Goal: Task Accomplishment & Management: Complete application form

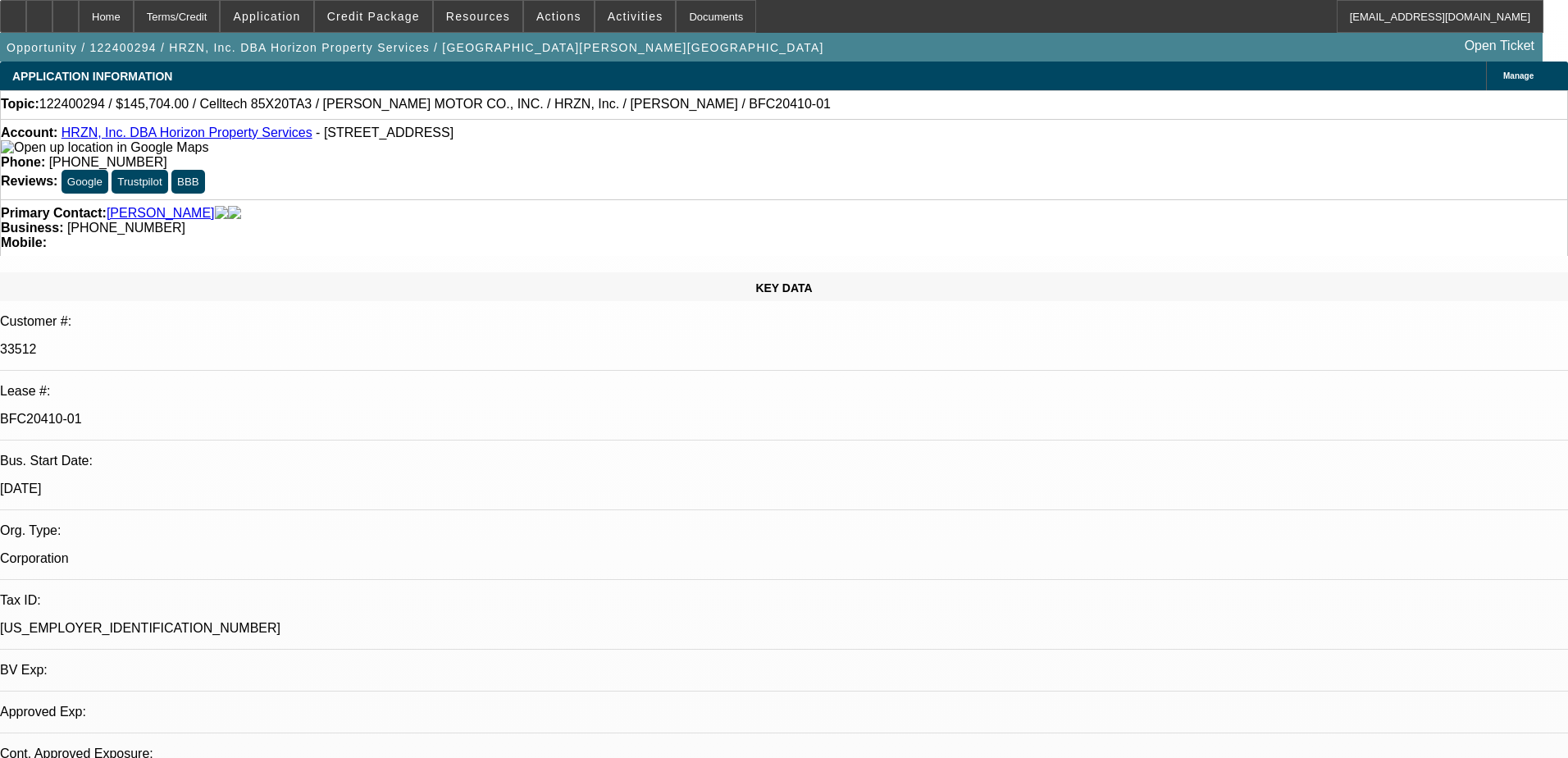
select select "0"
select select "6"
select select "0"
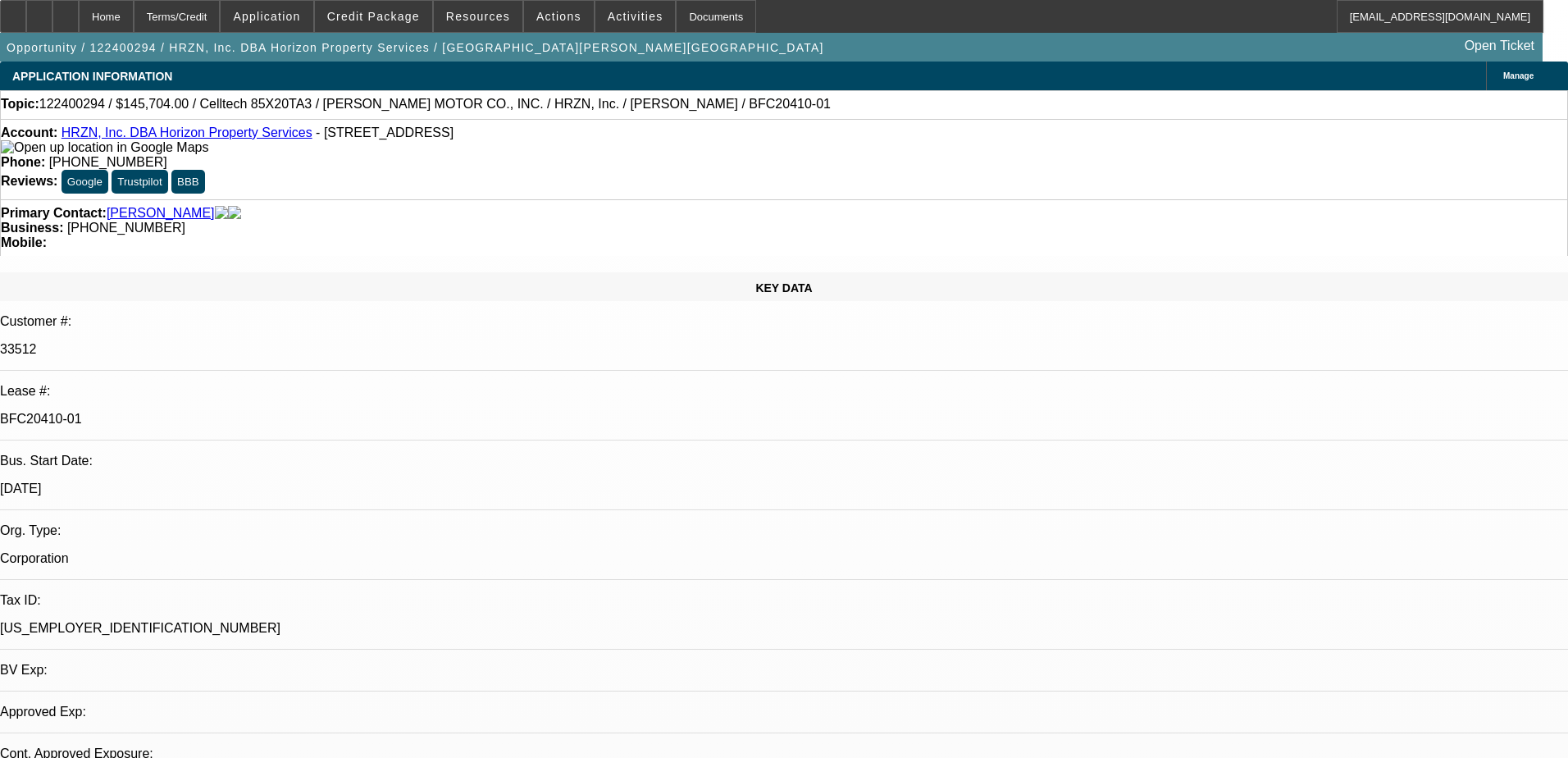
select select "0"
select select "6"
select select "0"
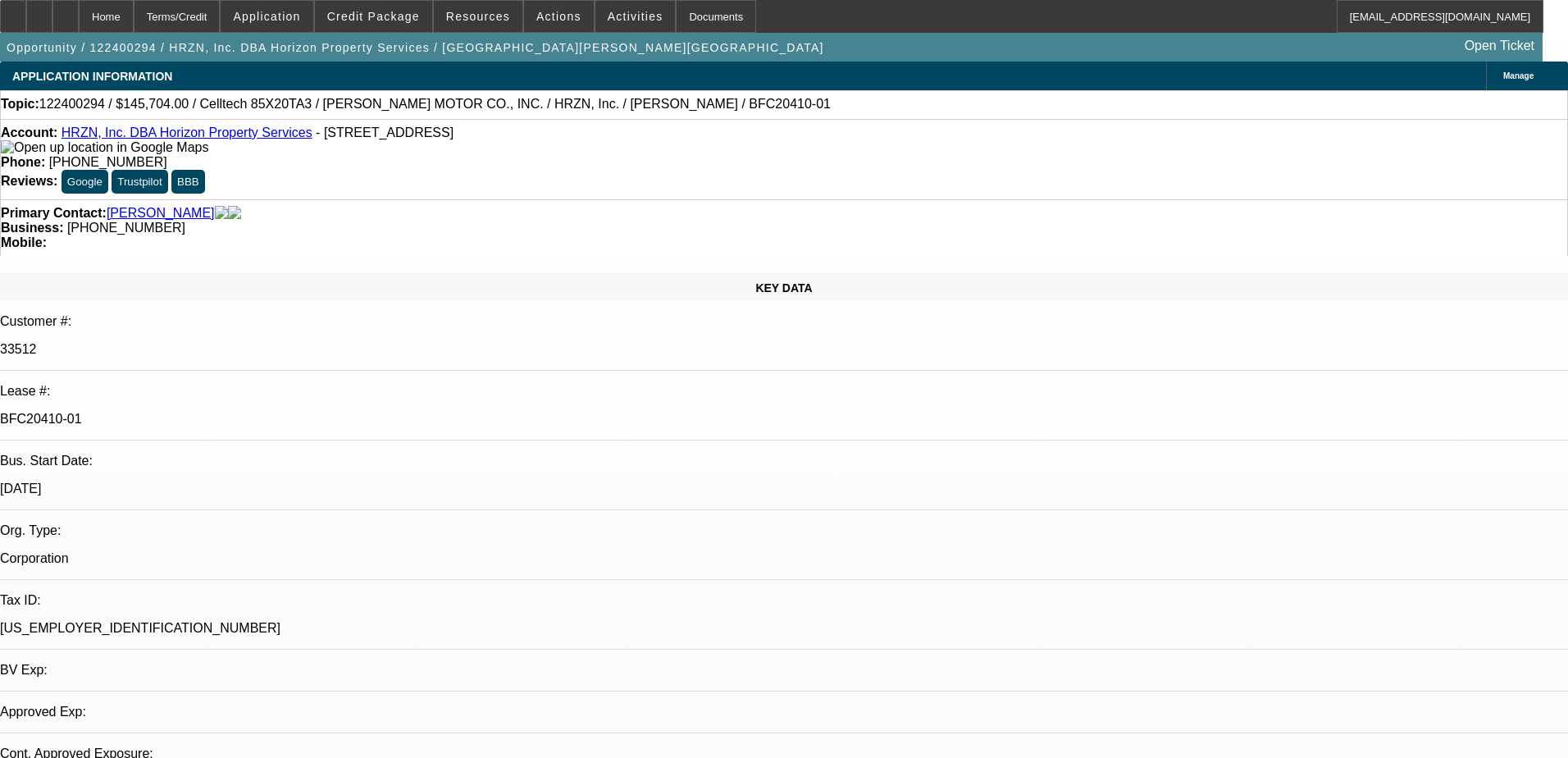
select select "0"
select select "6"
select select "0"
select select "2"
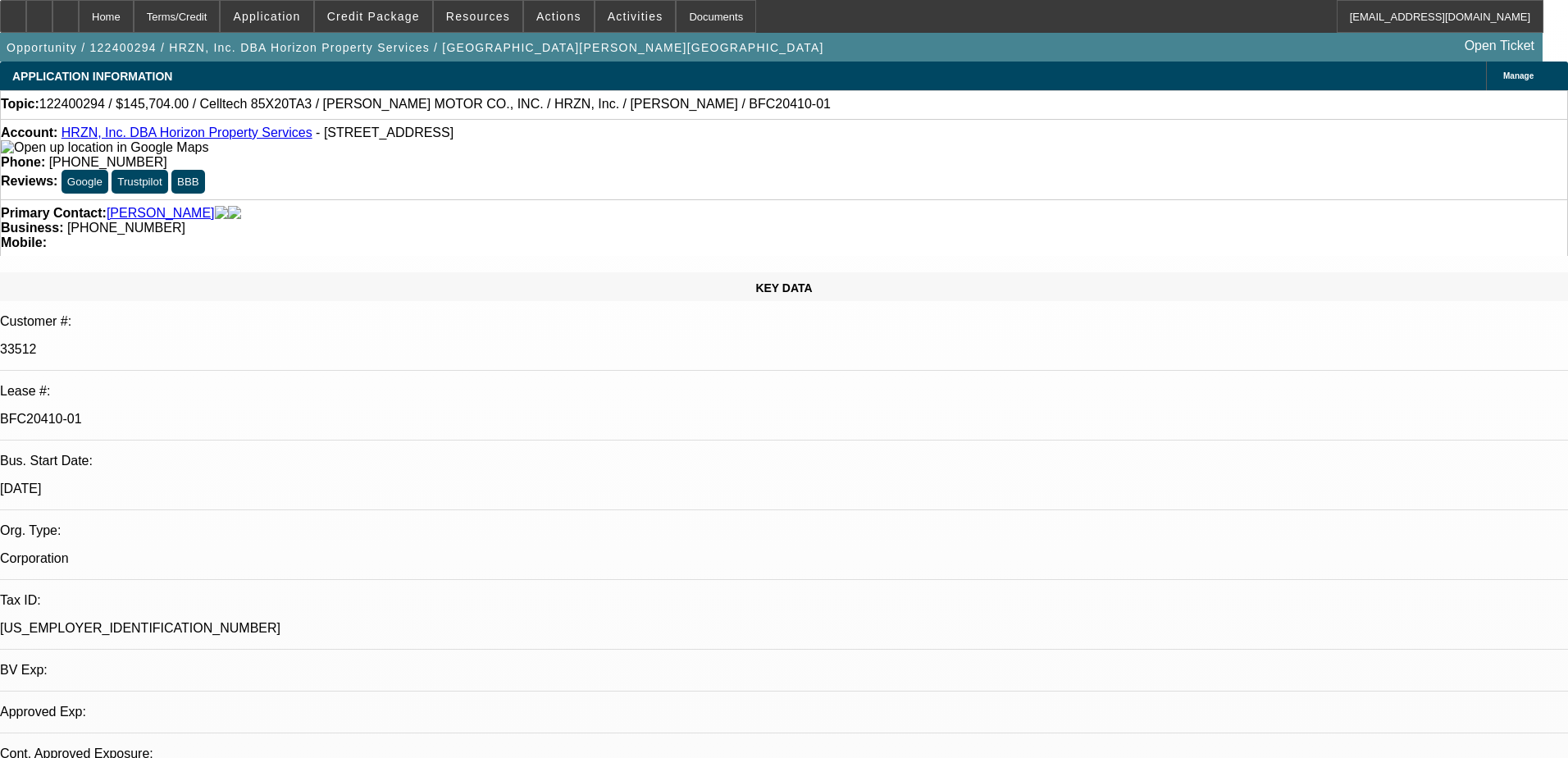
select select "0.1"
select select "4"
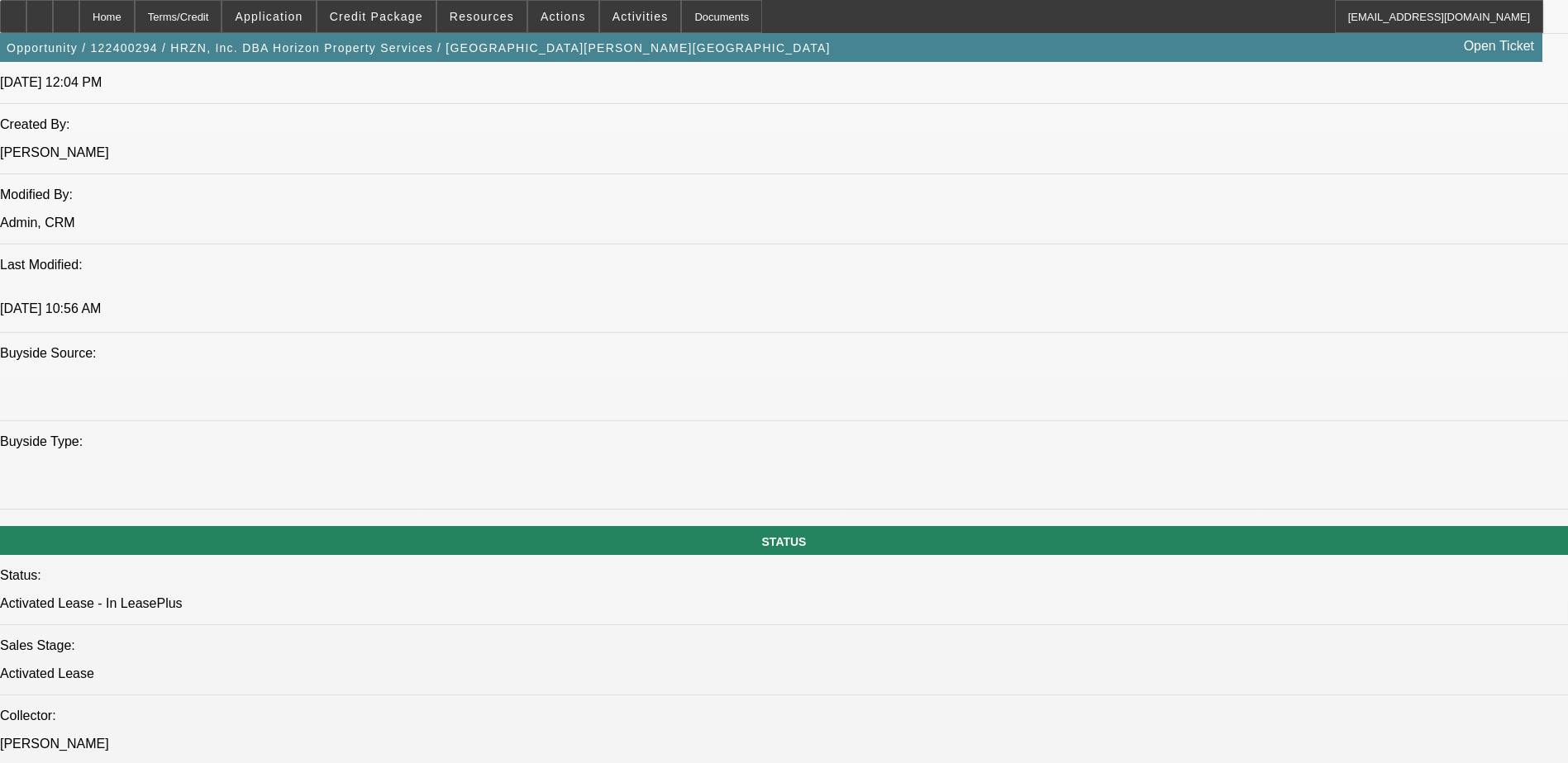
scroll to position [1129, 0]
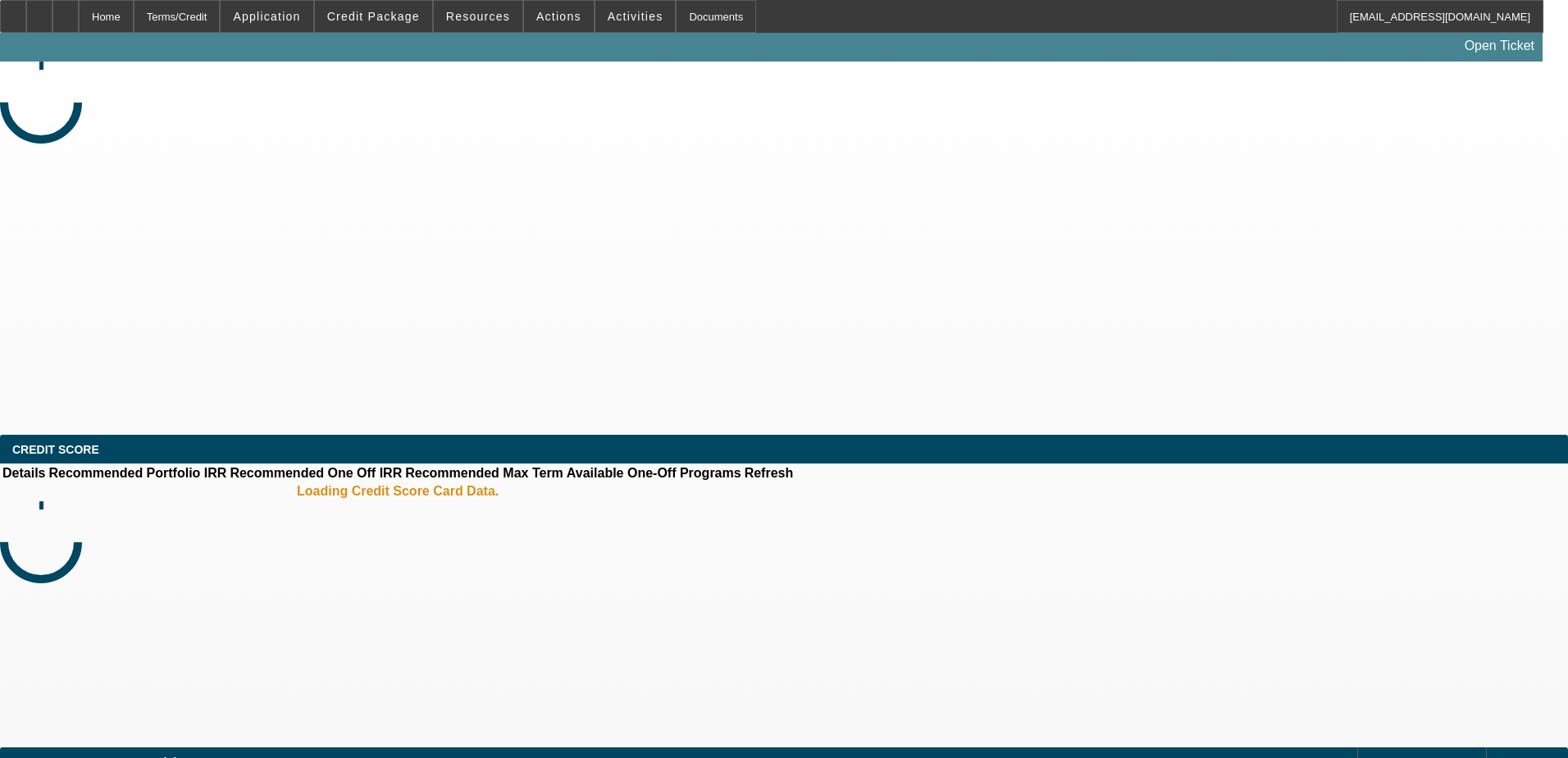
select select "0"
select select "2"
select select "0.1"
select select "4"
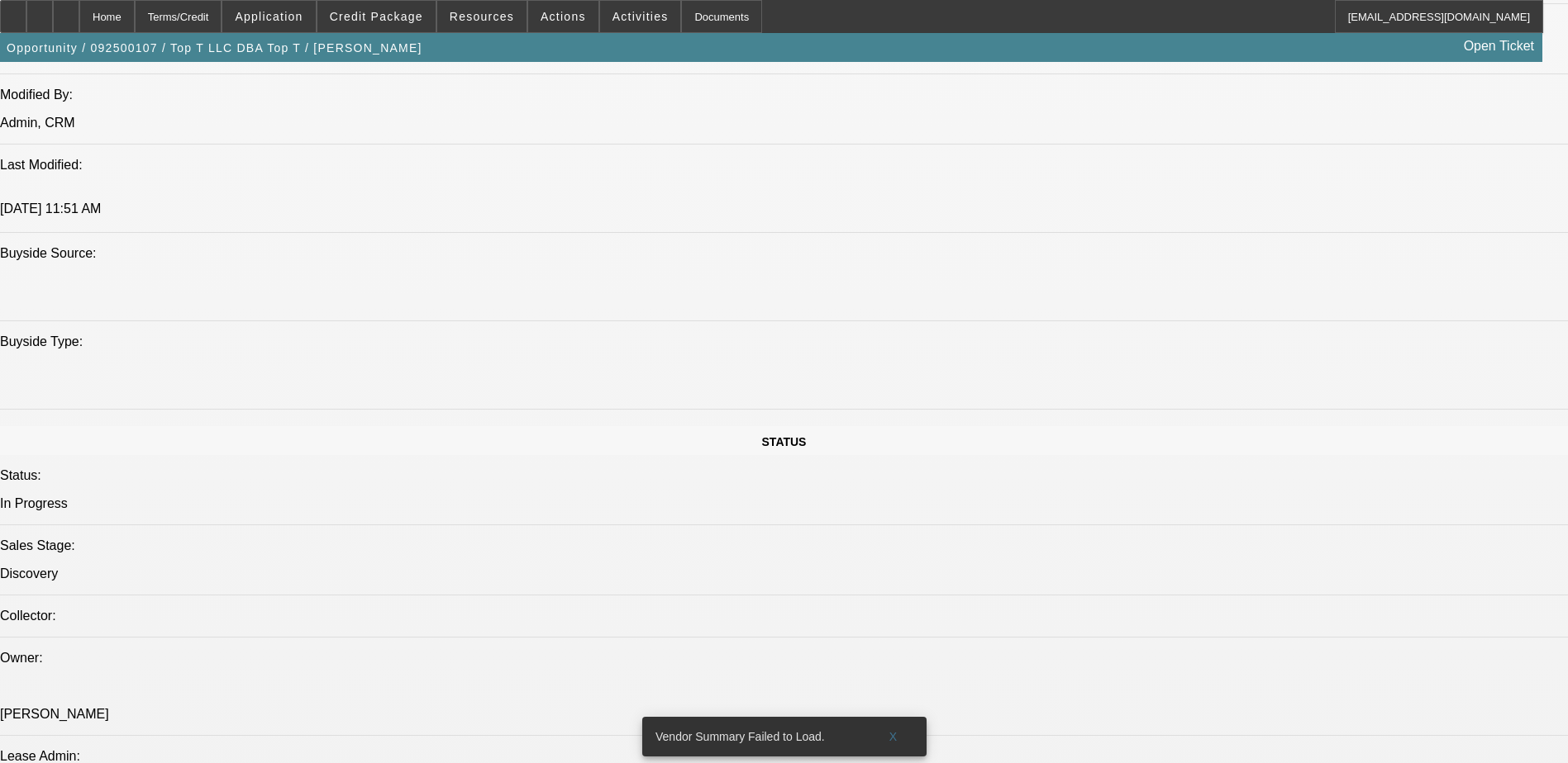
scroll to position [1735, 0]
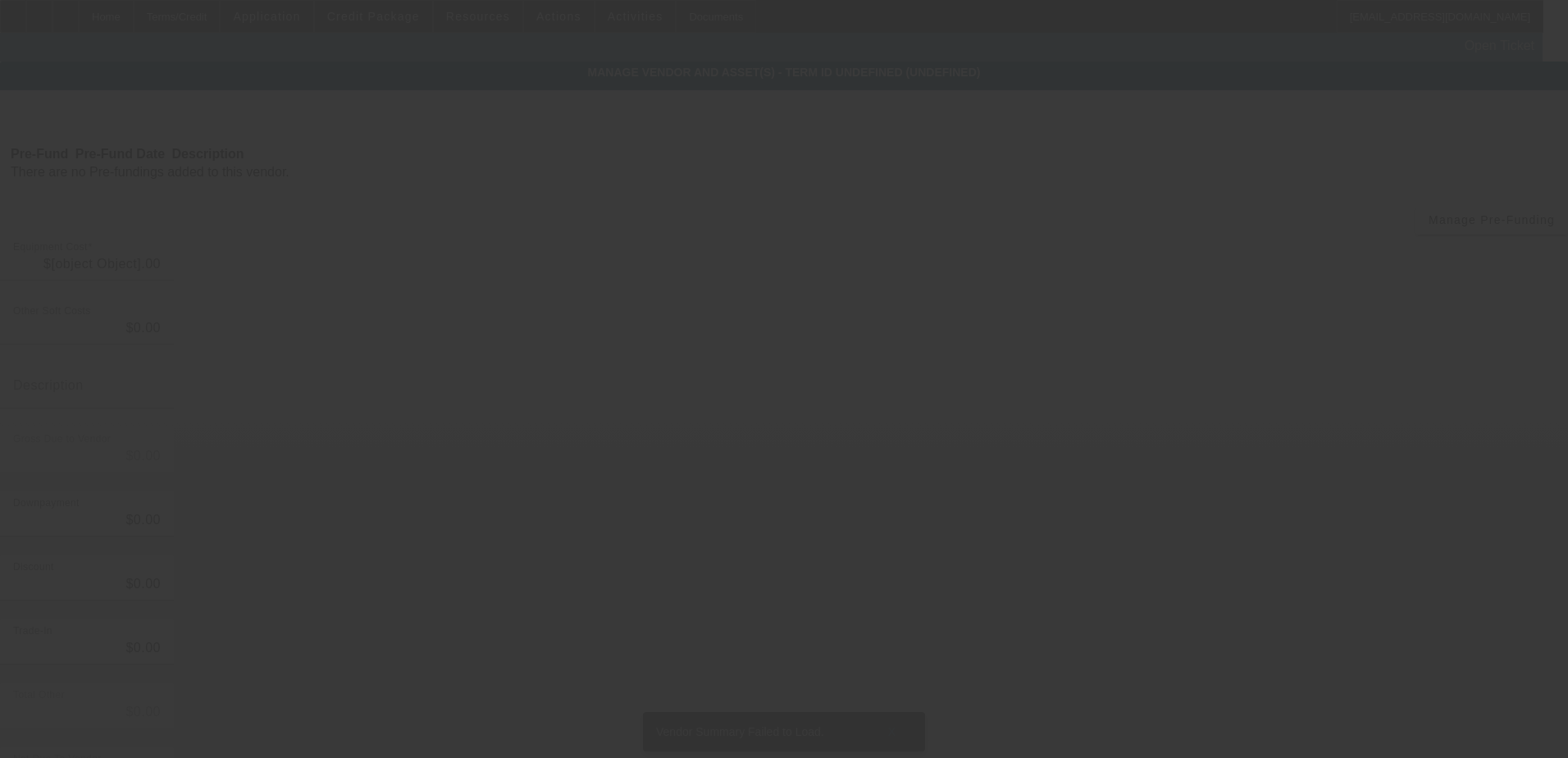
type input "$6,000.00"
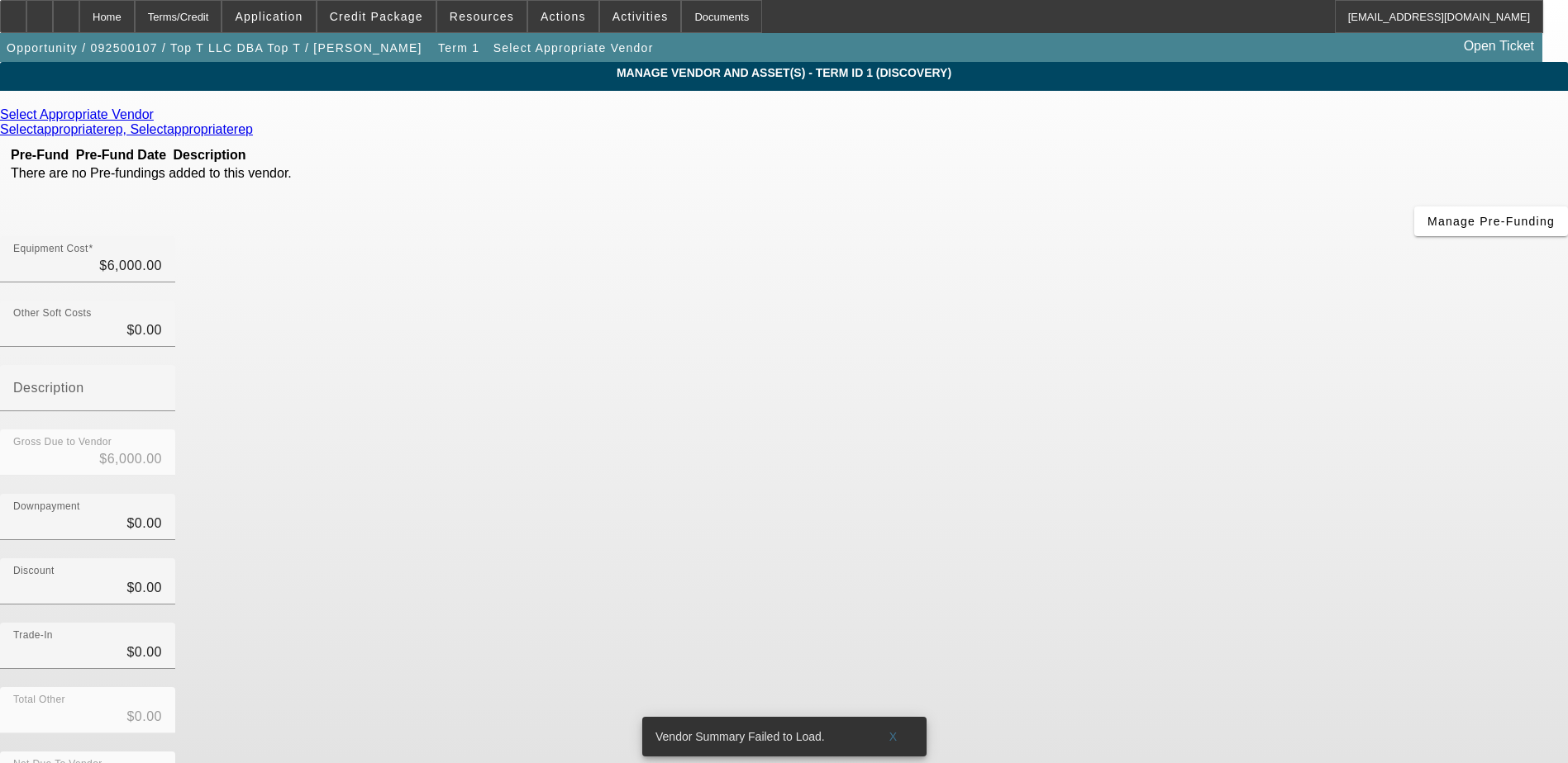
click at [158, 113] on icon at bounding box center [158, 114] width 0 height 14
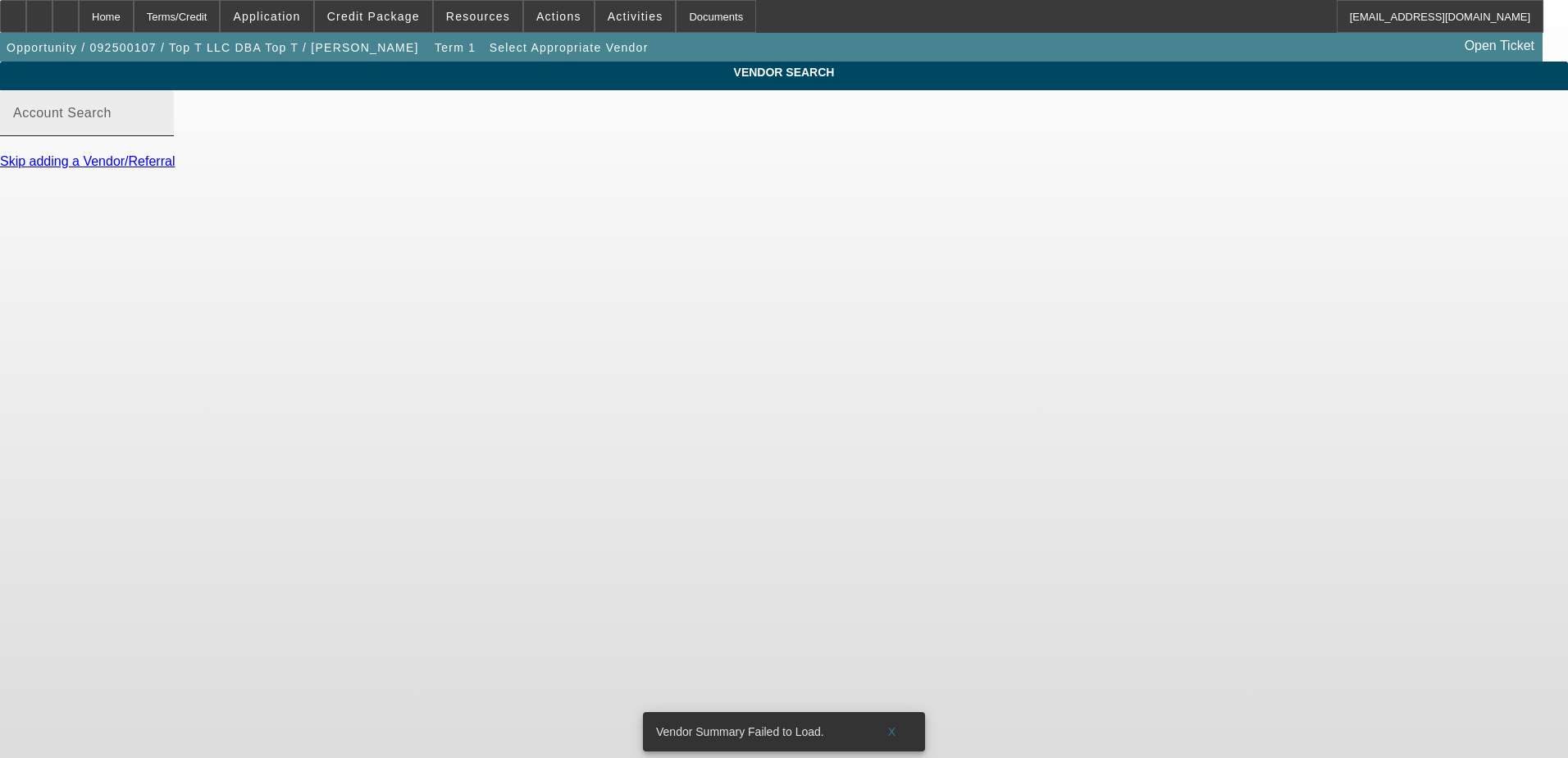
click at [112, 120] on mat-label "Account Search" at bounding box center [62, 113] width 99 height 14
click at [161, 129] on input "Account Search" at bounding box center [86, 119] width 148 height 20
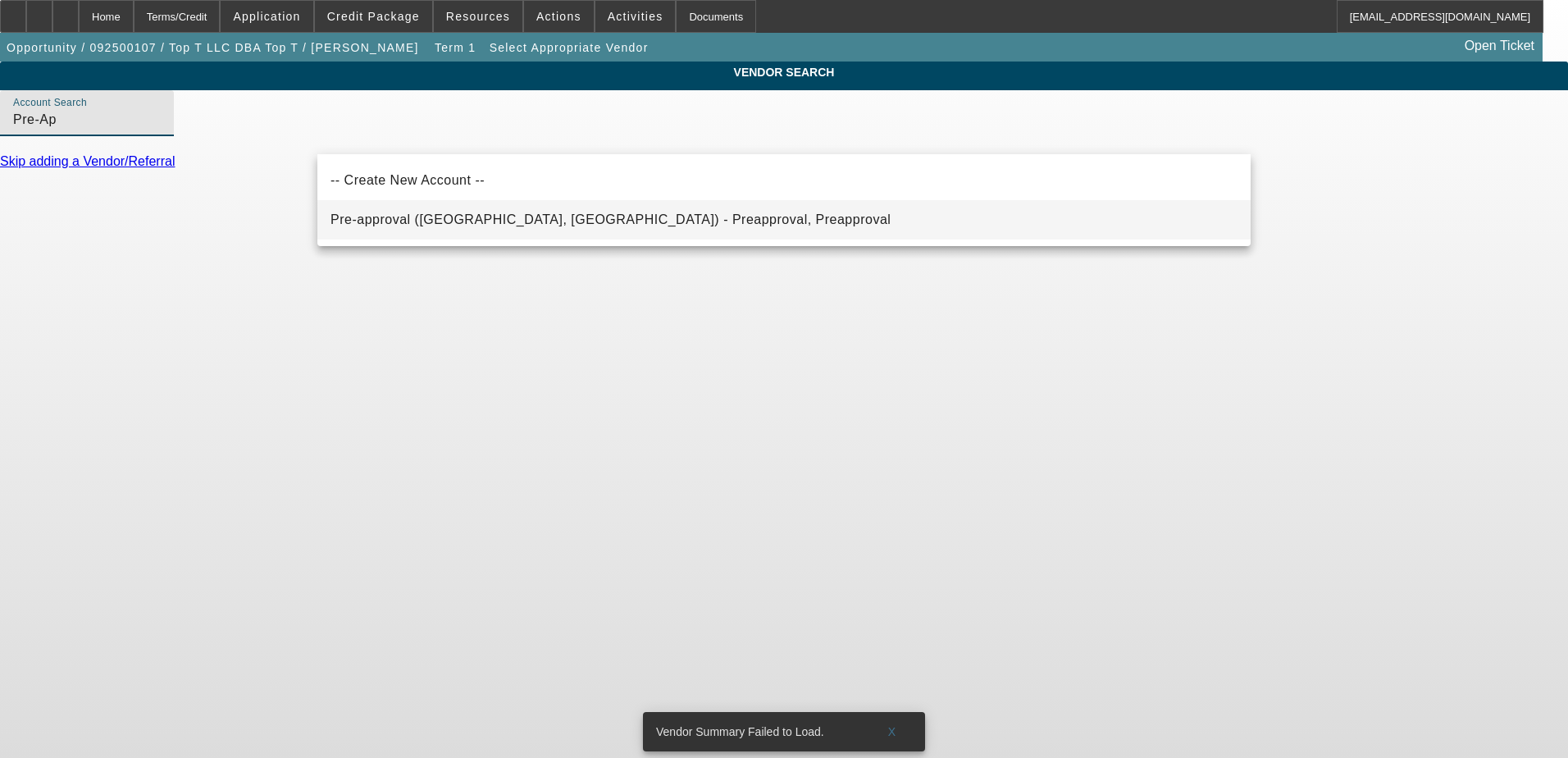
click at [429, 214] on span "Pre-approval (Northbrook, IL) - Preapproval, Preapproval" at bounding box center [611, 219] width 560 height 14
type input "Pre-approval (Northbrook, IL) - Preapproval, Preapproval"
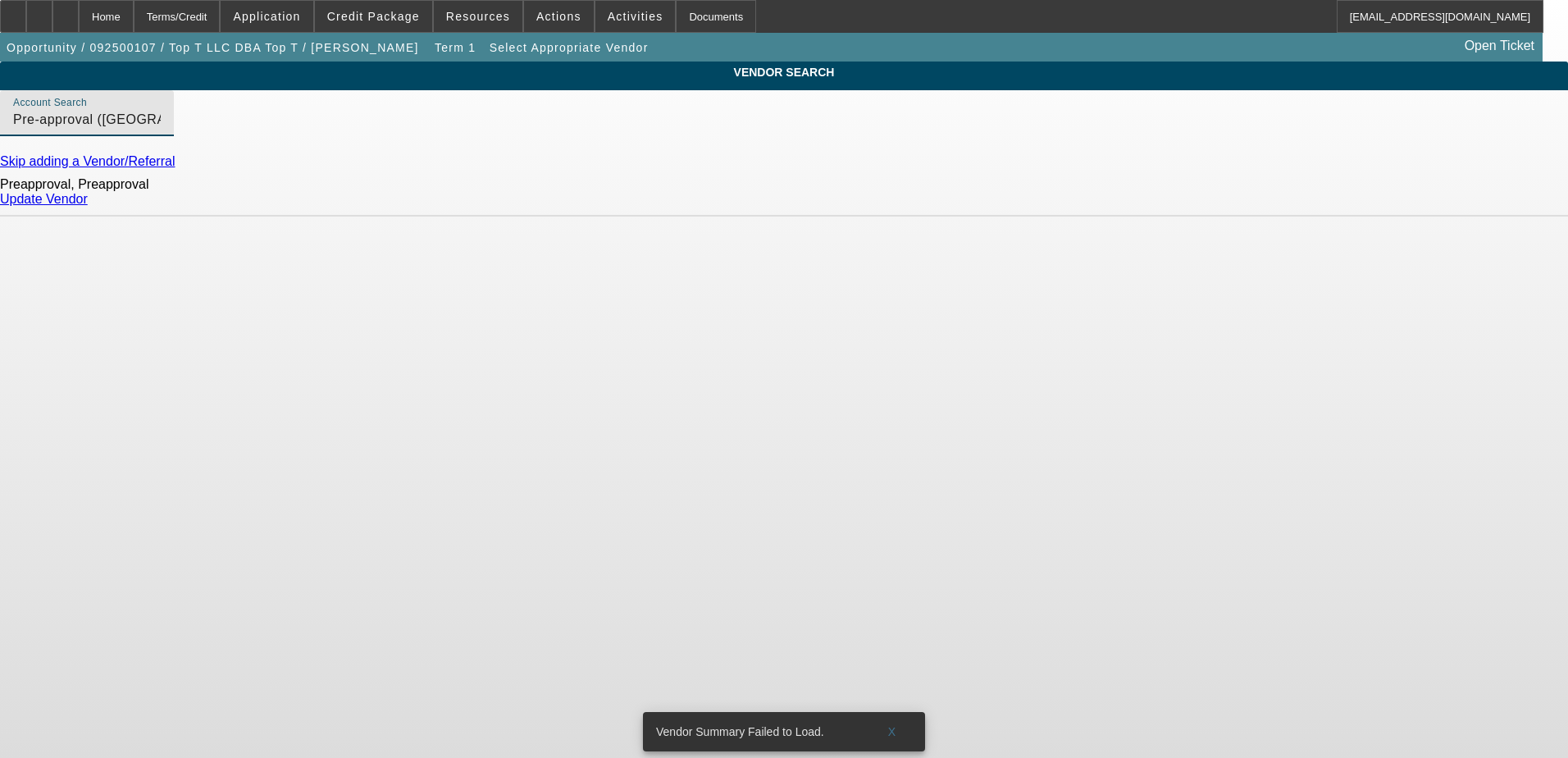
click at [87, 206] on link "Update Vendor" at bounding box center [44, 198] width 87 height 14
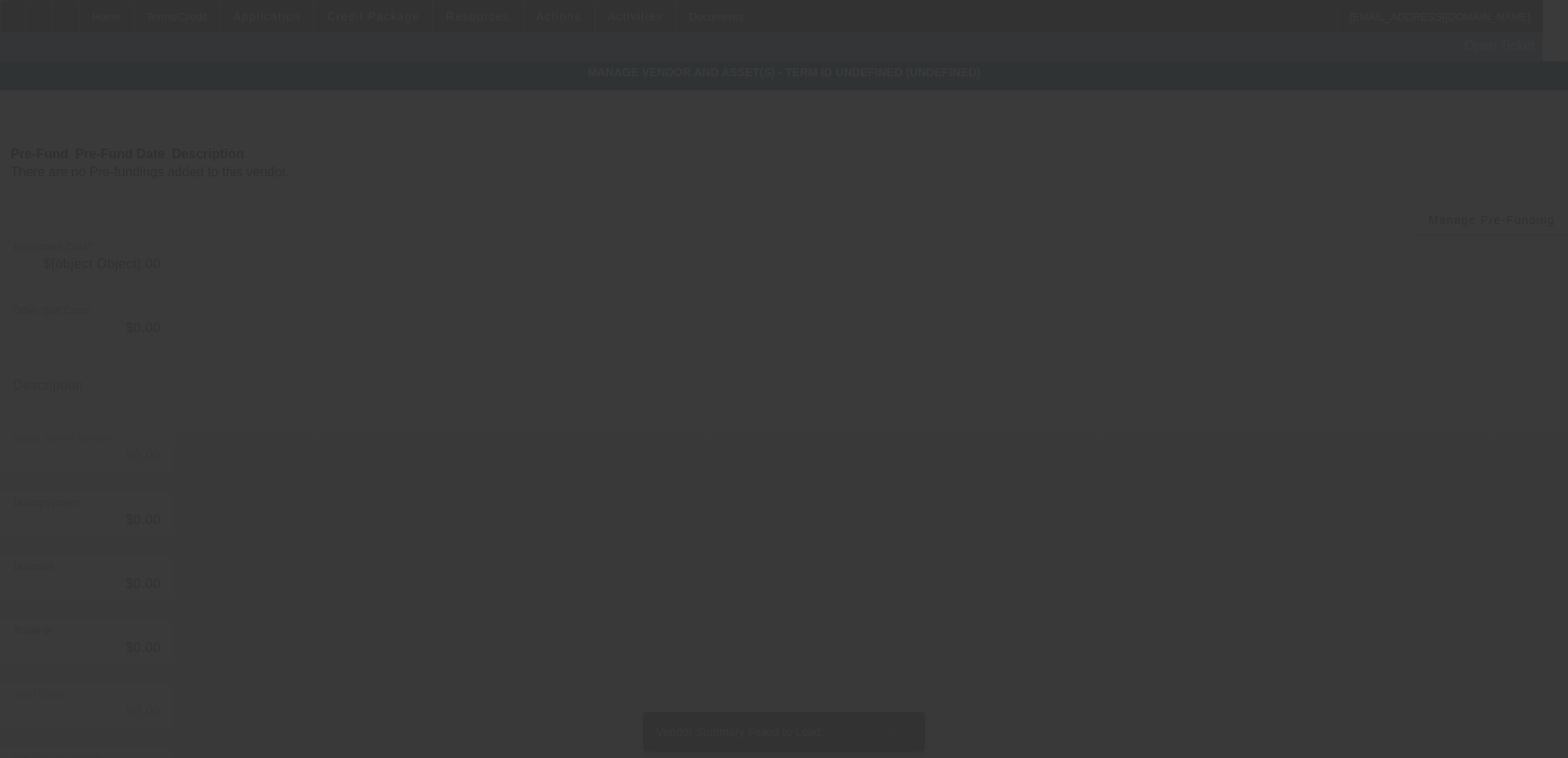
type input "$6,000.00"
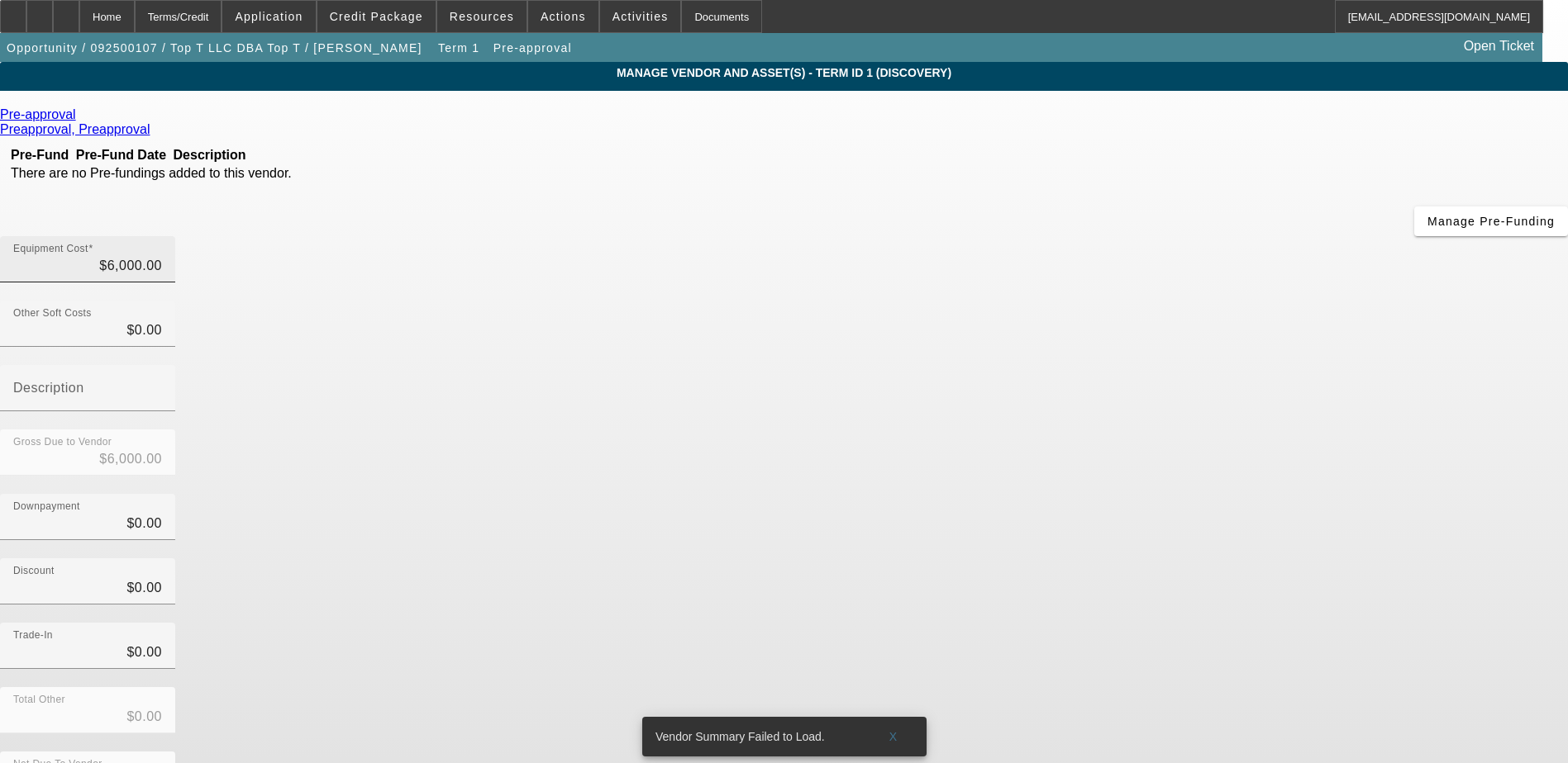
click at [175, 236] on div "Equipment Cost $6,000.00" at bounding box center [87, 258] width 175 height 46
type input "600"
type input "$600.00"
type input "60"
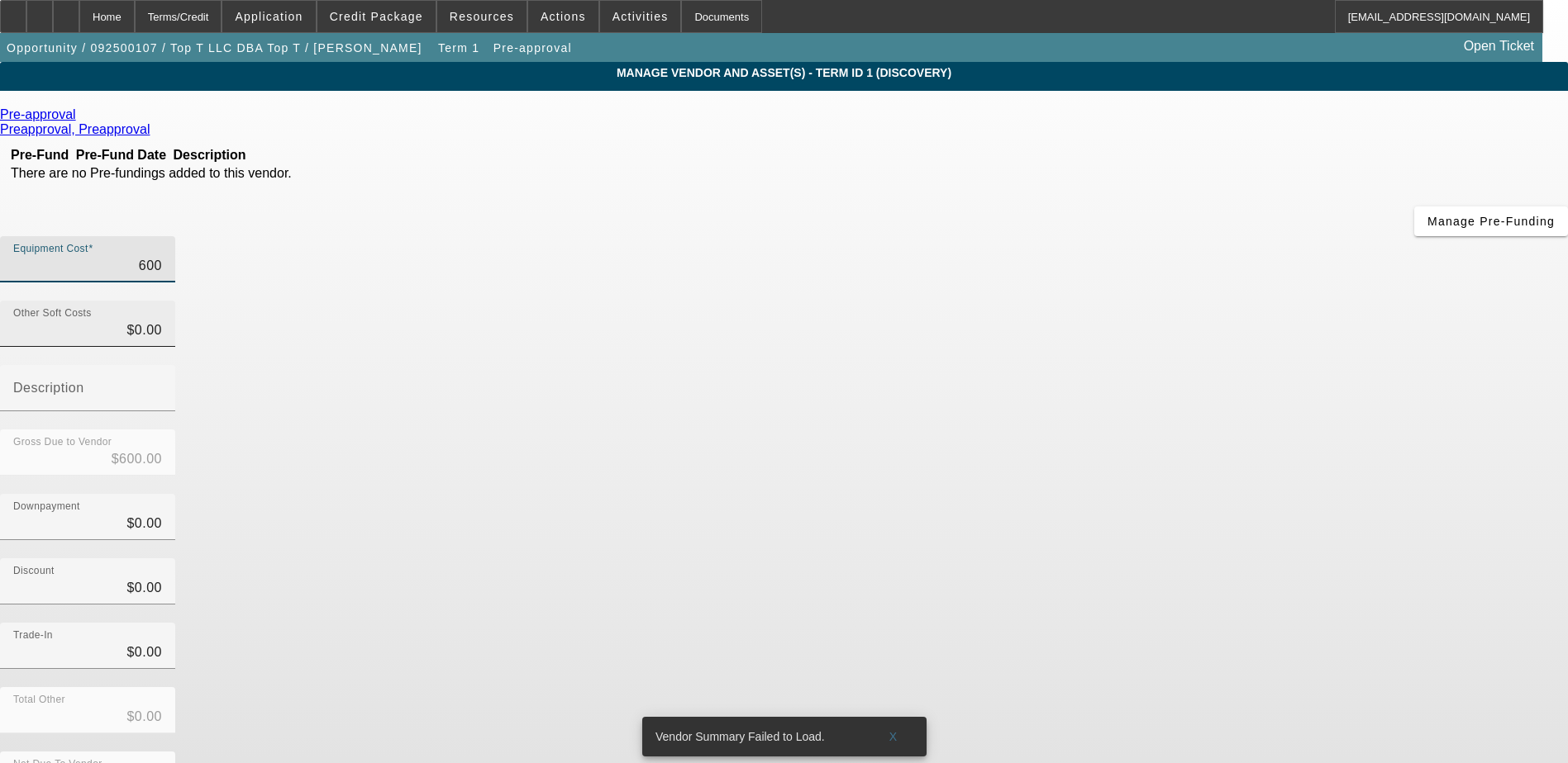
type input "$60.00"
type input "6"
type input "$6.00"
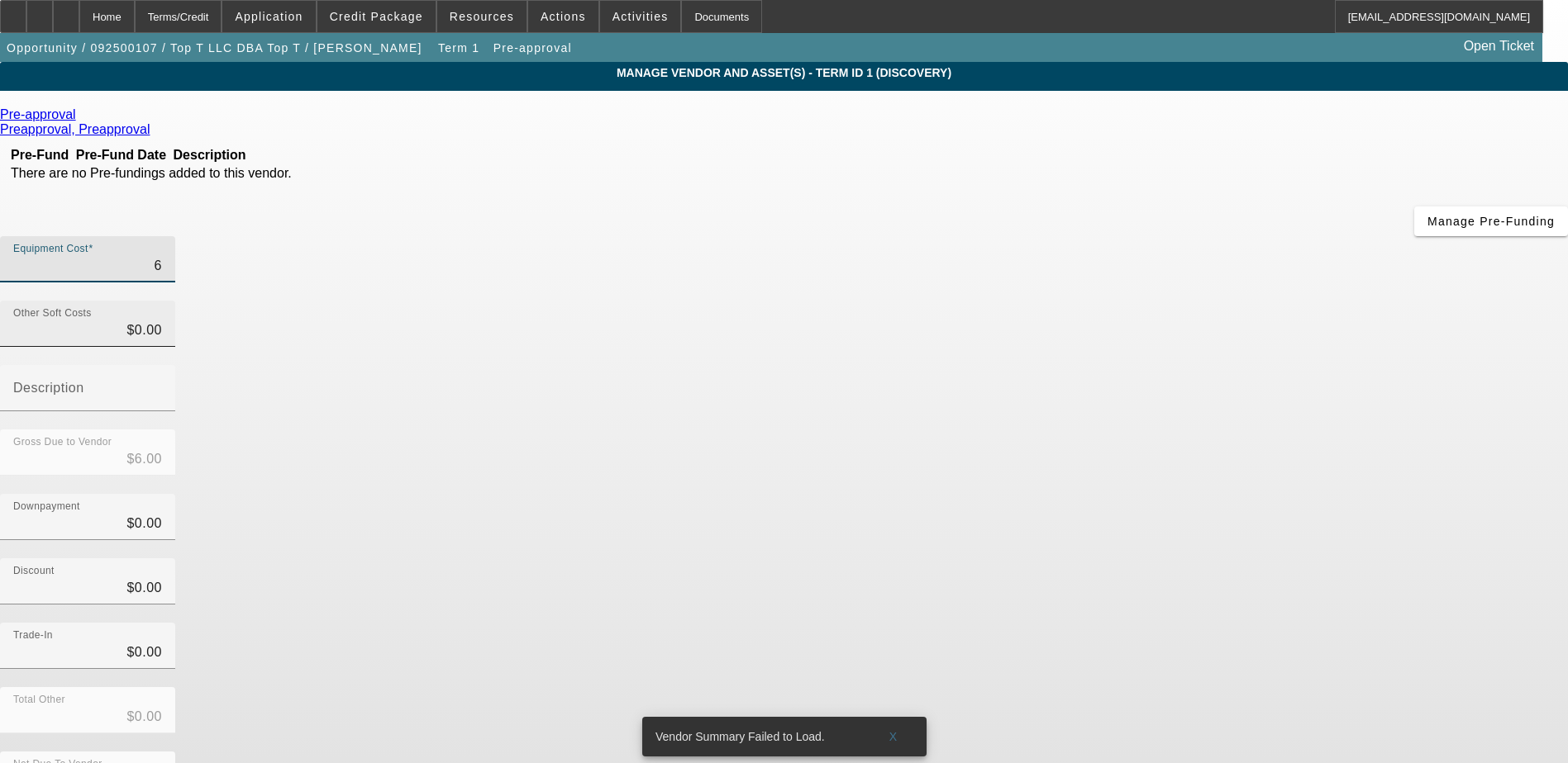
type input "$0.00"
type input "2"
type input "$2.00"
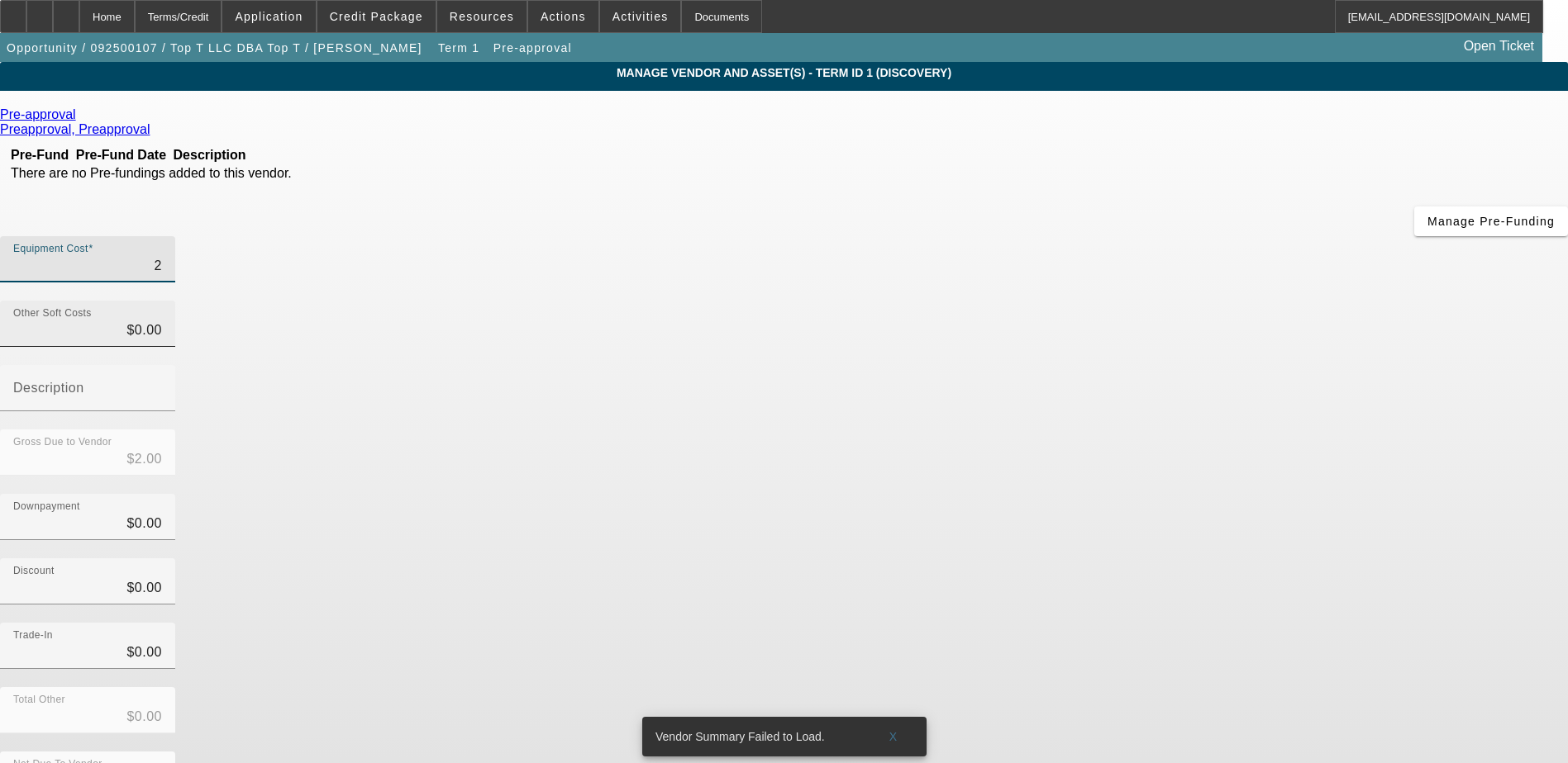
type input "21"
type input "$21.00"
type input "210"
type input "$210.00"
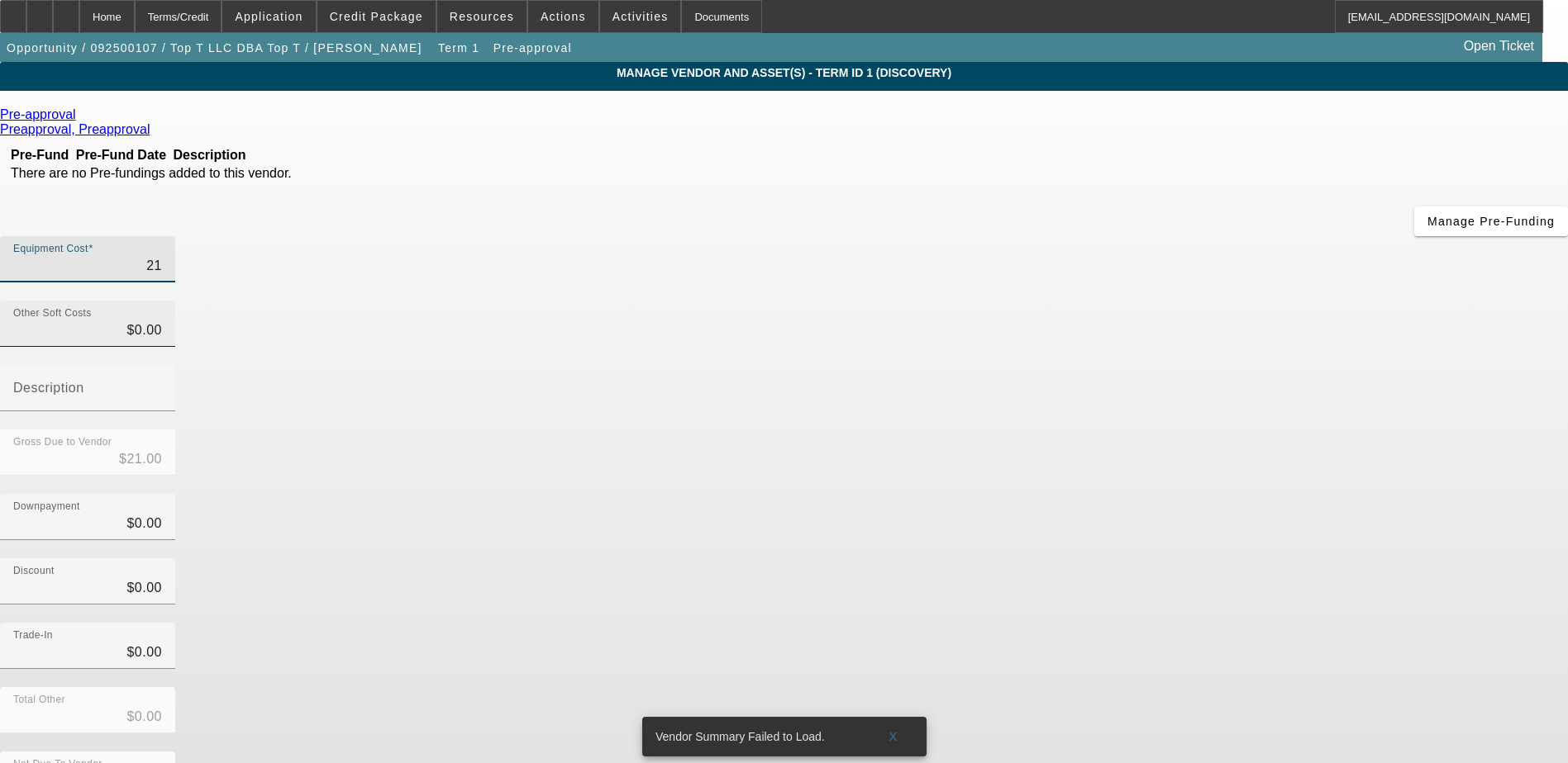
type input "$210.00"
type input "2100"
type input "$2,100.00"
type input "21000"
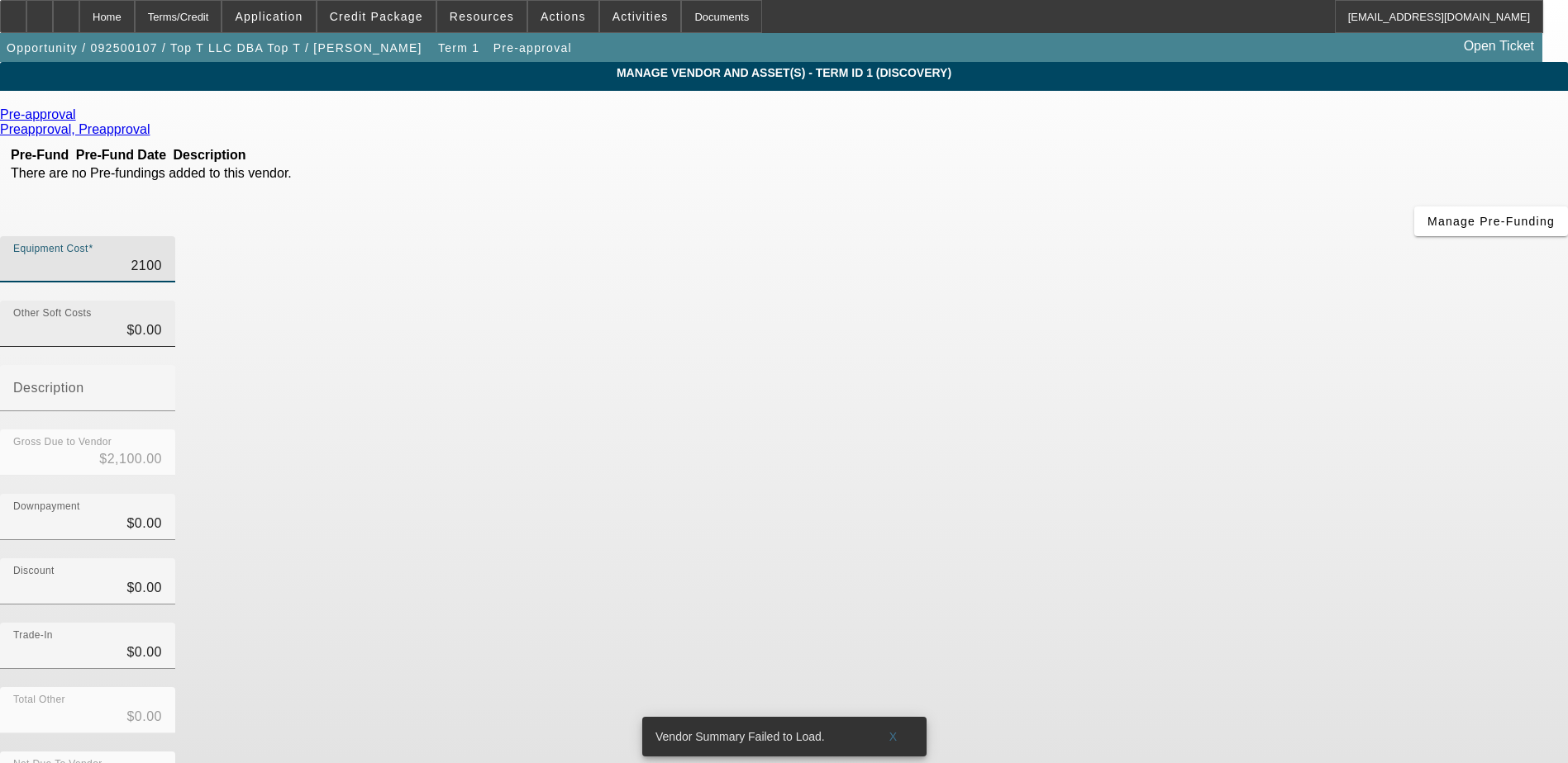
type input "$21,000.00"
click at [1089, 430] on div "Gross Due to Vendor $21,000.00" at bounding box center [784, 462] width 1568 height 65
click at [896, 730] on span "X" at bounding box center [894, 737] width 9 height 13
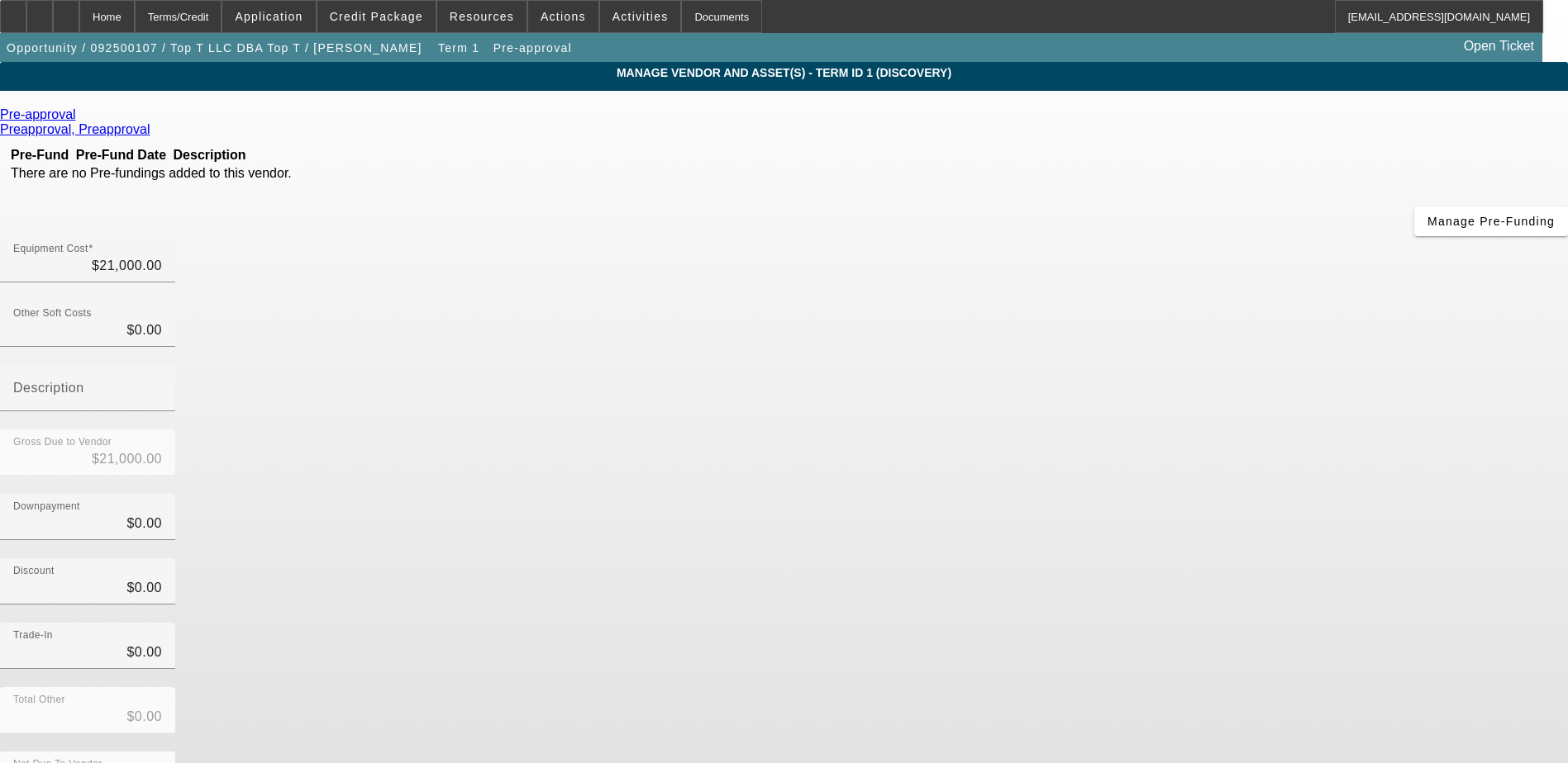
click at [1139, 687] on div "Total Other $0.00" at bounding box center [784, 719] width 1568 height 65
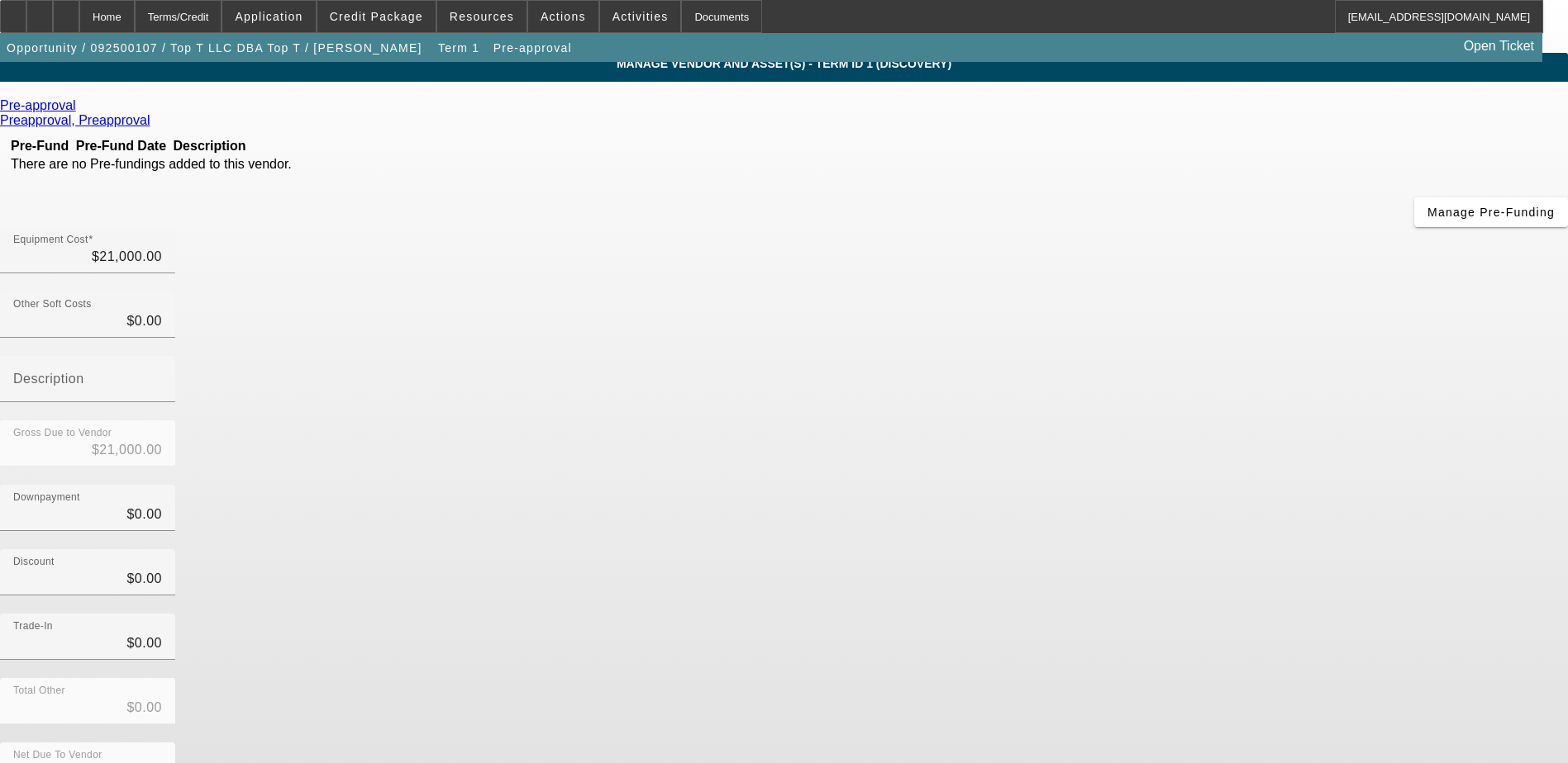
scroll to position [11, 0]
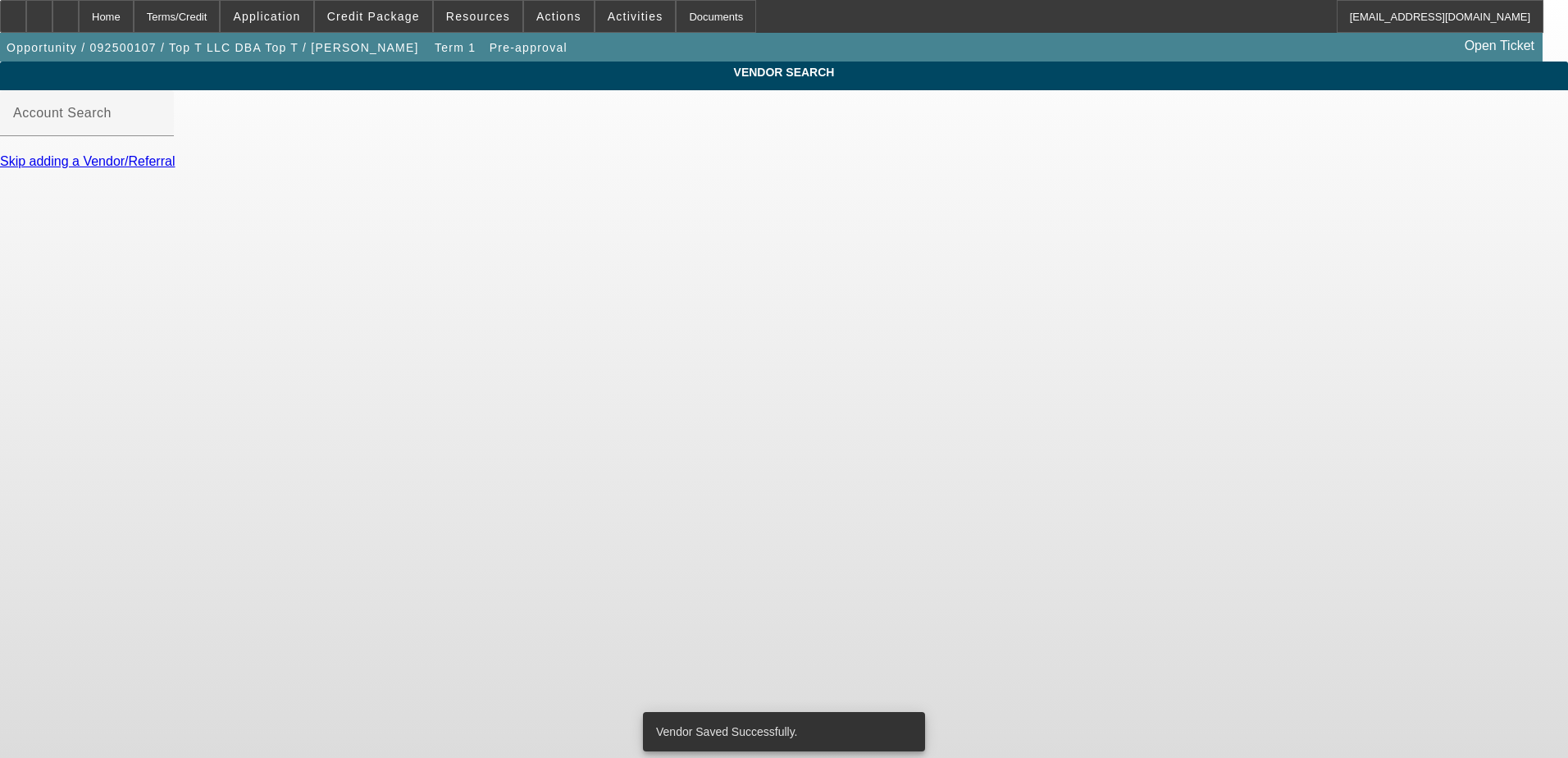
click at [175, 168] on link "Skip adding a Vendor/Referral" at bounding box center [87, 161] width 175 height 14
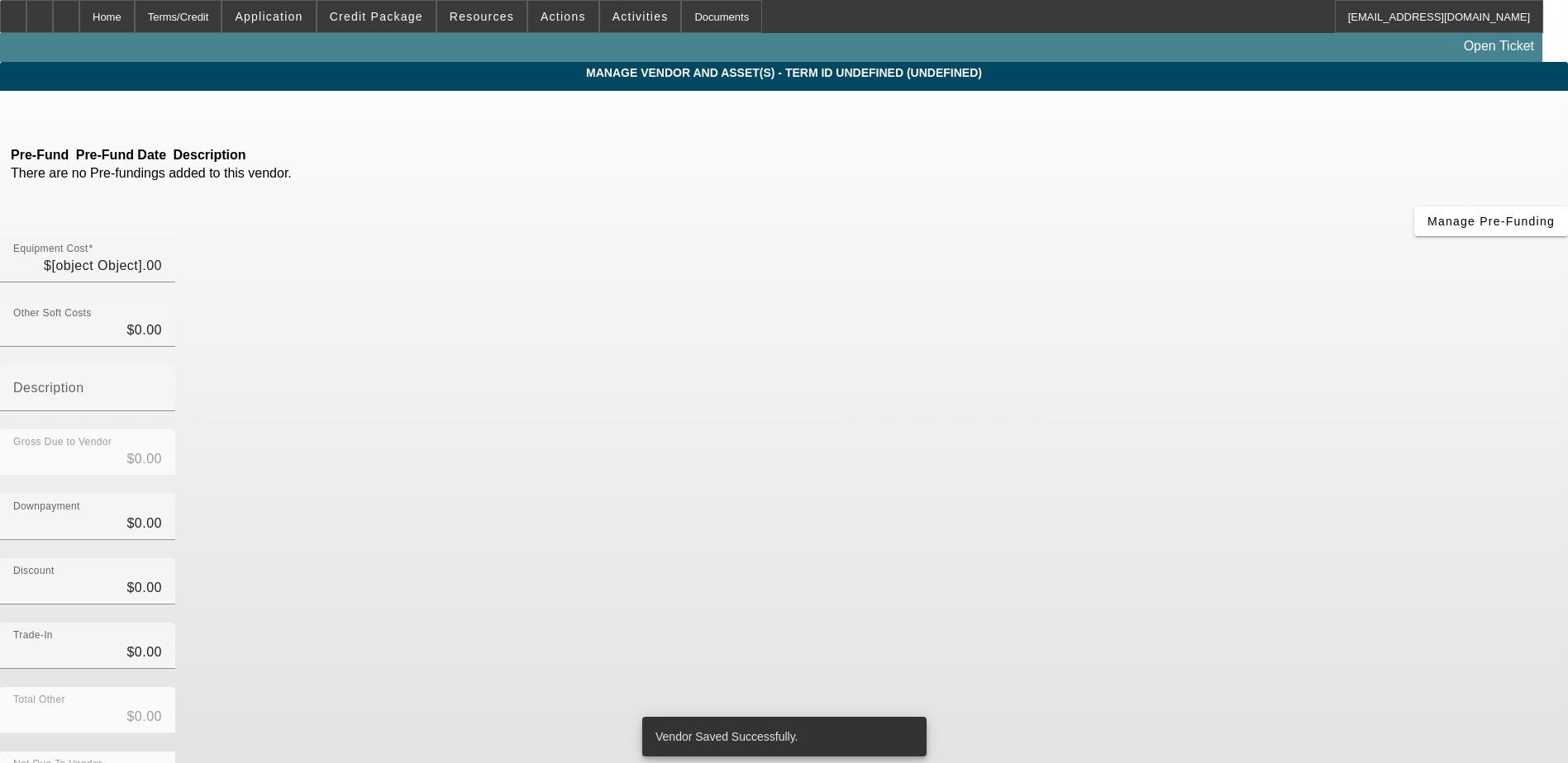
type input "$21,000.00"
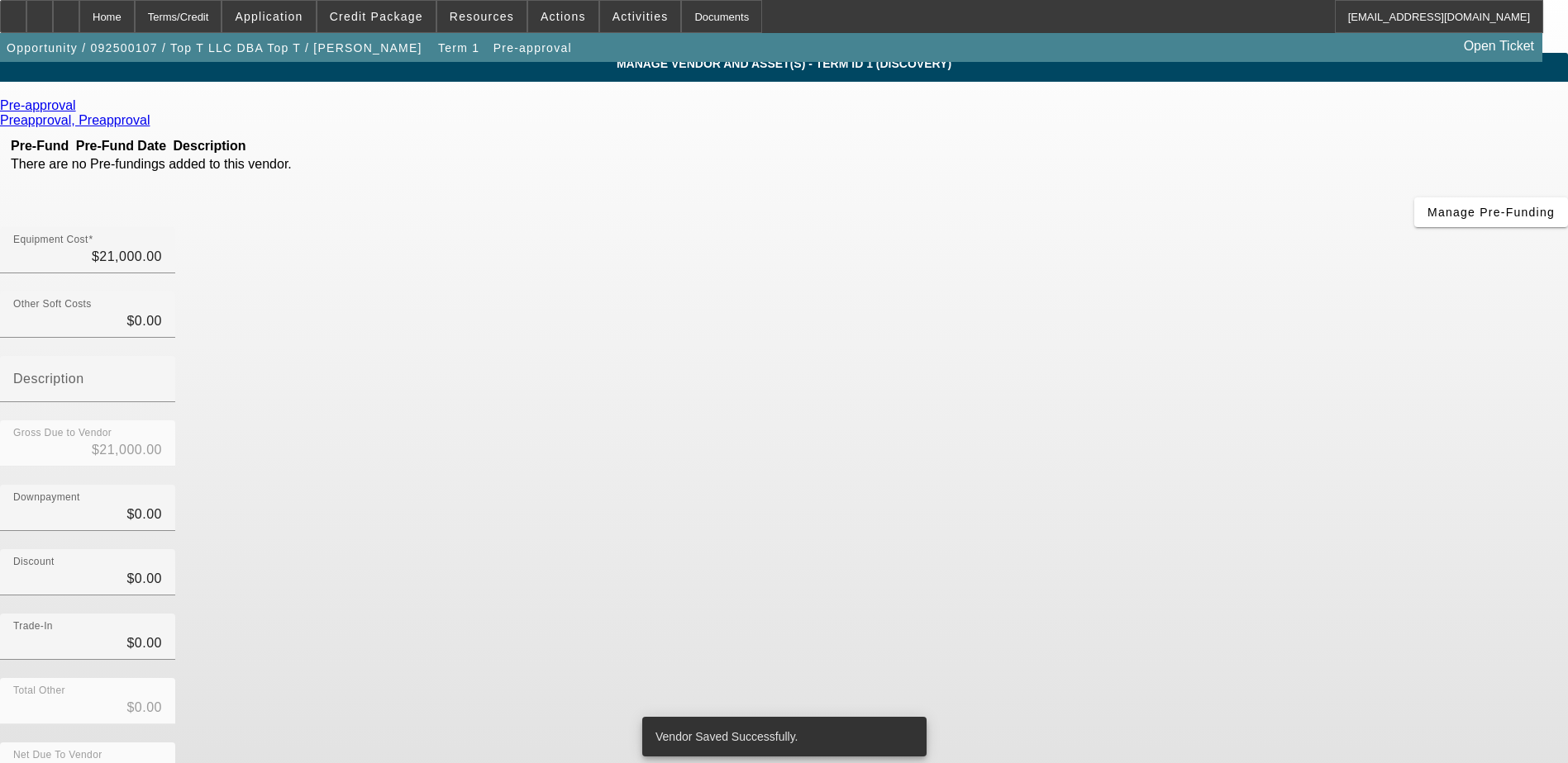
scroll to position [11, 0]
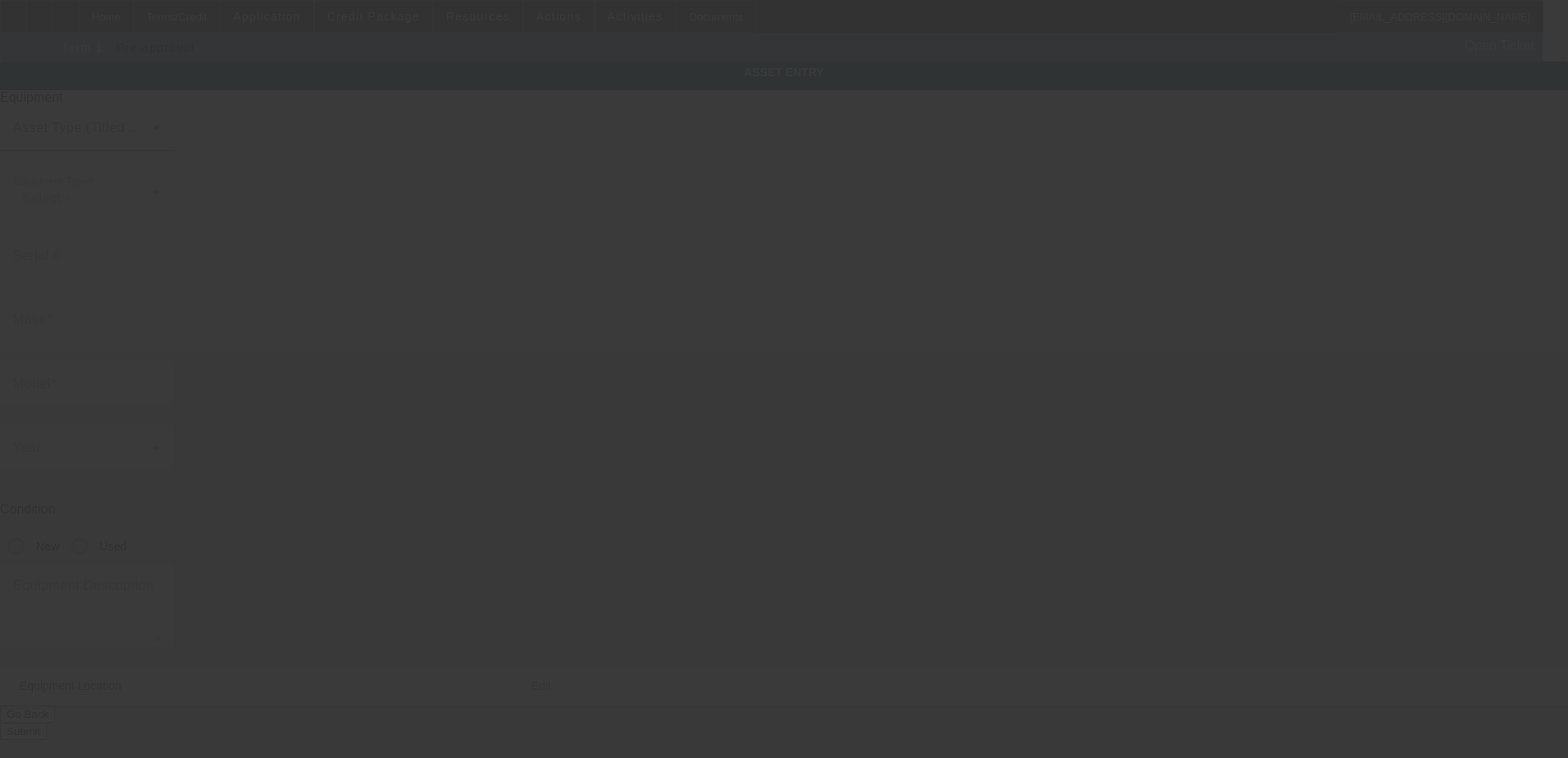
type input "411 3rd Ave NW"
type input "Pocahontas"
type input "50574"
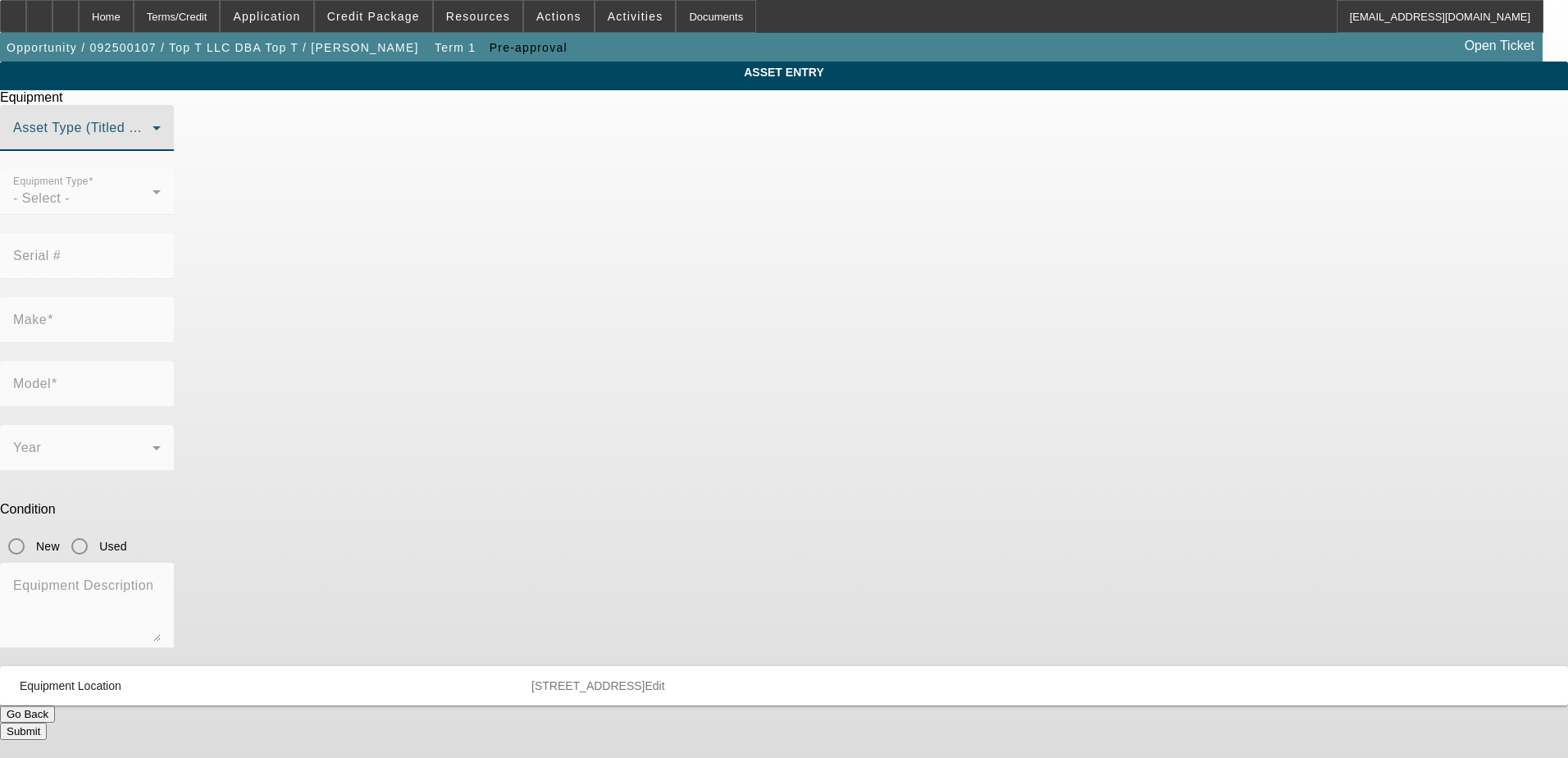
click at [152, 144] on span at bounding box center [83, 134] width 139 height 20
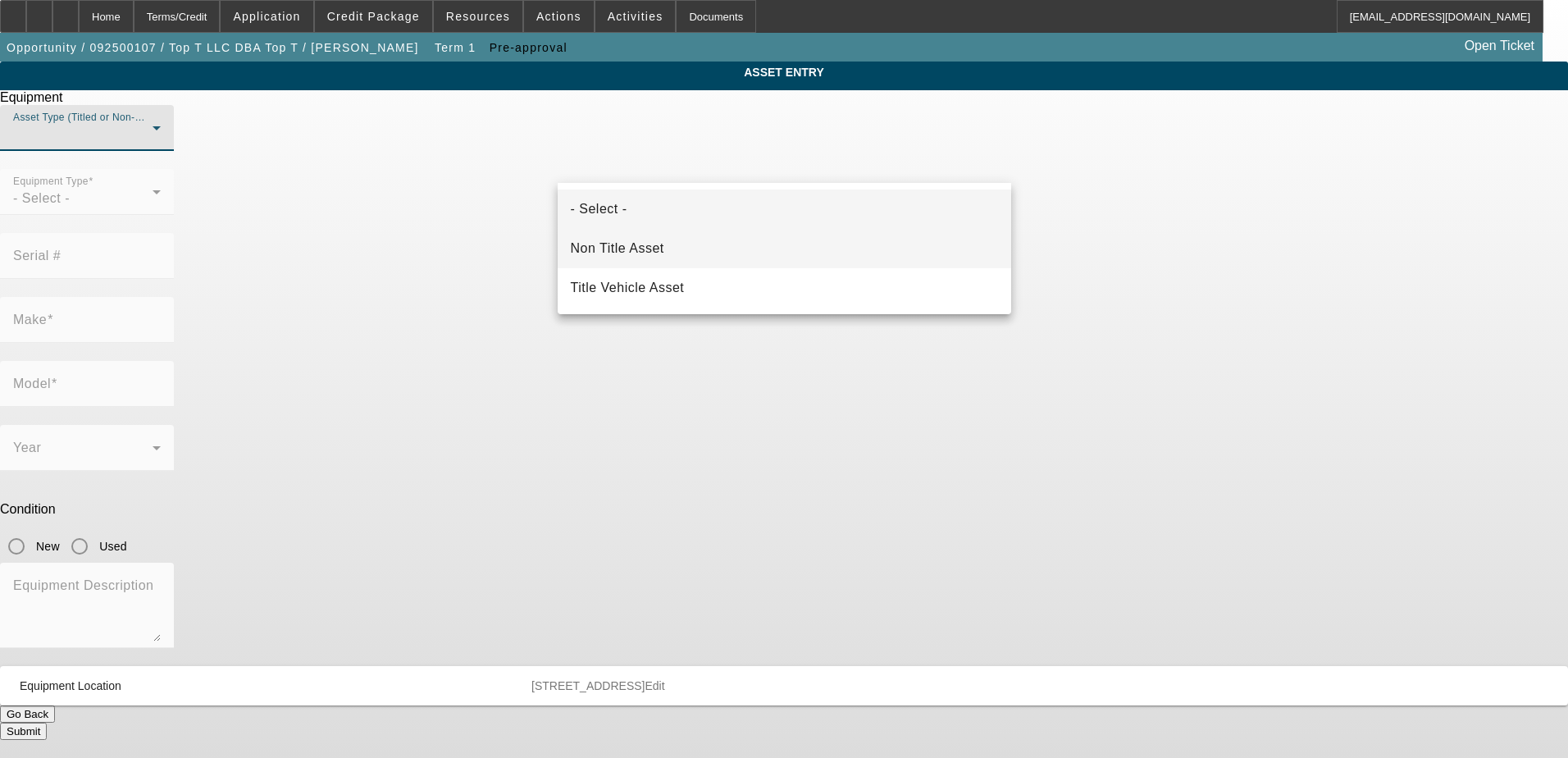
click at [667, 244] on mat-option "Non Title Asset" at bounding box center [784, 248] width 454 height 39
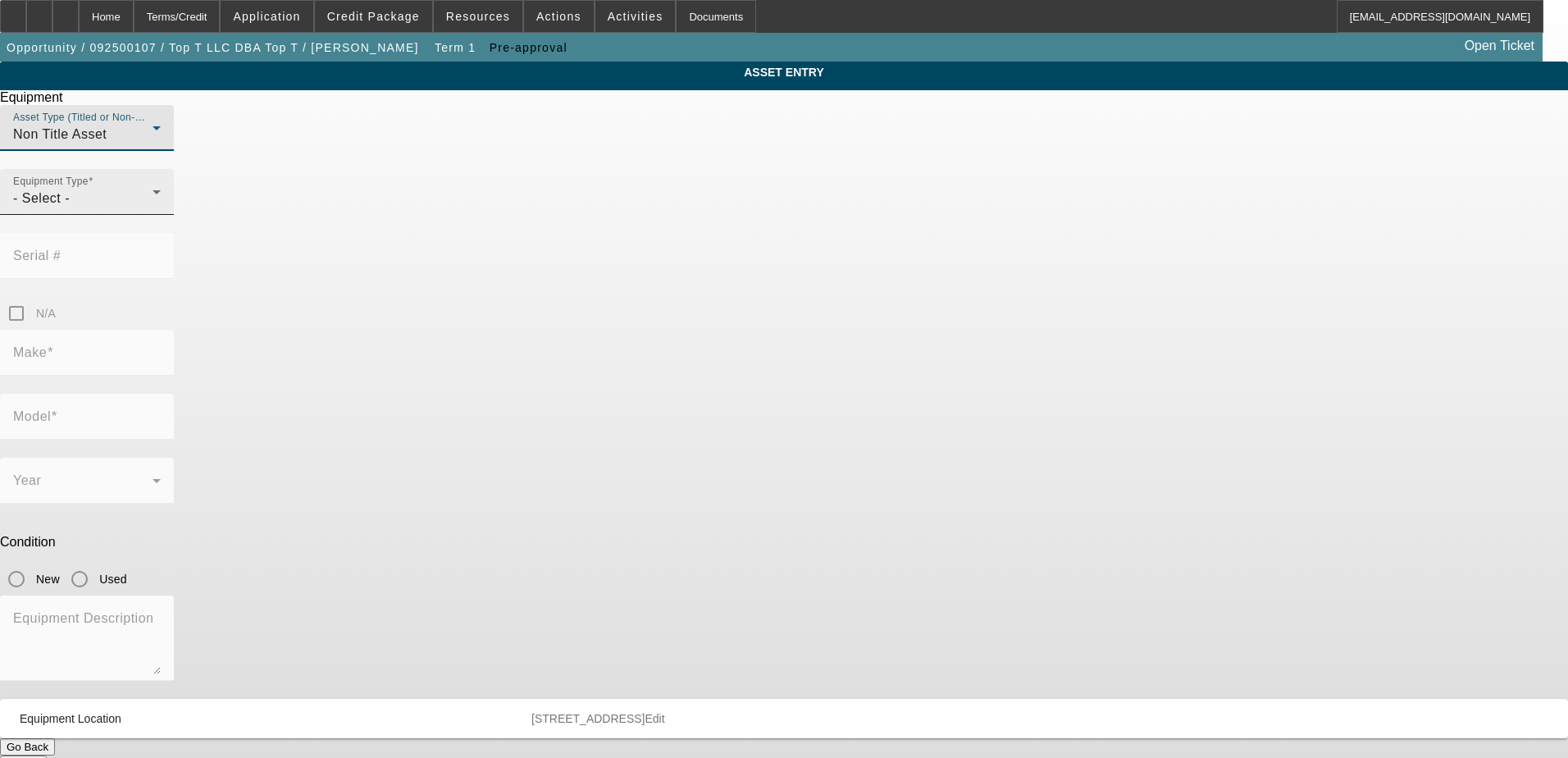
click at [152, 208] on div "- Select -" at bounding box center [83, 198] width 139 height 20
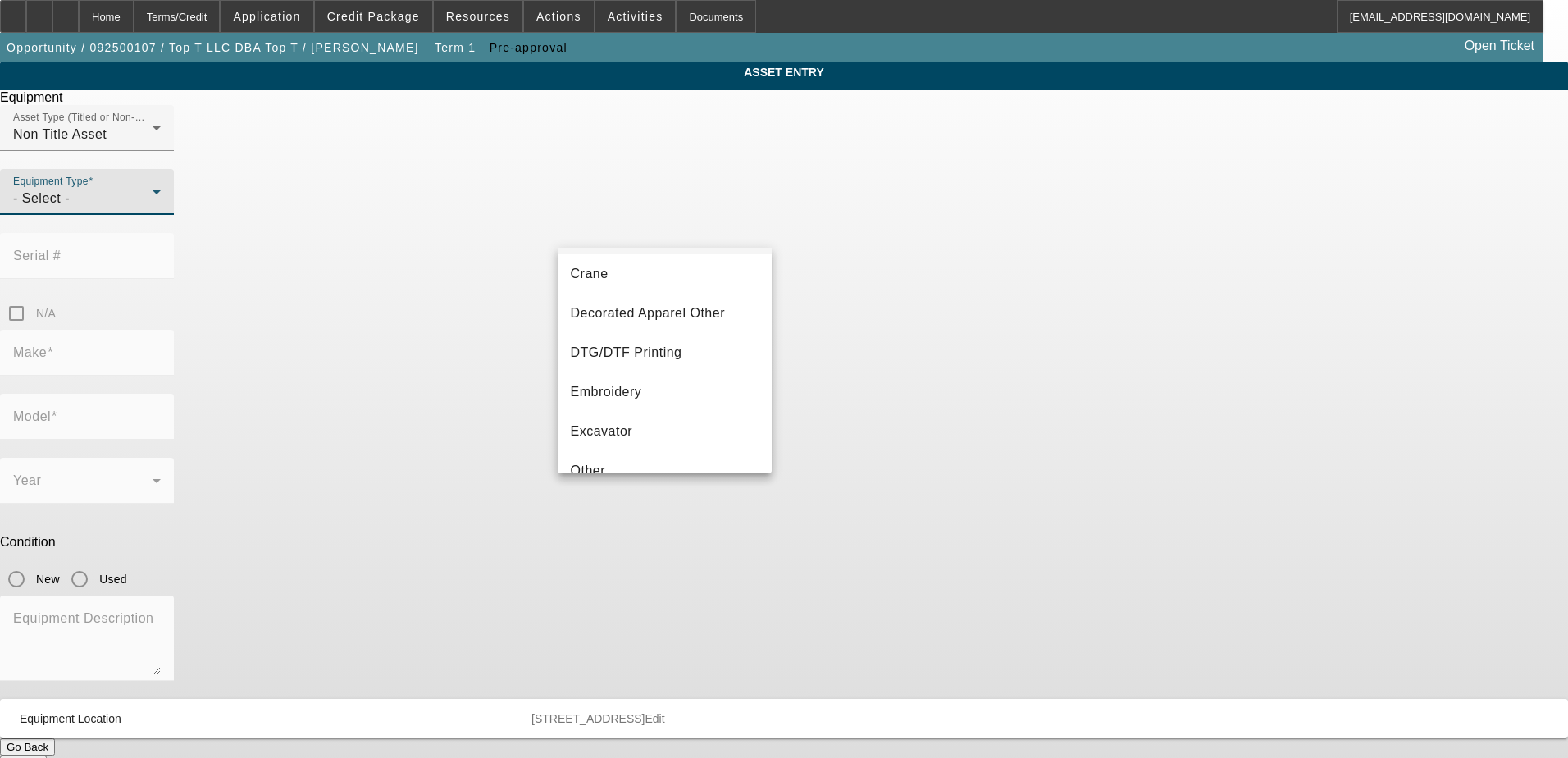
scroll to position [164, 0]
click at [662, 344] on span "DTG/DTF Printing" at bounding box center [626, 346] width 112 height 20
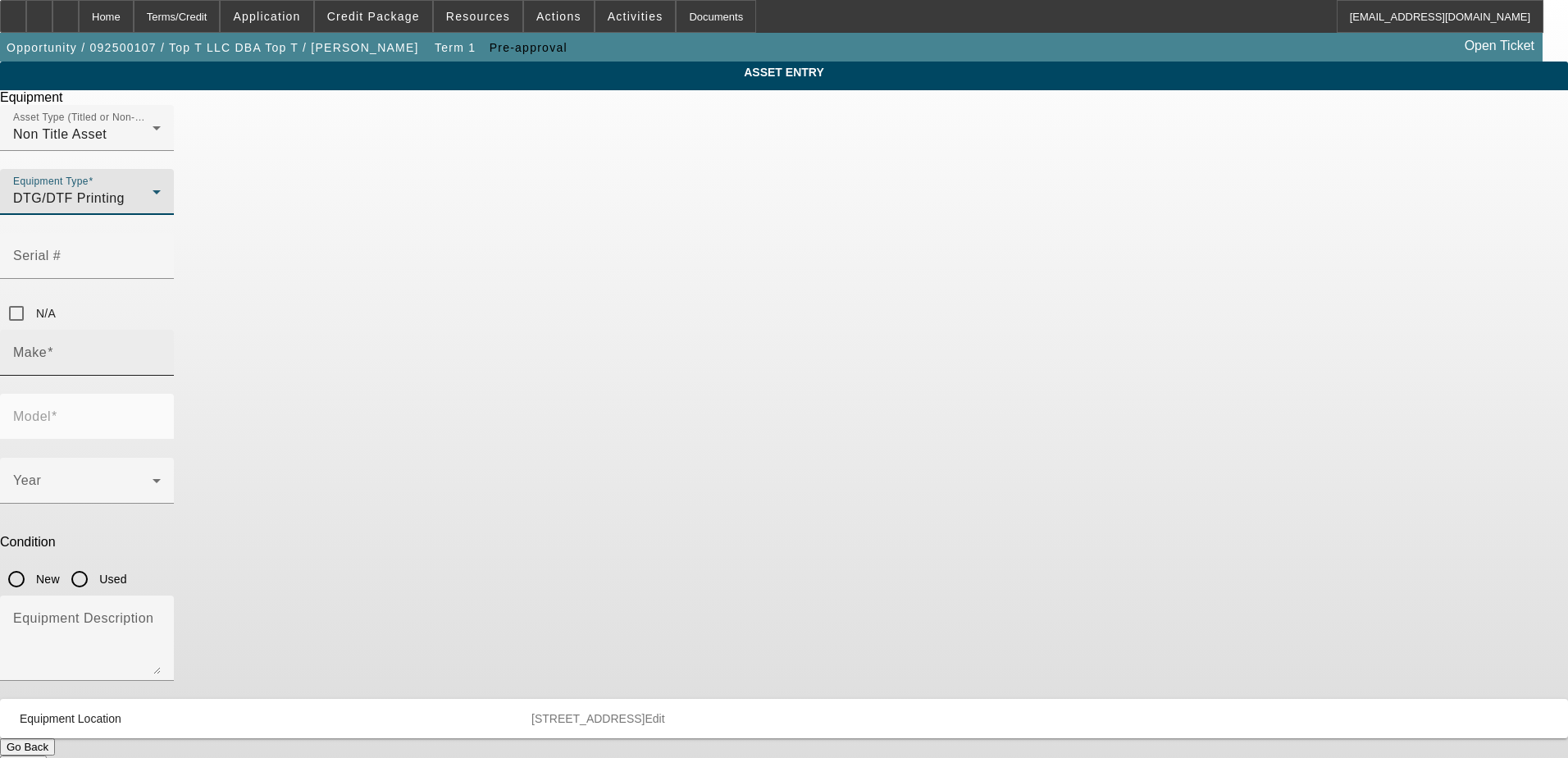
click at [161, 350] on input "Make" at bounding box center [86, 359] width 148 height 20
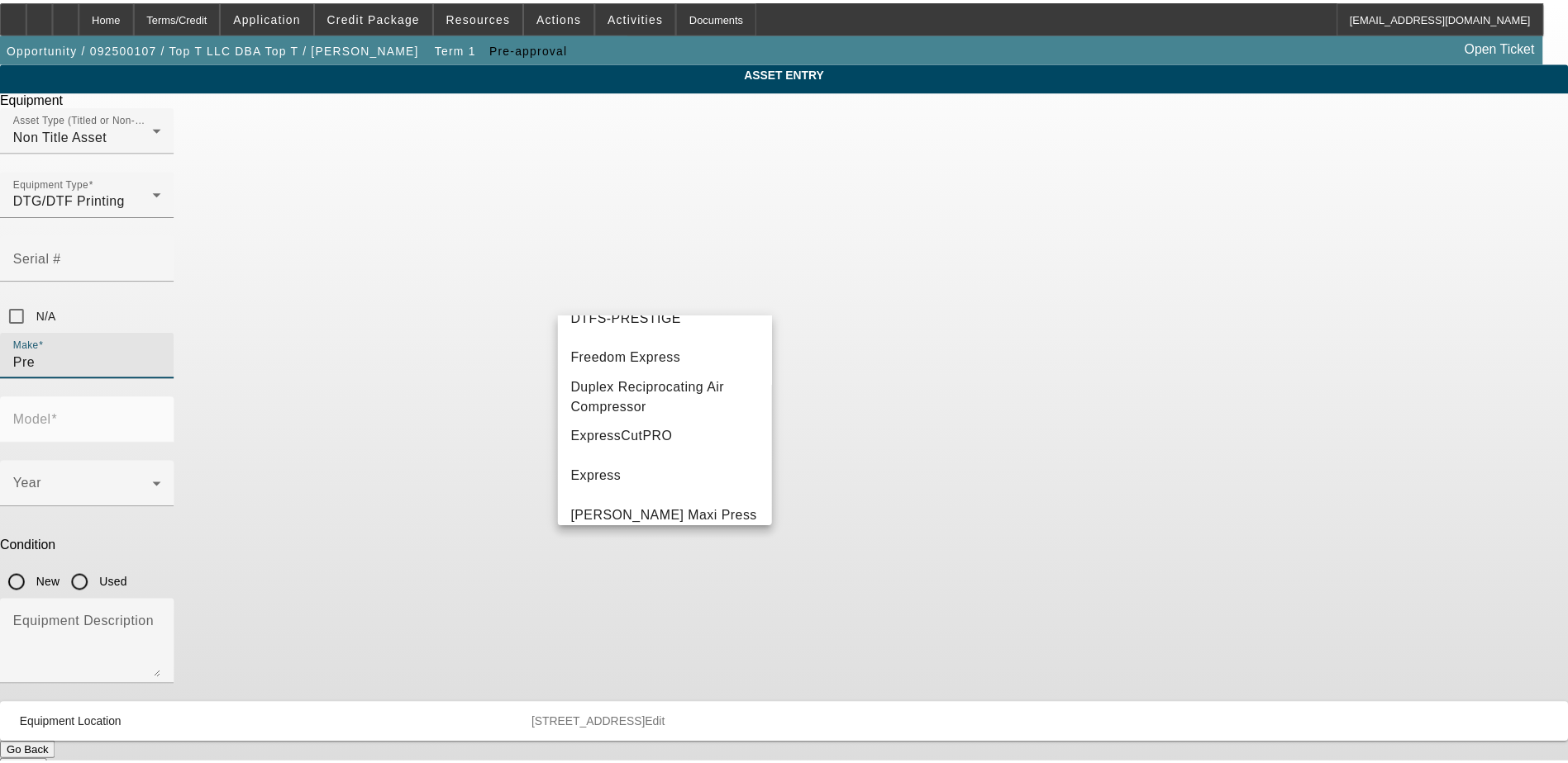
scroll to position [0, 0]
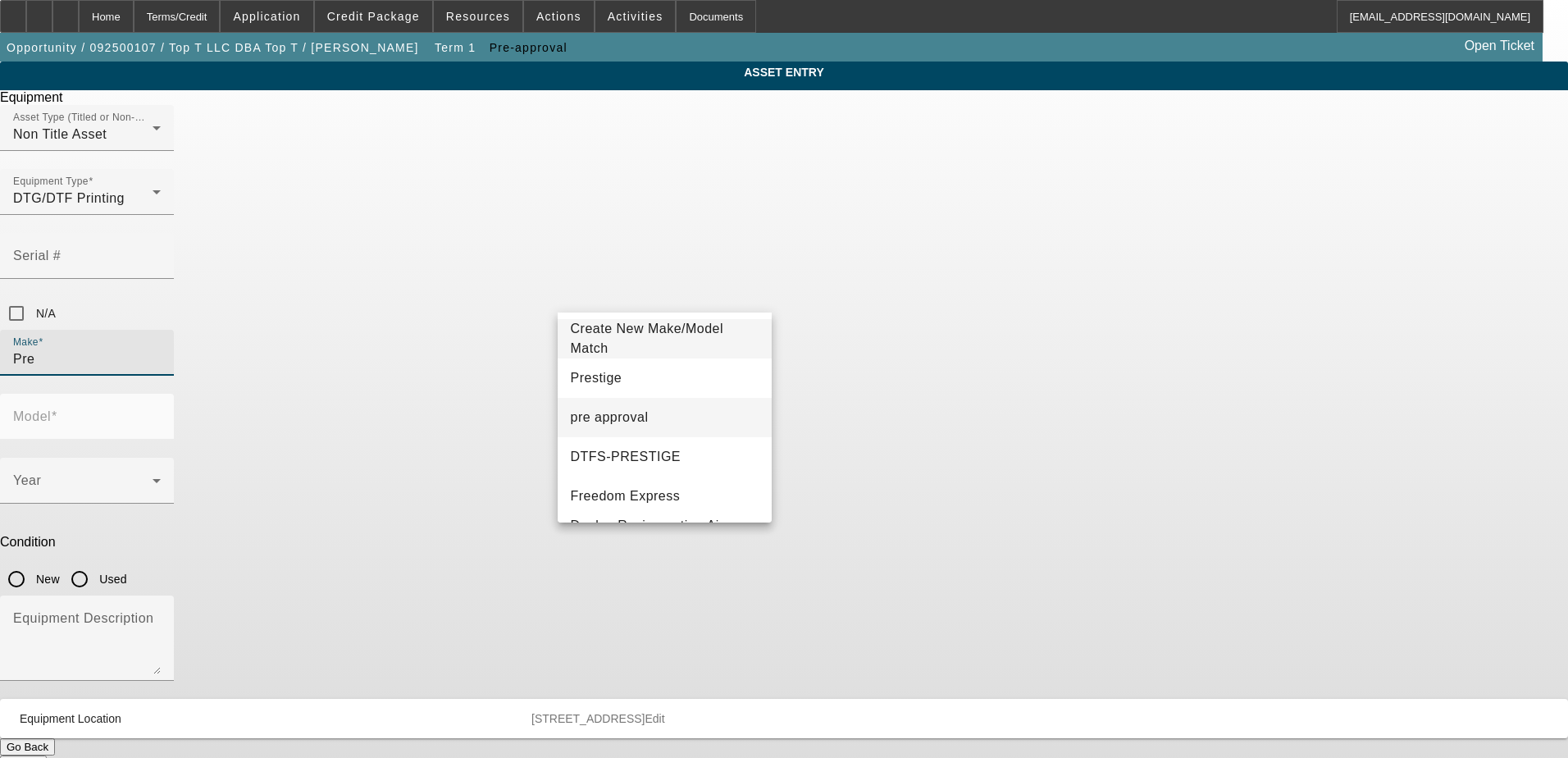
click at [652, 414] on mat-option "pre approval" at bounding box center [665, 418] width 215 height 39
type input "pre approval"
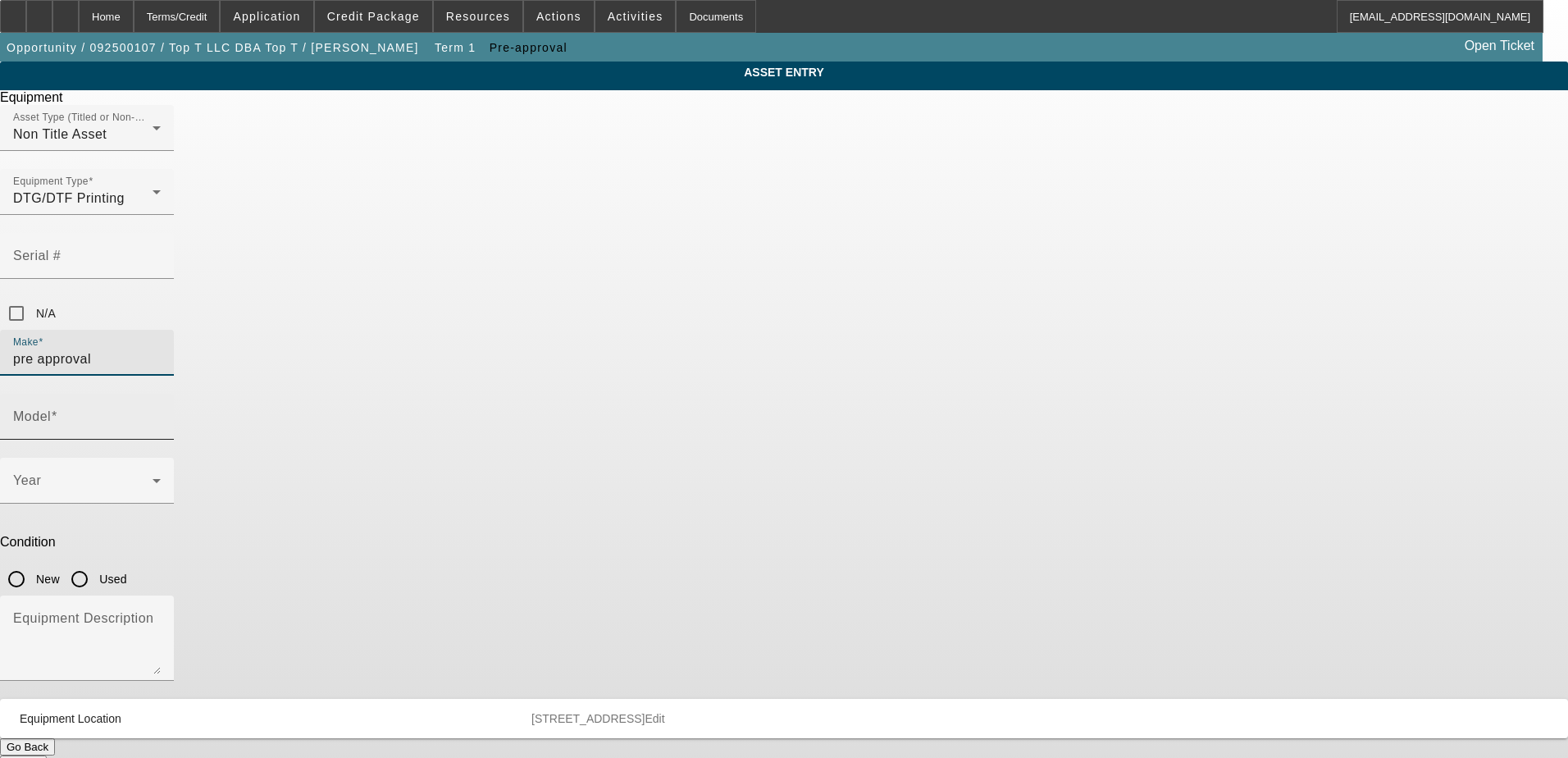
click at [161, 414] on input "Model" at bounding box center [86, 423] width 148 height 20
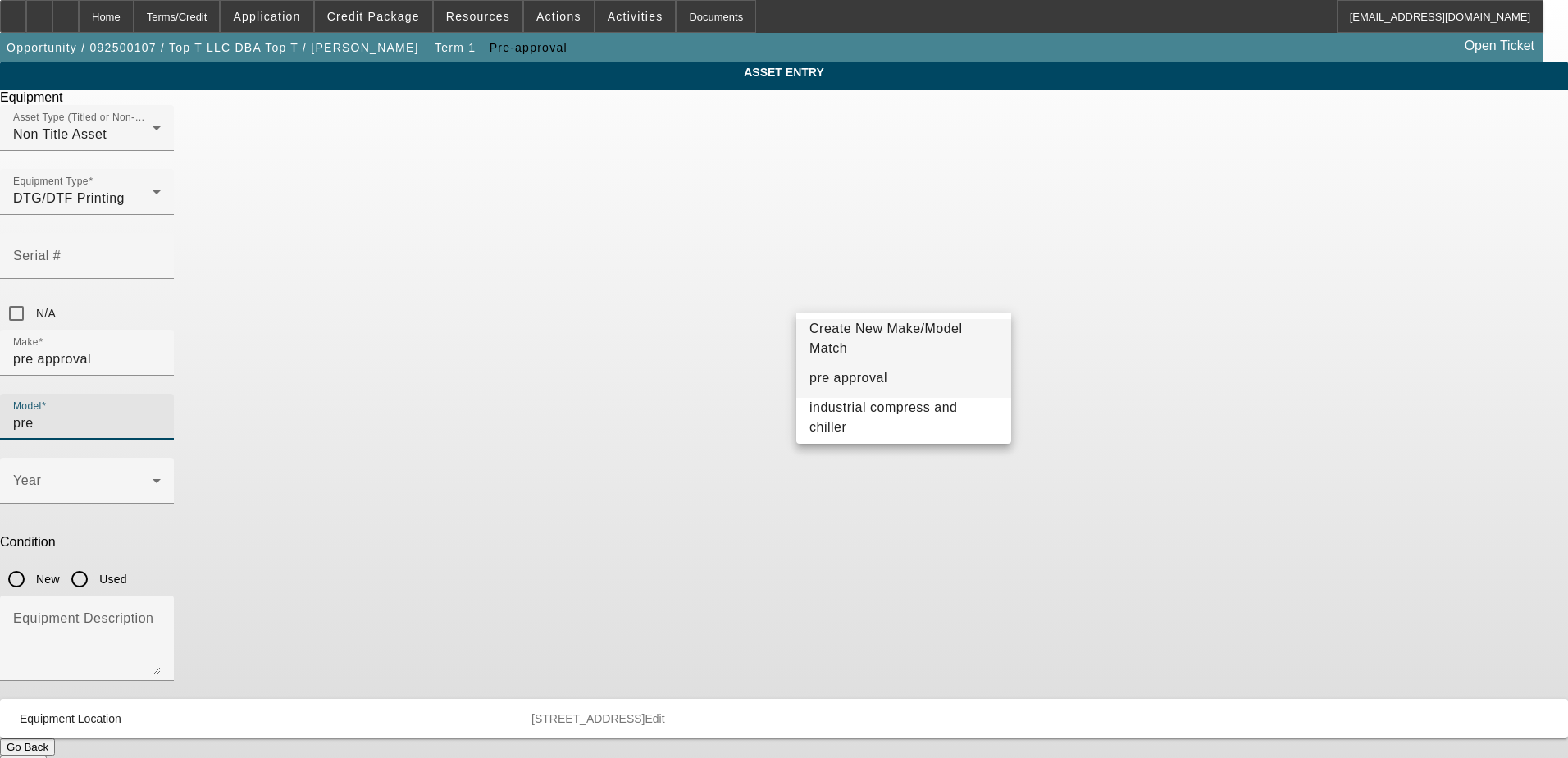
click at [861, 372] on span "pre approval" at bounding box center [849, 378] width 78 height 20
type input "pre approval"
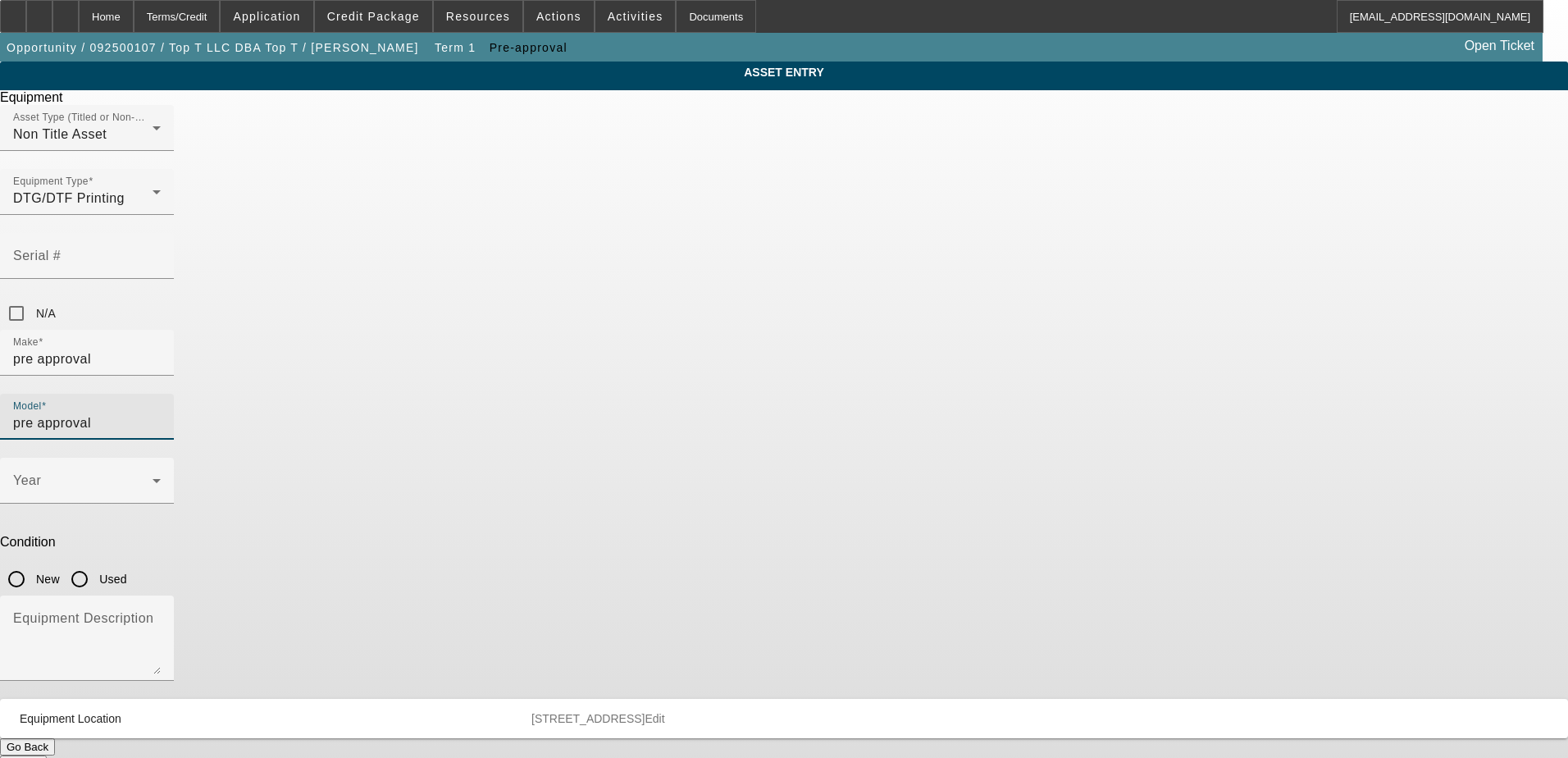
click at [1147, 344] on div "ASSET ENTRY Delete asset Equipment Asset Type (Titled or Non-Titled) Non Title …" at bounding box center [784, 417] width 1568 height 711
click at [46, 756] on button "Submit" at bounding box center [23, 765] width 46 height 18
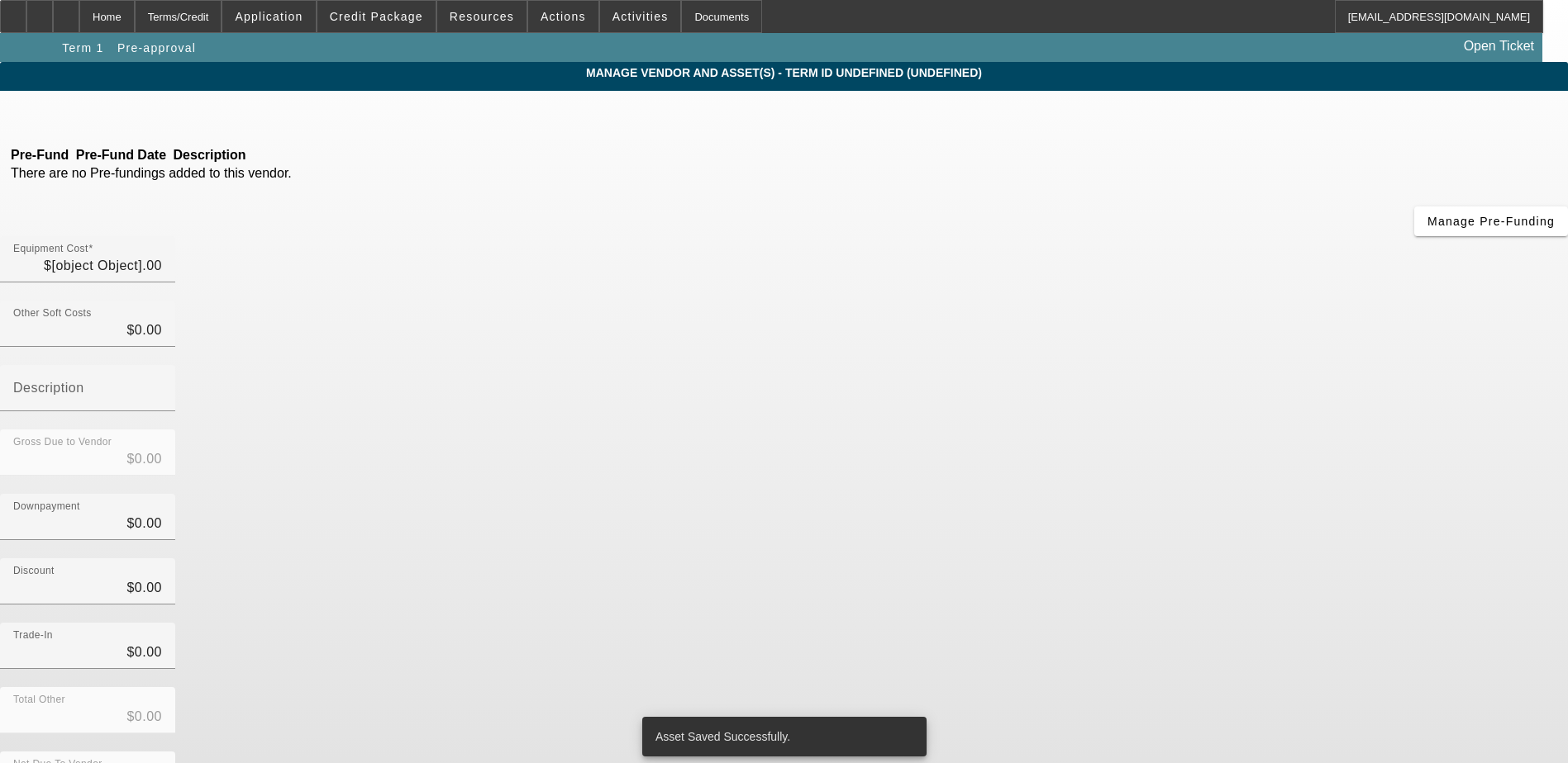
type input "$21,000.00"
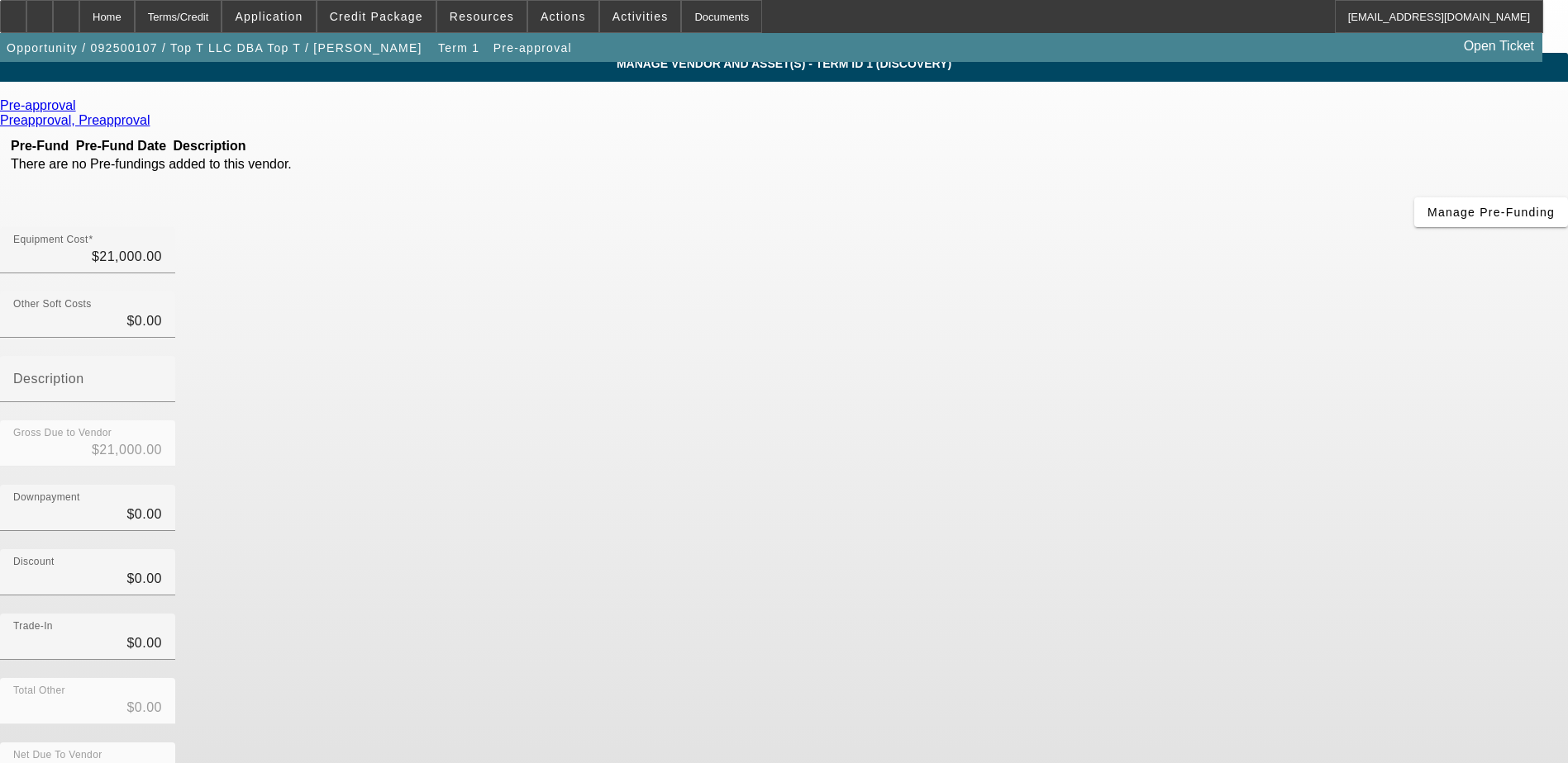
scroll to position [11, 0]
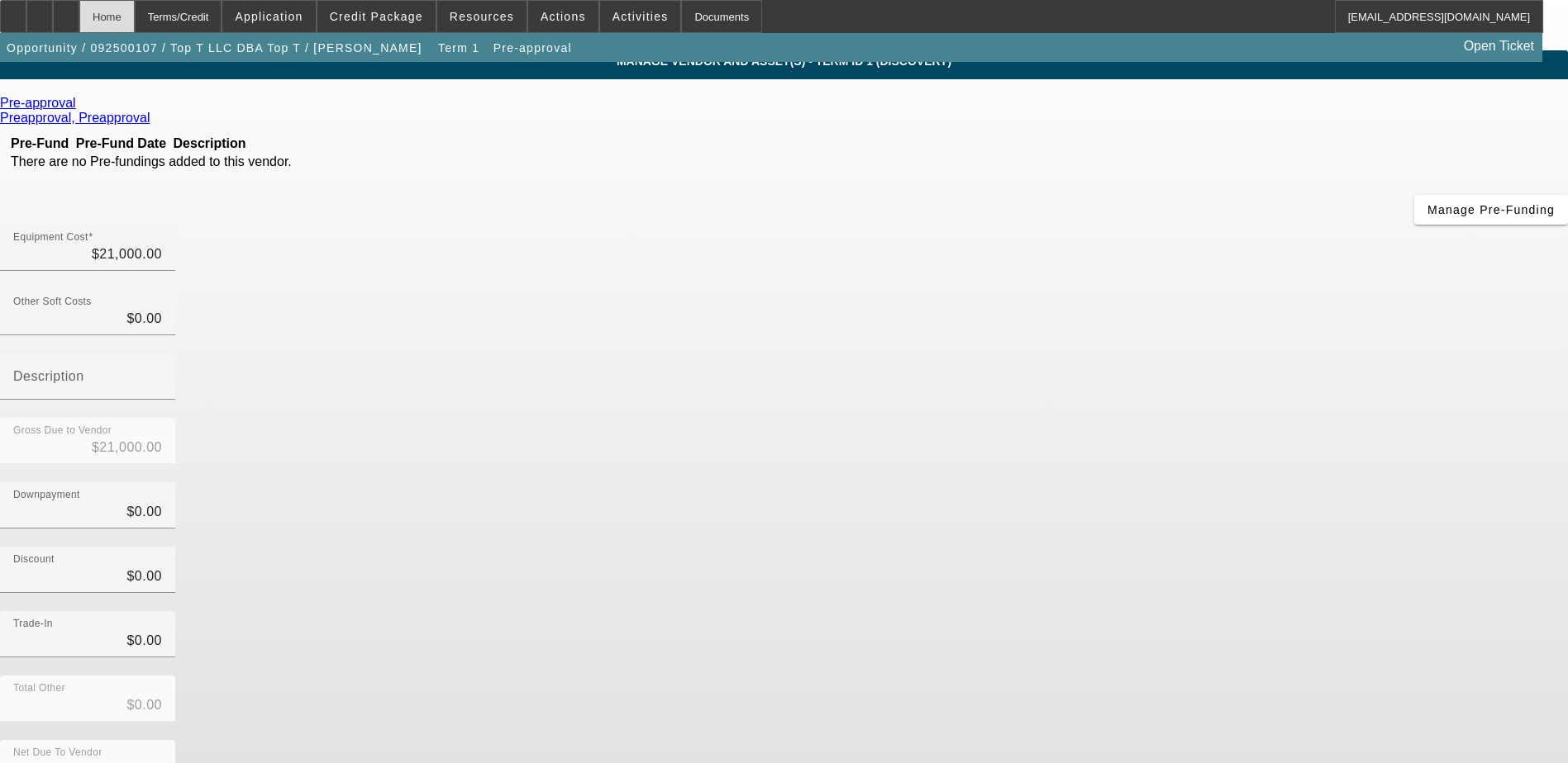
click at [134, 13] on div "Home" at bounding box center [107, 16] width 55 height 33
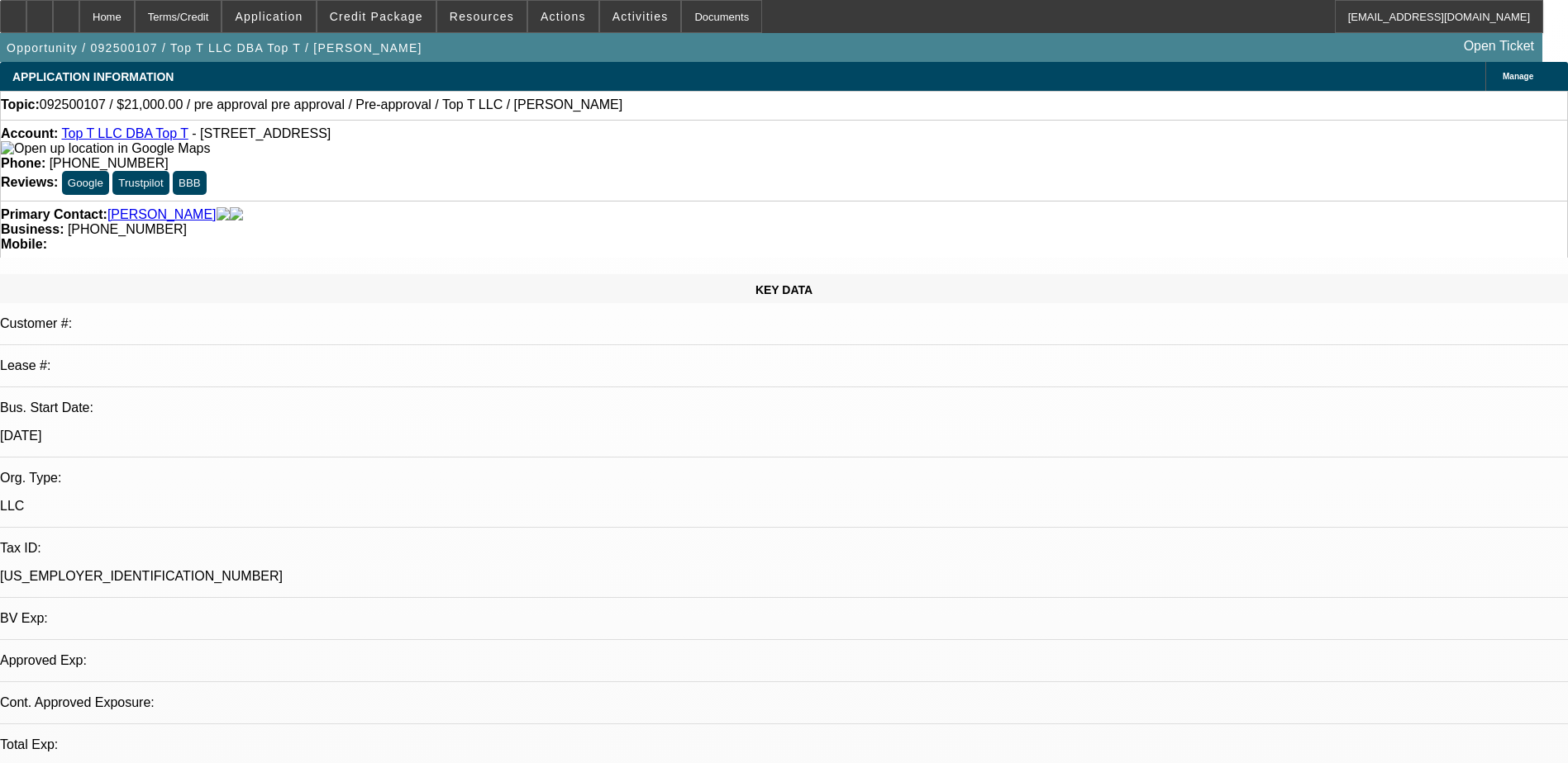
select select "0"
select select "2"
select select "0.1"
select select "4"
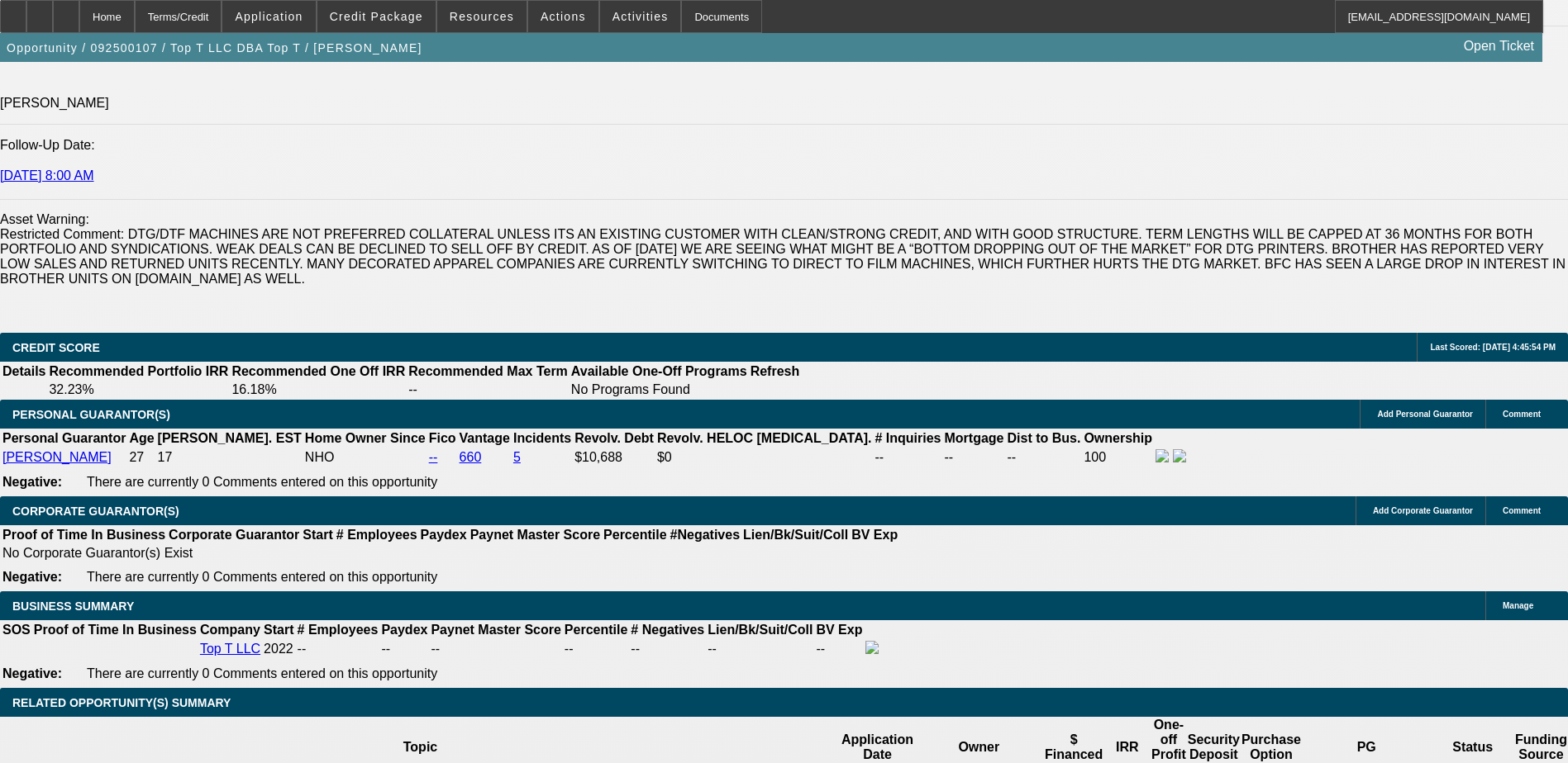
scroll to position [2231, 0]
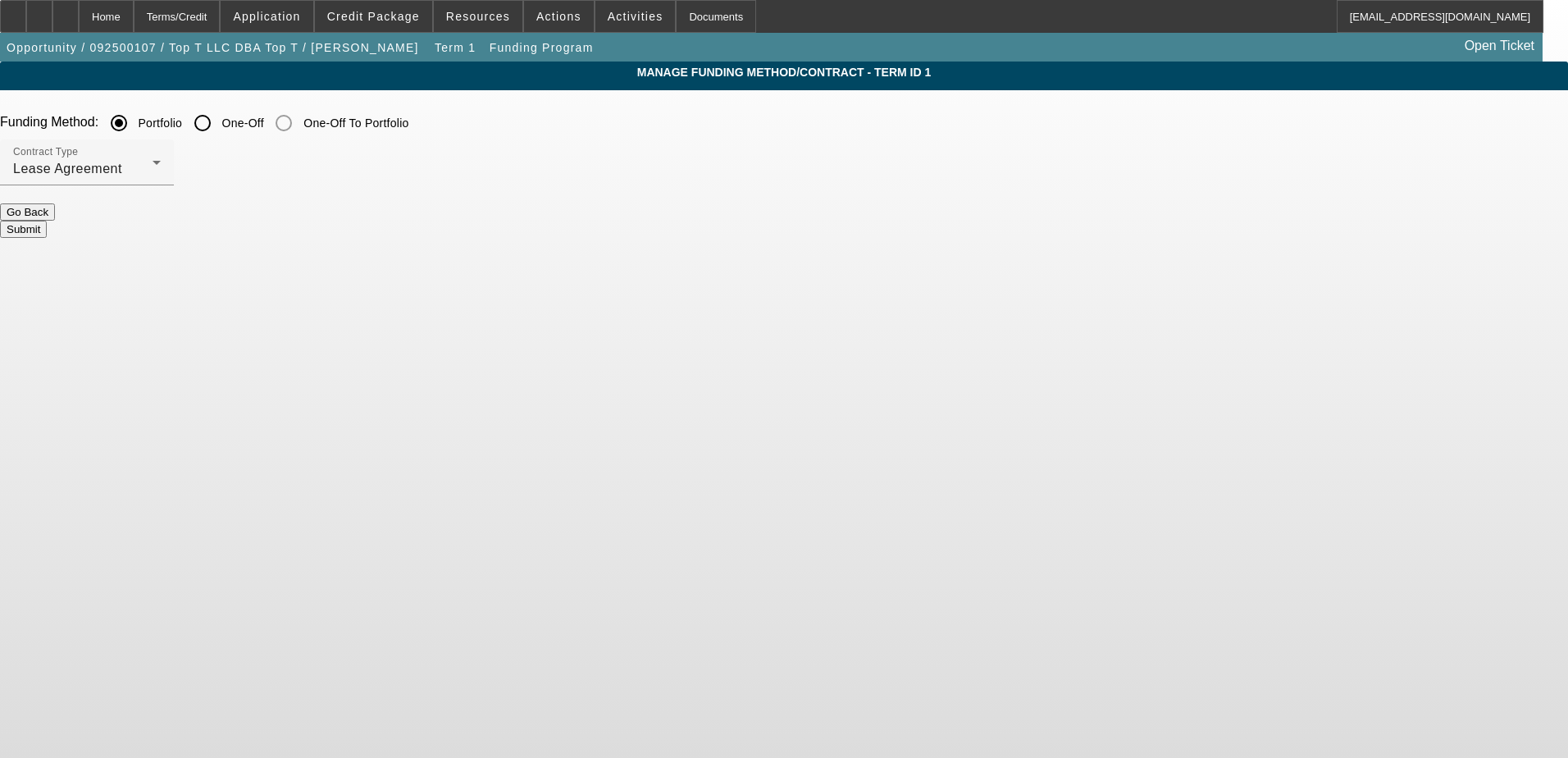
click at [219, 125] on input "One-Off" at bounding box center [202, 123] width 33 height 33
radio input "true"
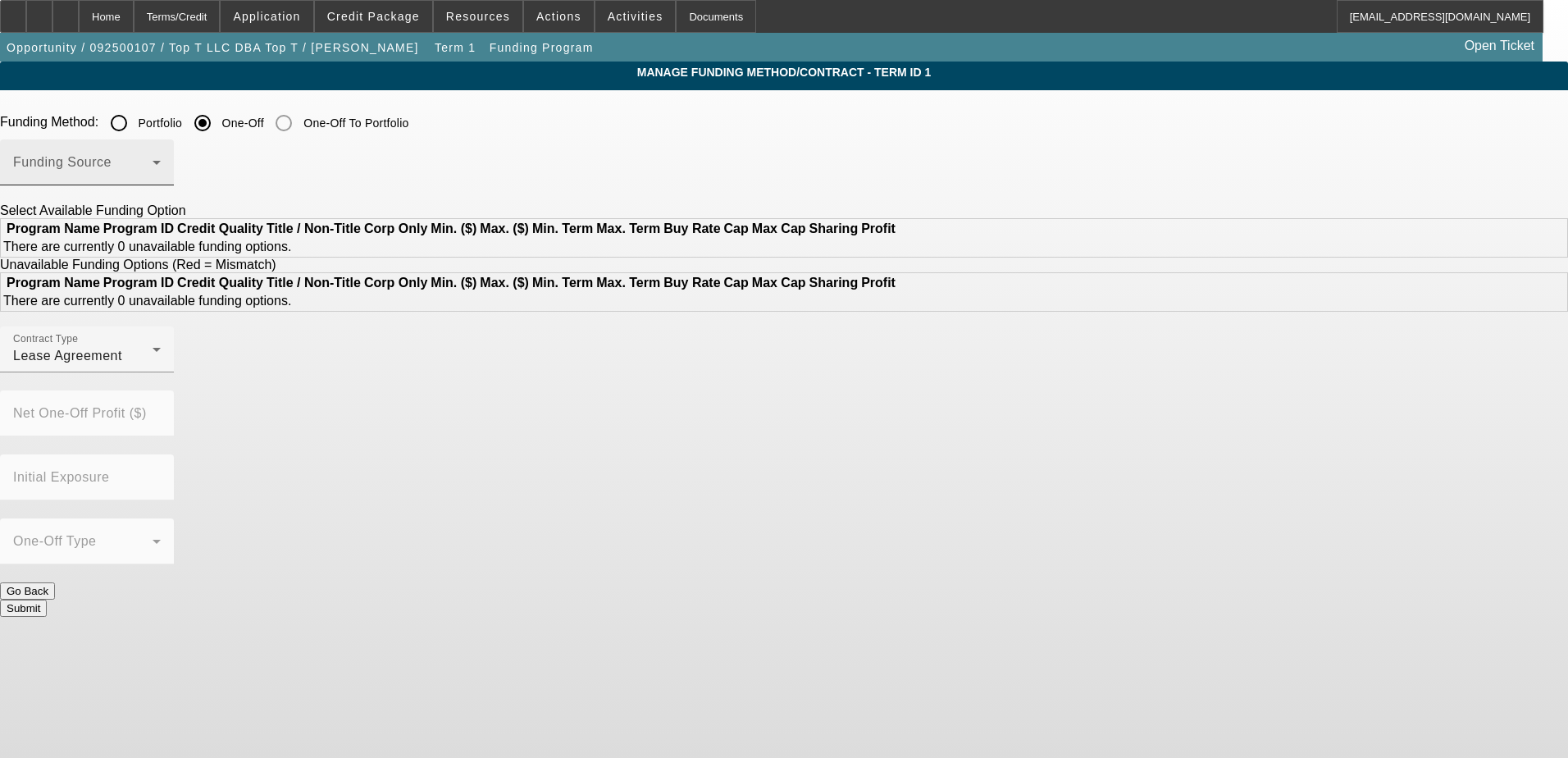
click at [152, 171] on span at bounding box center [83, 168] width 139 height 20
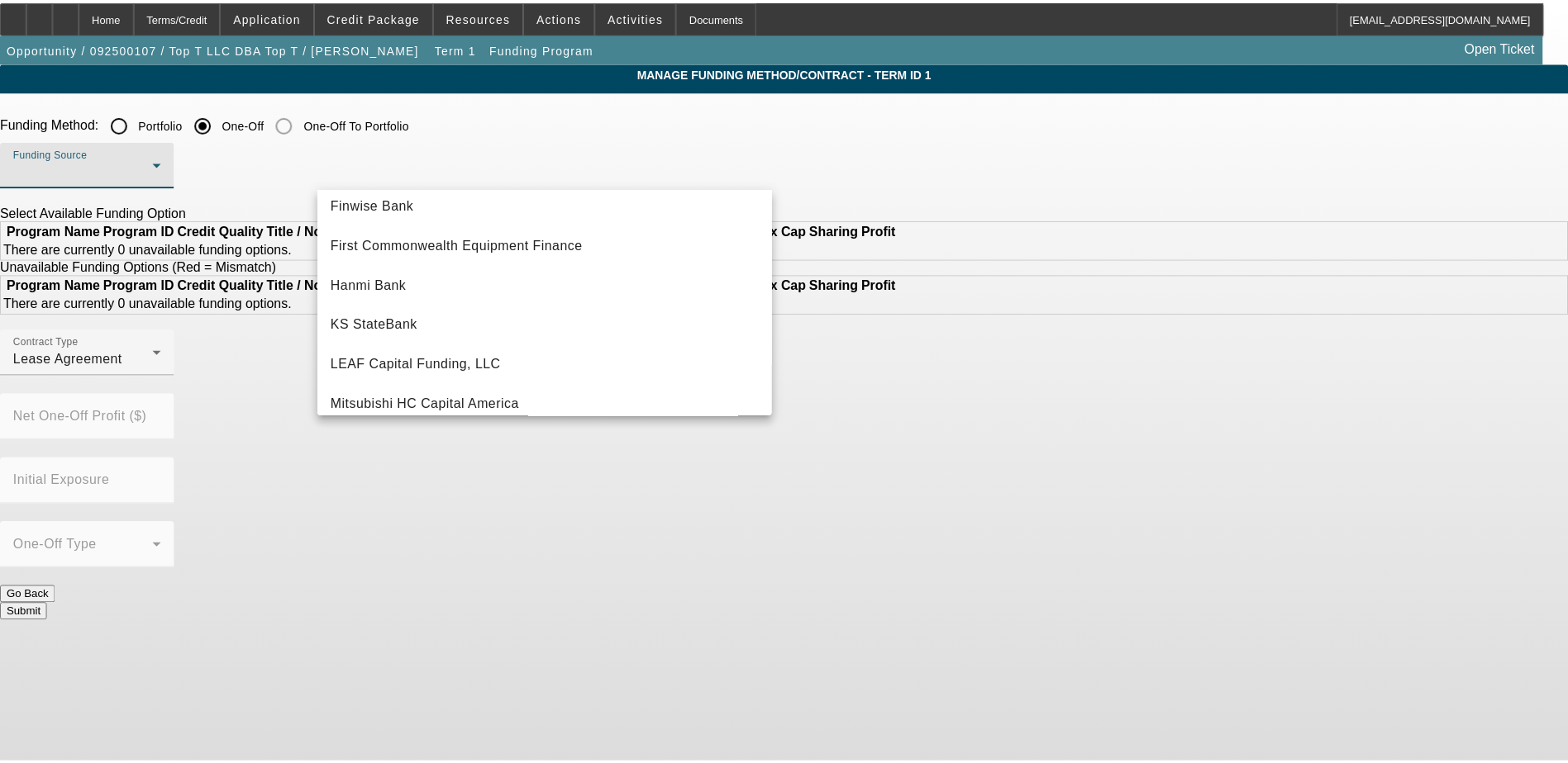
scroll to position [165, 0]
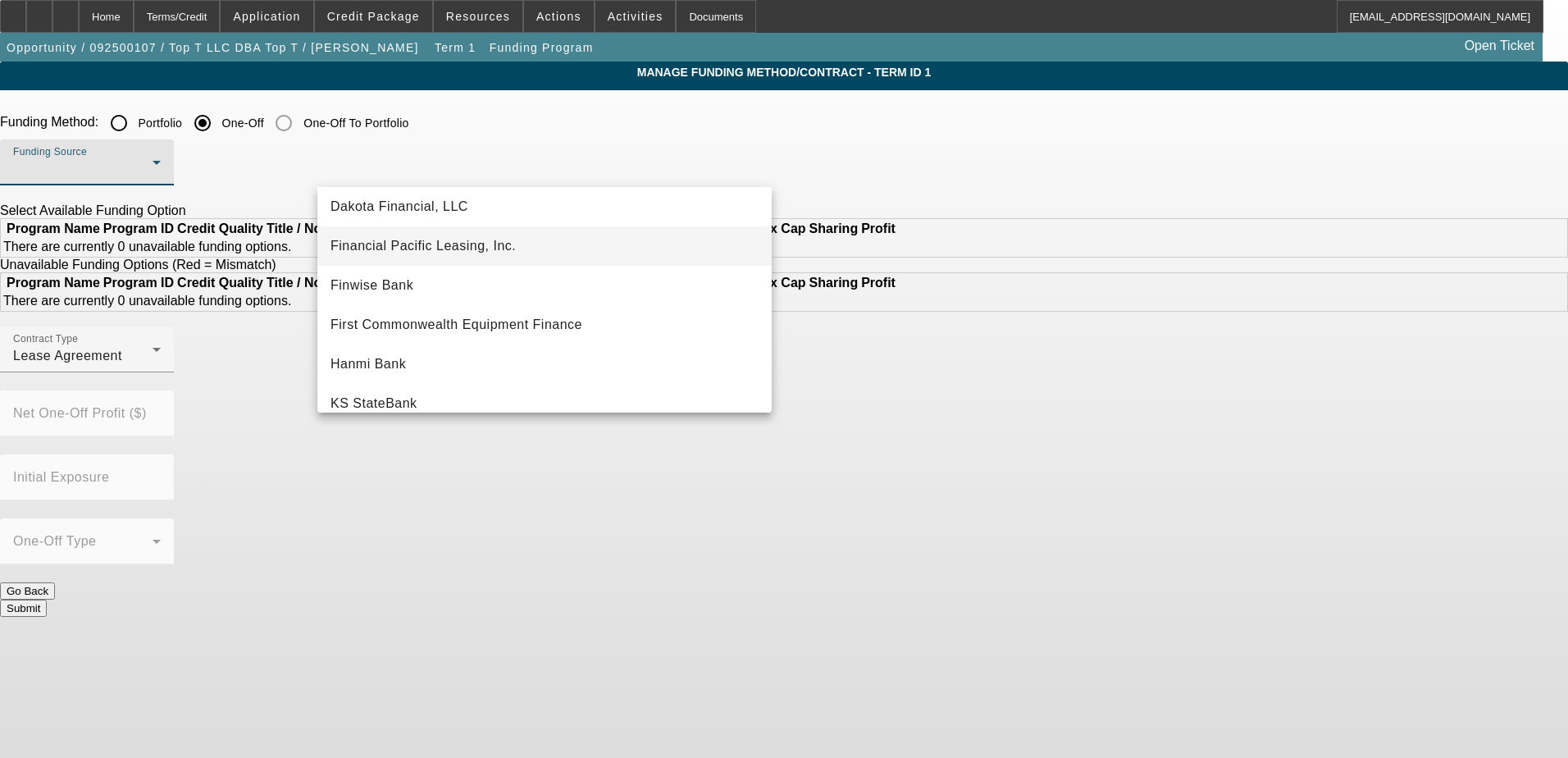
click at [424, 248] on span "Financial Pacific Leasing, Inc." at bounding box center [423, 246] width 185 height 20
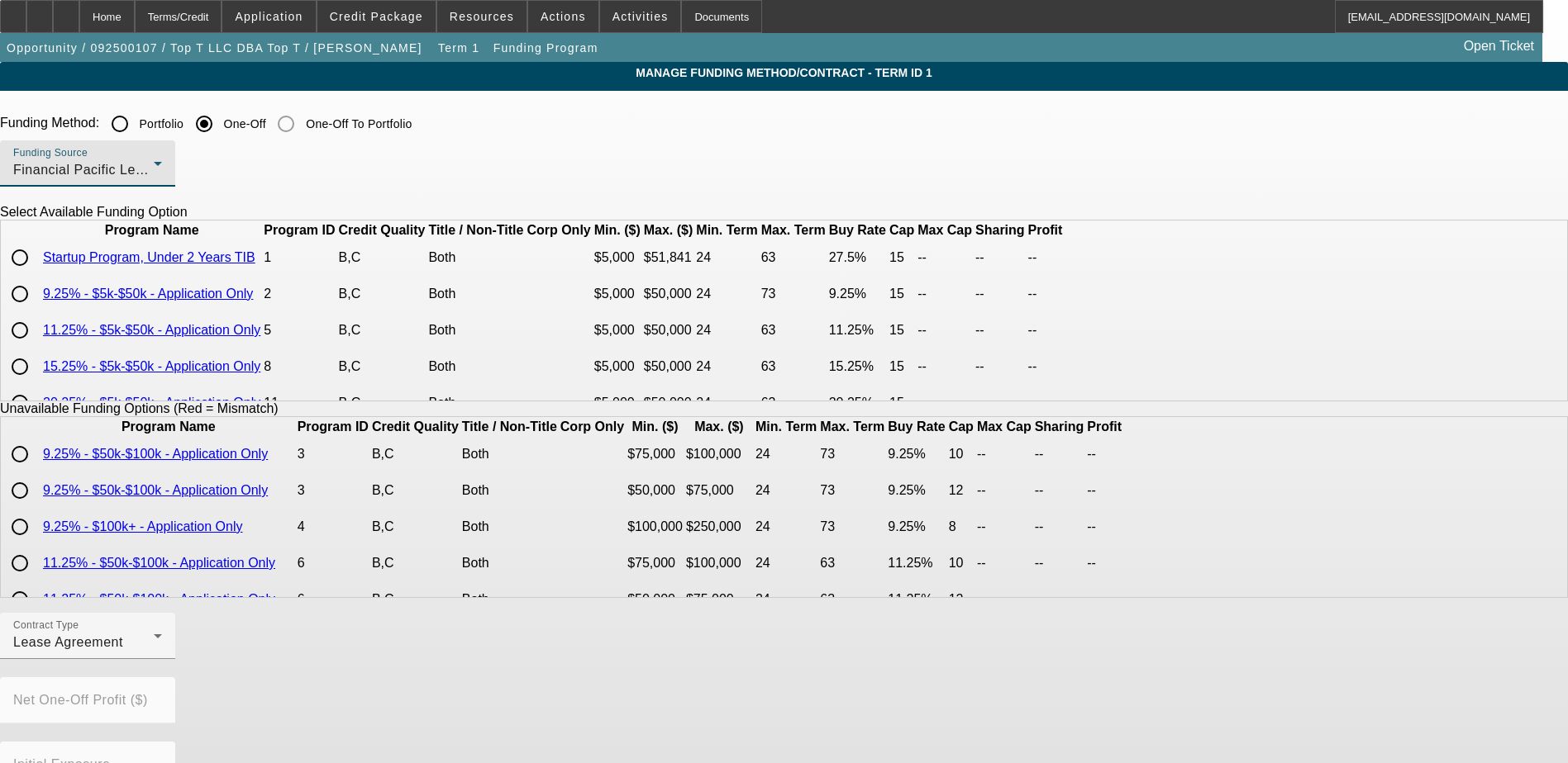
click at [37, 311] on input "radio" at bounding box center [20, 294] width 33 height 33
radio input "true"
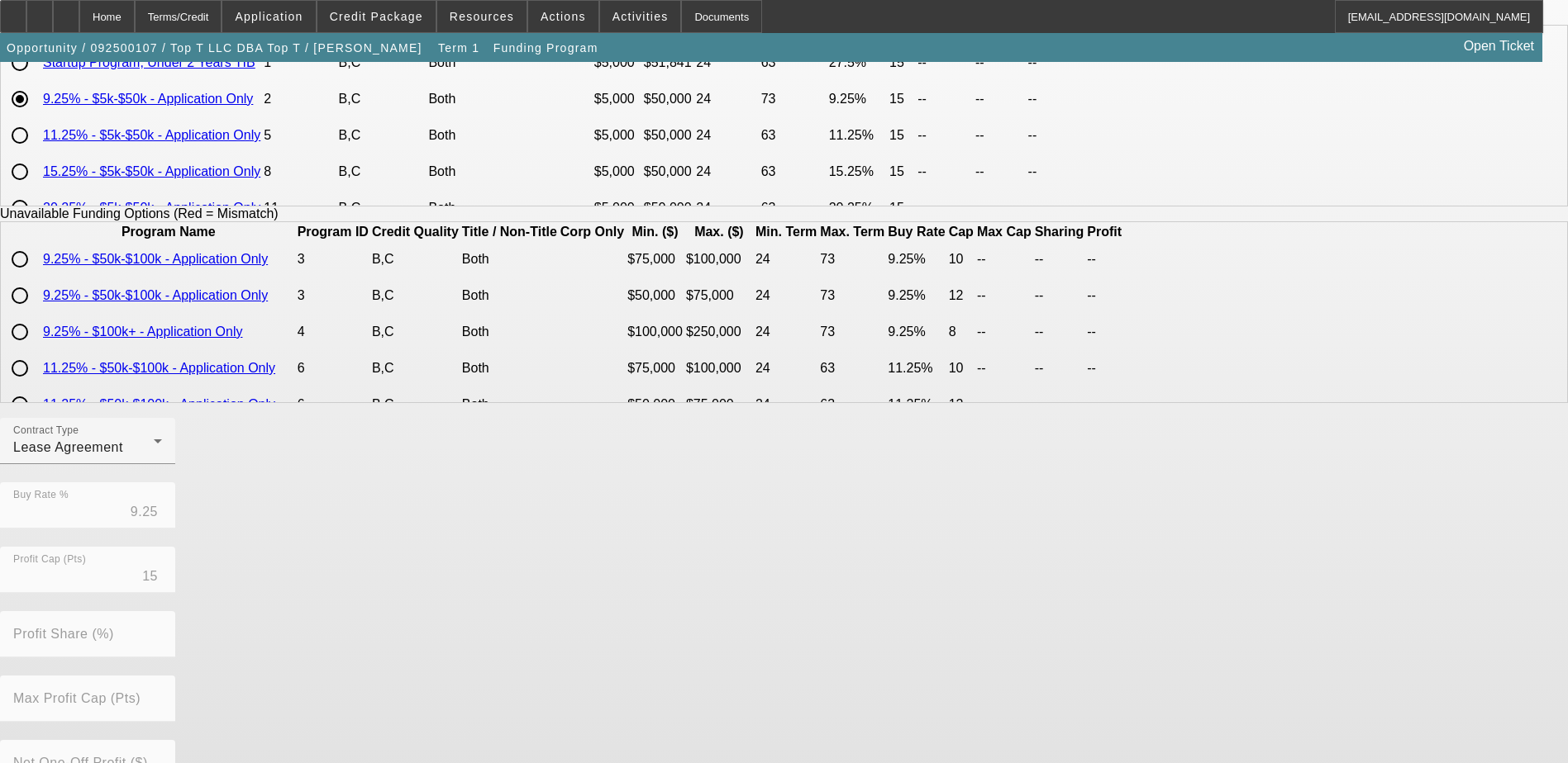
scroll to position [364, 0]
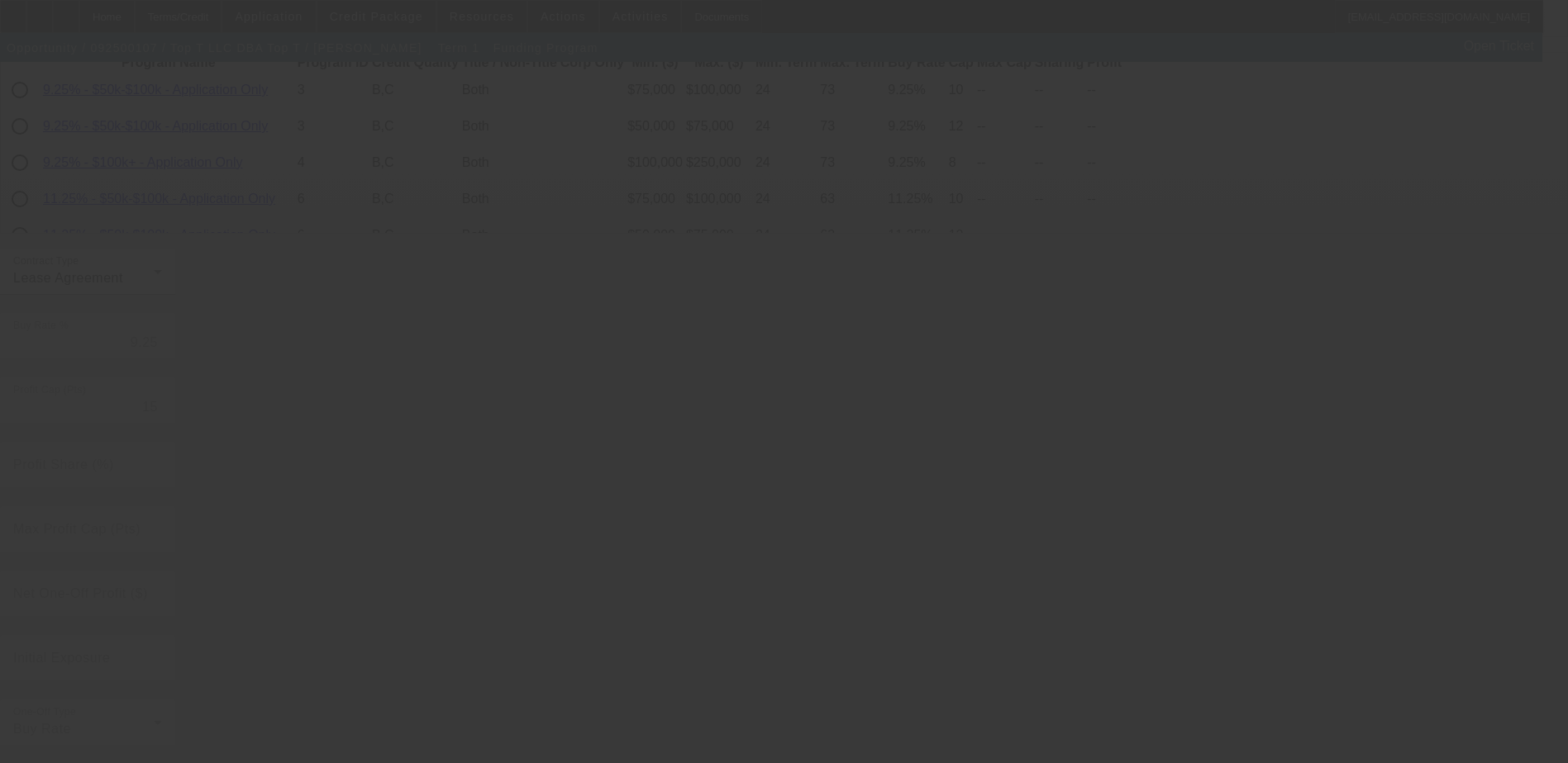
radio input "true"
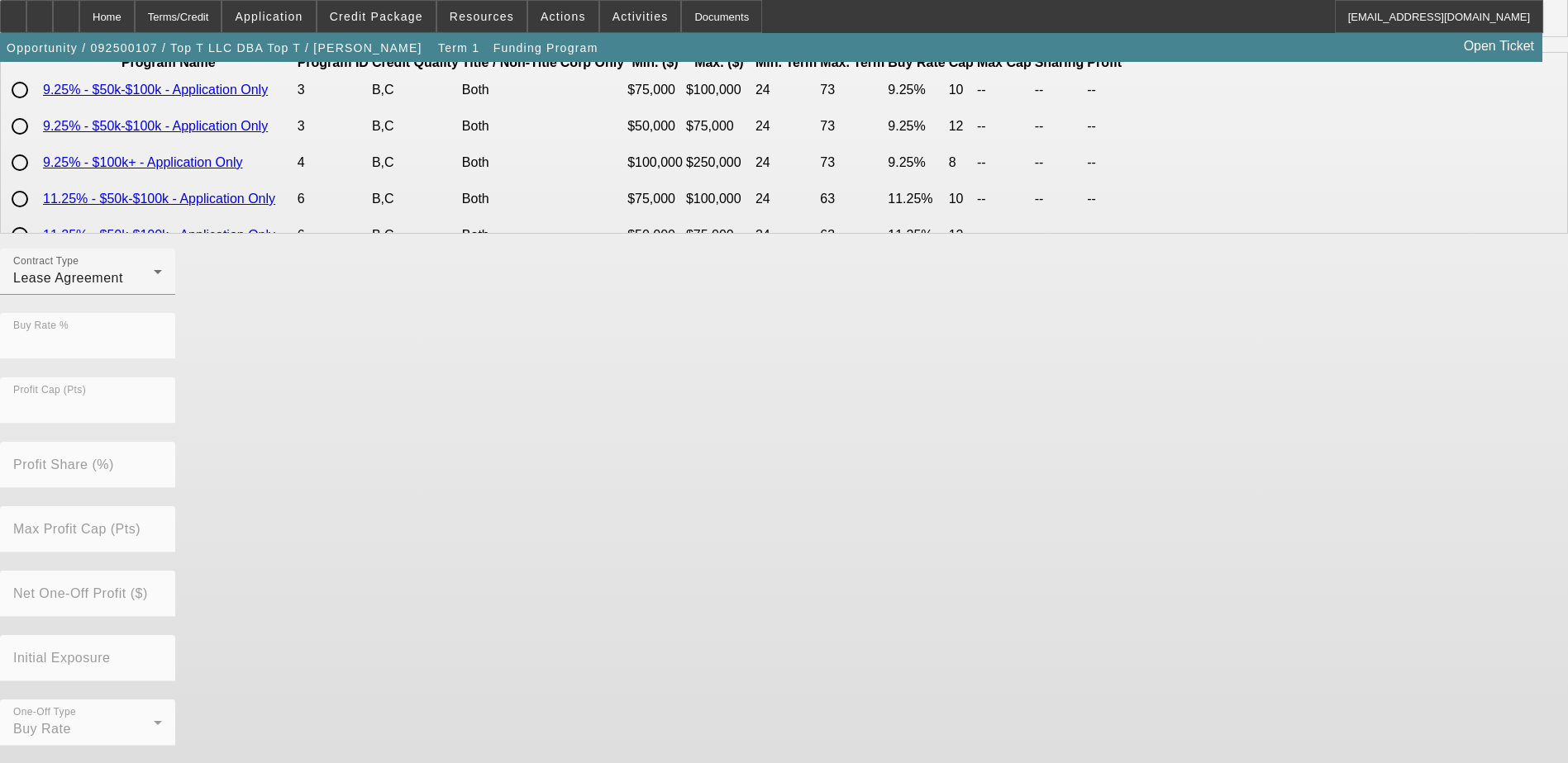
scroll to position [0, 0]
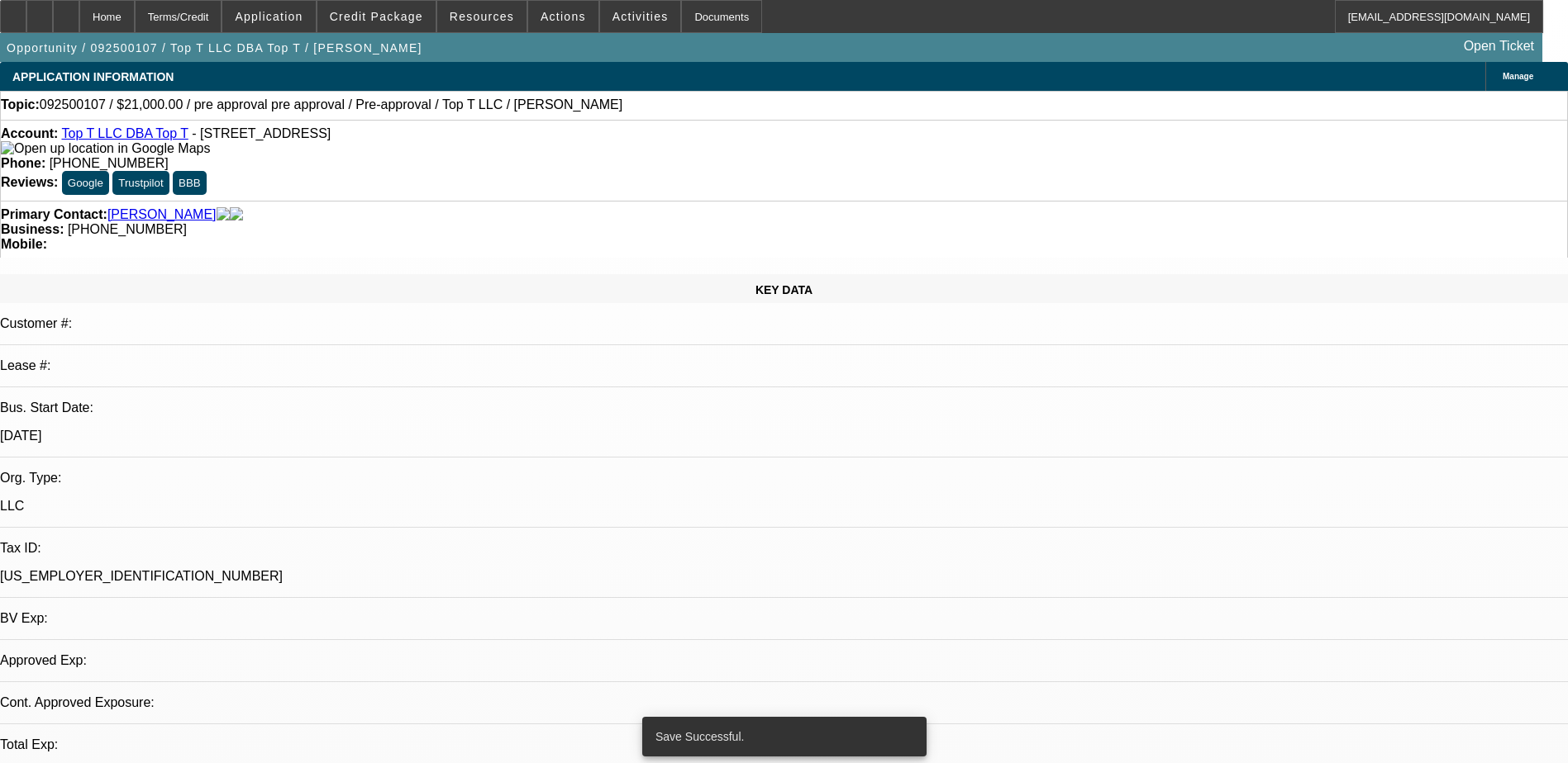
select select "0"
select select "2"
select select "0.1"
select select "4"
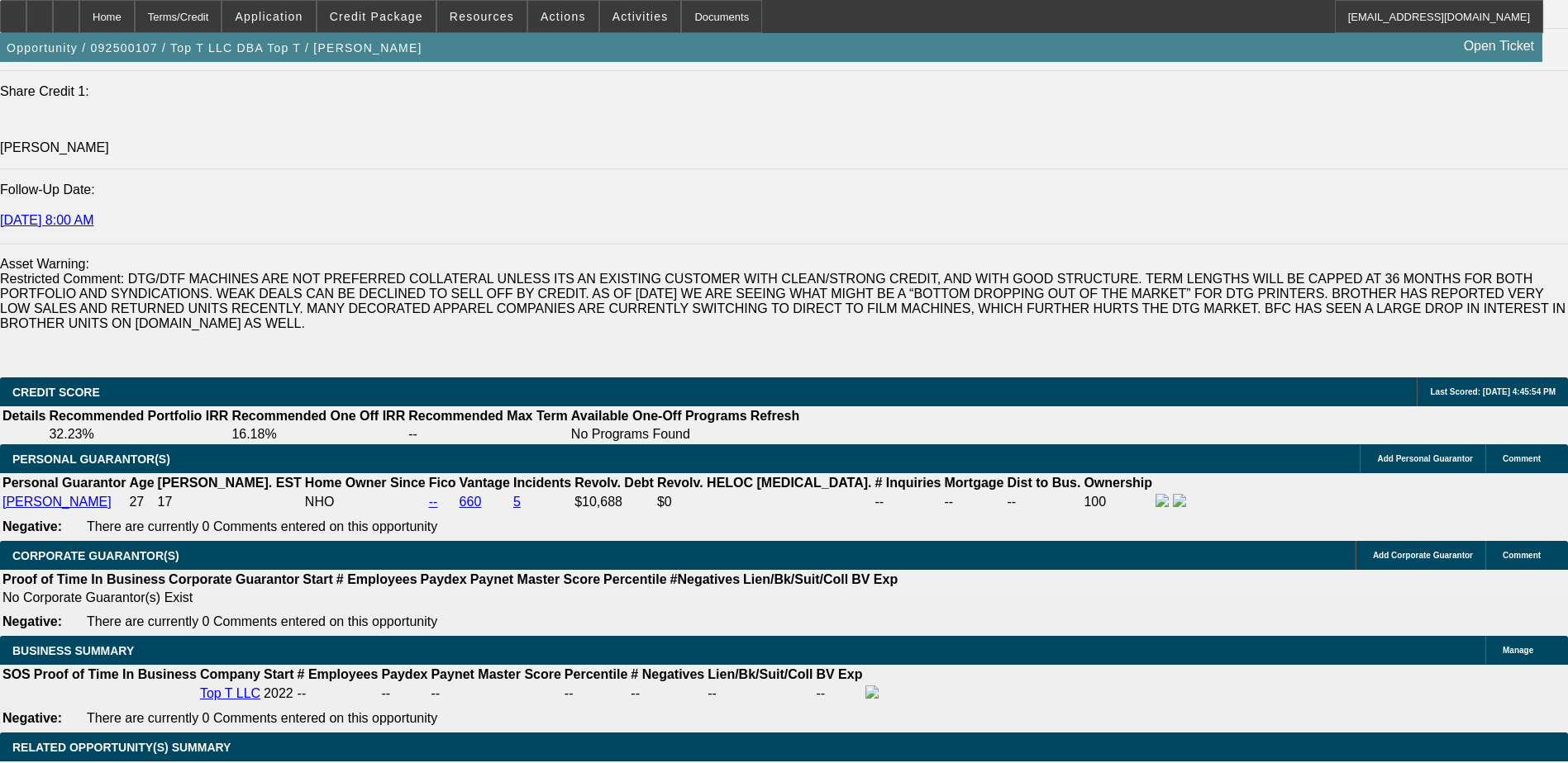
scroll to position [2313, 0]
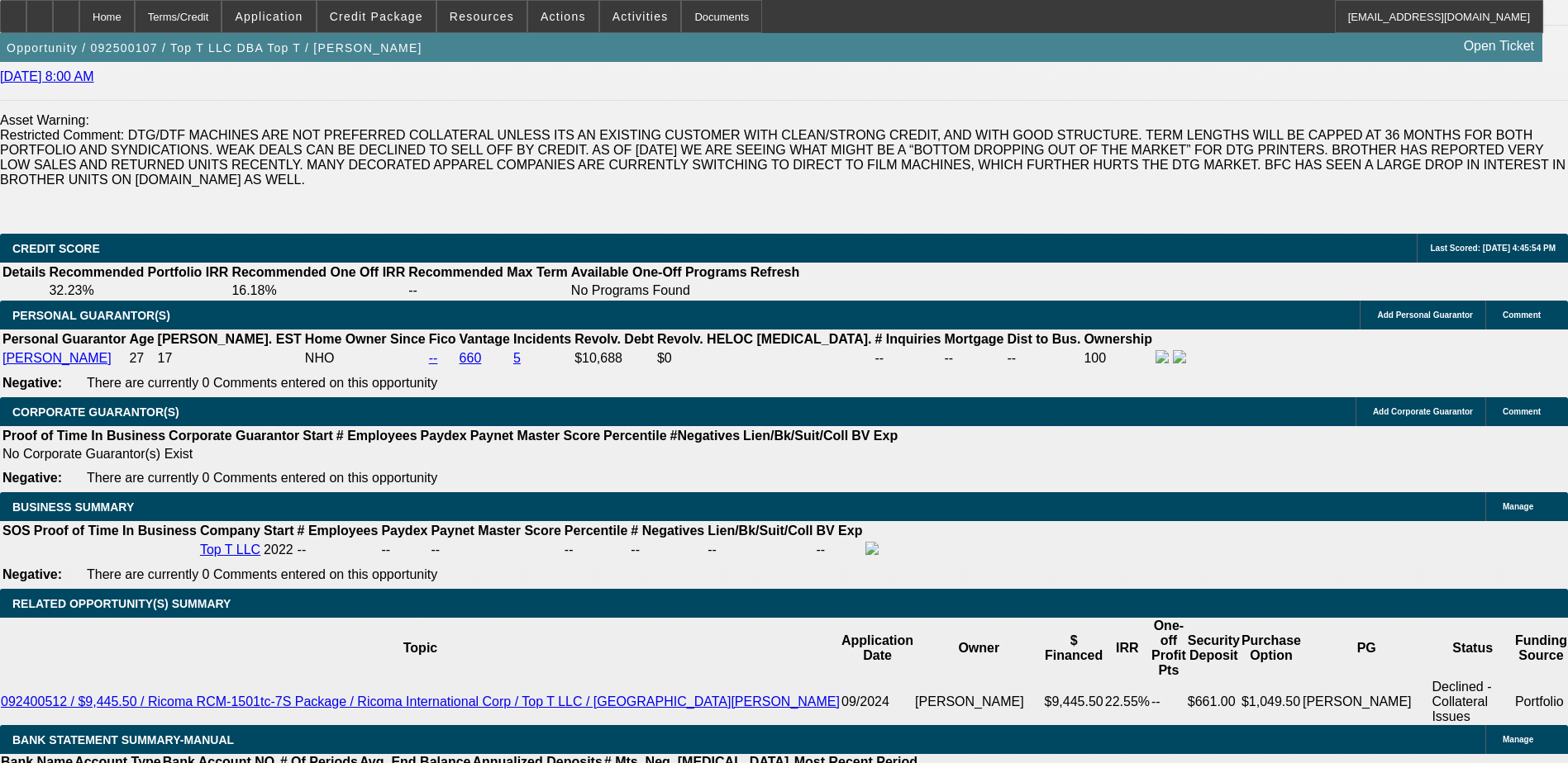
select select "0"
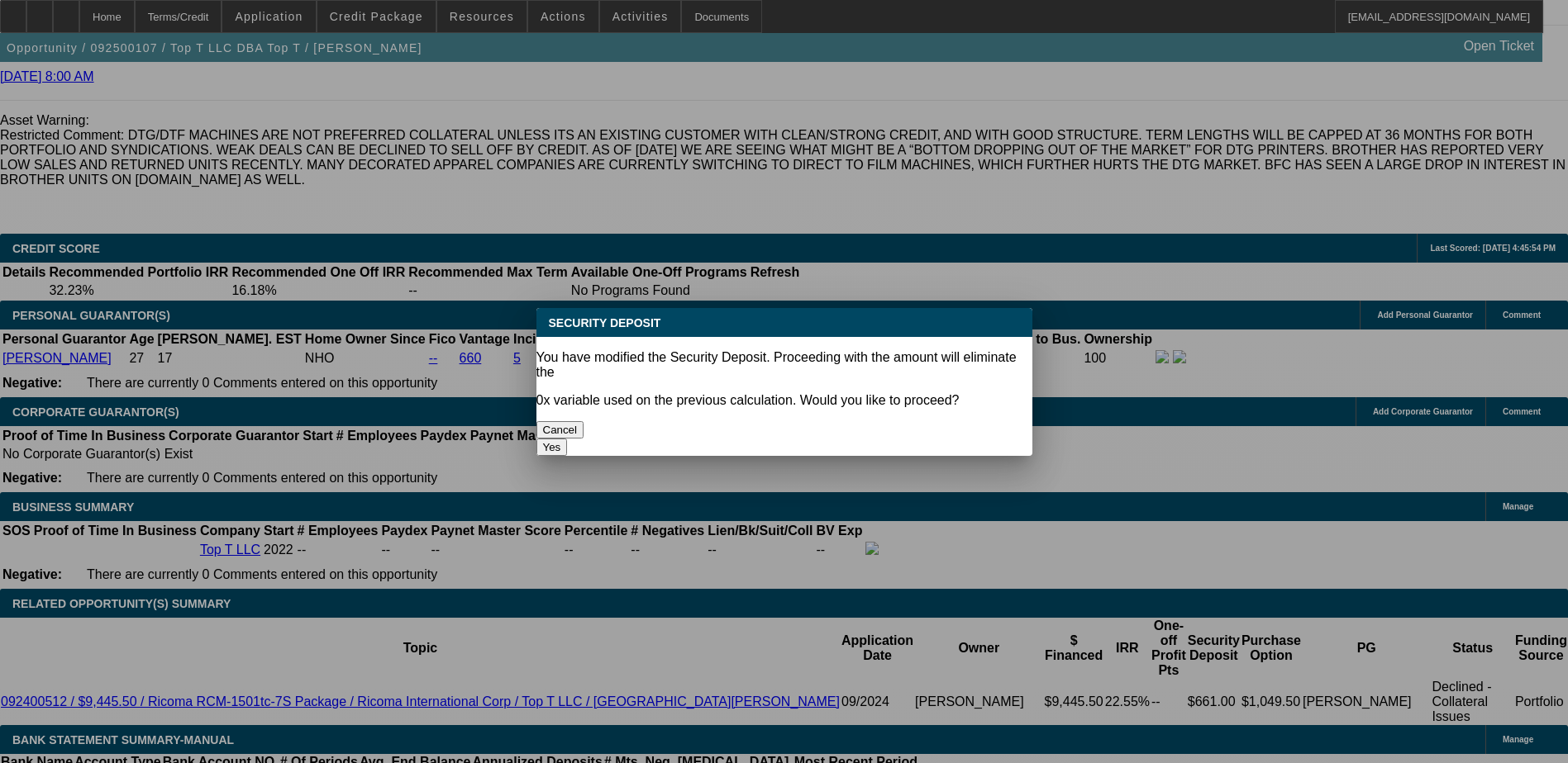
scroll to position [0, 0]
click at [568, 439] on button "Yes" at bounding box center [553, 448] width 32 height 18
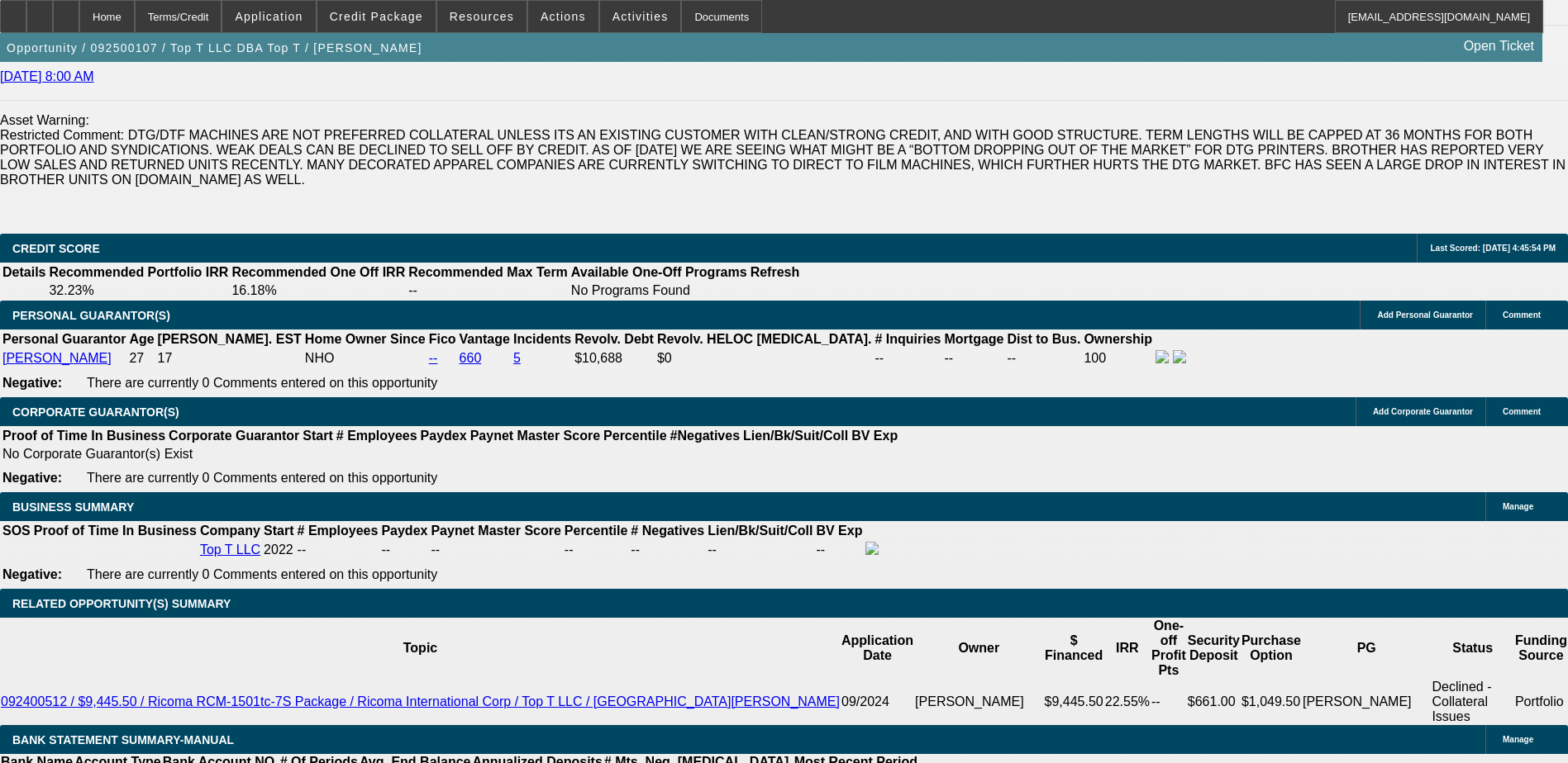
type input "$0.00"
type input "UNKNOWN"
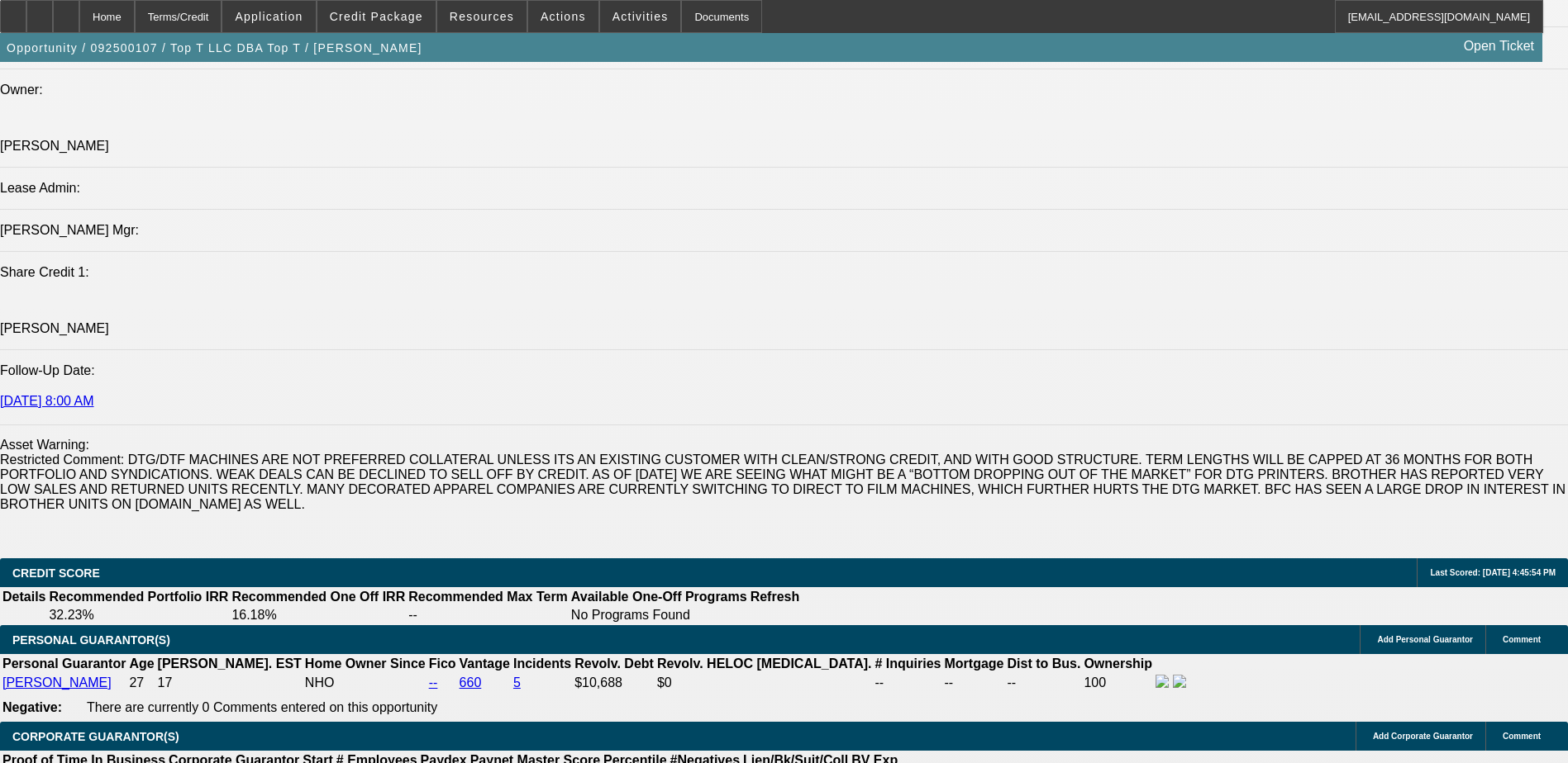
scroll to position [1983, 0]
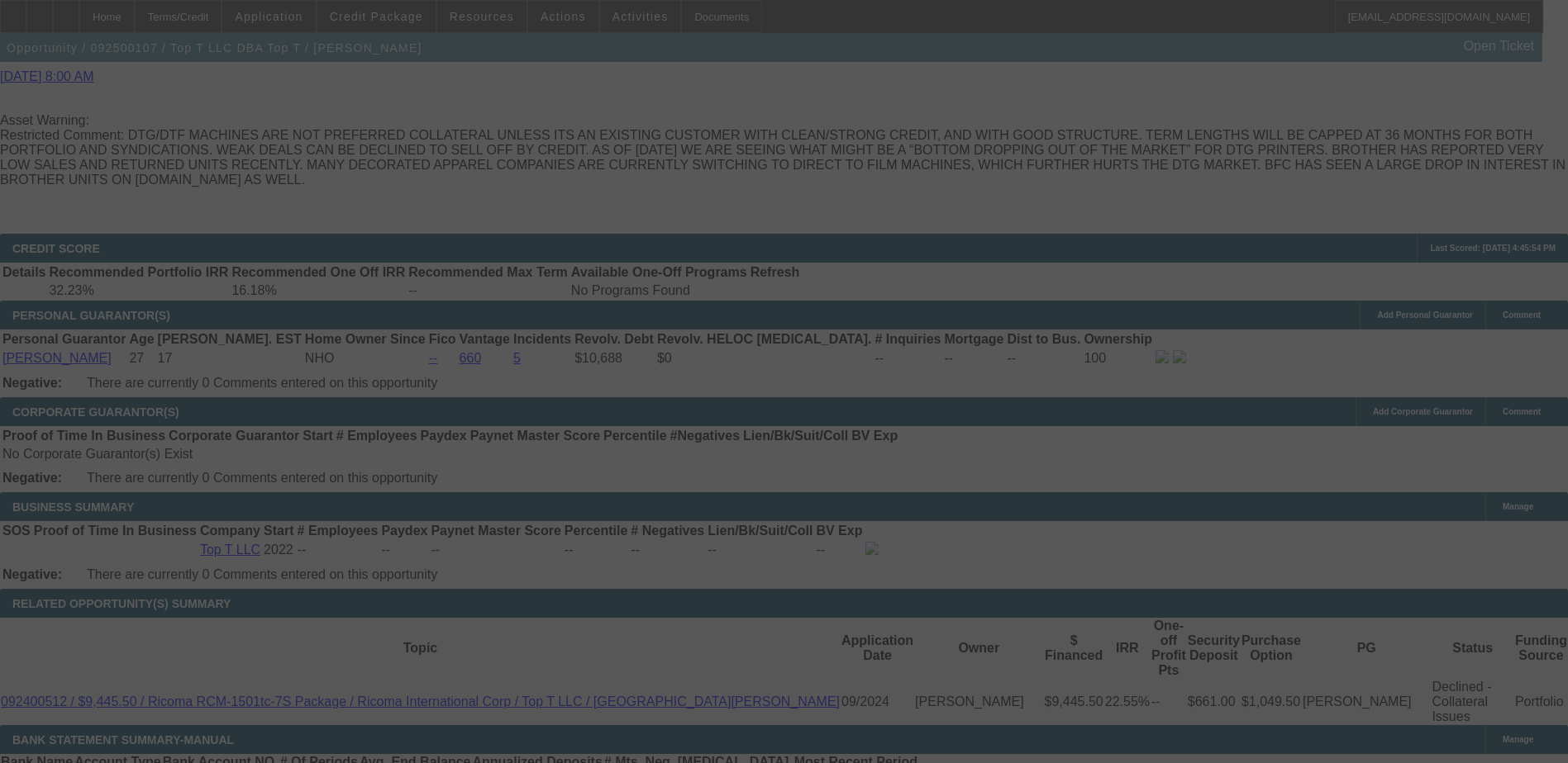
scroll to position [0, 0]
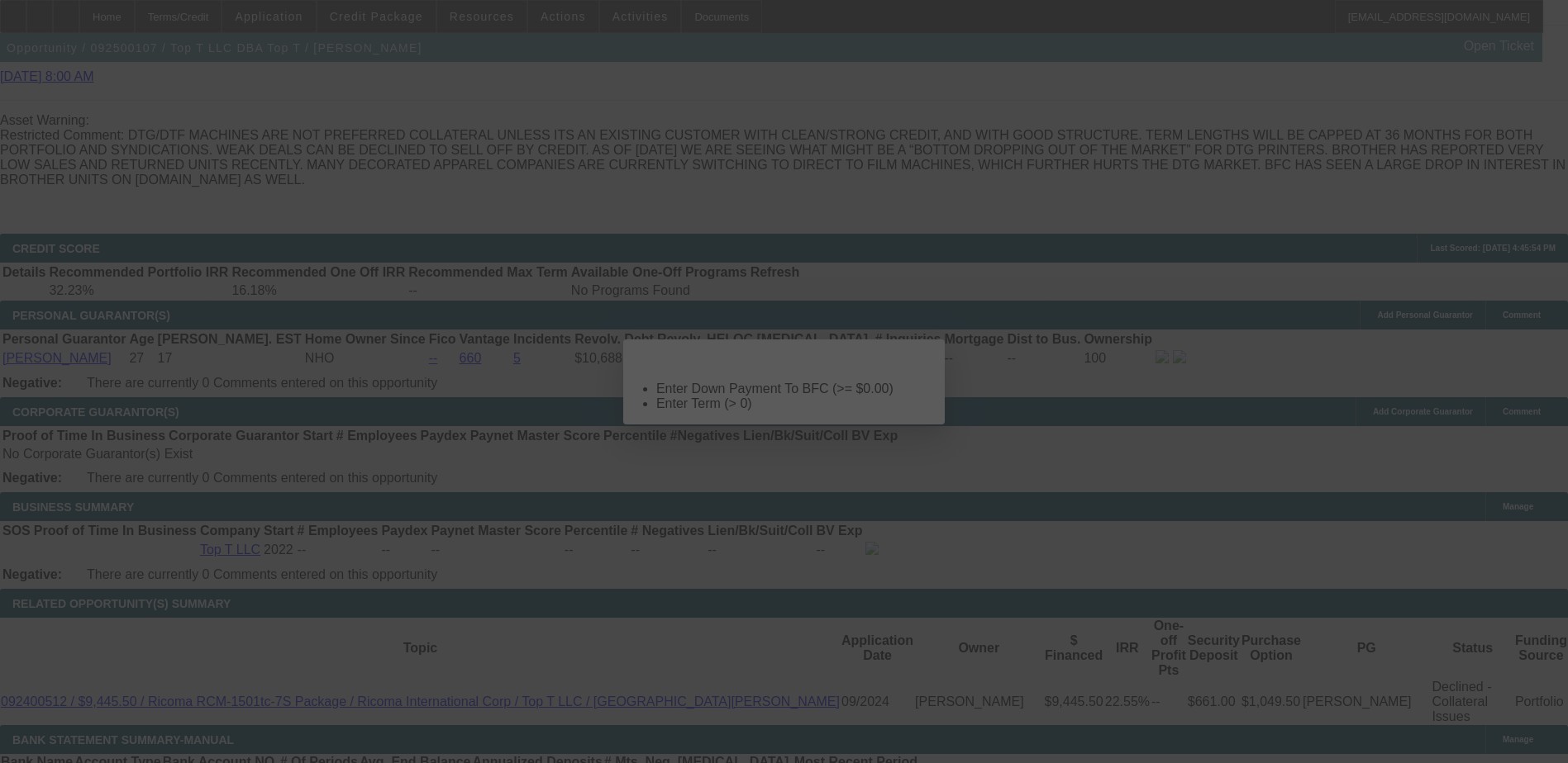
select select "0"
select select "2"
select select "0.1"
select select "4"
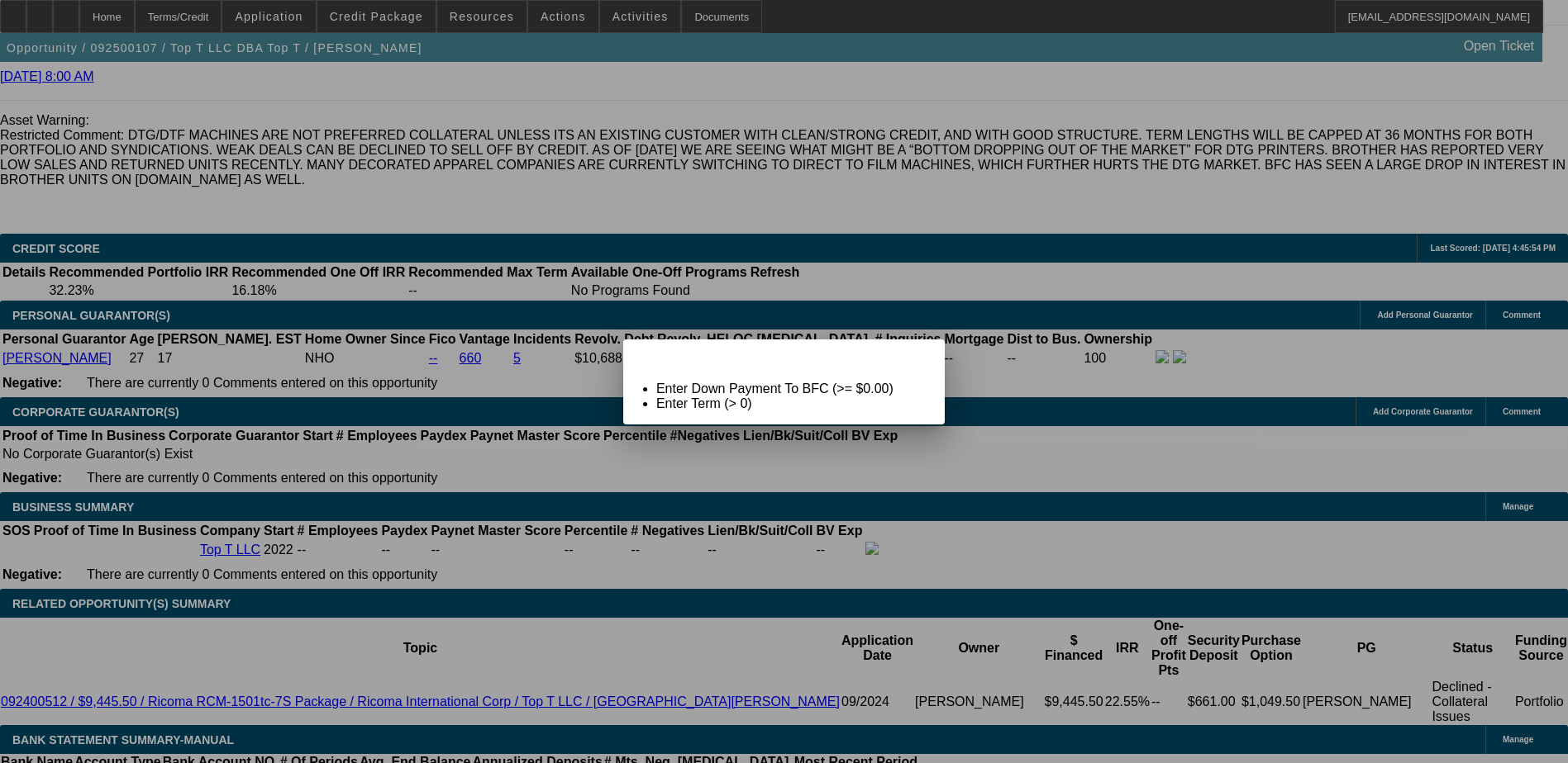
click at [924, 359] on span "Close" at bounding box center [924, 354] width 22 height 9
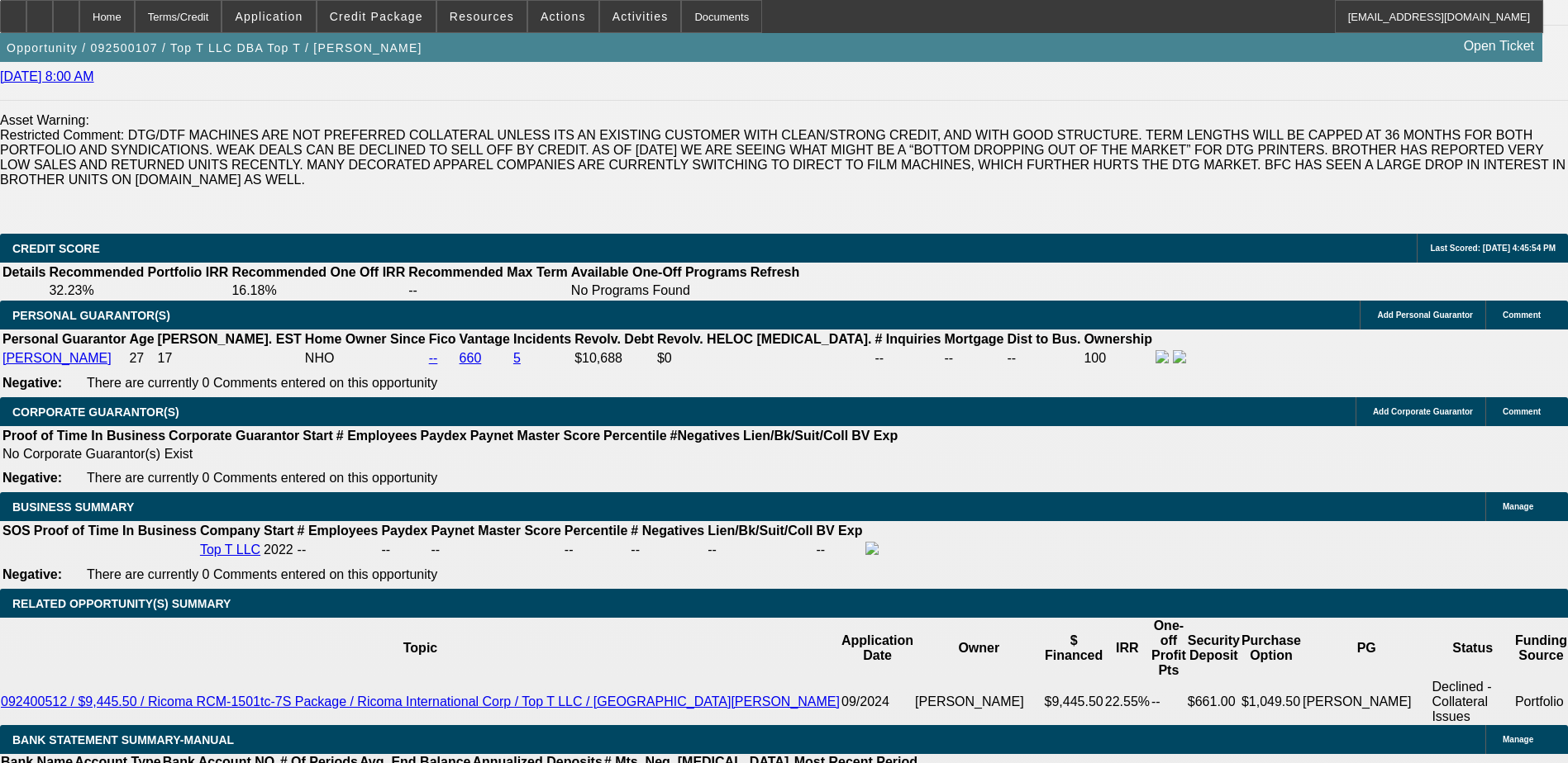
scroll to position [2313, 0]
type input "36"
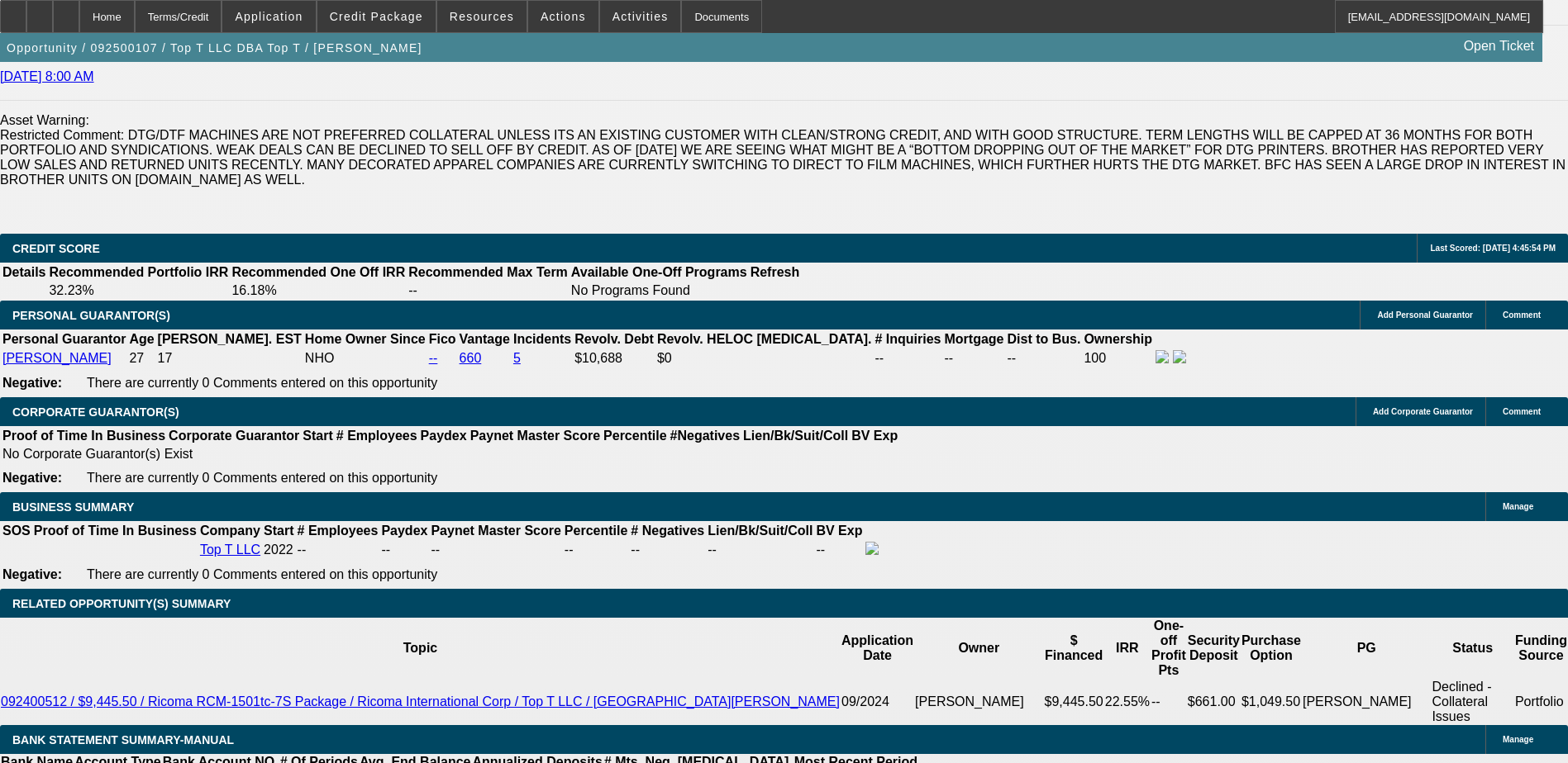
type input "12"
type input "$697.50"
type input "12"
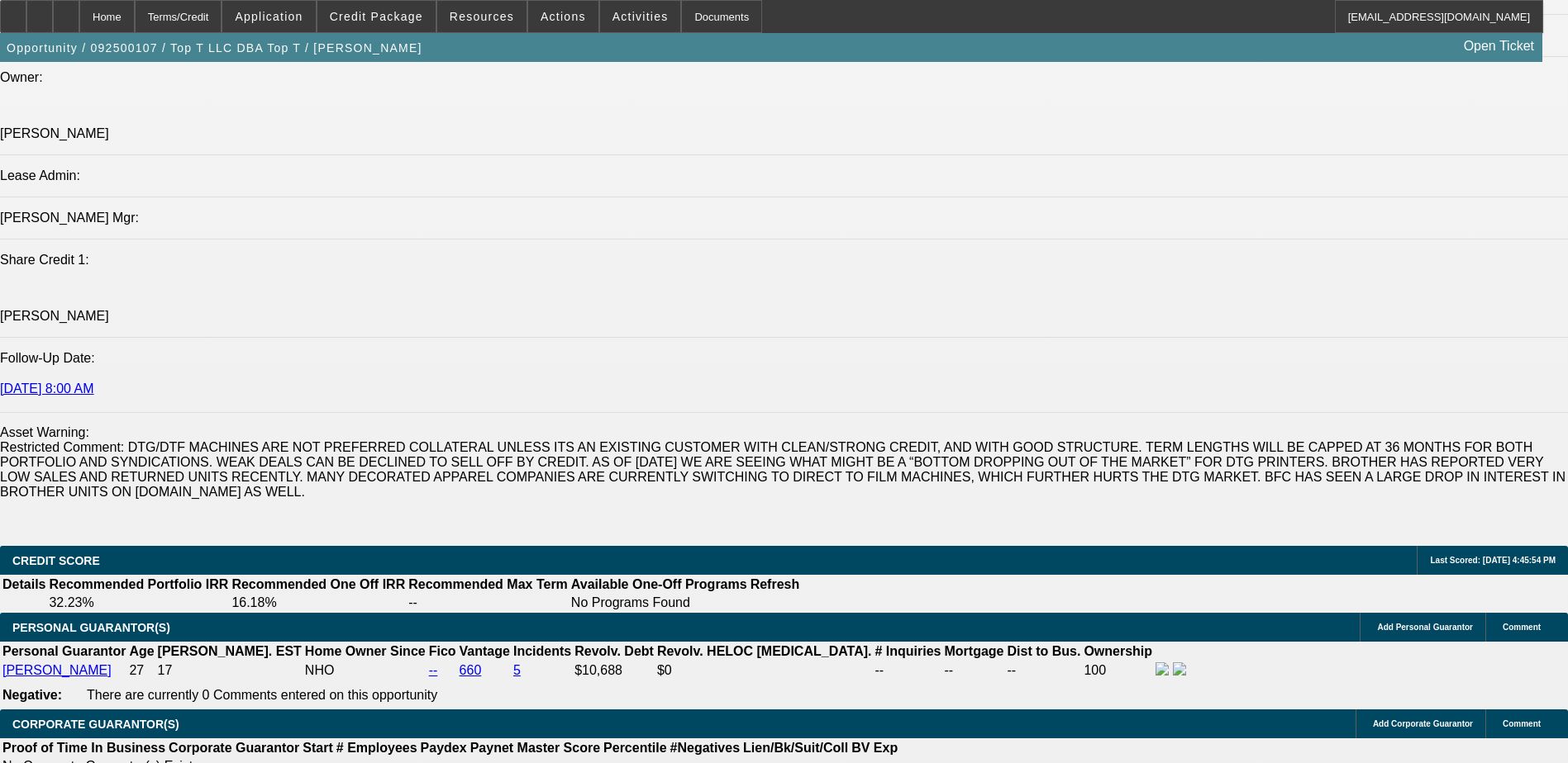
scroll to position [1983, 0]
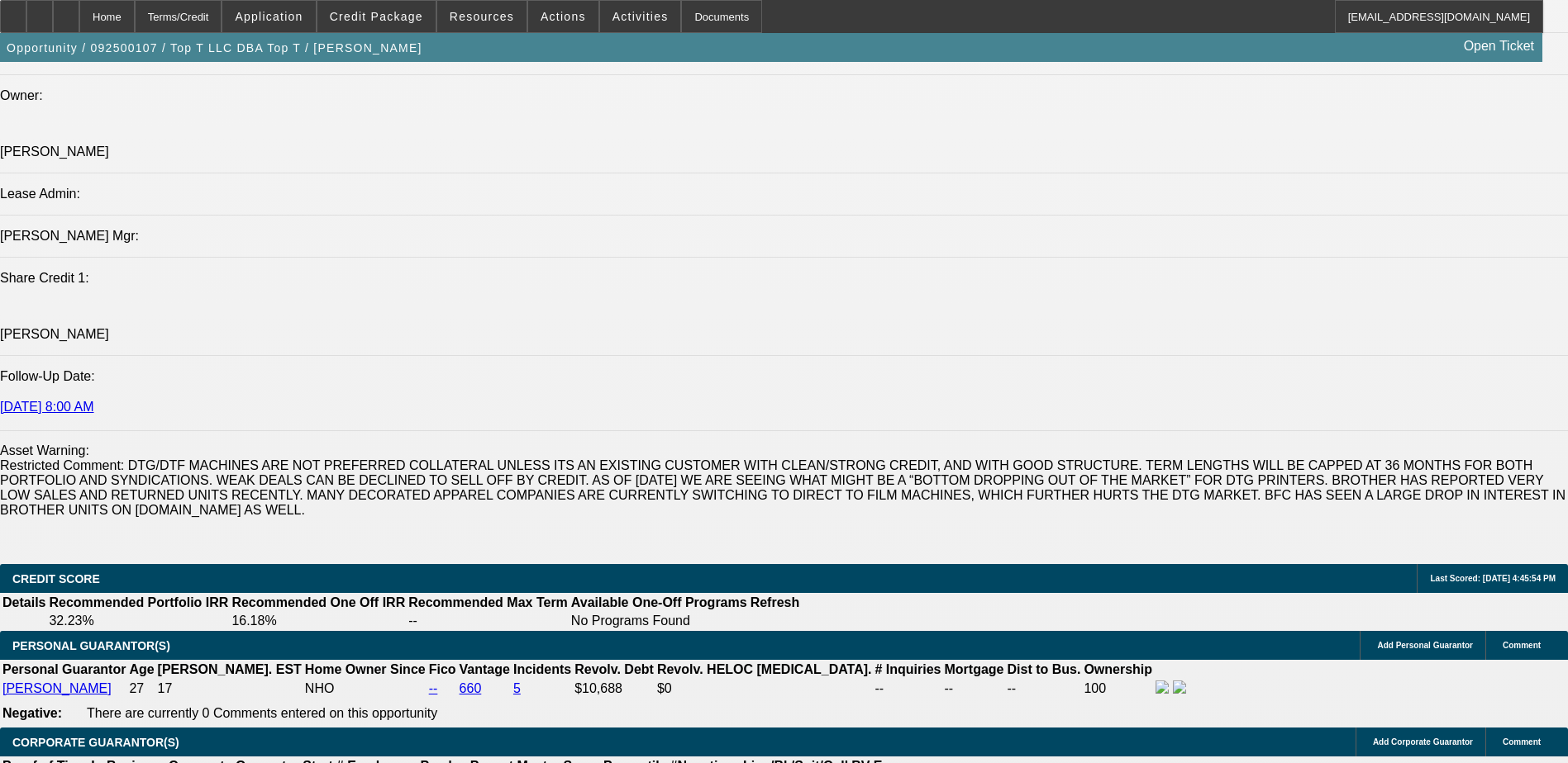
type input "$0.00"
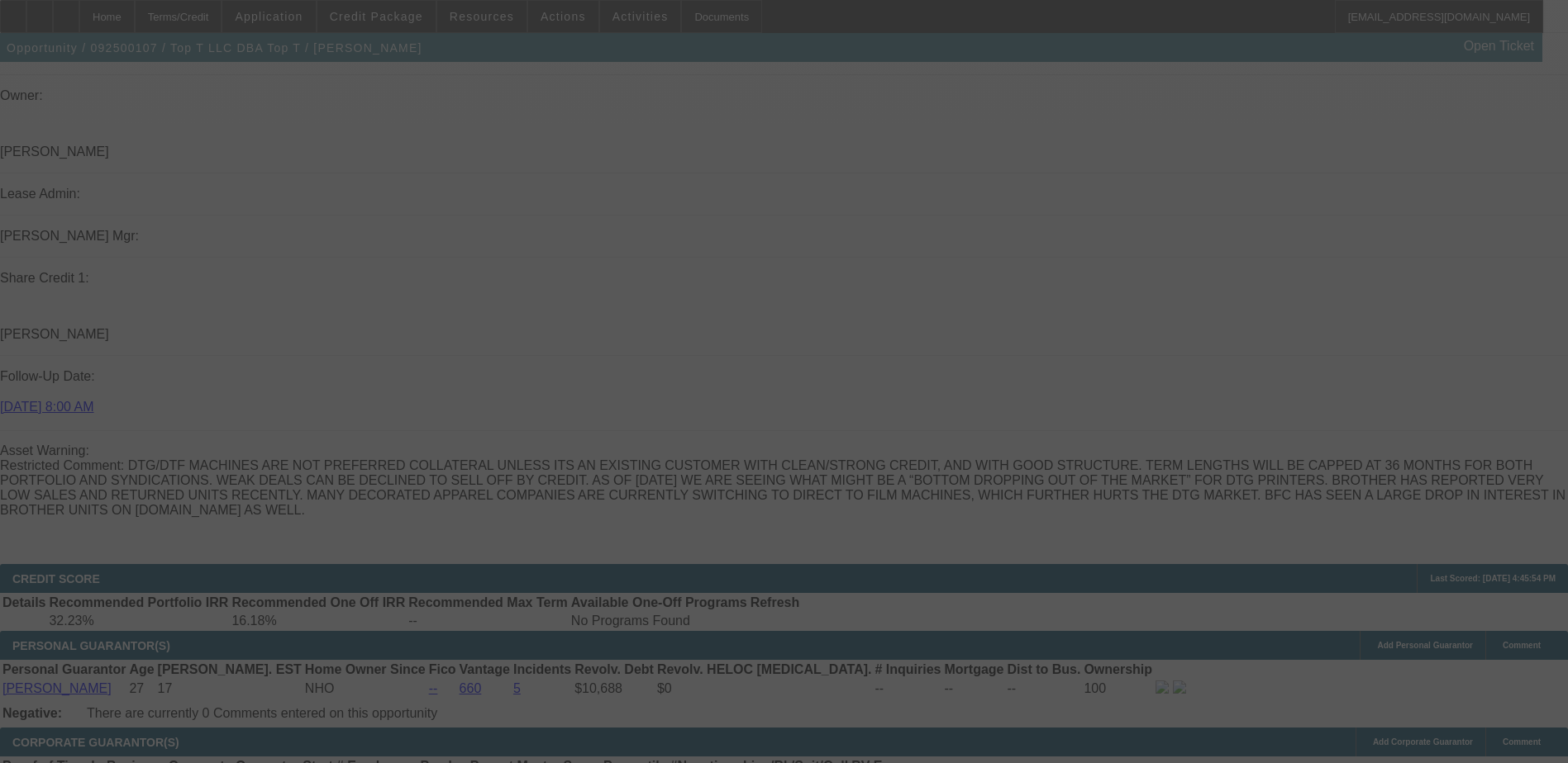
select select "0"
select select "2"
select select "0.1"
select select "4"
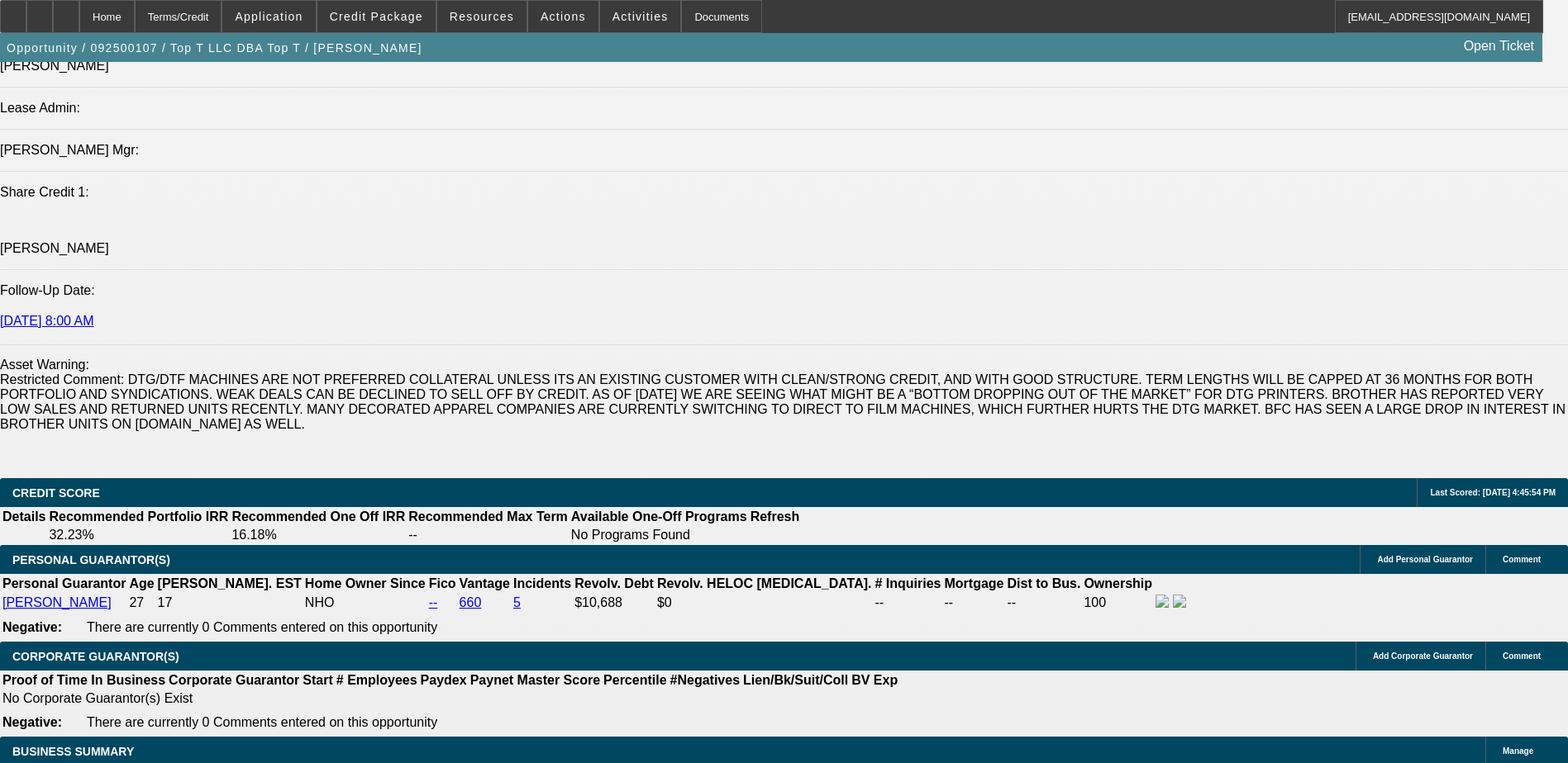
scroll to position [2065, 0]
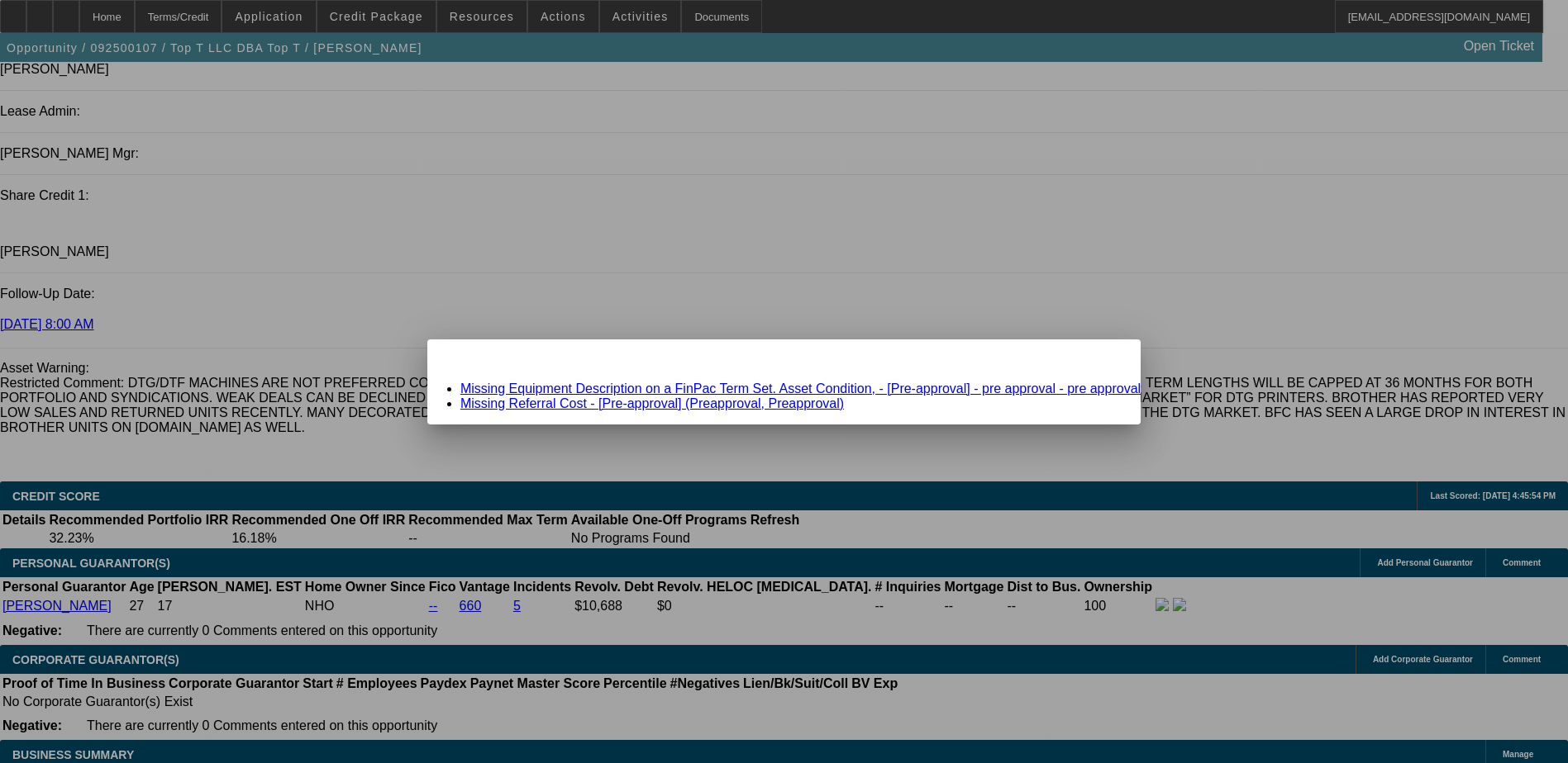
click at [660, 390] on link "Missing Equipment Description on a FinPac Term Set. Asset Condition, - [Pre-app…" at bounding box center [801, 389] width 680 height 14
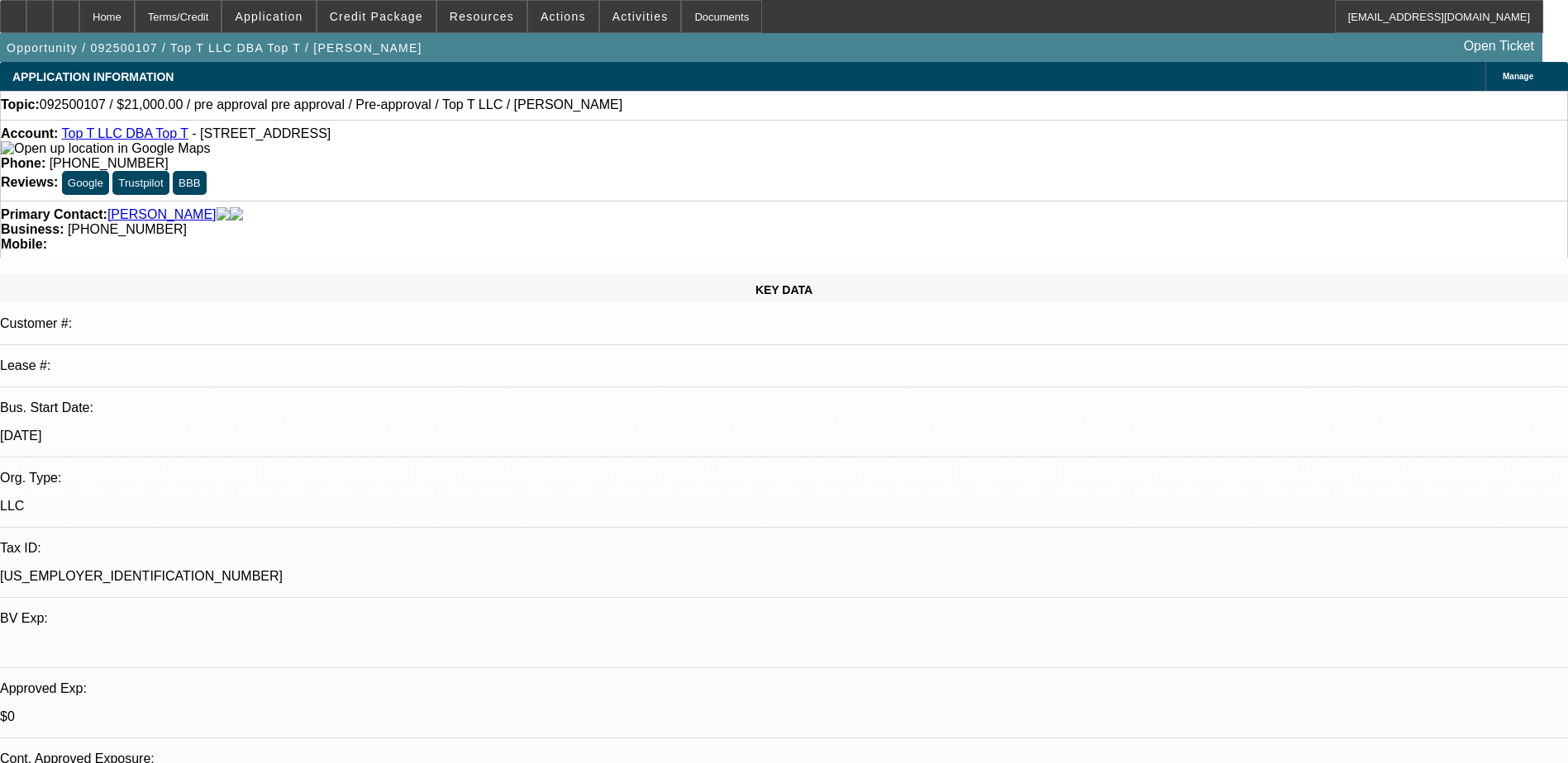
scroll to position [2065, 0]
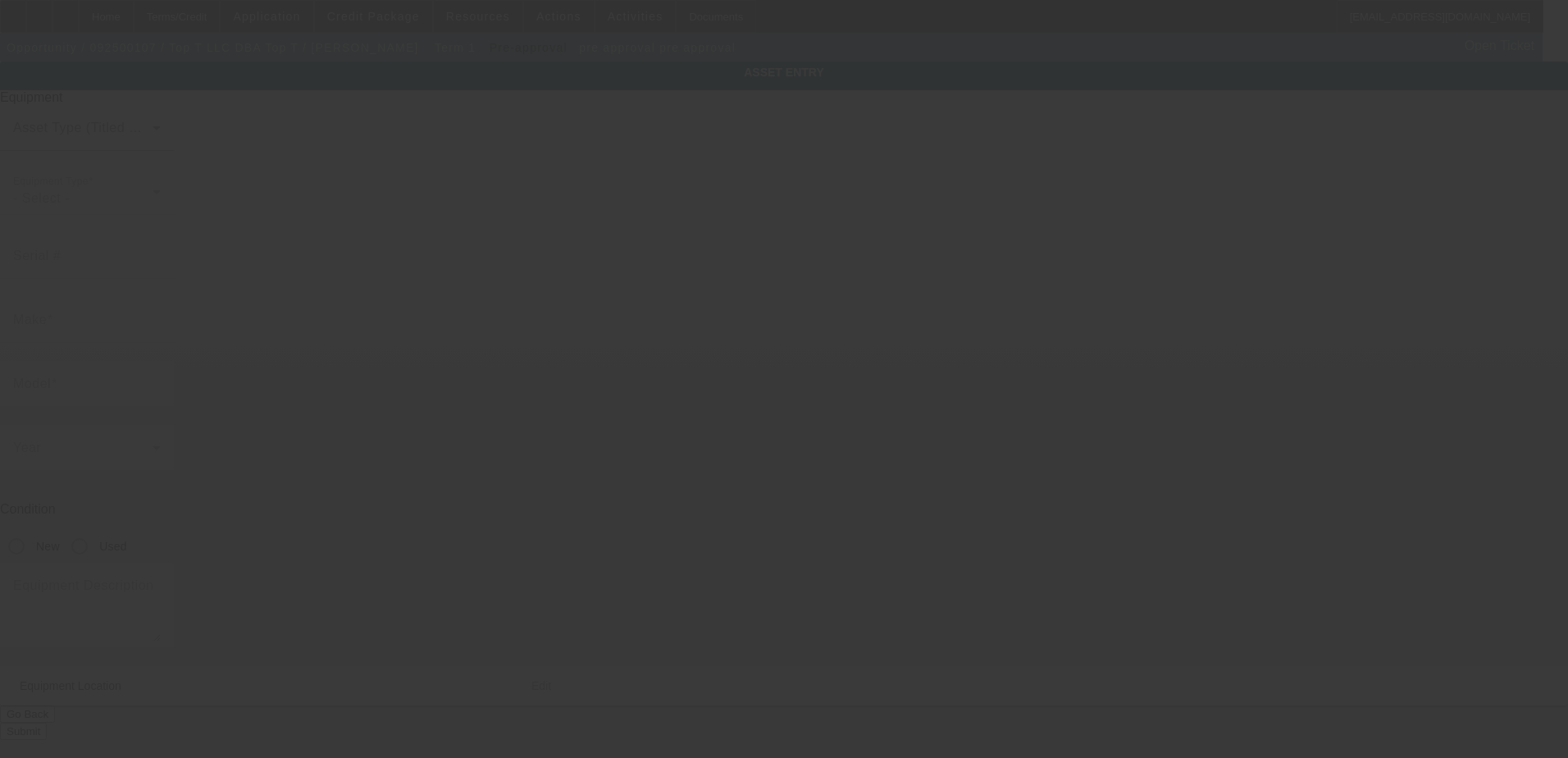
type input "pre approval"
type input "411 3rd Ave NW"
type input "Pocahontas"
type input "50574"
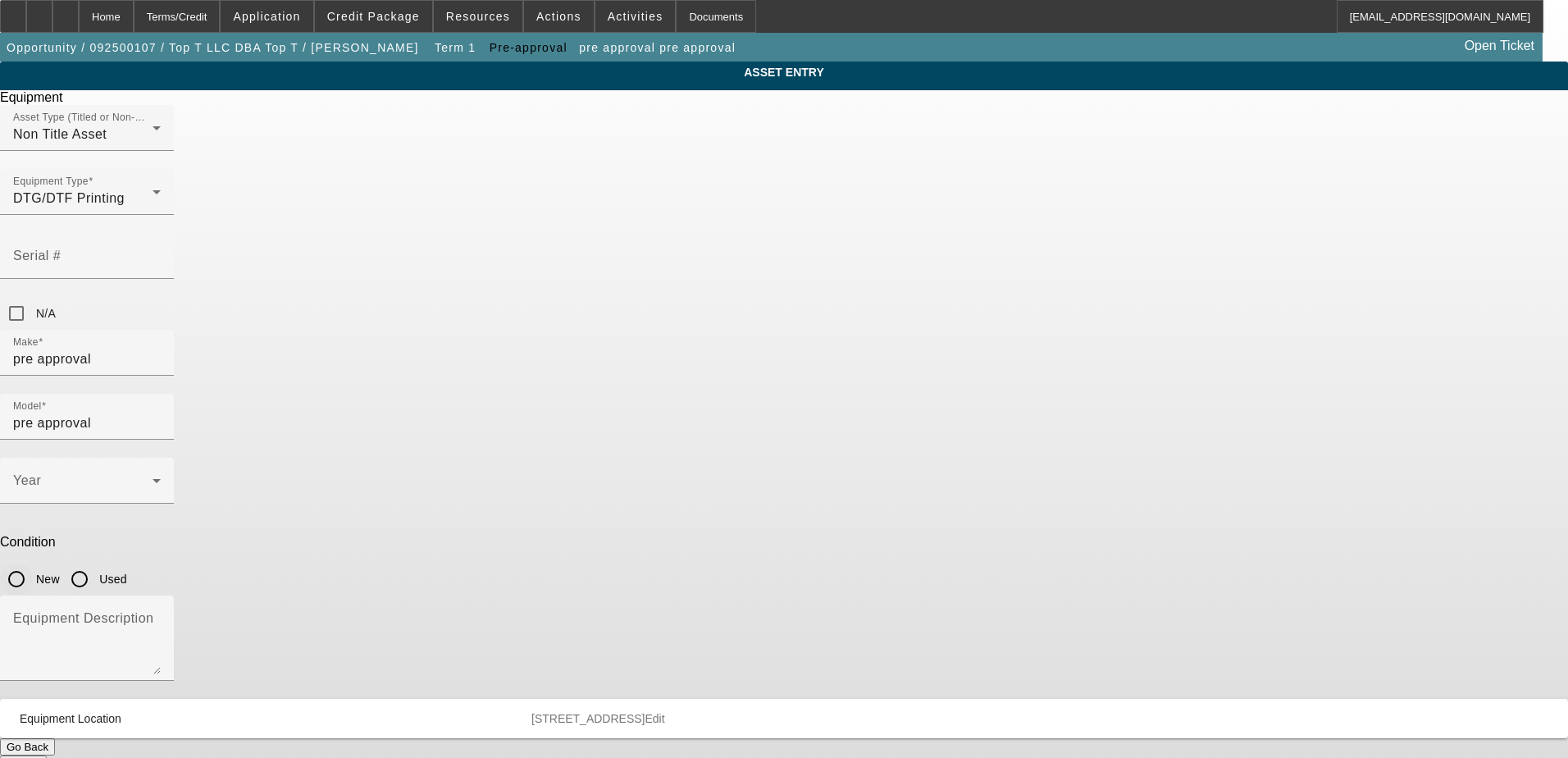
click at [33, 563] on input "New" at bounding box center [16, 578] width 33 height 33
radio input "true"
click at [161, 596] on div "Equipment Description" at bounding box center [86, 639] width 148 height 86
type textarea "DTF machine"
click at [46, 756] on button "Submit" at bounding box center [23, 765] width 46 height 18
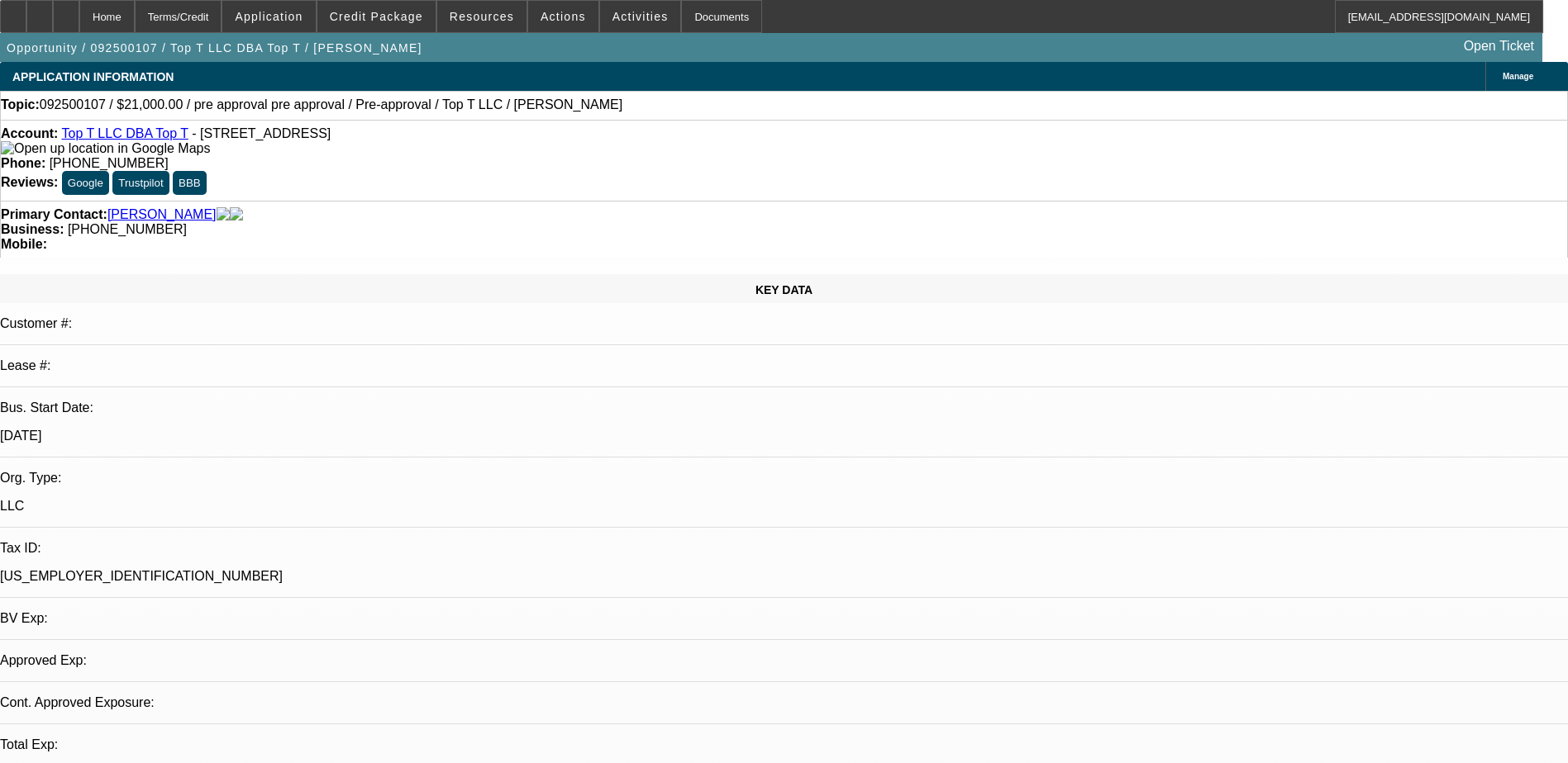
select select "0"
select select "2"
select select "0.1"
select select "4"
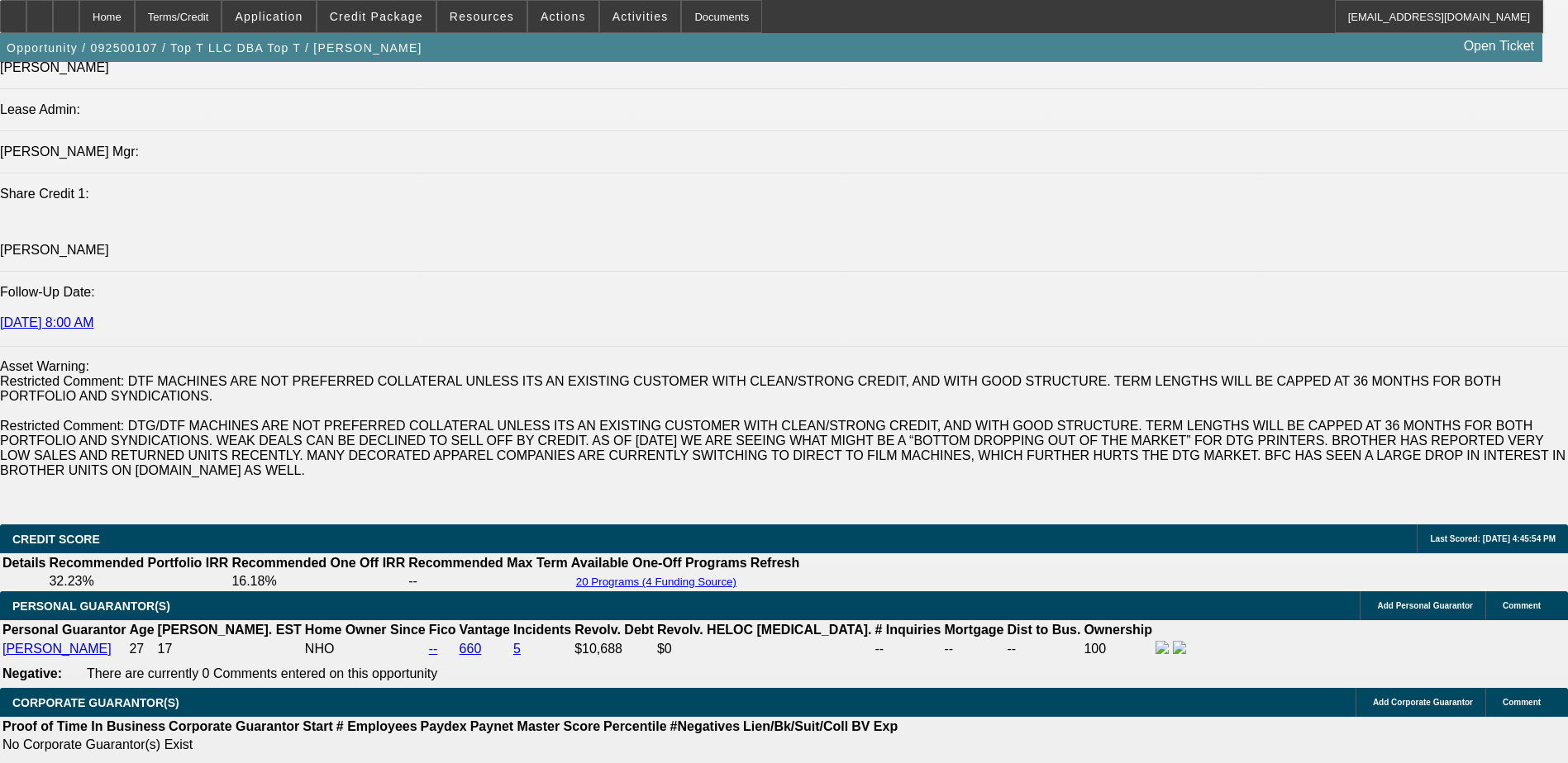
scroll to position [2065, 0]
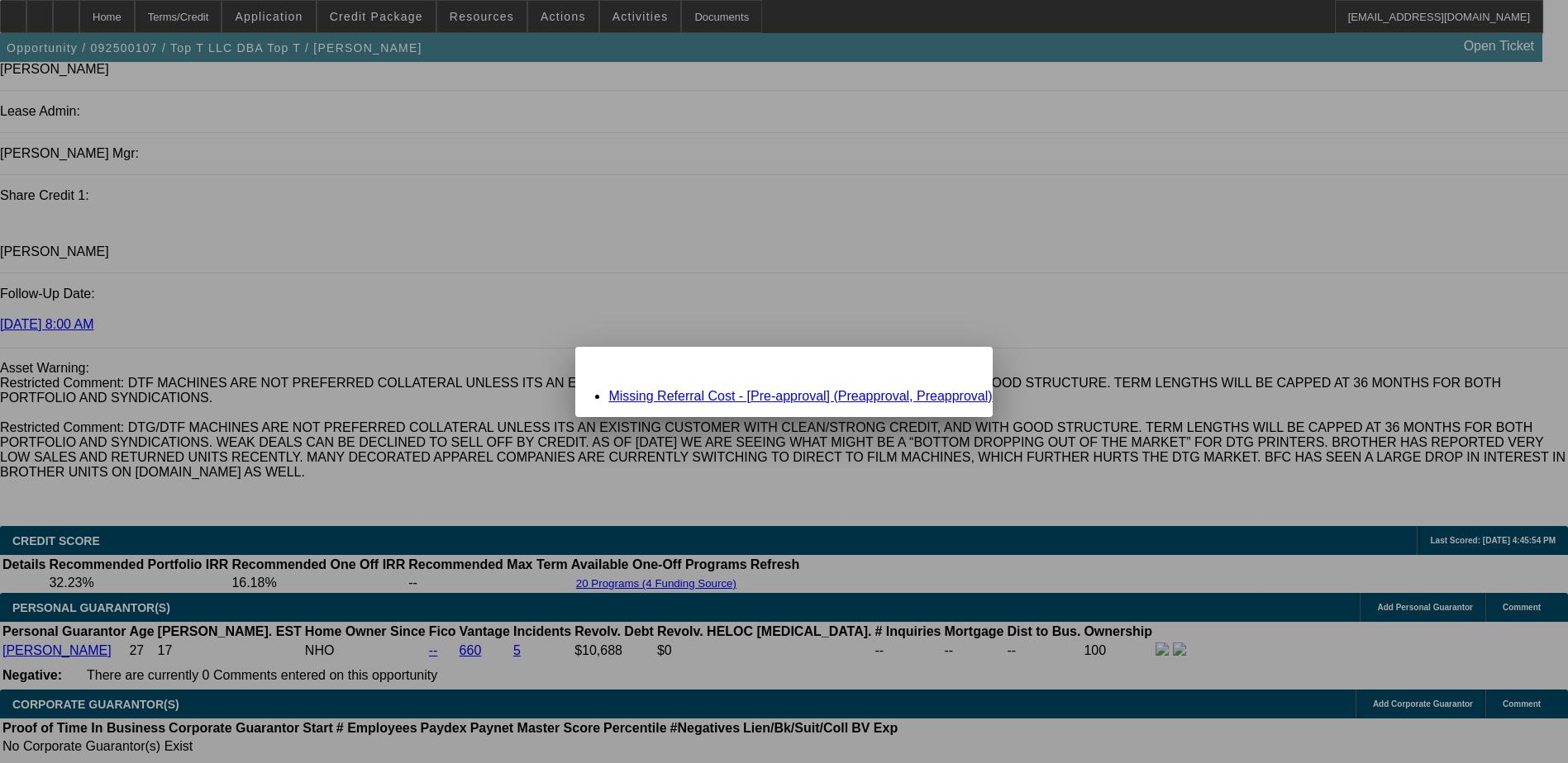
scroll to position [0, 0]
click at [686, 397] on link "Missing Referral Cost - [Pre-approval] (Preapproval, Preapproval)" at bounding box center [799, 396] width 383 height 14
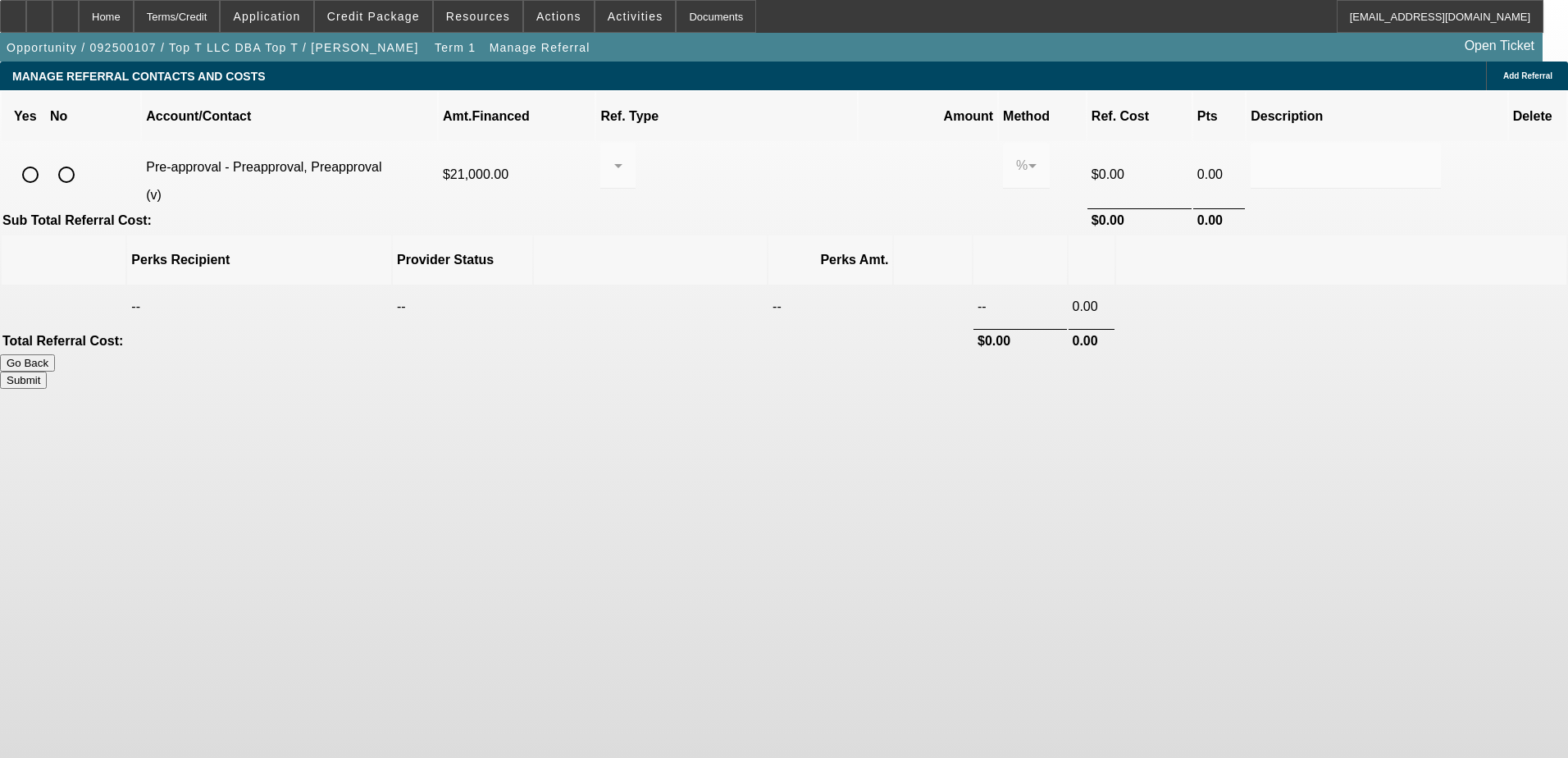
click at [83, 158] on input "radio" at bounding box center [66, 174] width 33 height 33
radio input "true"
click at [46, 372] on button "Submit" at bounding box center [23, 380] width 46 height 18
type input "0.000"
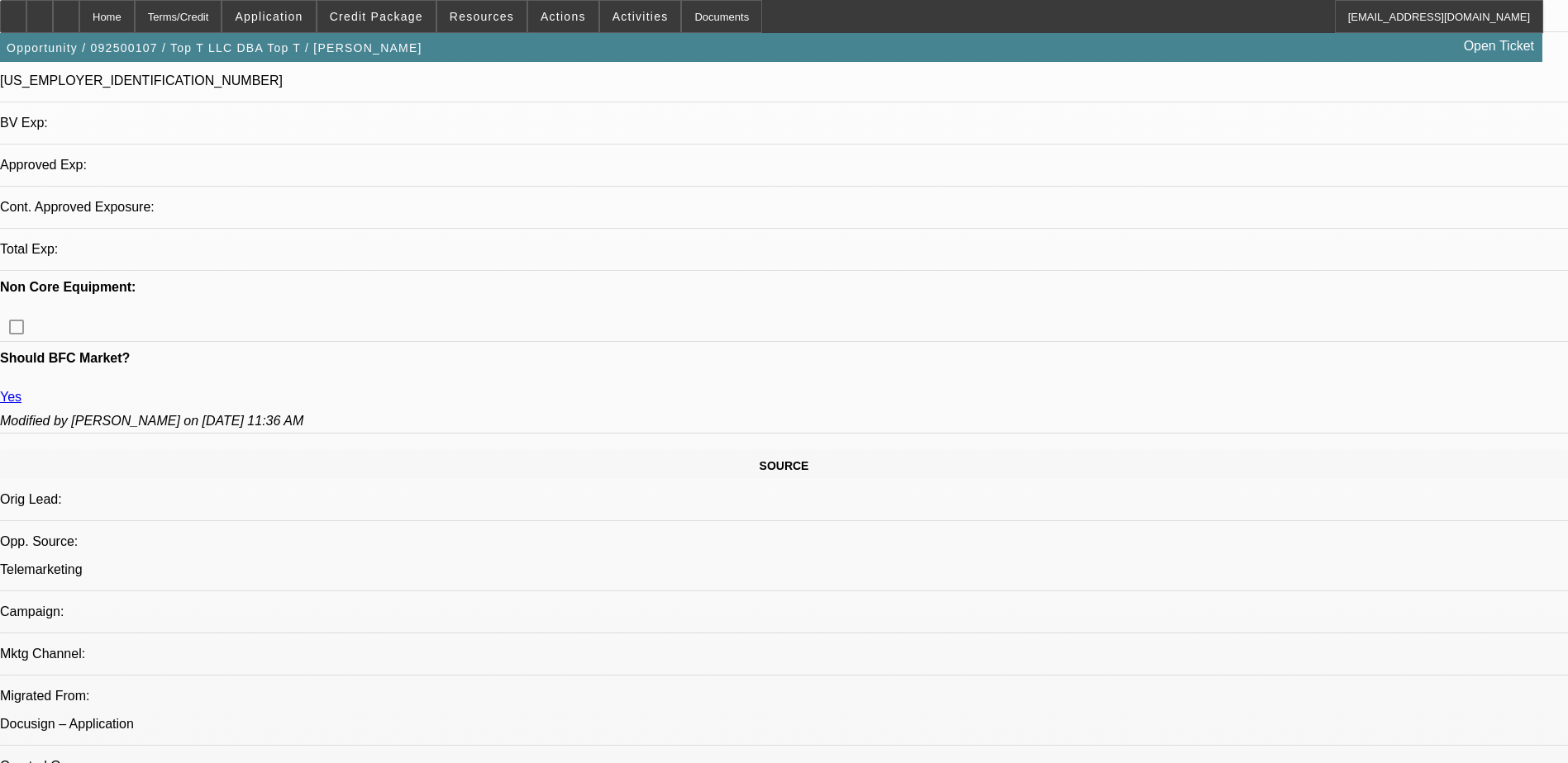
select select "0"
select select "2"
select select "0.1"
select select "4"
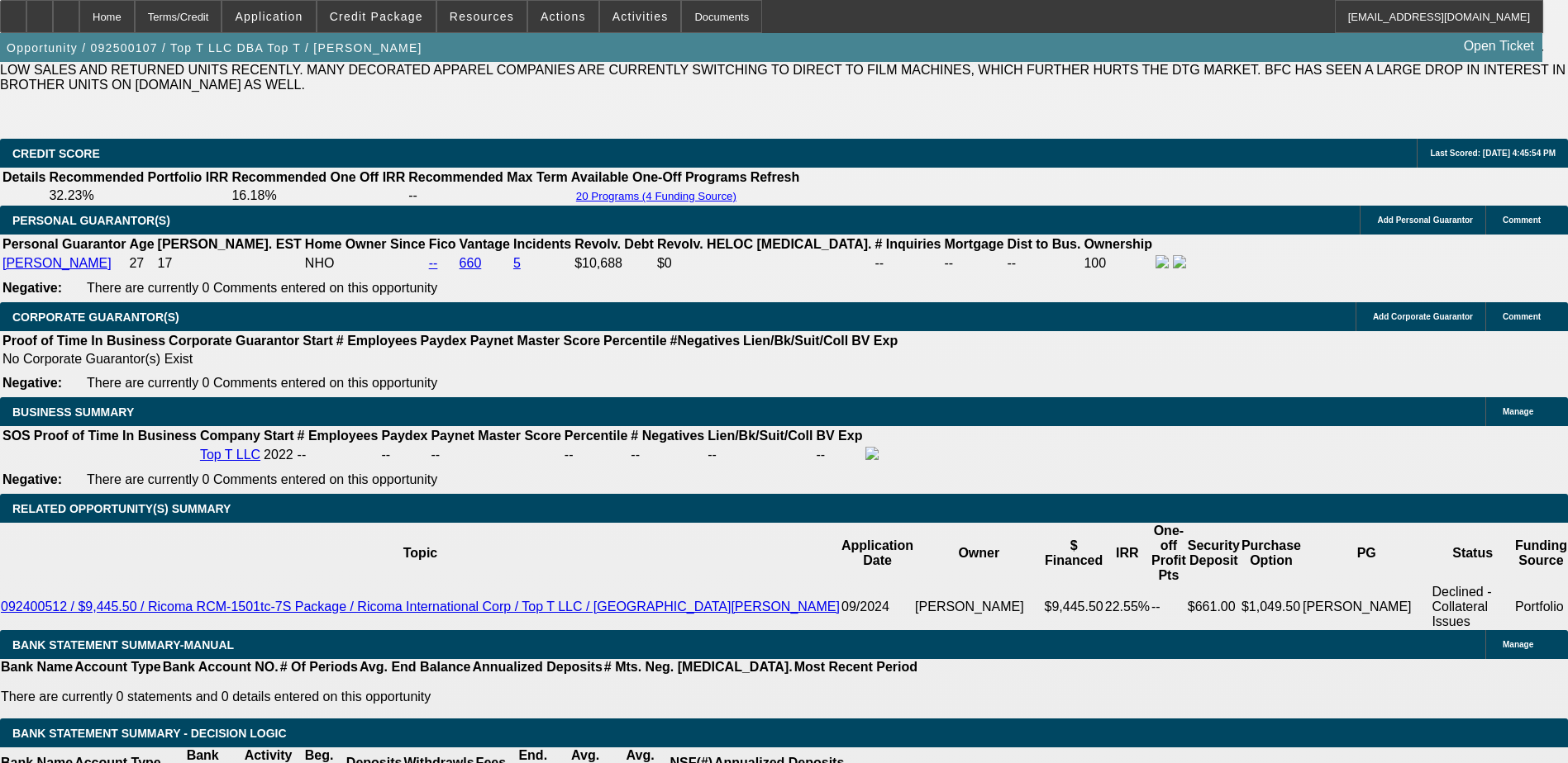
scroll to position [2478, 0]
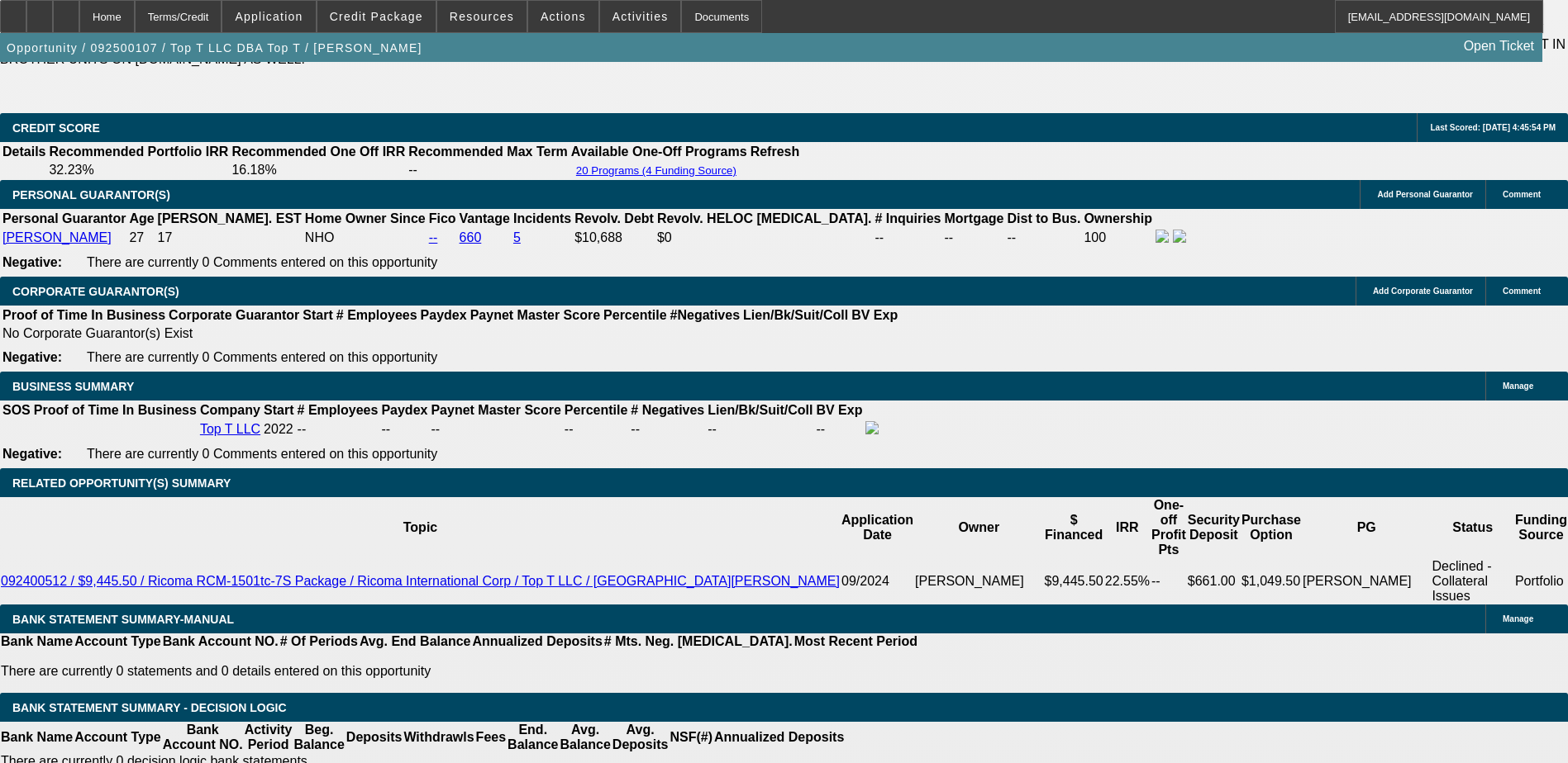
select select "1"
type input "UNKNOWN"
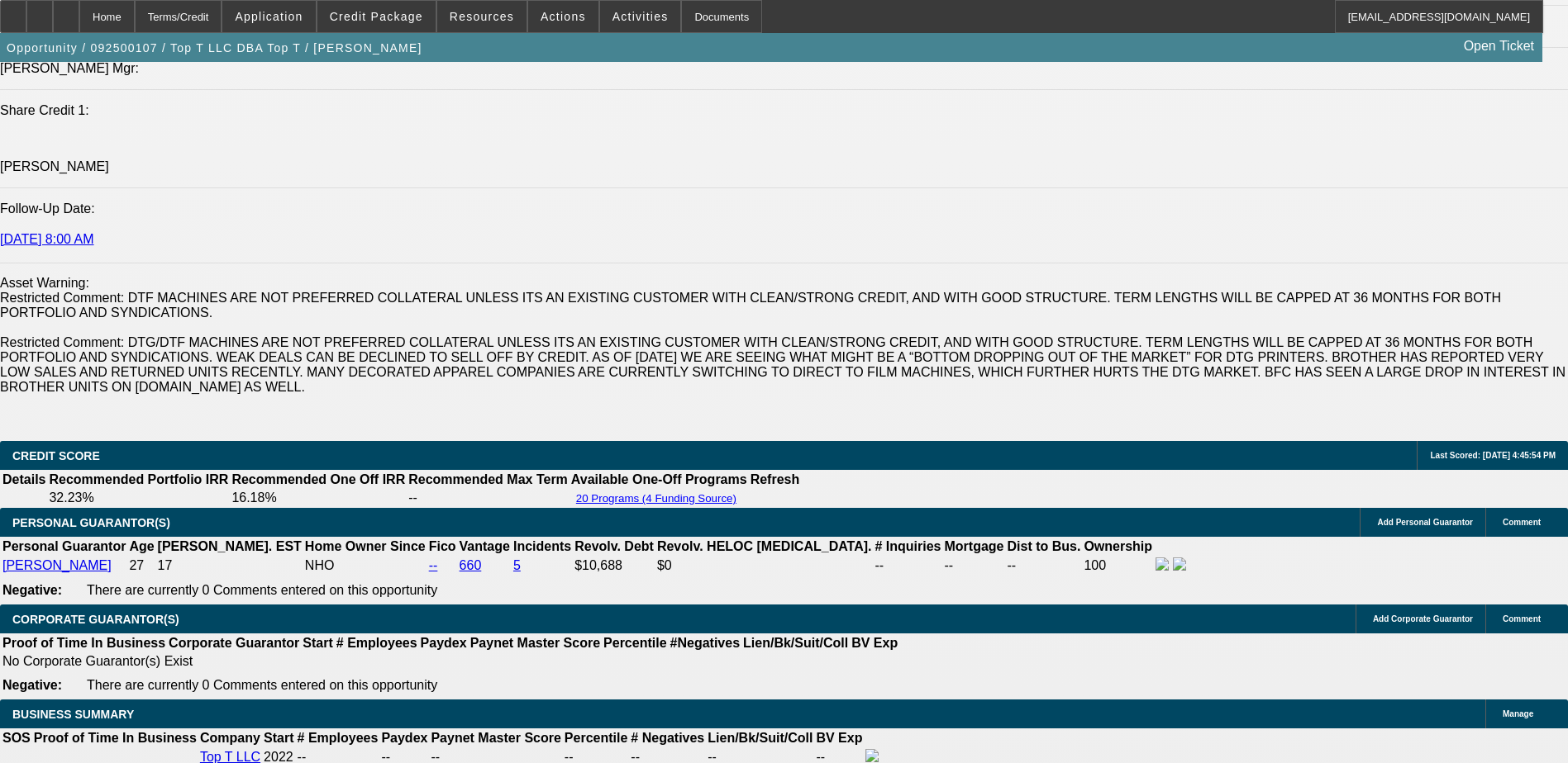
scroll to position [2148, 0]
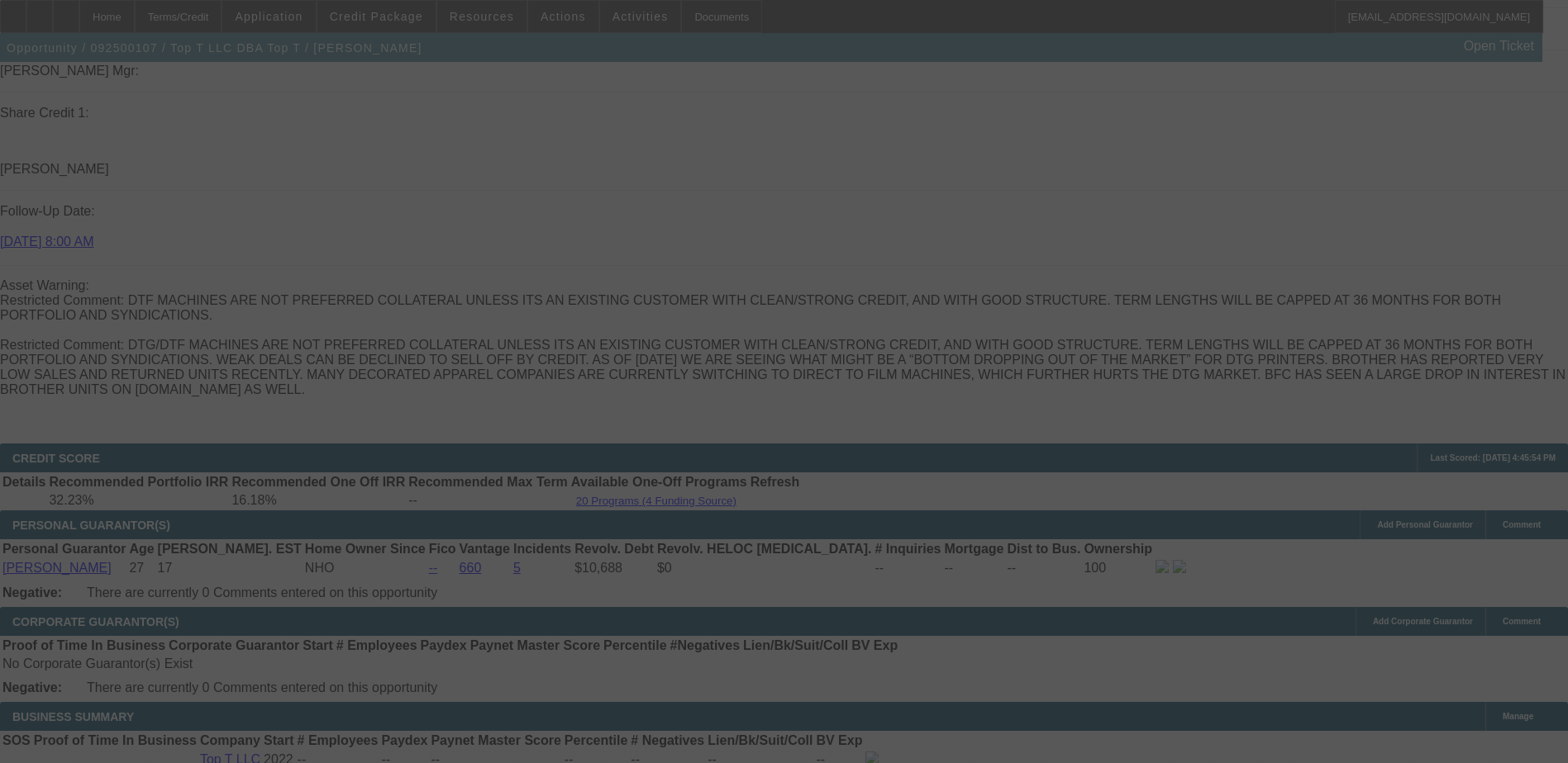
scroll to position [2313, 0]
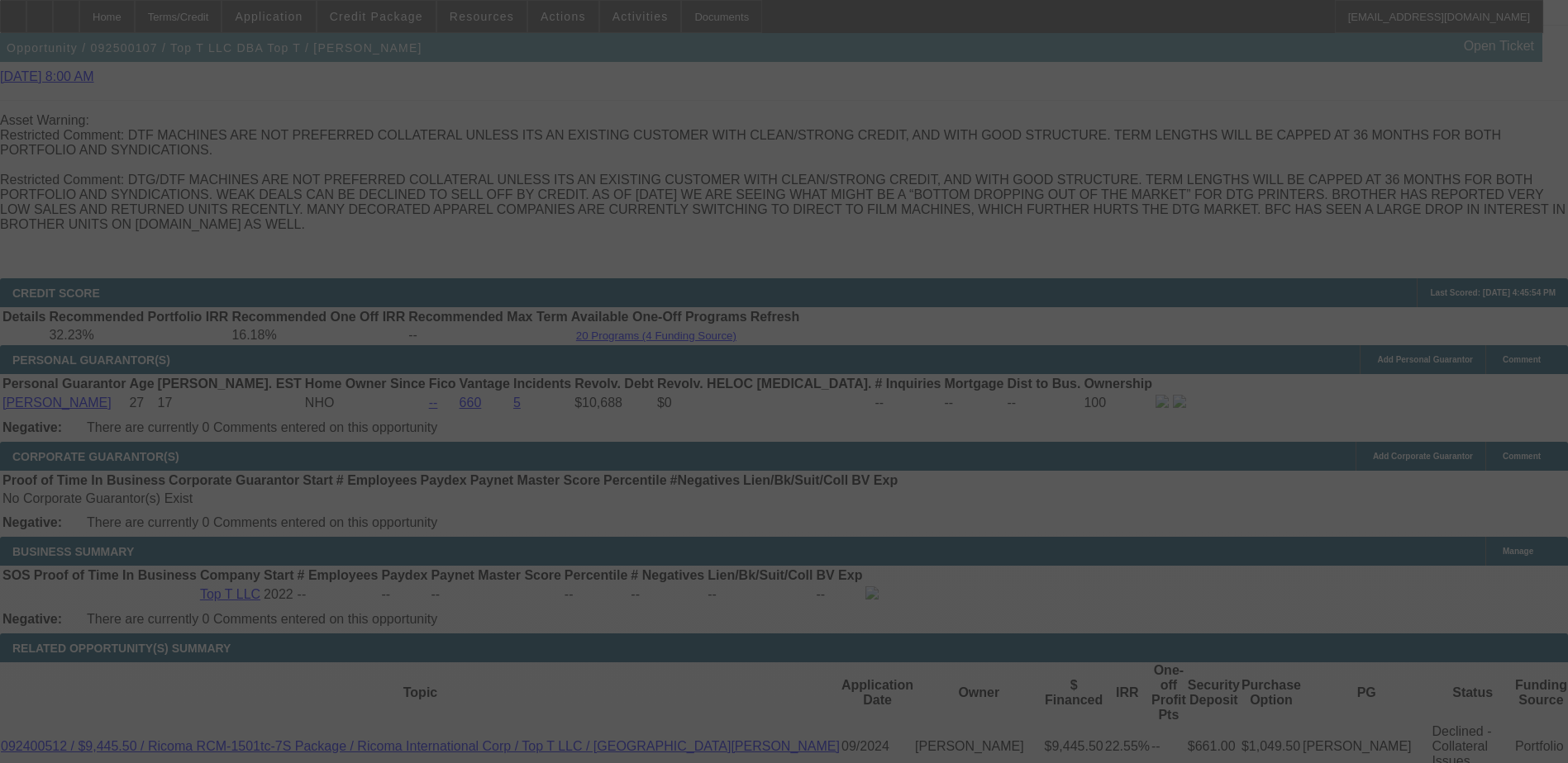
select select "0"
select select "0.1"
select select "4"
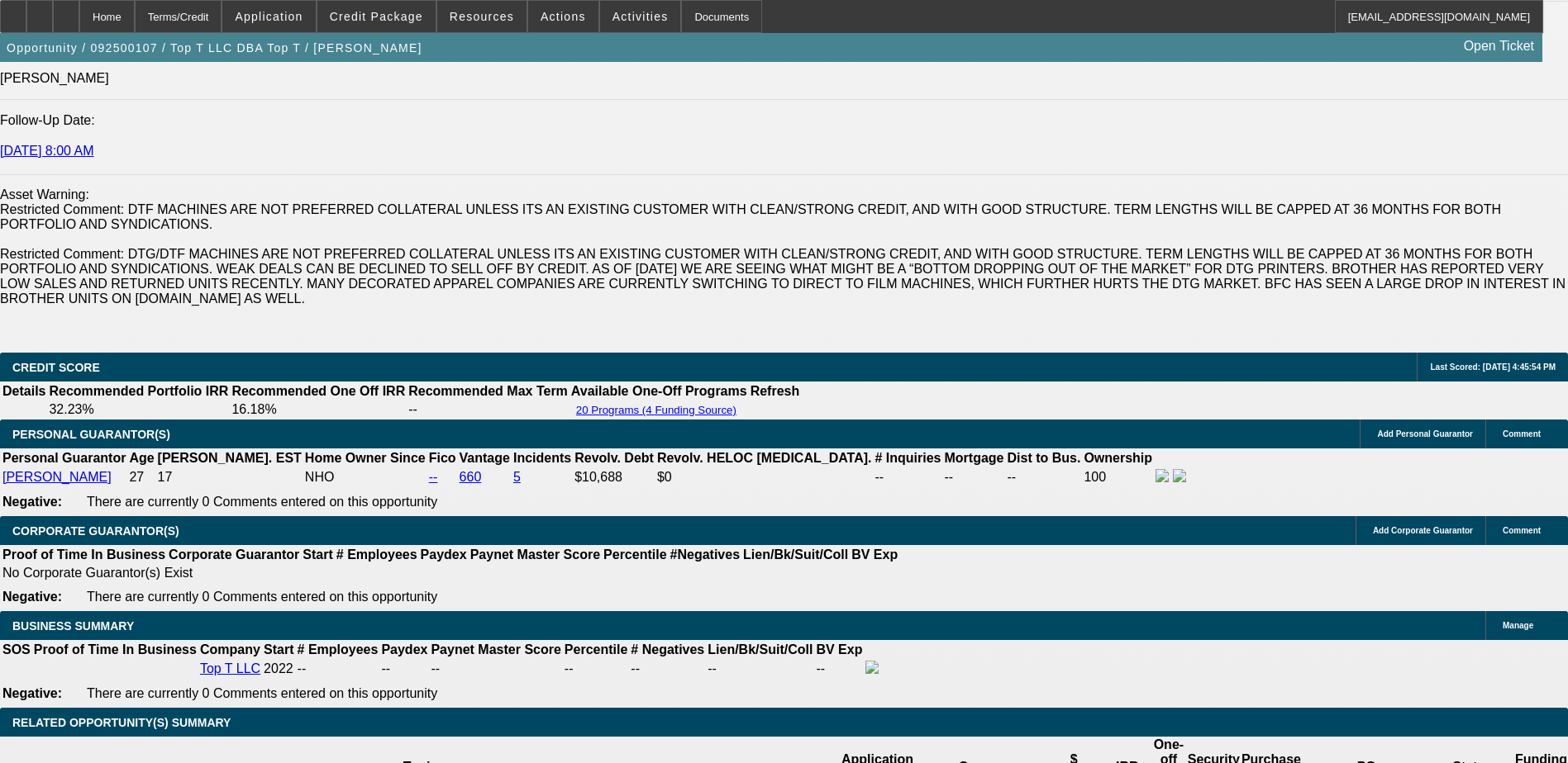
scroll to position [2377, 0]
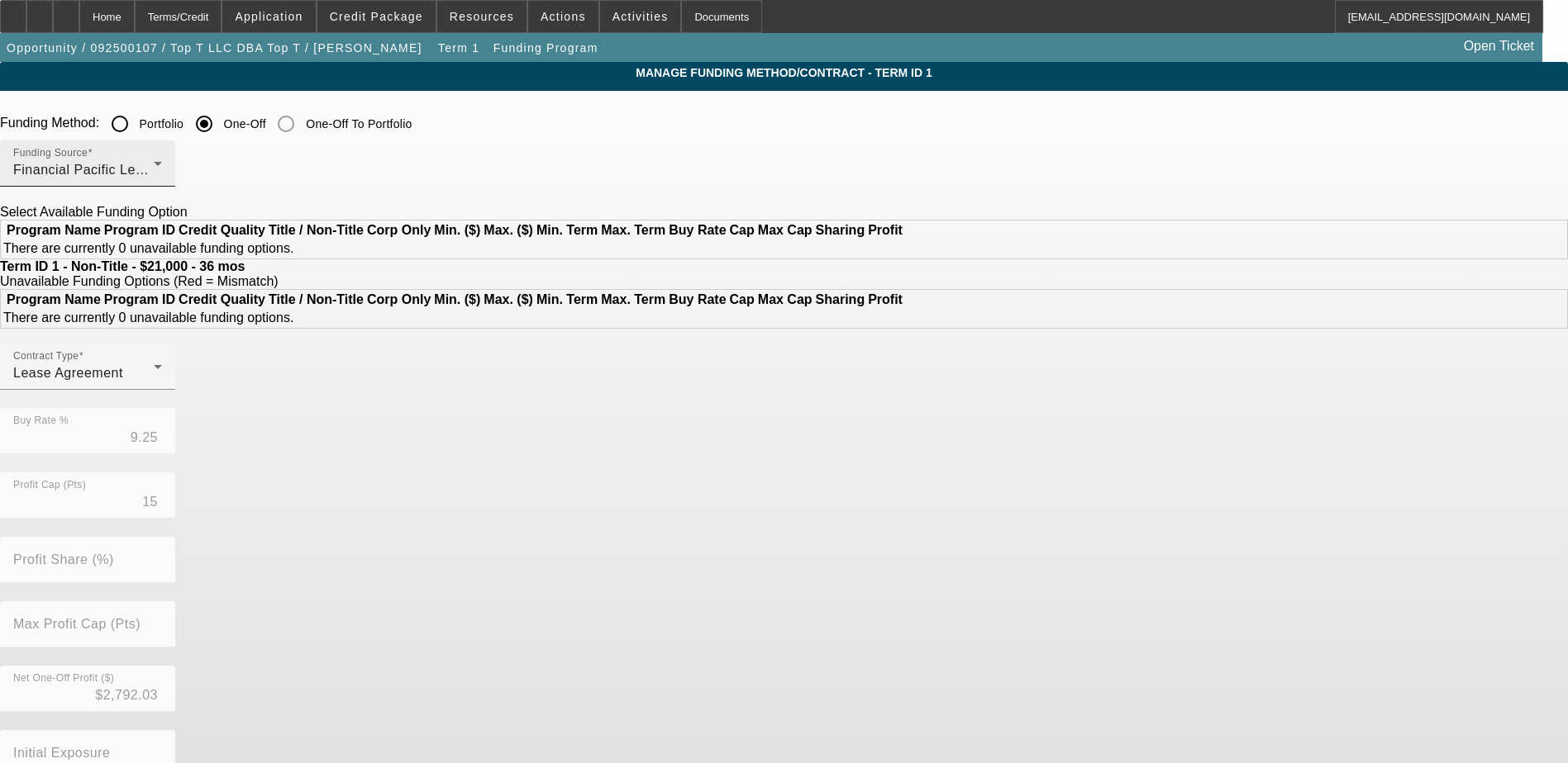
click at [154, 177] on div "Financial Pacific Leasing, Inc." at bounding box center [83, 169] width 141 height 20
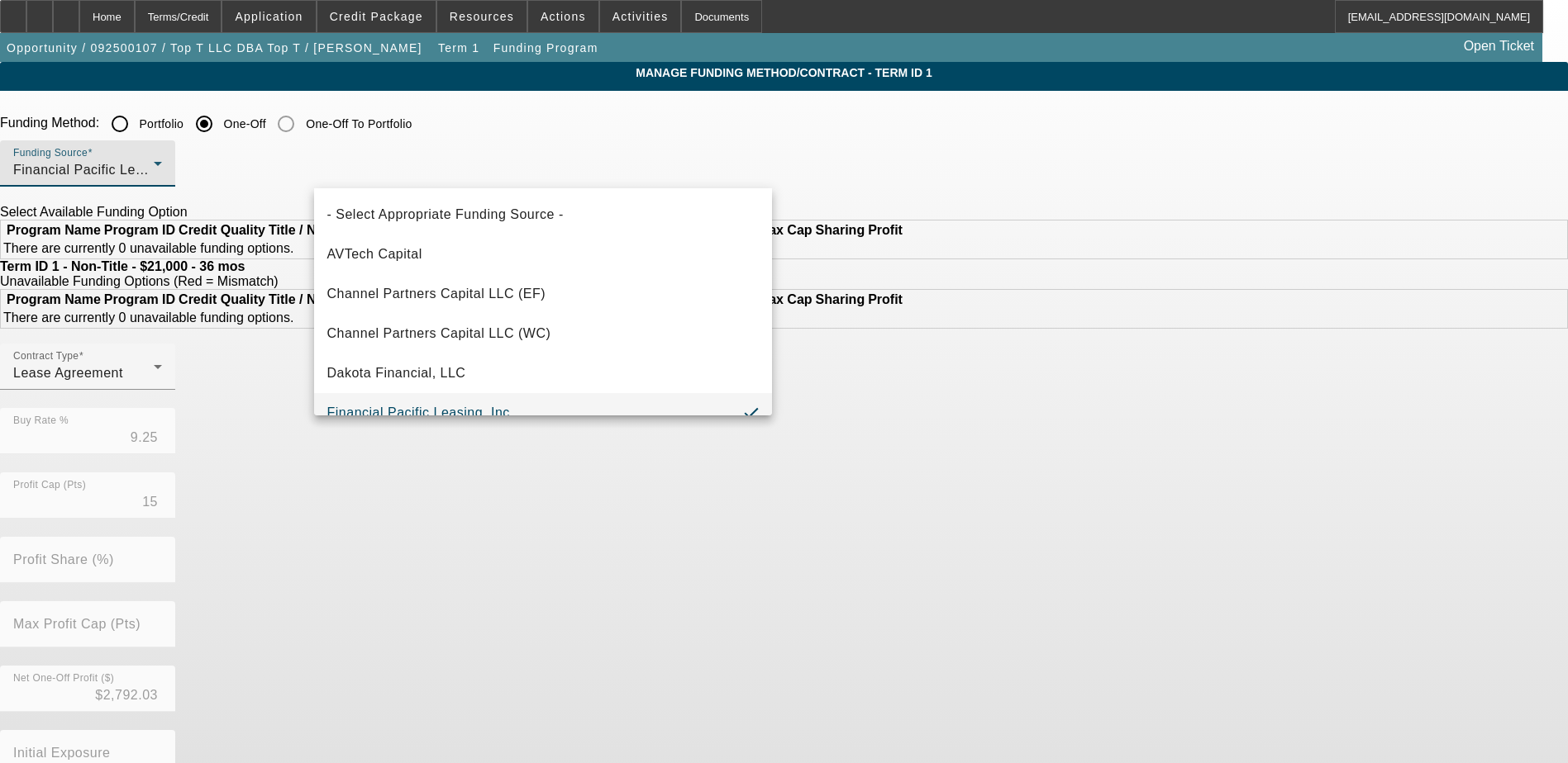
scroll to position [18, 0]
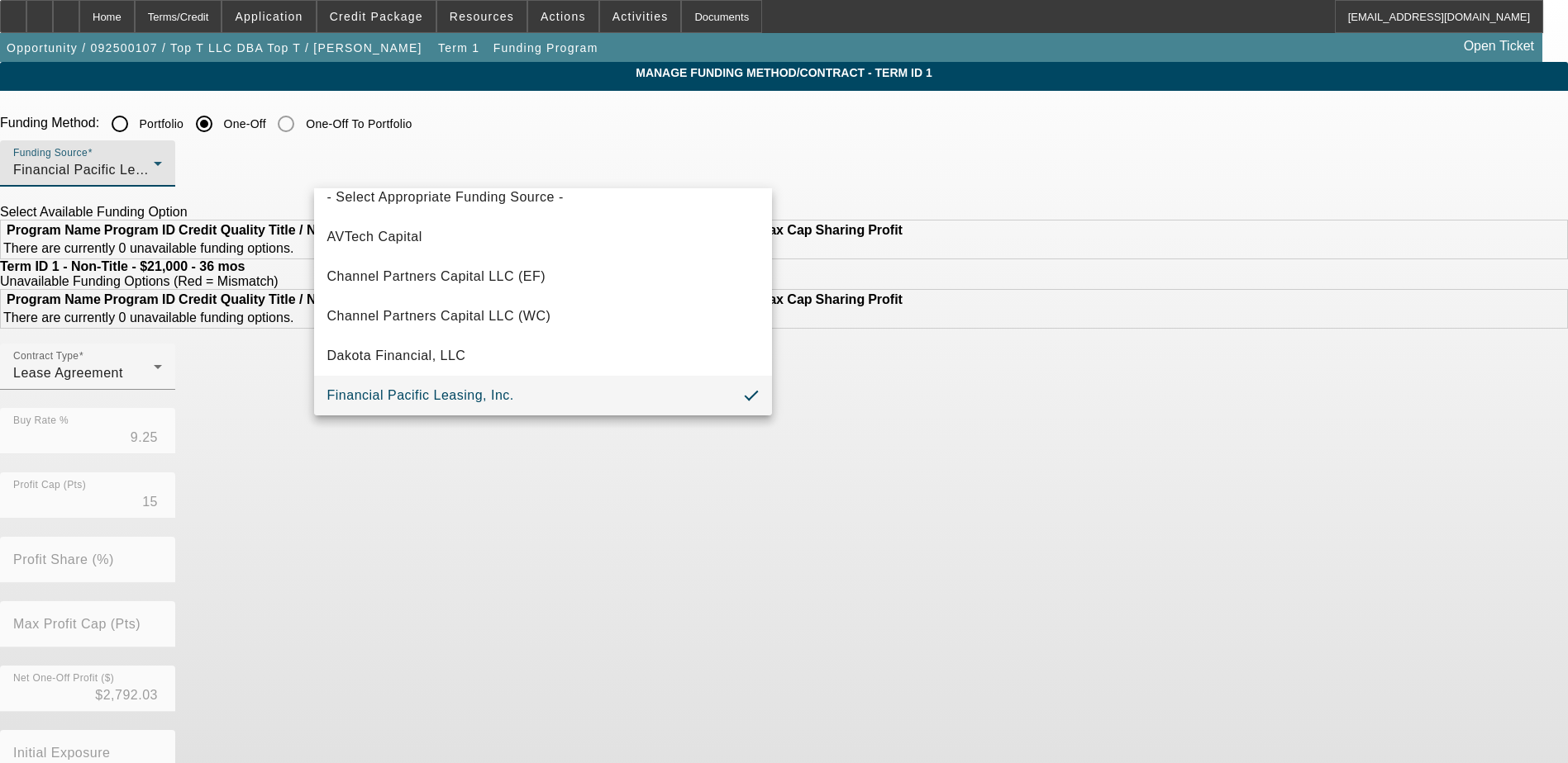
click at [416, 390] on span "Financial Pacific Leasing, Inc." at bounding box center [420, 395] width 186 height 20
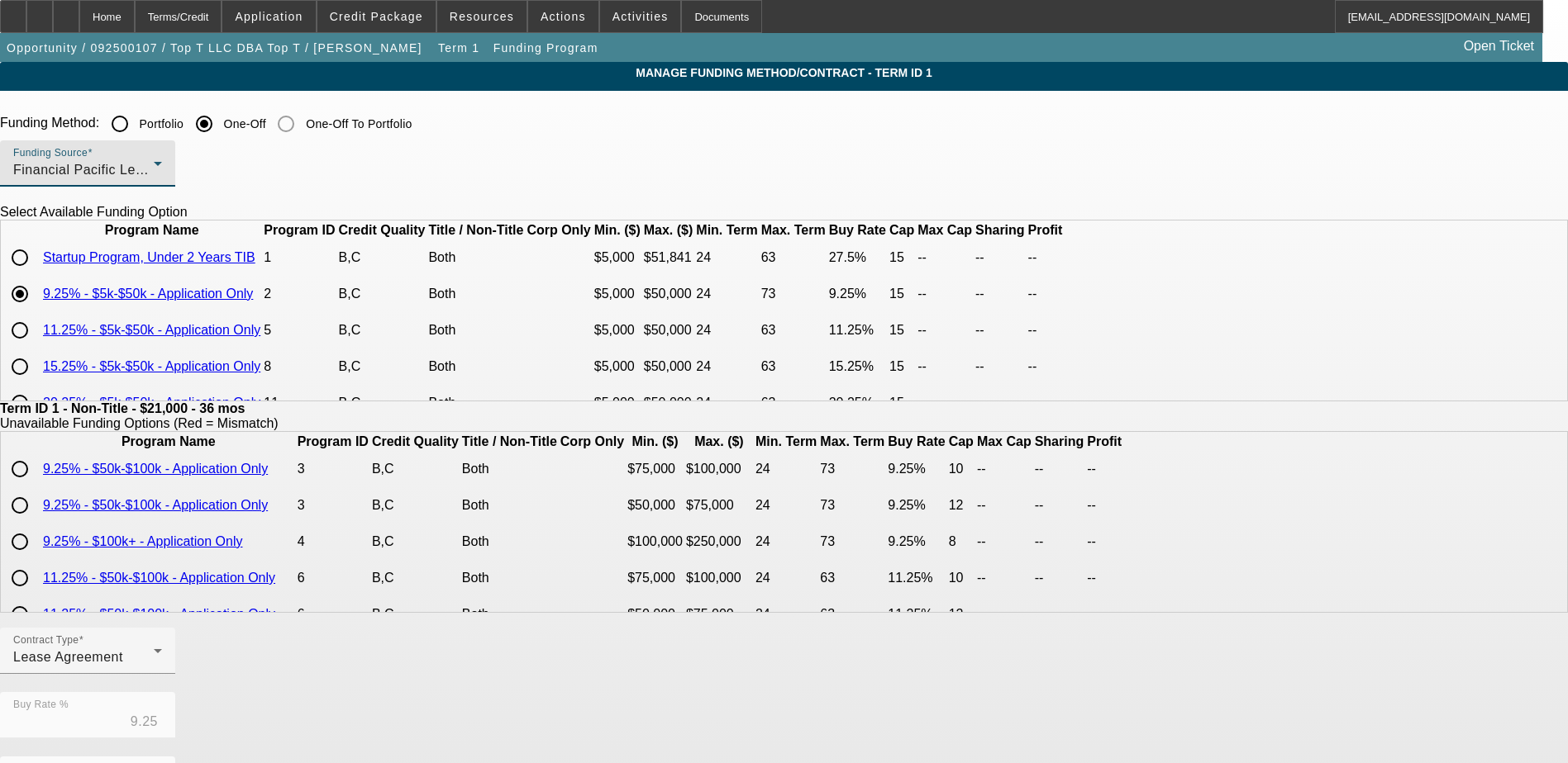
click at [37, 347] on input "radio" at bounding box center [20, 330] width 33 height 33
radio input "true"
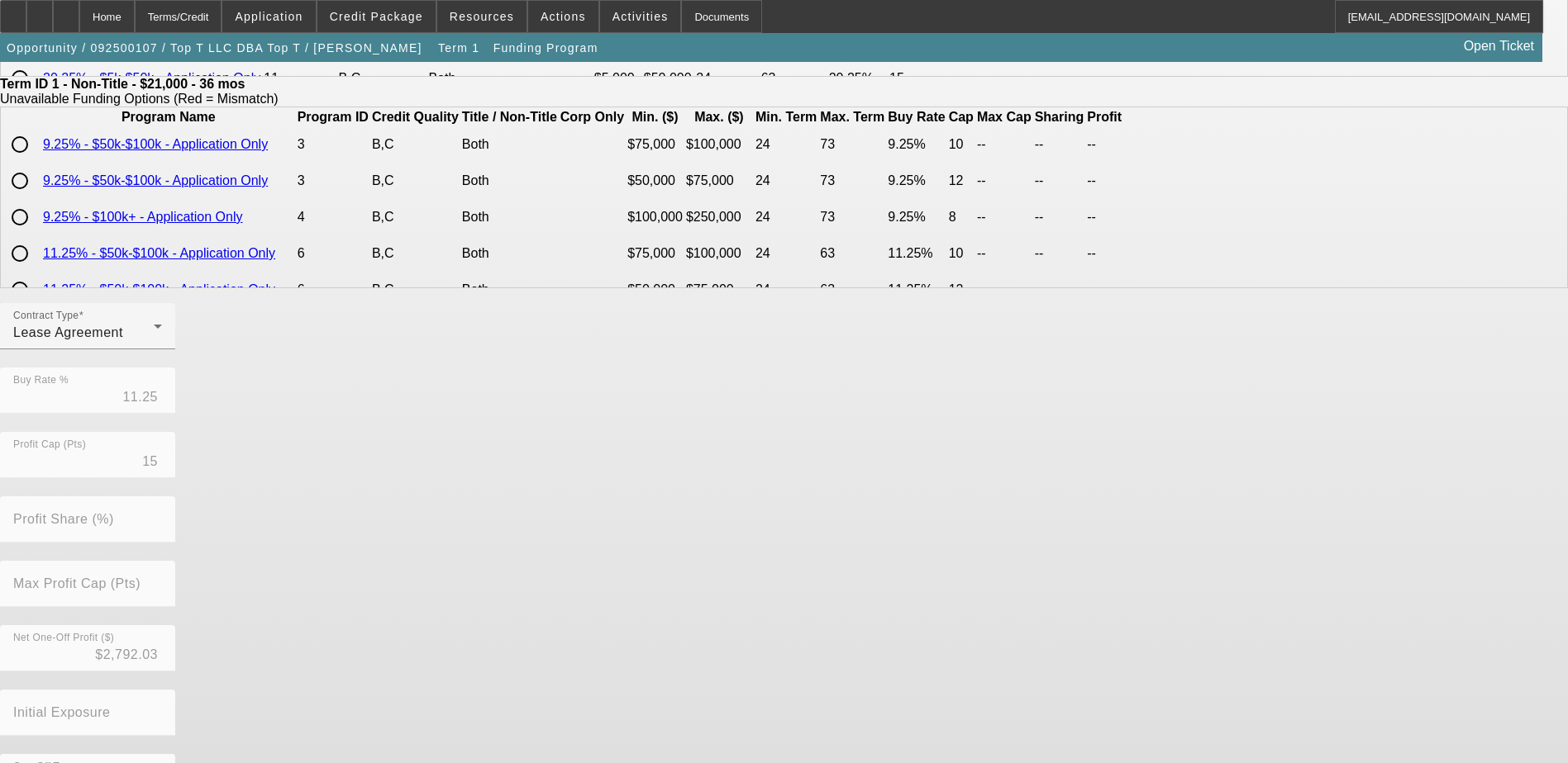
scroll to position [379, 0]
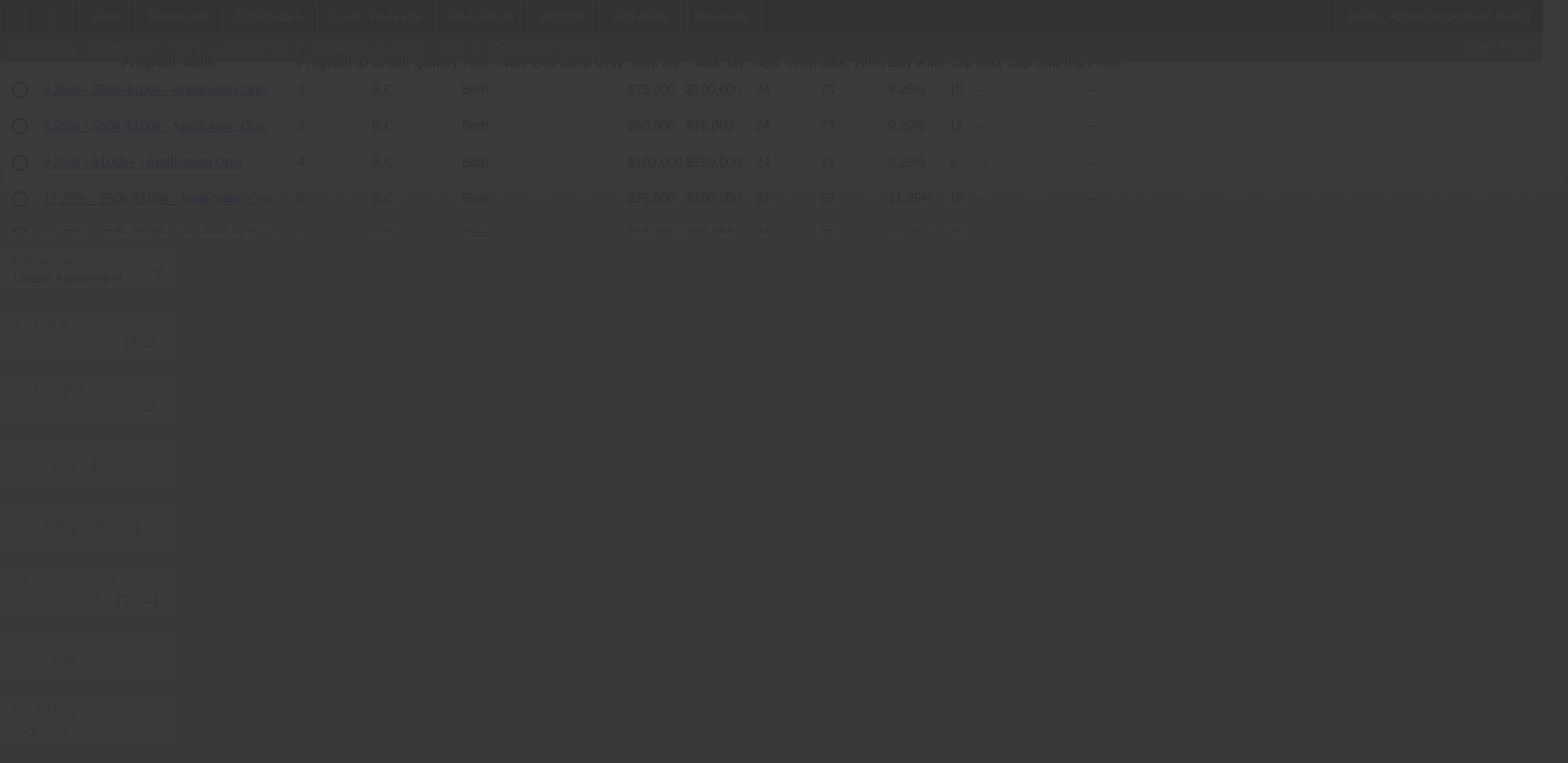
type input "9.25"
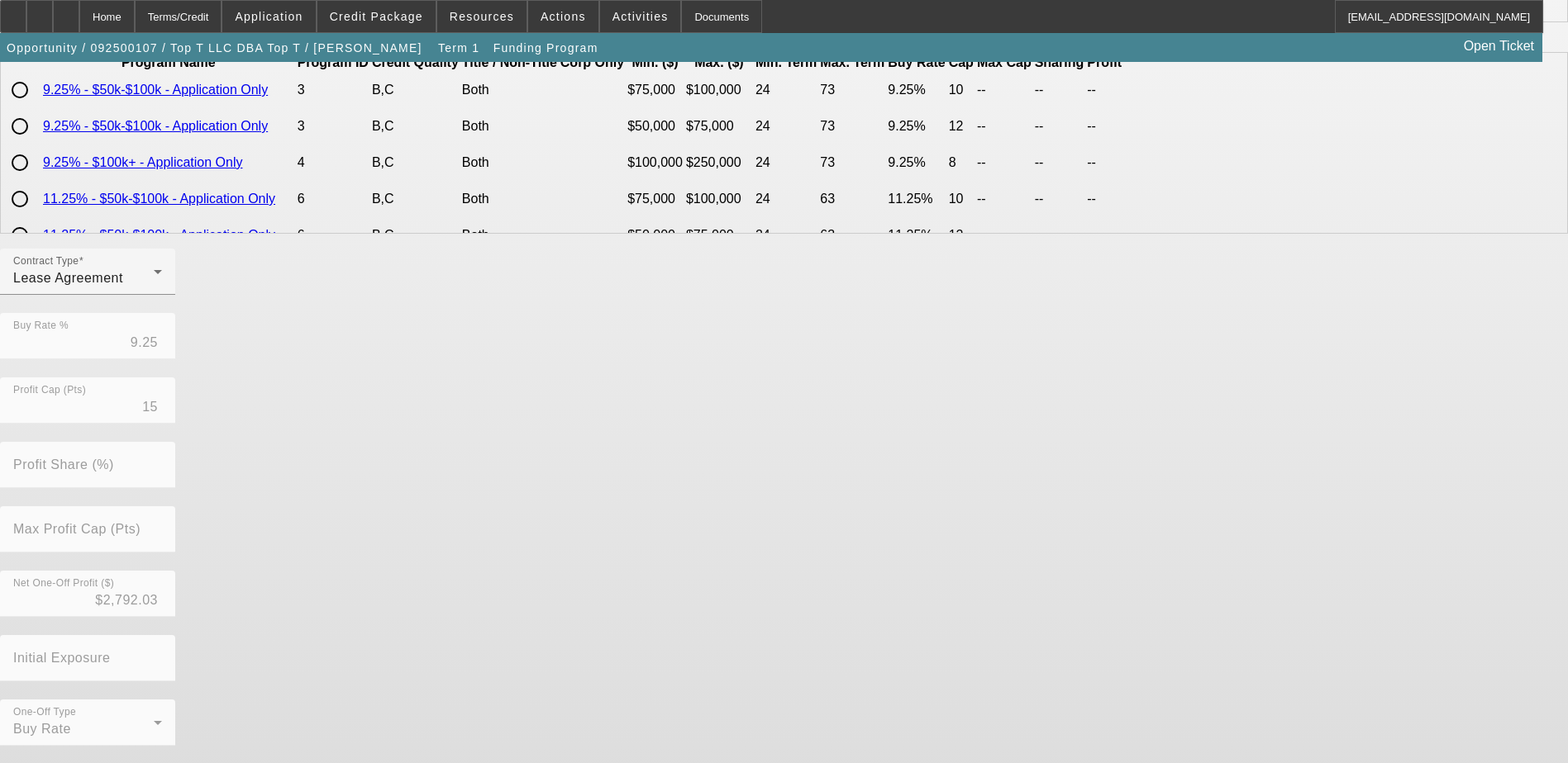
scroll to position [0, 0]
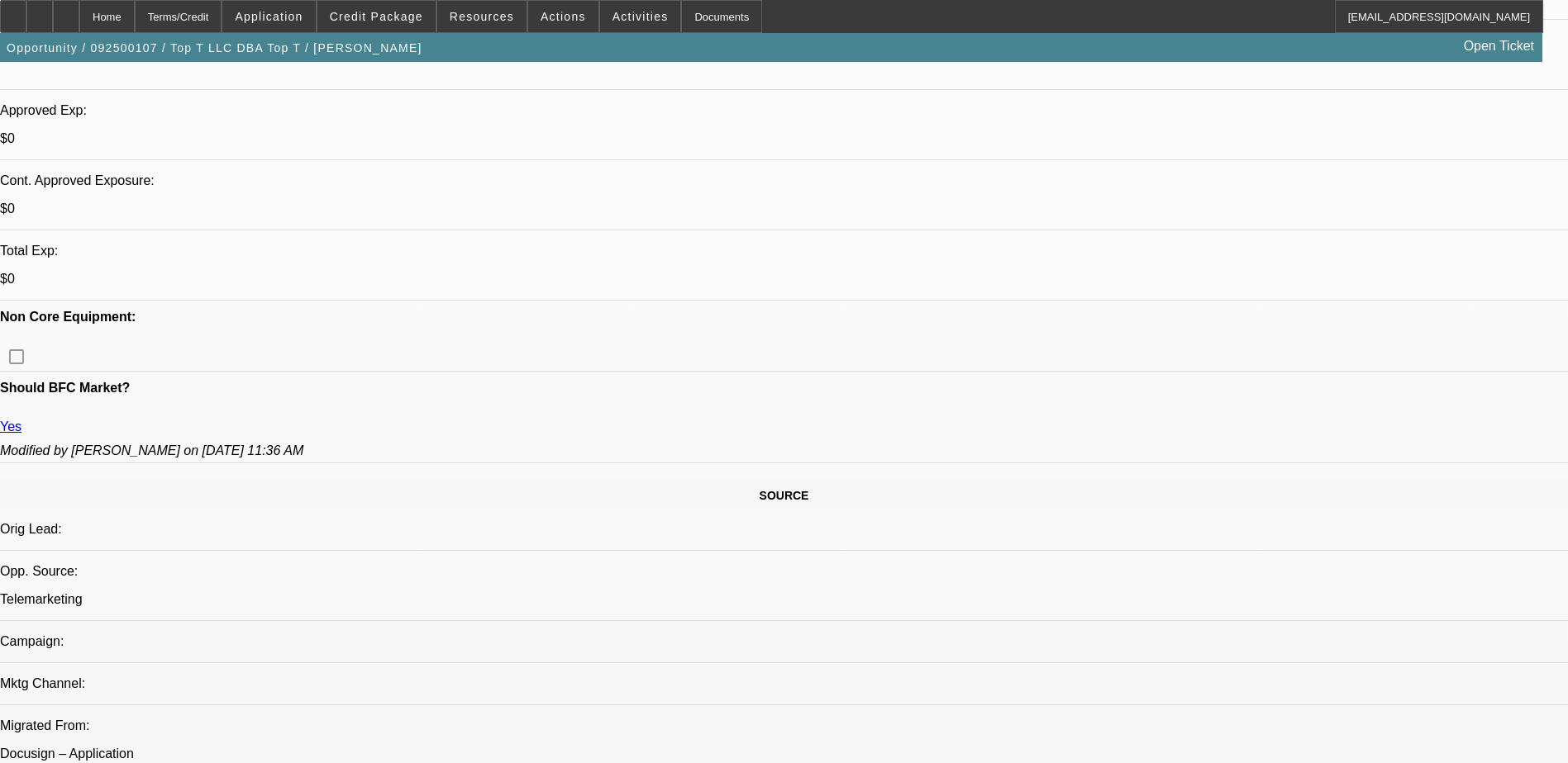
select select "0"
select select "0.1"
select select "4"
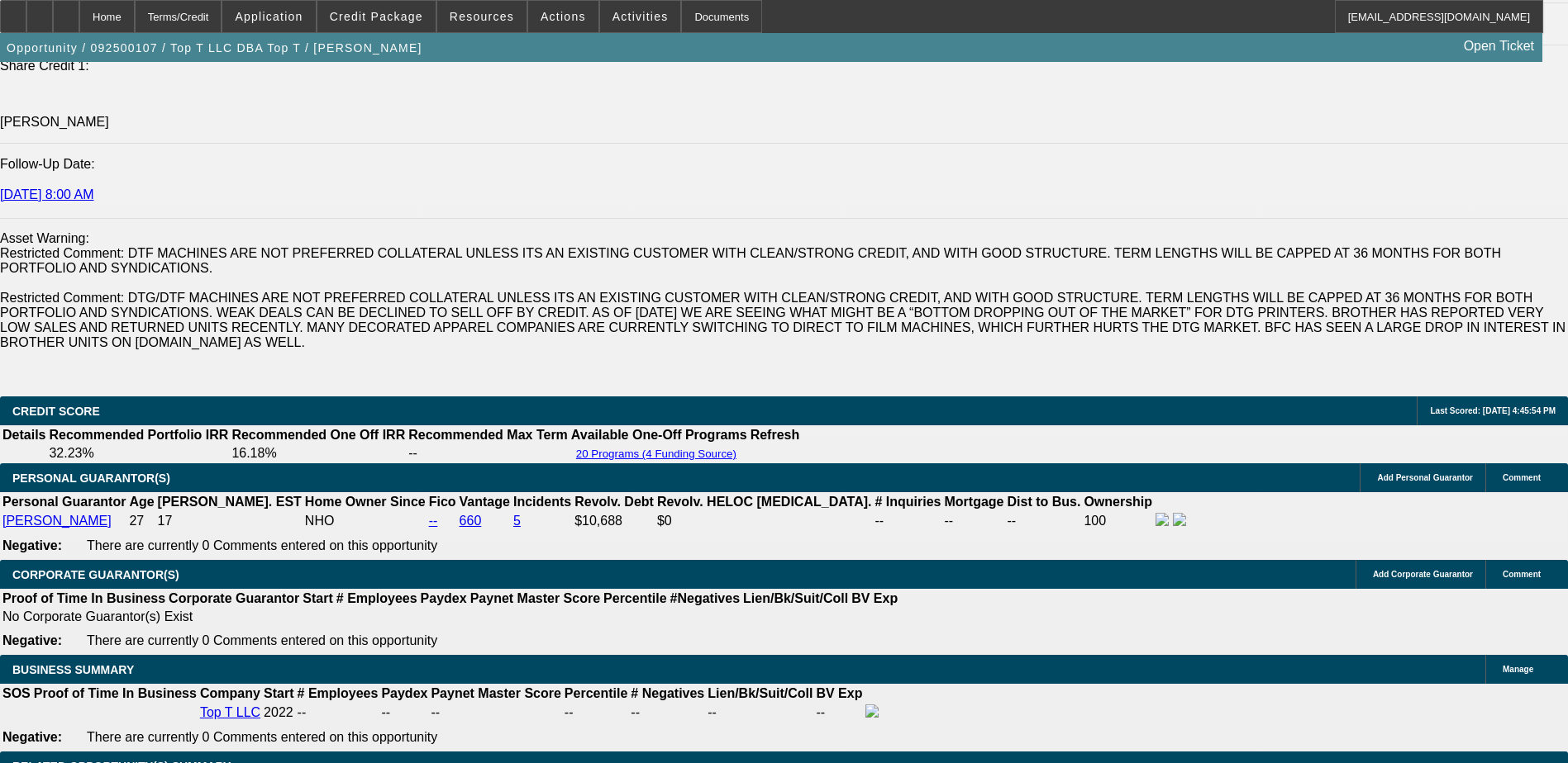
scroll to position [2289, 0]
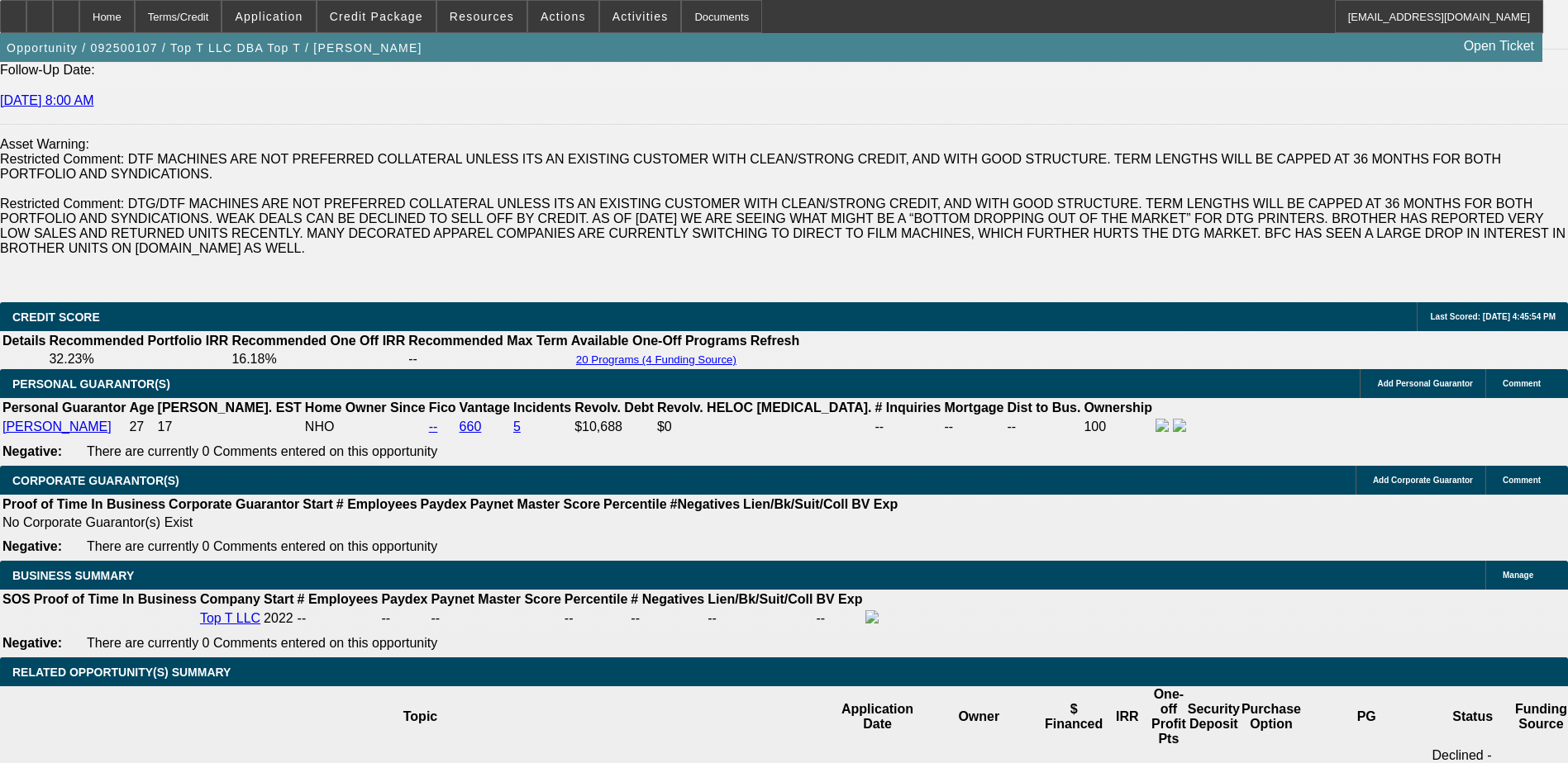
type input "UNKNOWN"
type input "1"
type input "$592.37"
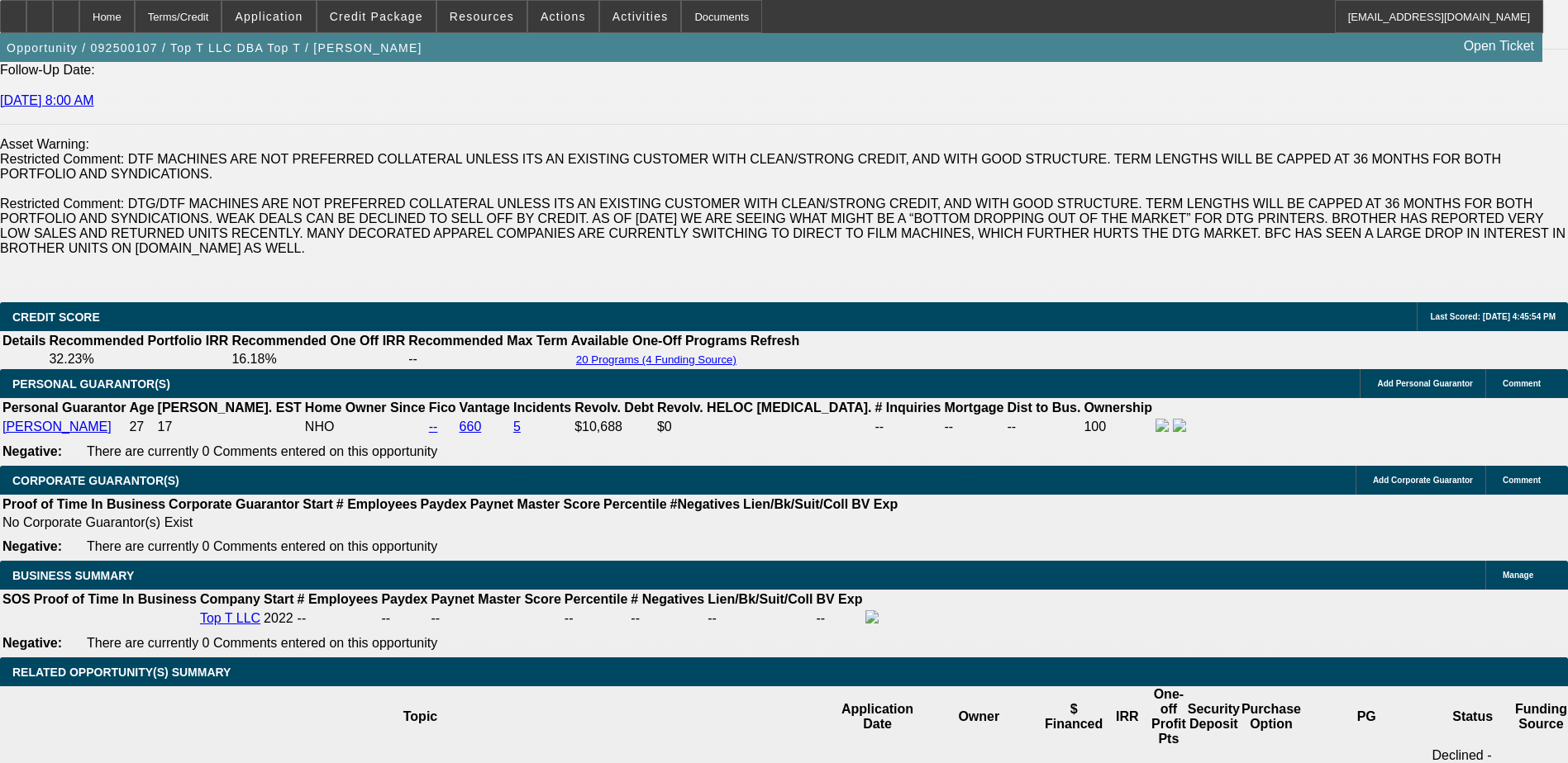
type input "11"
type input "$687.51"
type input "11.5"
type input "$692.50"
type input "11.5"
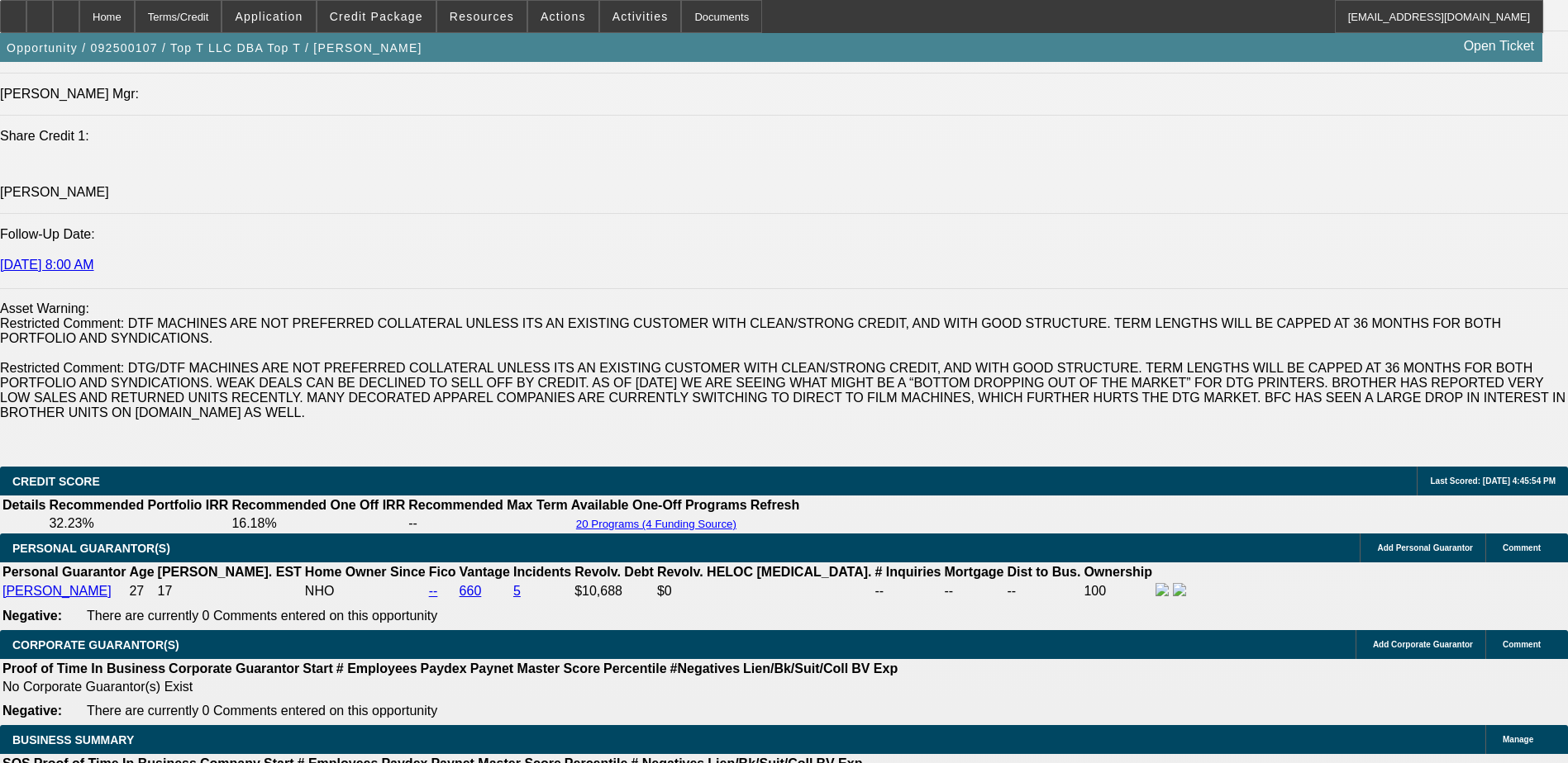
scroll to position [2124, 0]
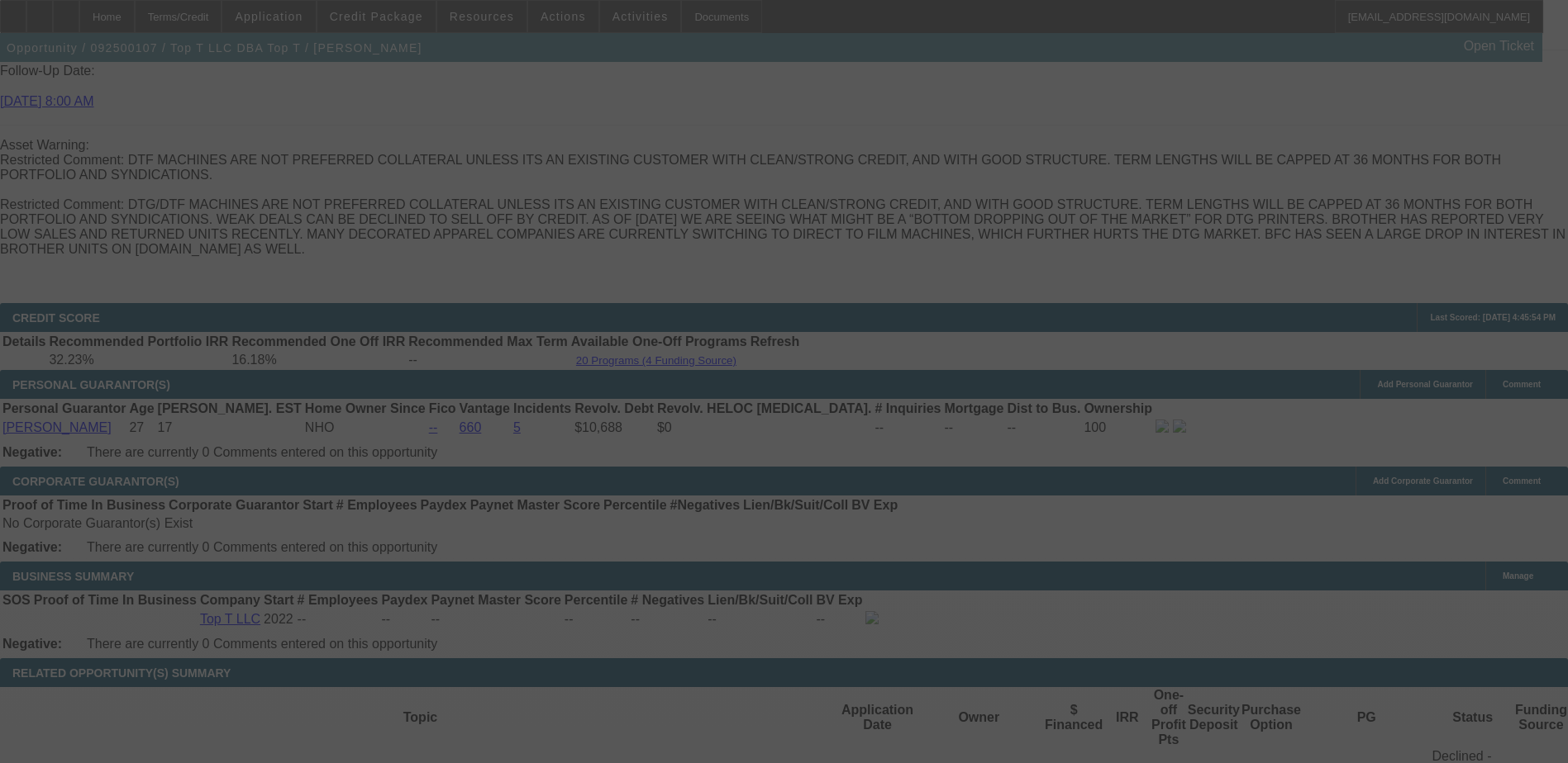
scroll to position [2289, 0]
select select "0"
select select "0.1"
select select "4"
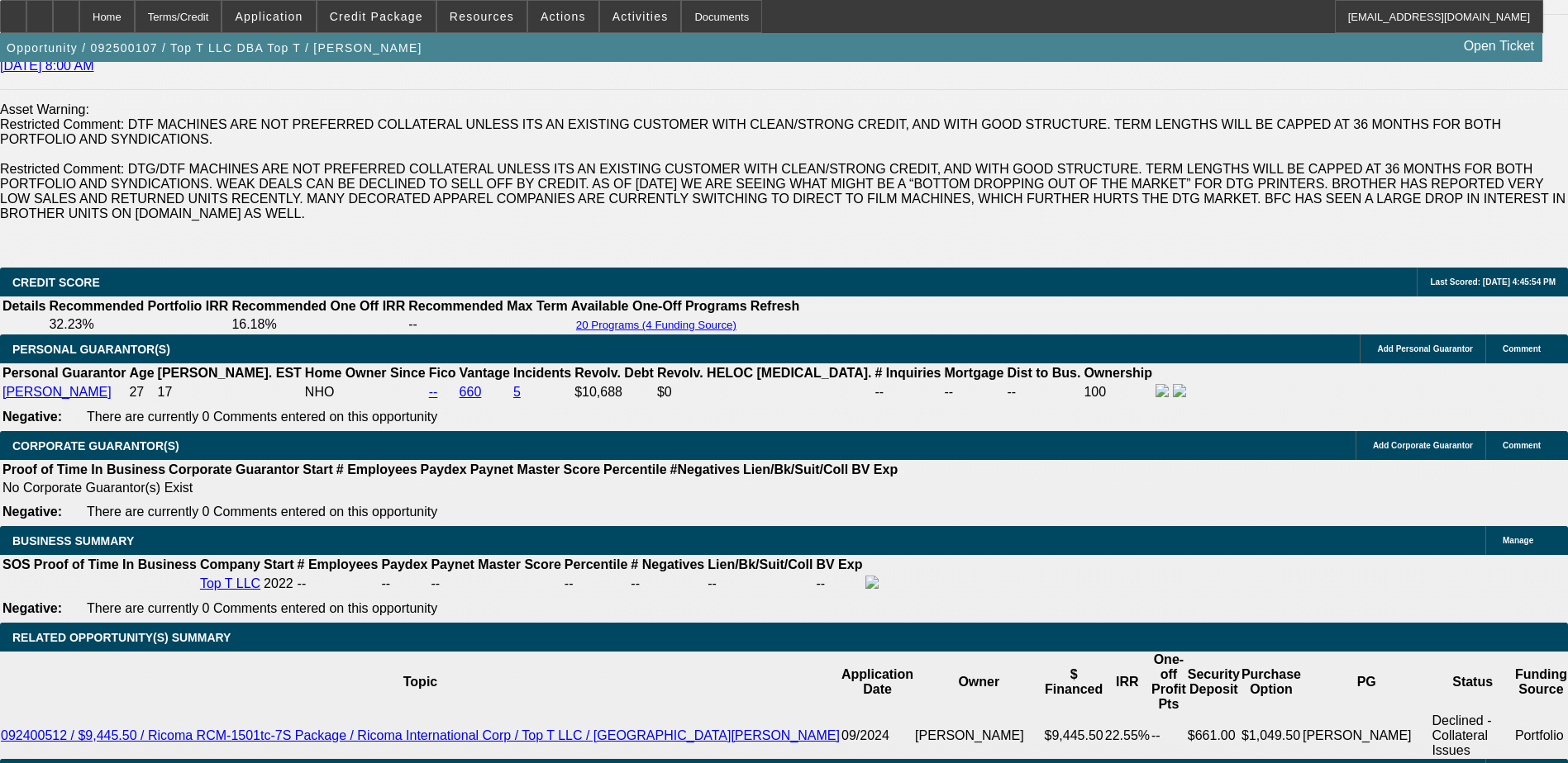
scroll to position [2371, 0]
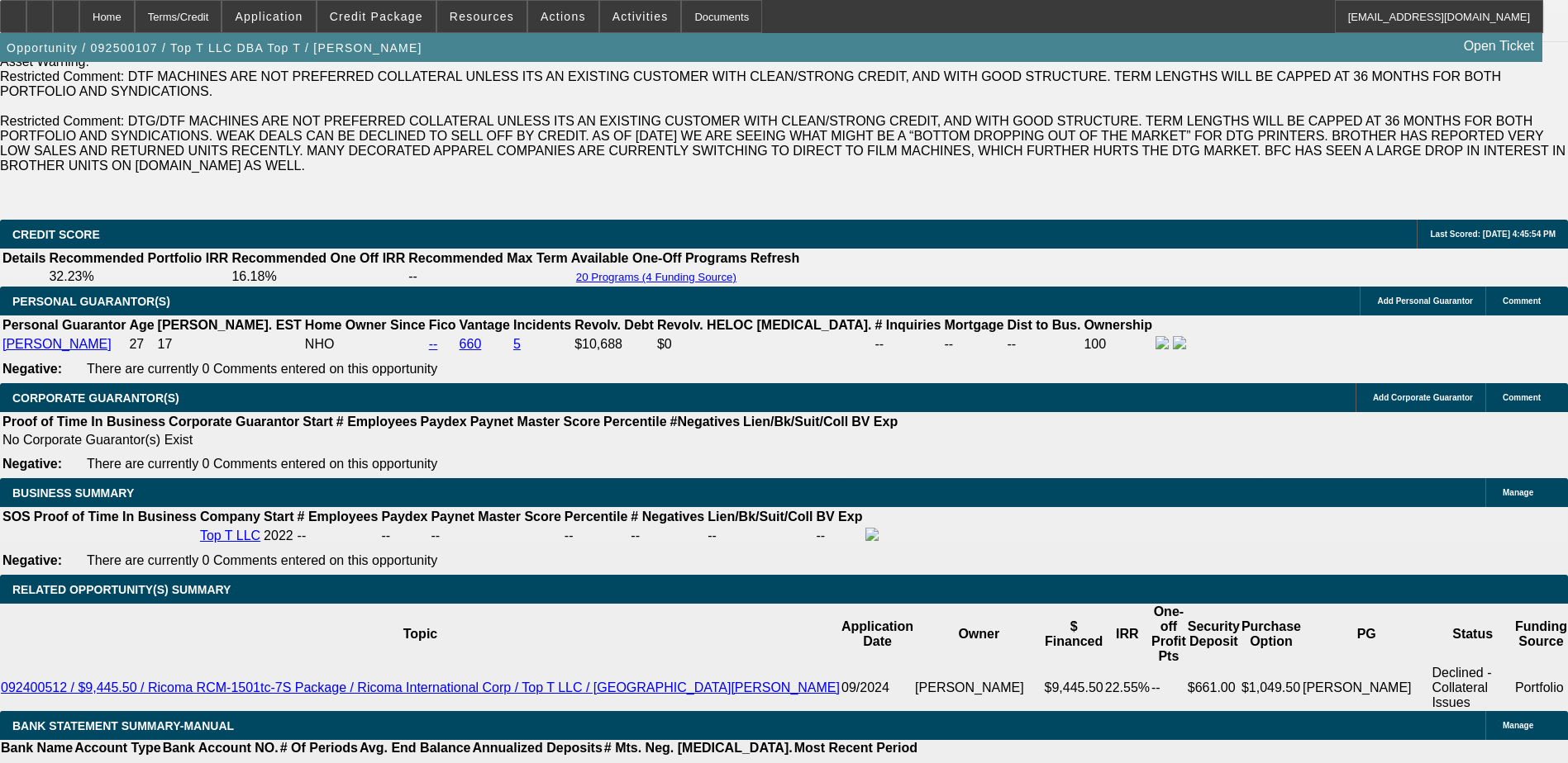
drag, startPoint x: 377, startPoint y: 363, endPoint x: 379, endPoint y: 372, distance: 9.2
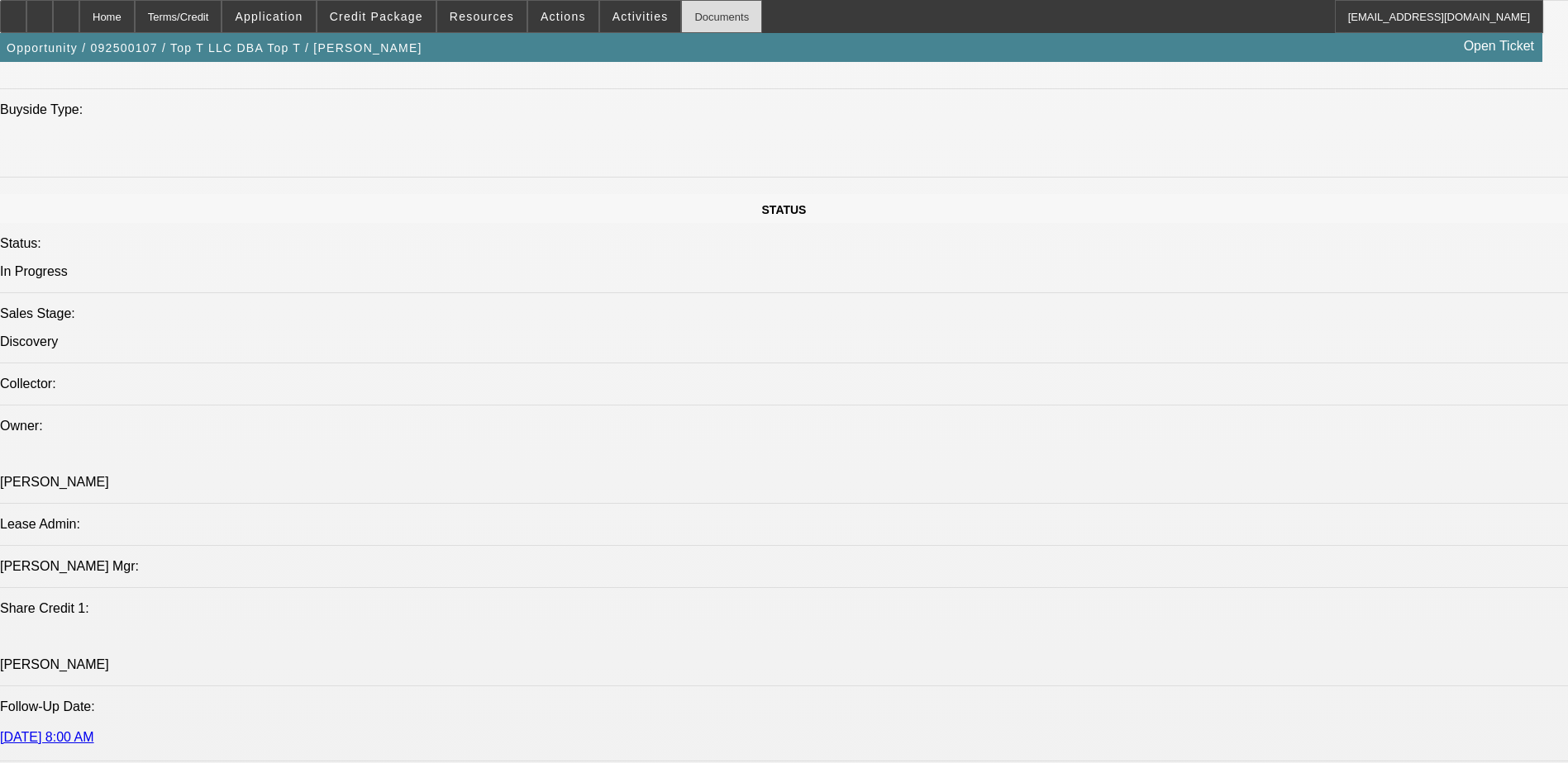
scroll to position [1381, 0]
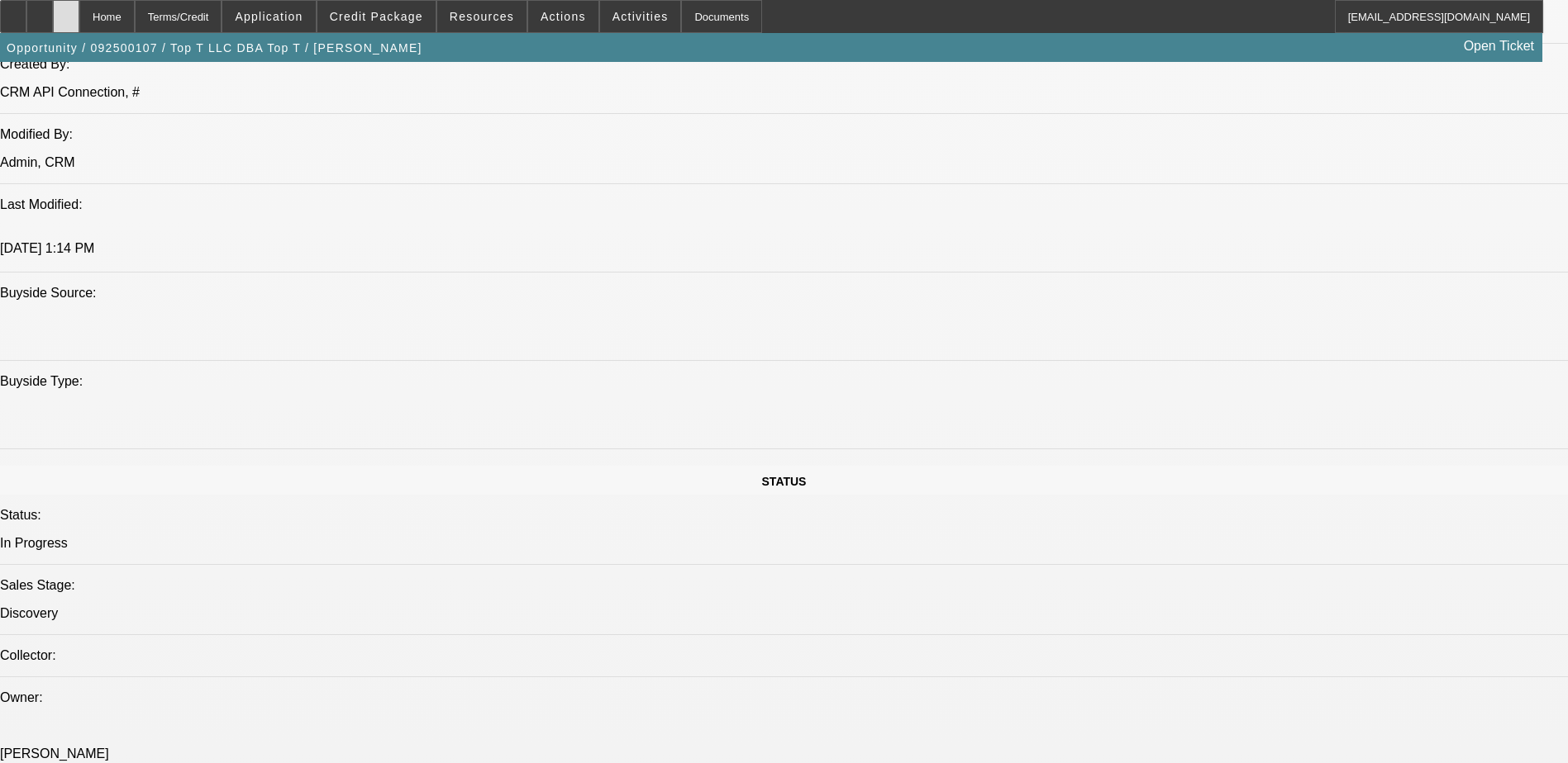
click at [80, 5] on div at bounding box center [66, 16] width 26 height 33
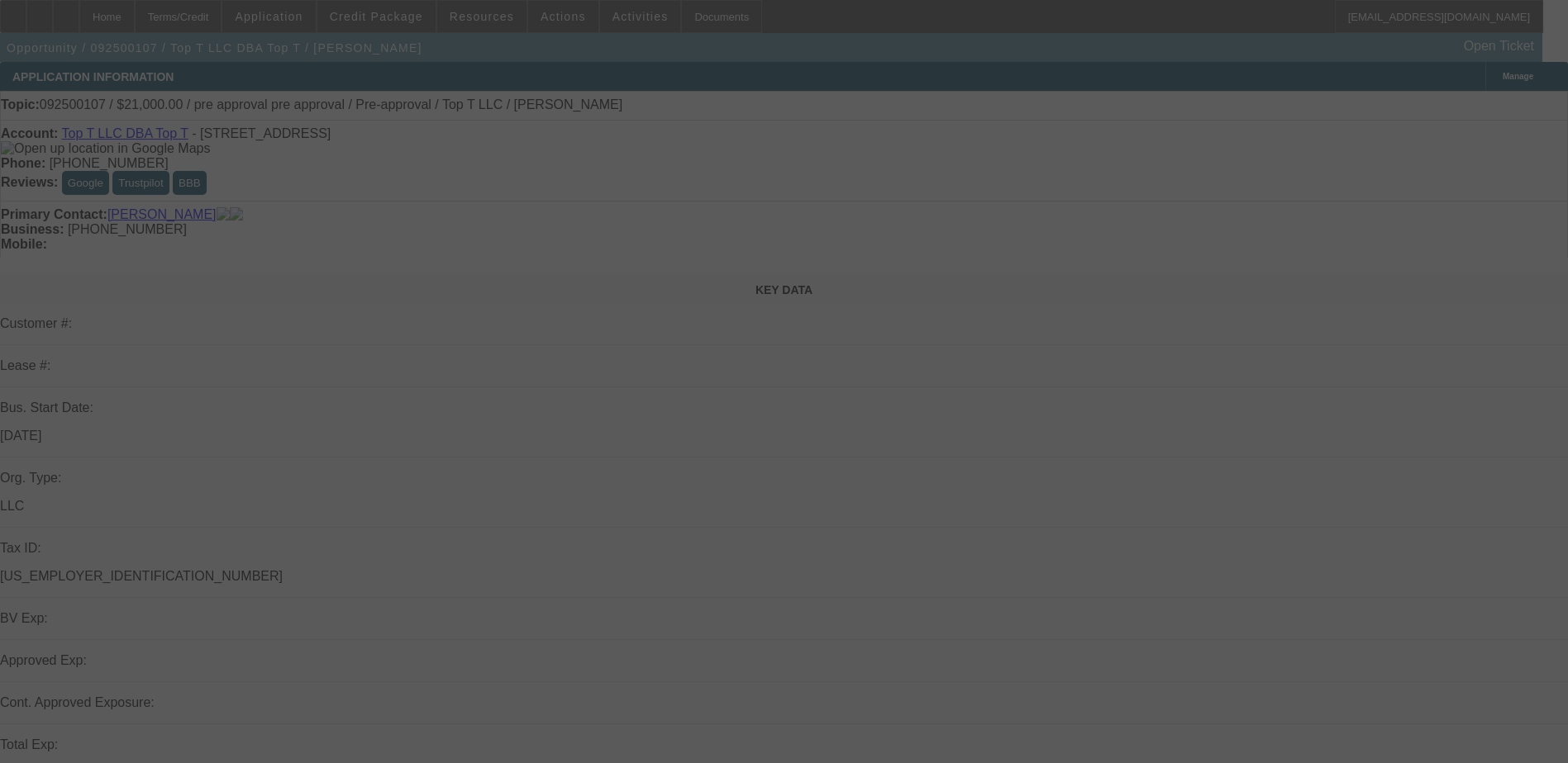
select select "0"
select select "0.1"
select select "4"
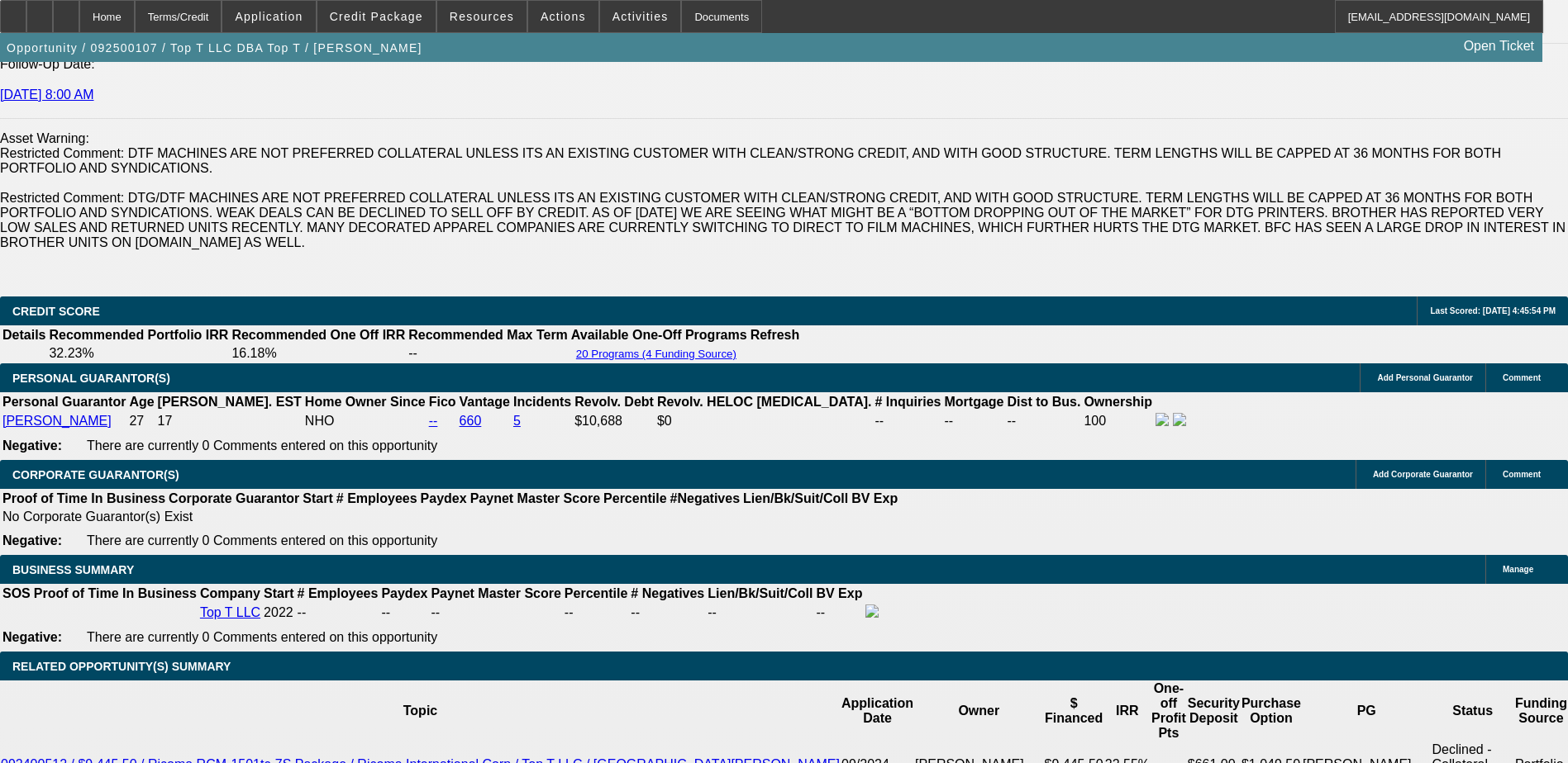
scroll to position [2478, 0]
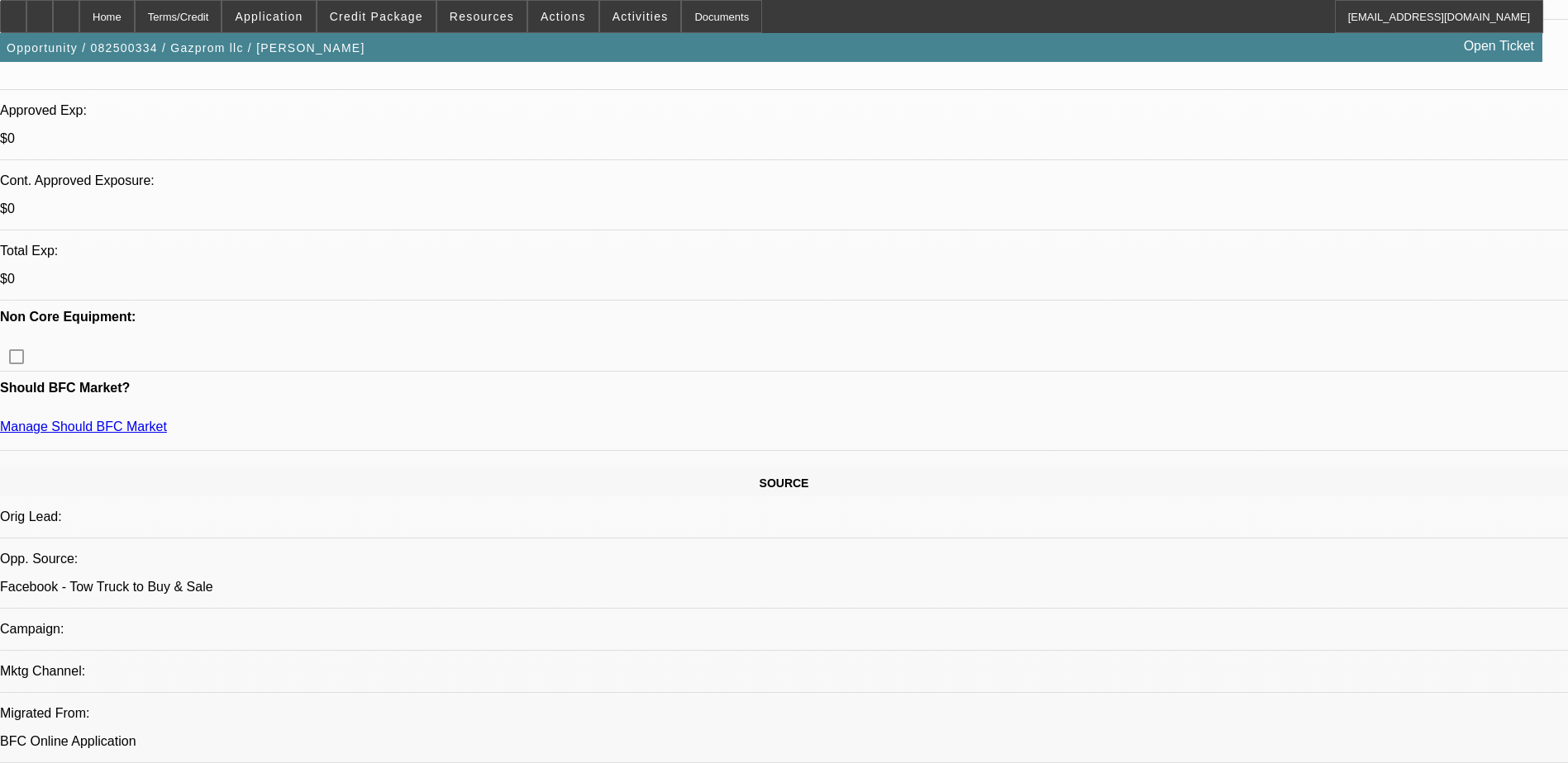
select select "0.15"
select select "2"
select select "0.1"
select select "2"
select select "0.1"
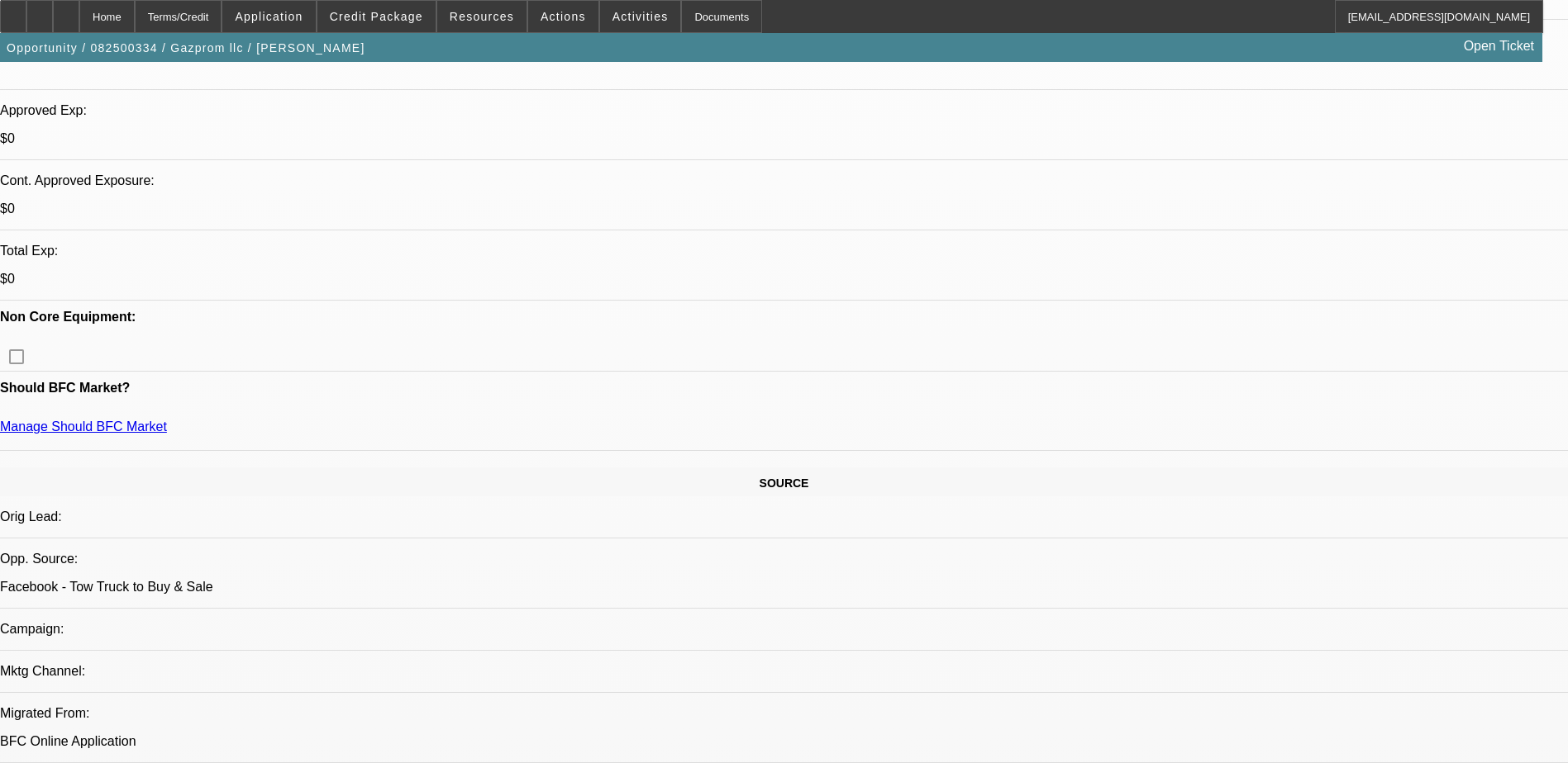
select select "0"
select select "0.1"
select select "0"
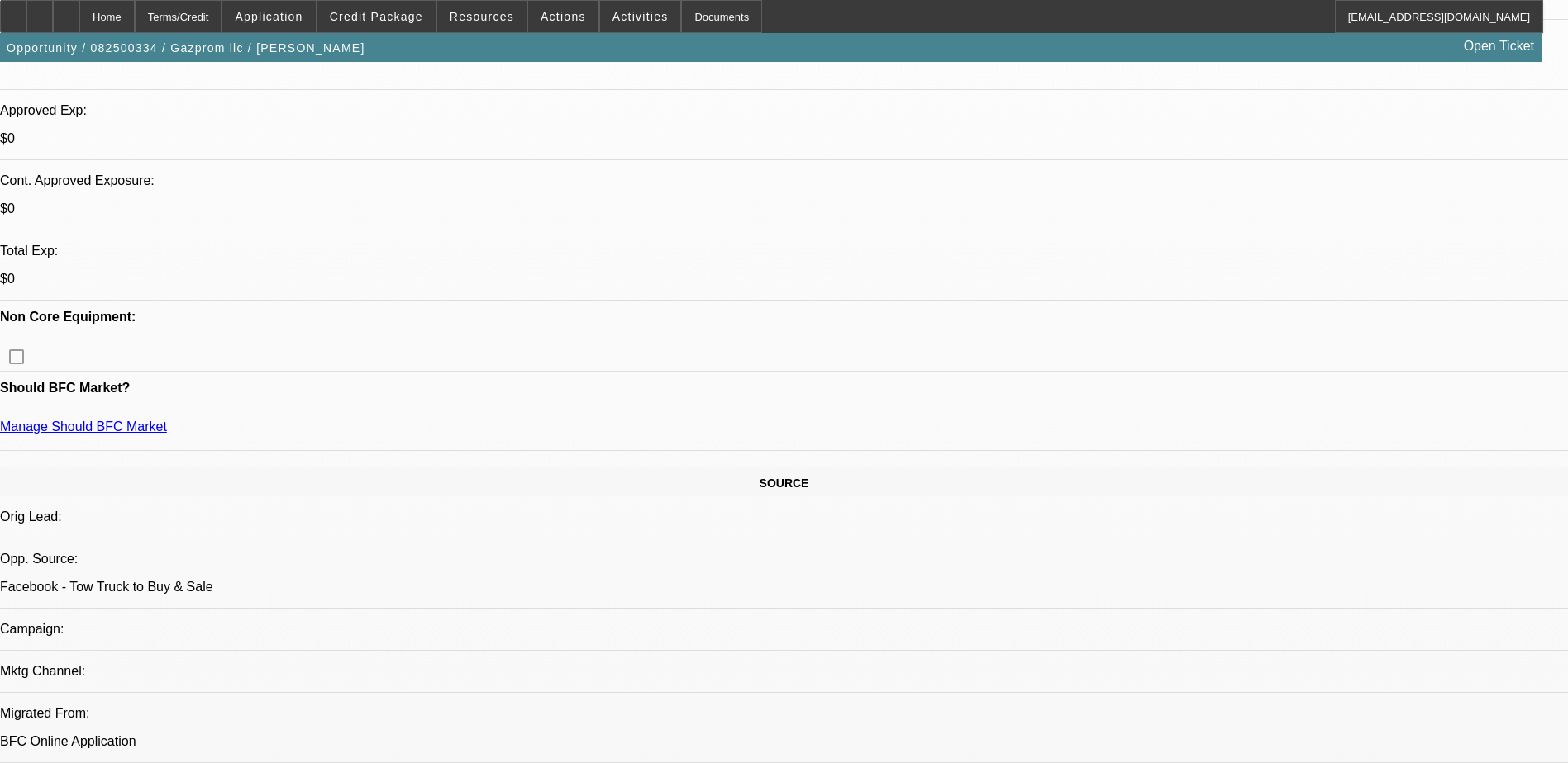
select select "0.1"
select select "1"
select select "2"
select select "4"
select select "1"
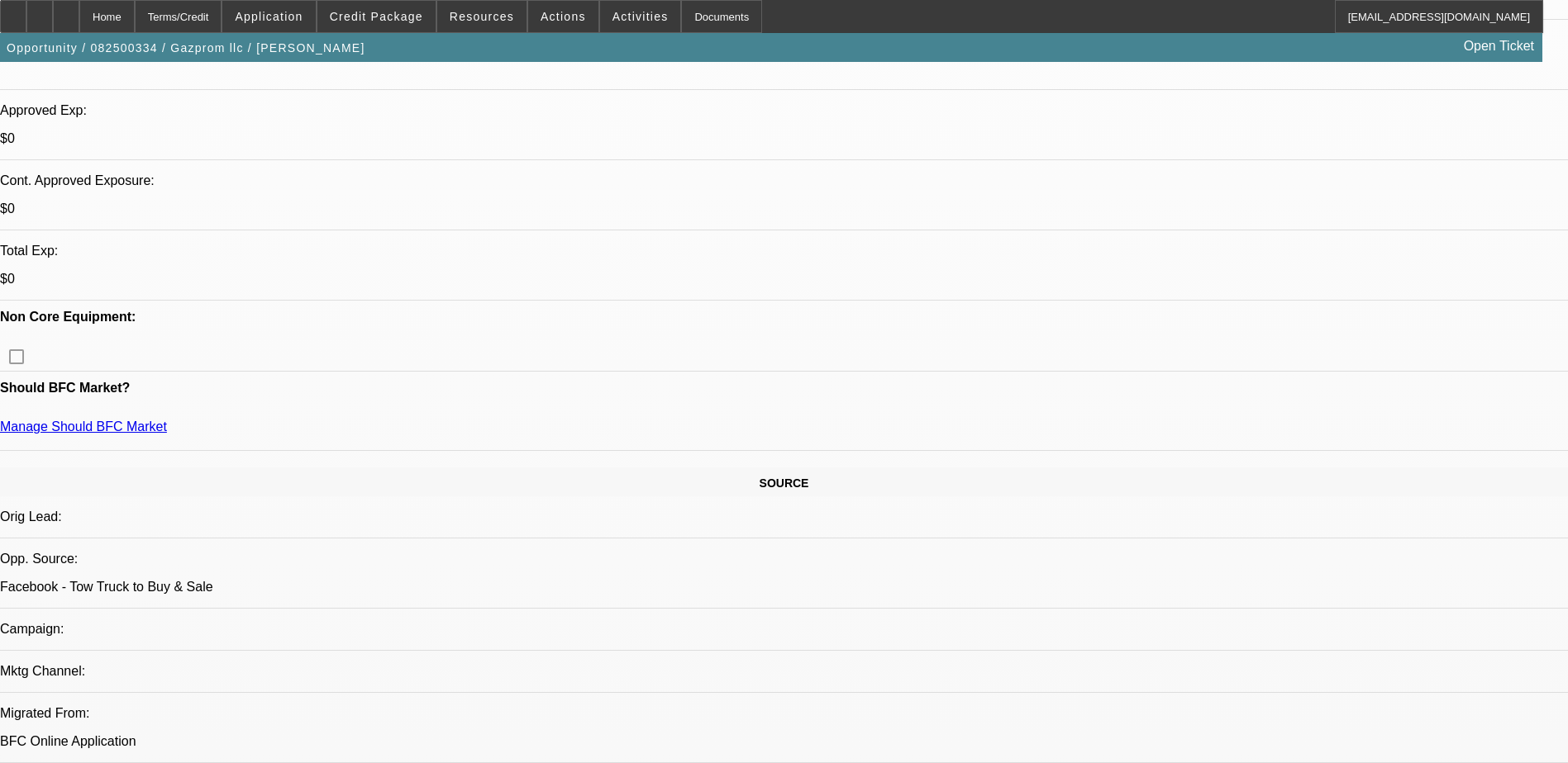
select select "2"
select select "4"
select select "1"
select select "4"
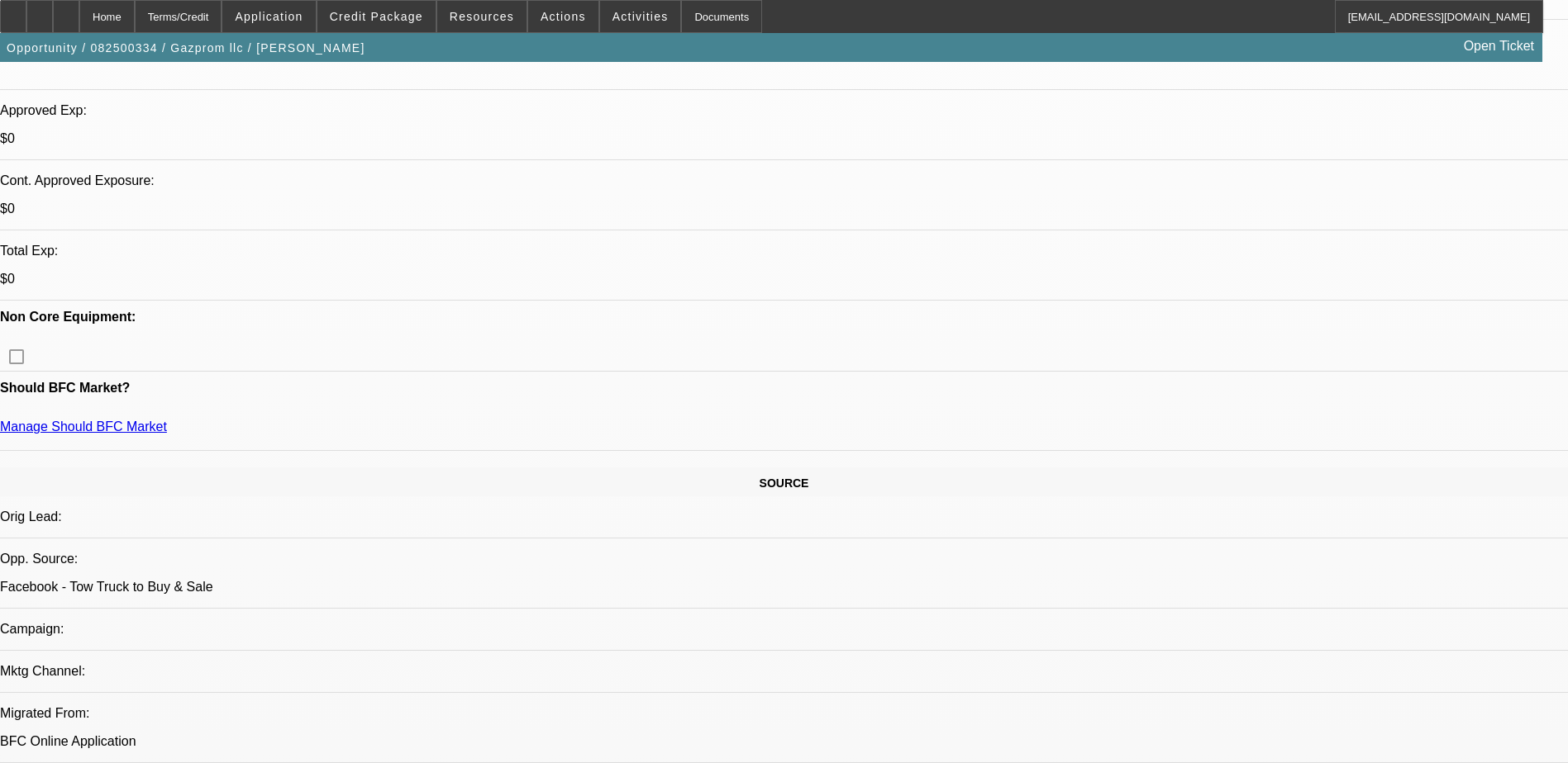
select select "1"
select select "4"
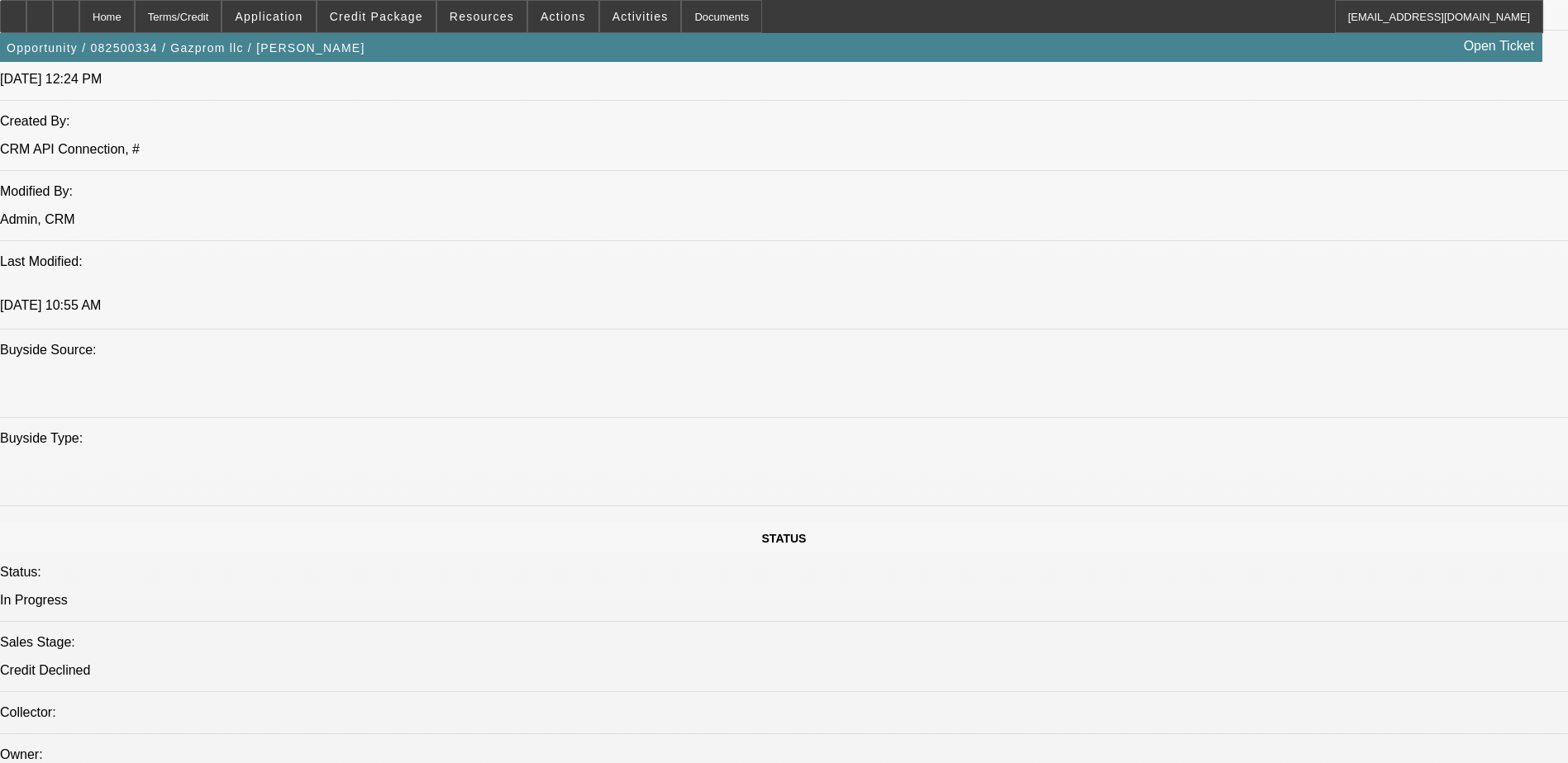
scroll to position [1570, 0]
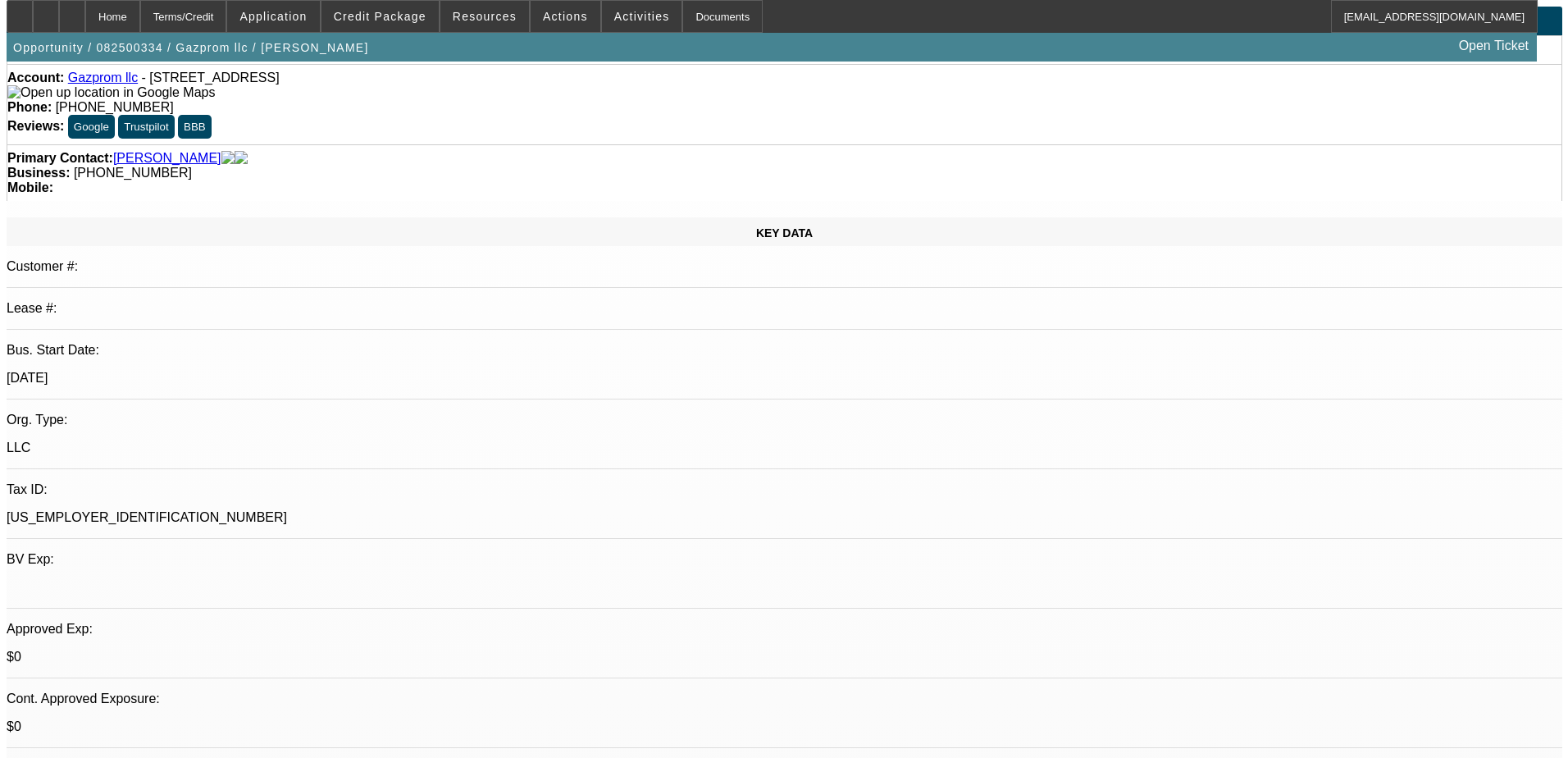
scroll to position [0, 0]
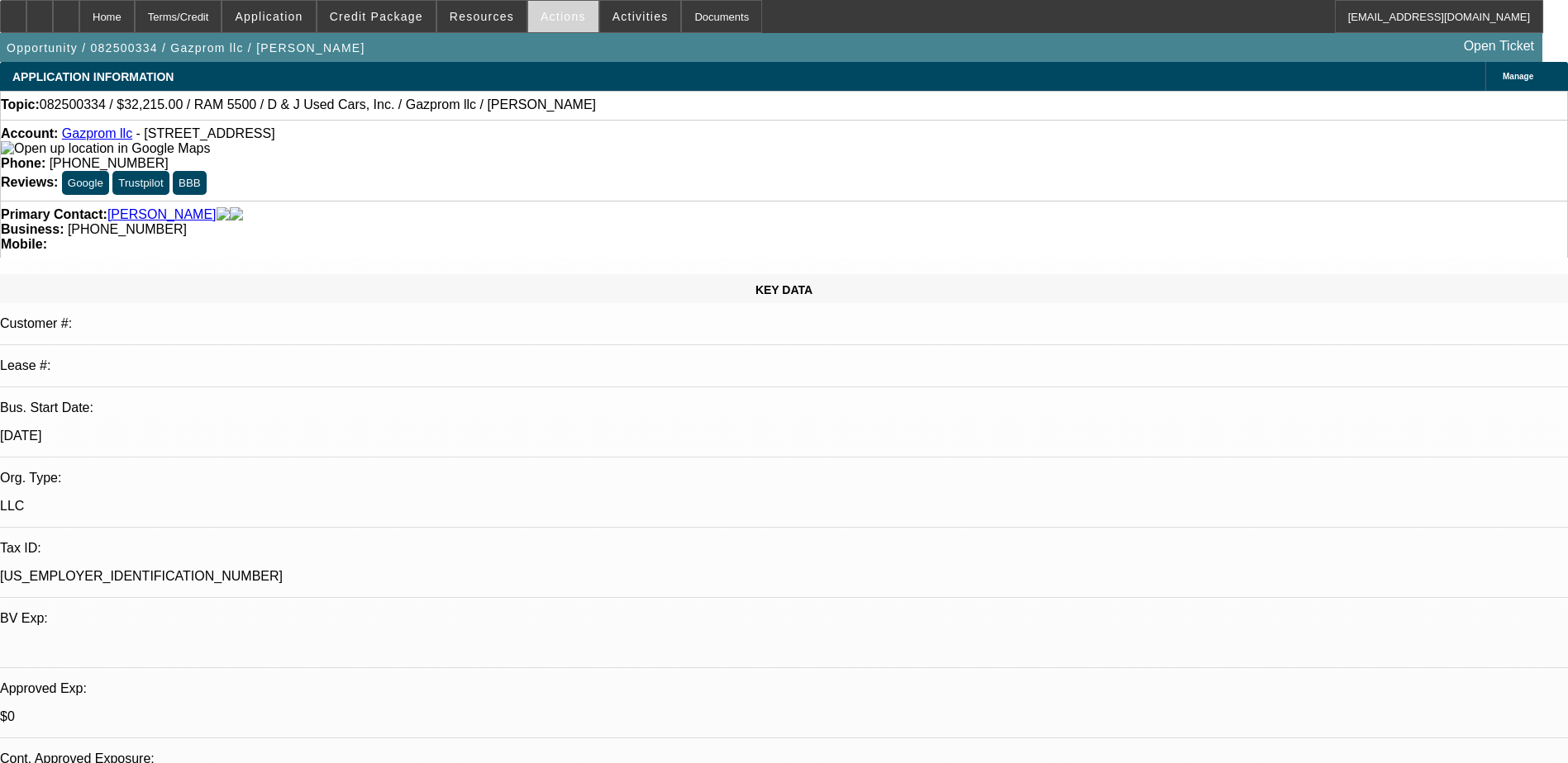
click at [540, 18] on span "Actions" at bounding box center [563, 17] width 46 height 13
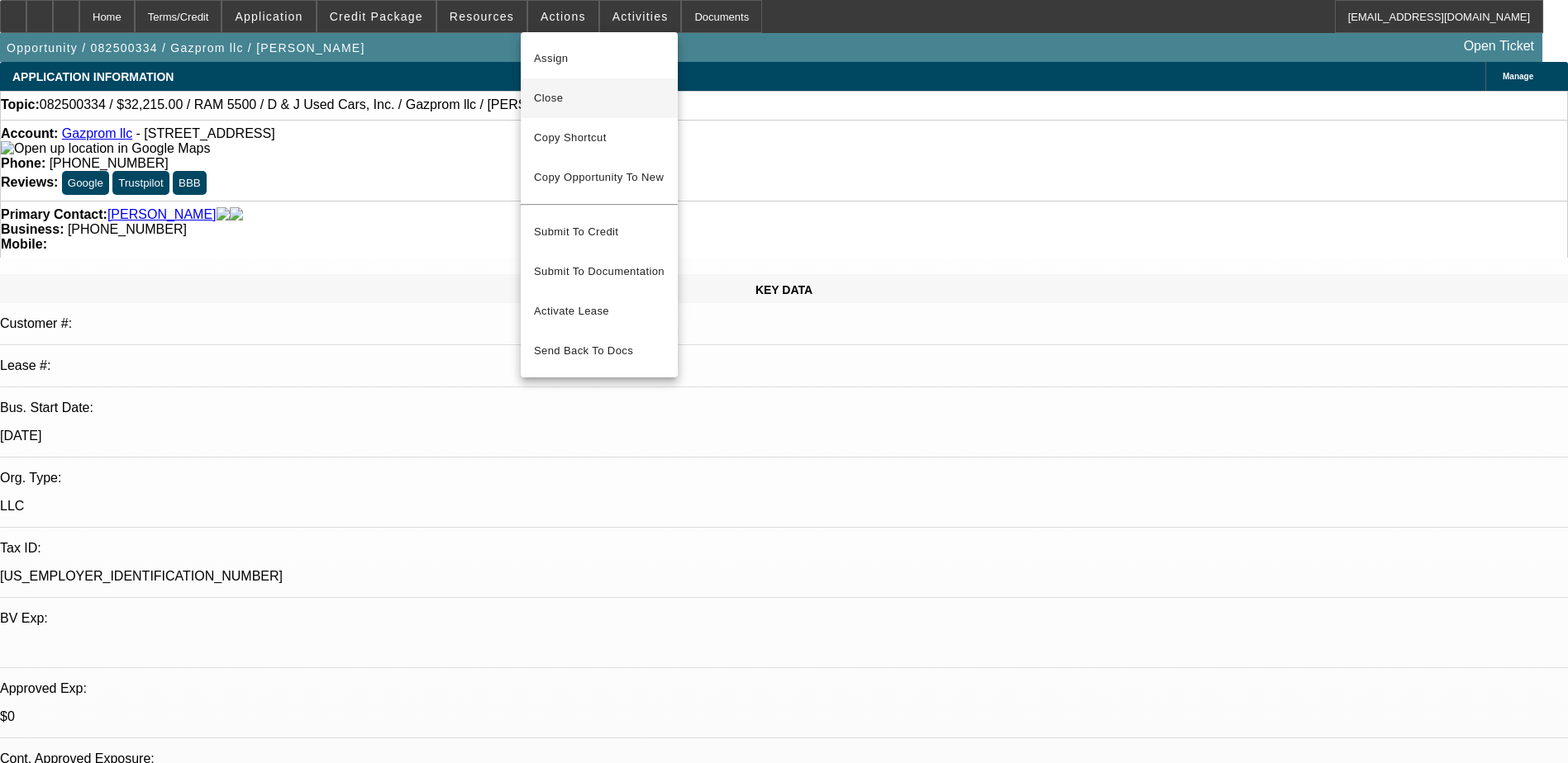
click at [589, 97] on span "Close" at bounding box center [599, 97] width 130 height 20
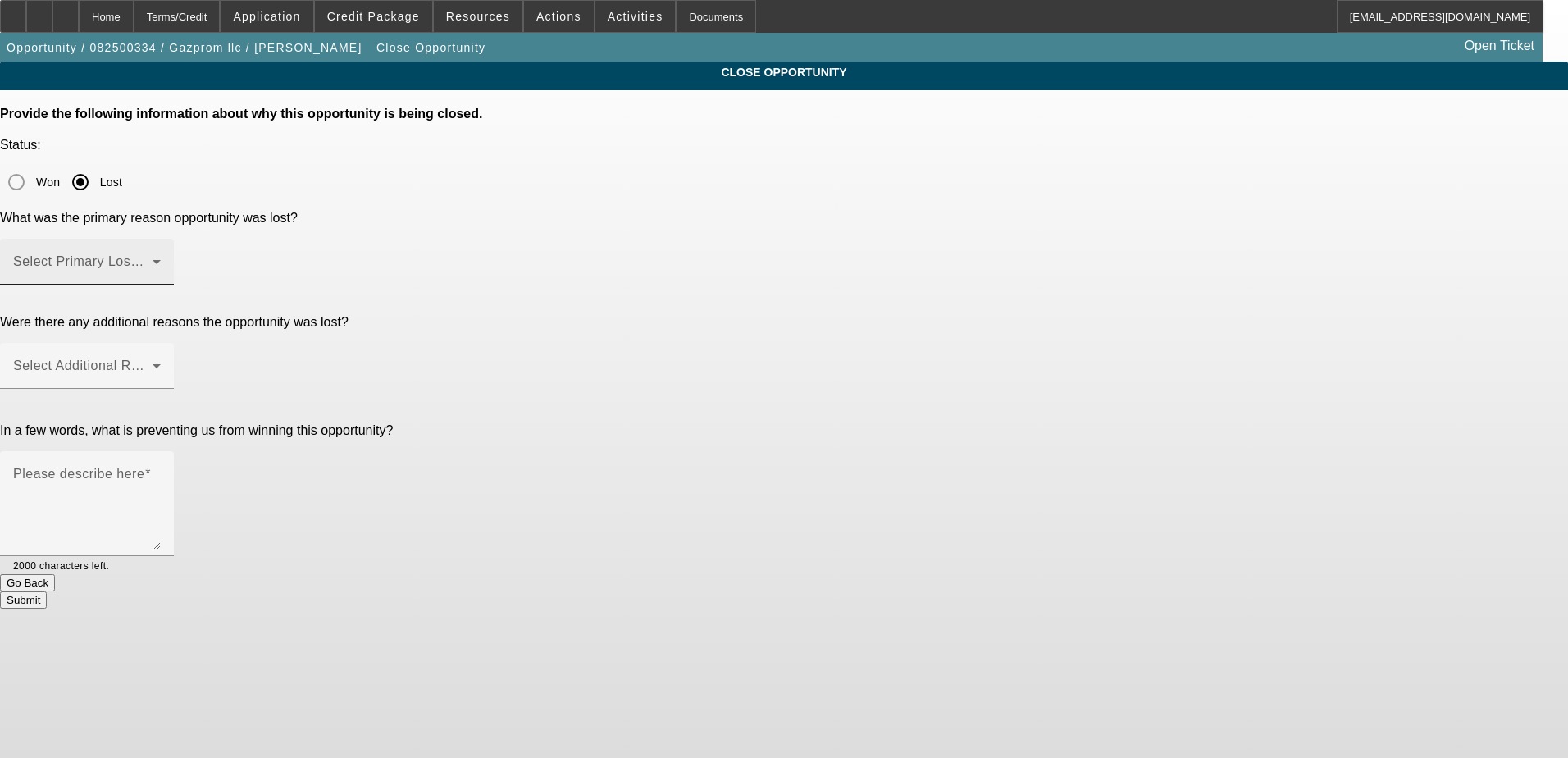
click at [152, 259] on span at bounding box center [83, 268] width 139 height 20
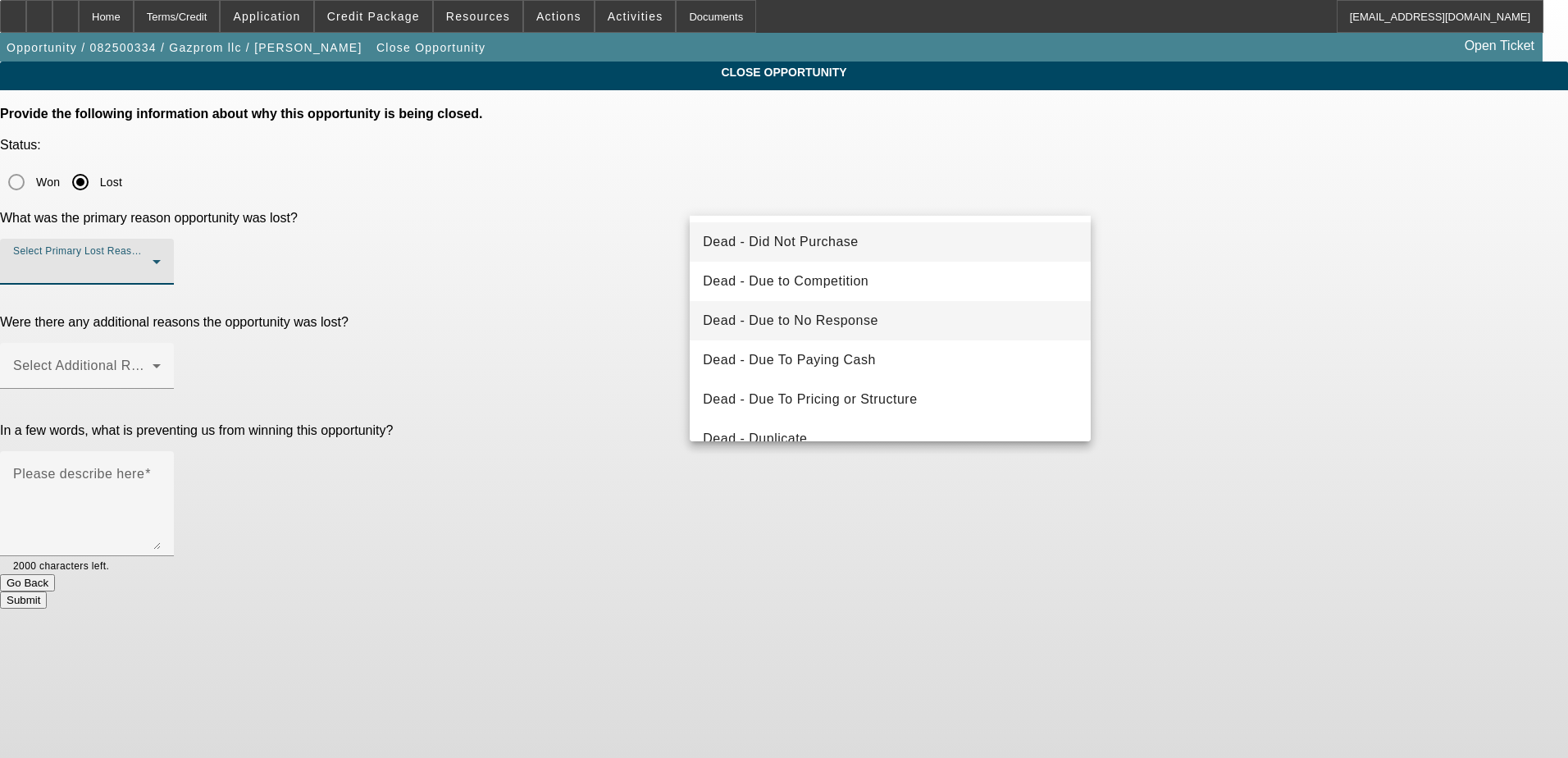
click at [828, 315] on span "Dead - Due to No Response" at bounding box center [790, 320] width 176 height 20
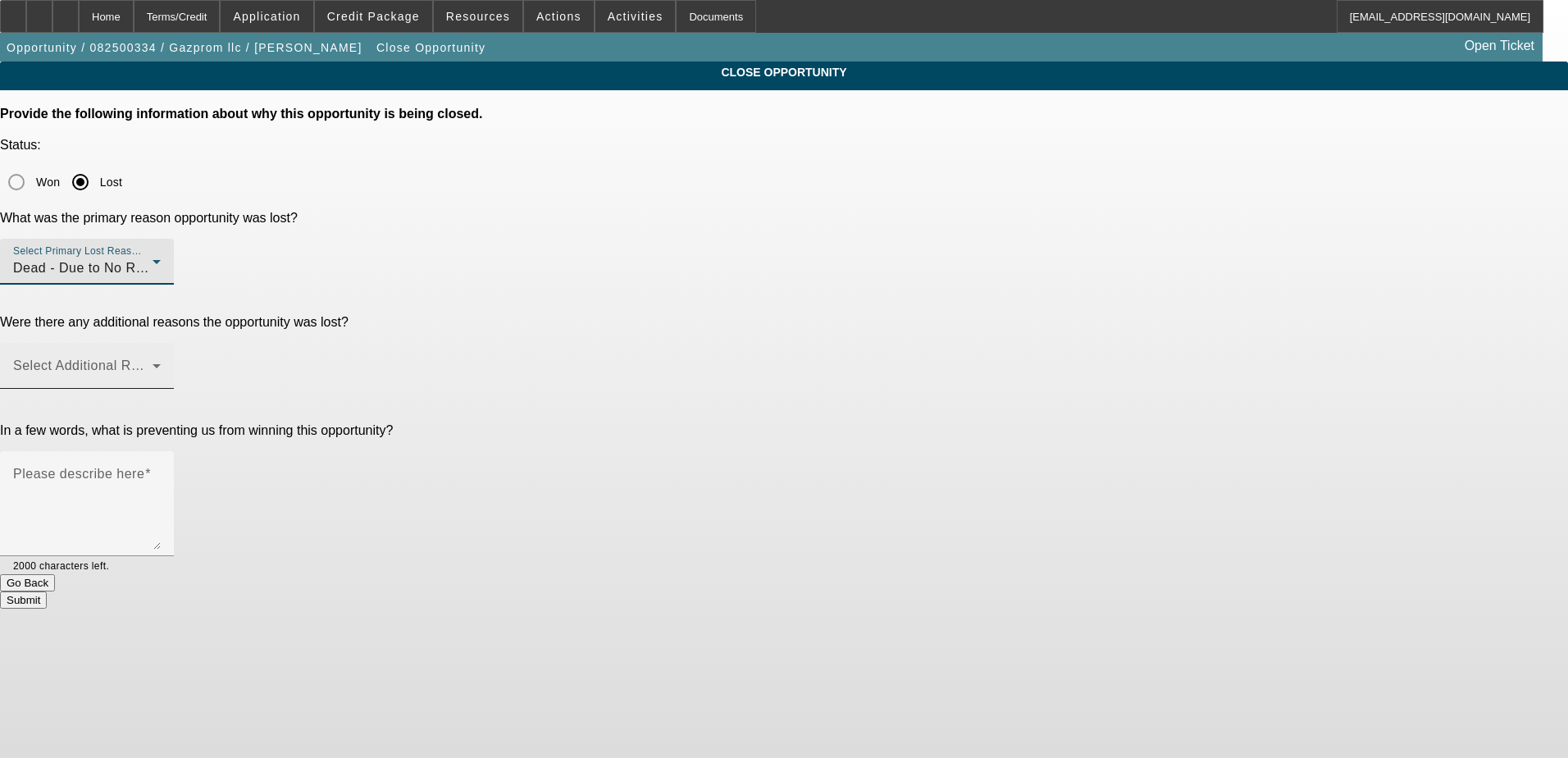
click at [176, 359] on mat-label "Select Additional Reasons" at bounding box center [94, 366] width 163 height 14
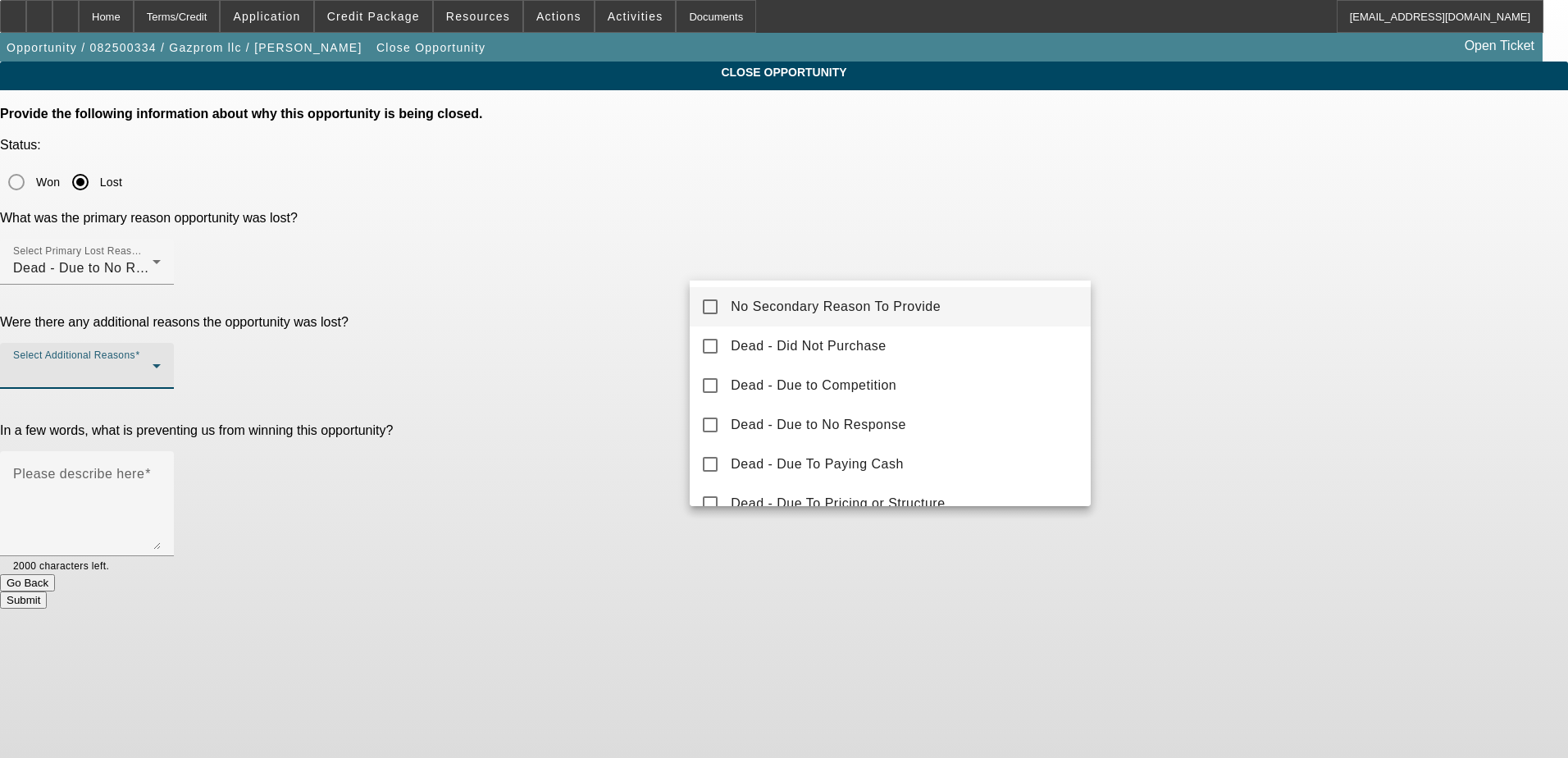
click at [826, 302] on span "No Secondary Reason To Provide" at bounding box center [836, 306] width 210 height 20
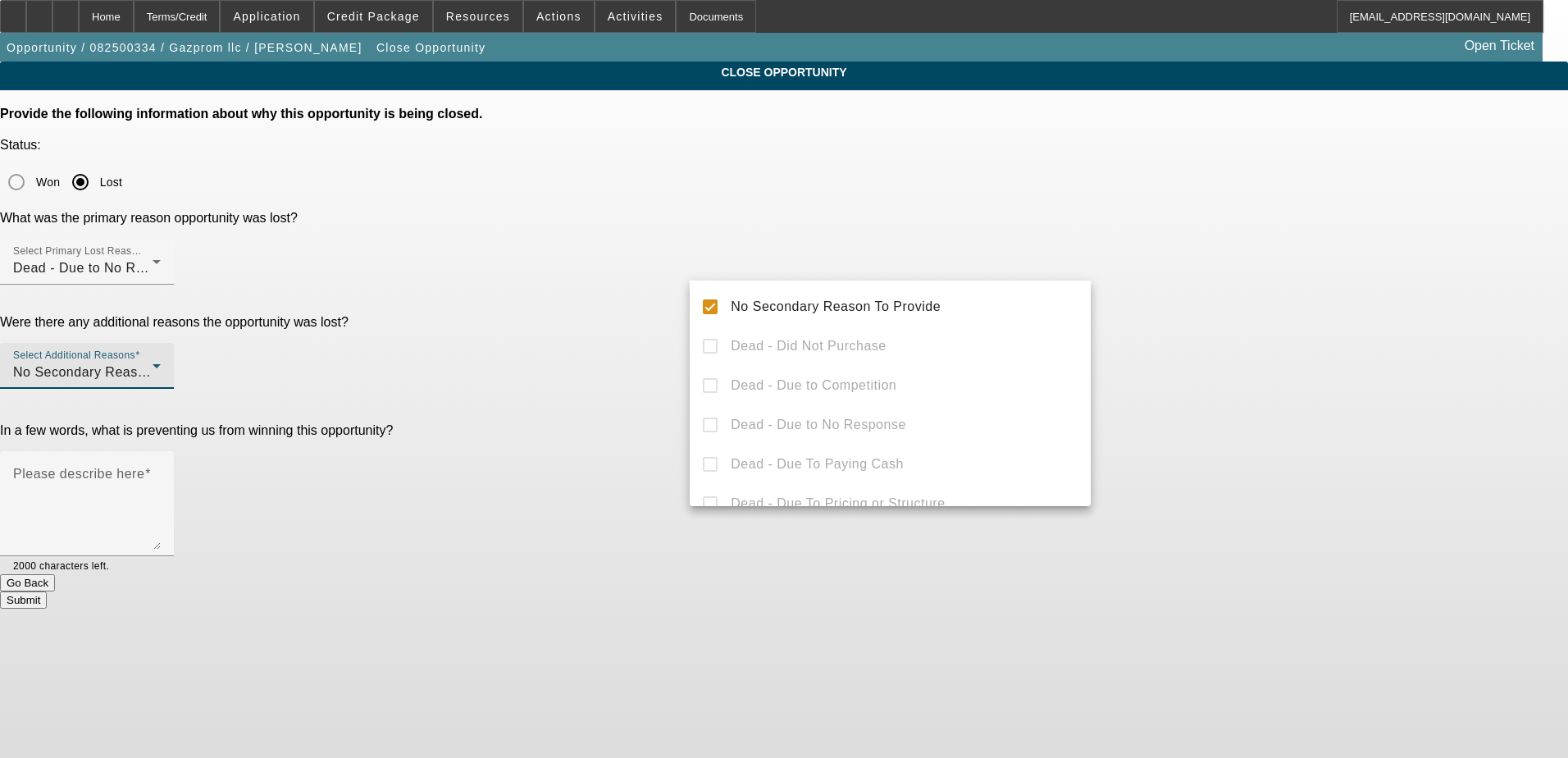
click at [656, 375] on div at bounding box center [784, 379] width 1568 height 758
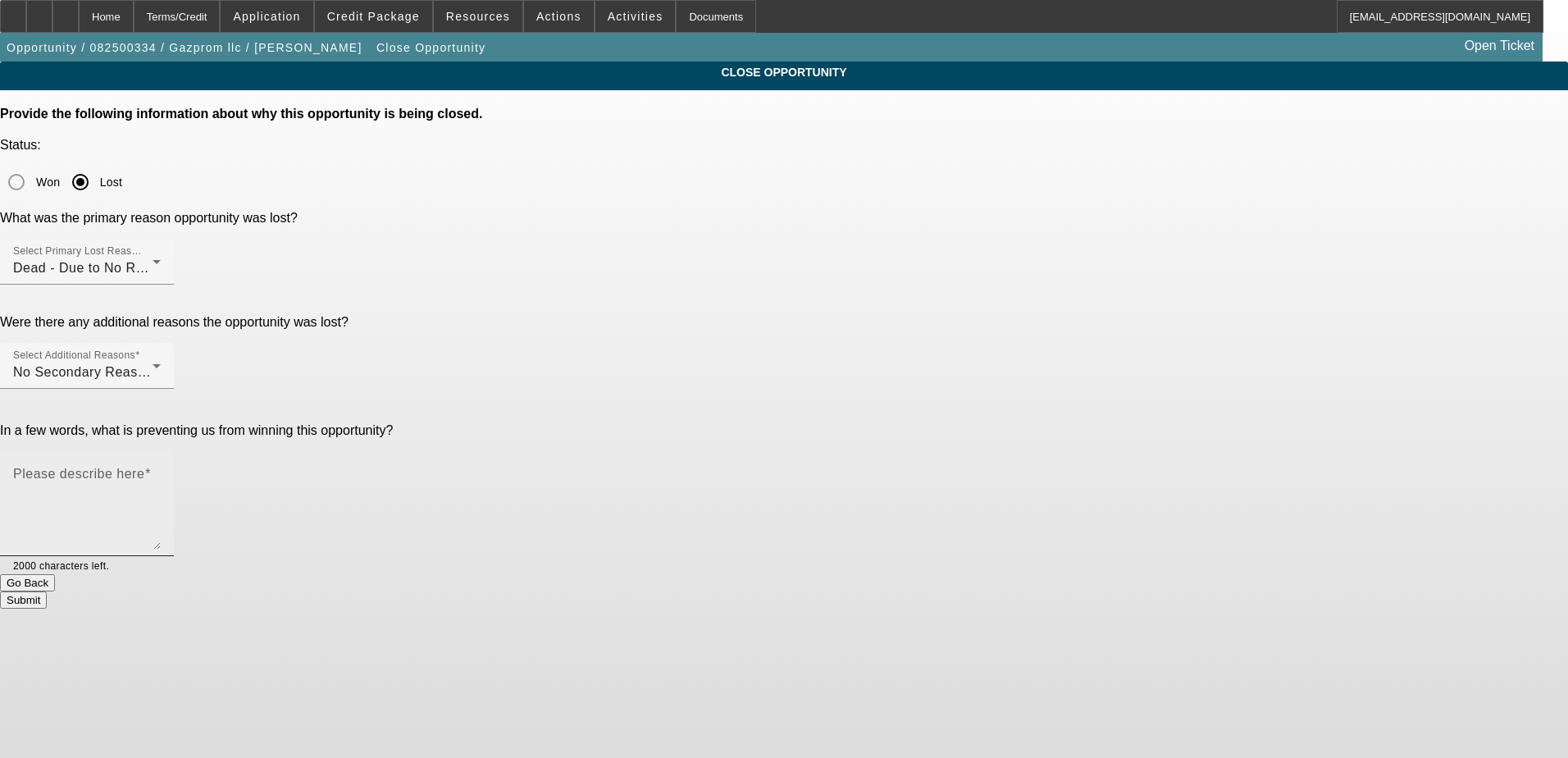
click at [161, 472] on textarea "Please describe here" at bounding box center [86, 511] width 148 height 79
click at [161, 472] on textarea "Asked for co-signer/additional collateral" at bounding box center [86, 511] width 148 height 79
click at [161, 472] on textarea "Ghosted me after I asked for co-signer/additional collateral" at bounding box center [86, 511] width 148 height 79
type textarea "Ghosted me after I asked for co-signer/additional collateral"
click at [46, 592] on button "Submit" at bounding box center [23, 600] width 46 height 18
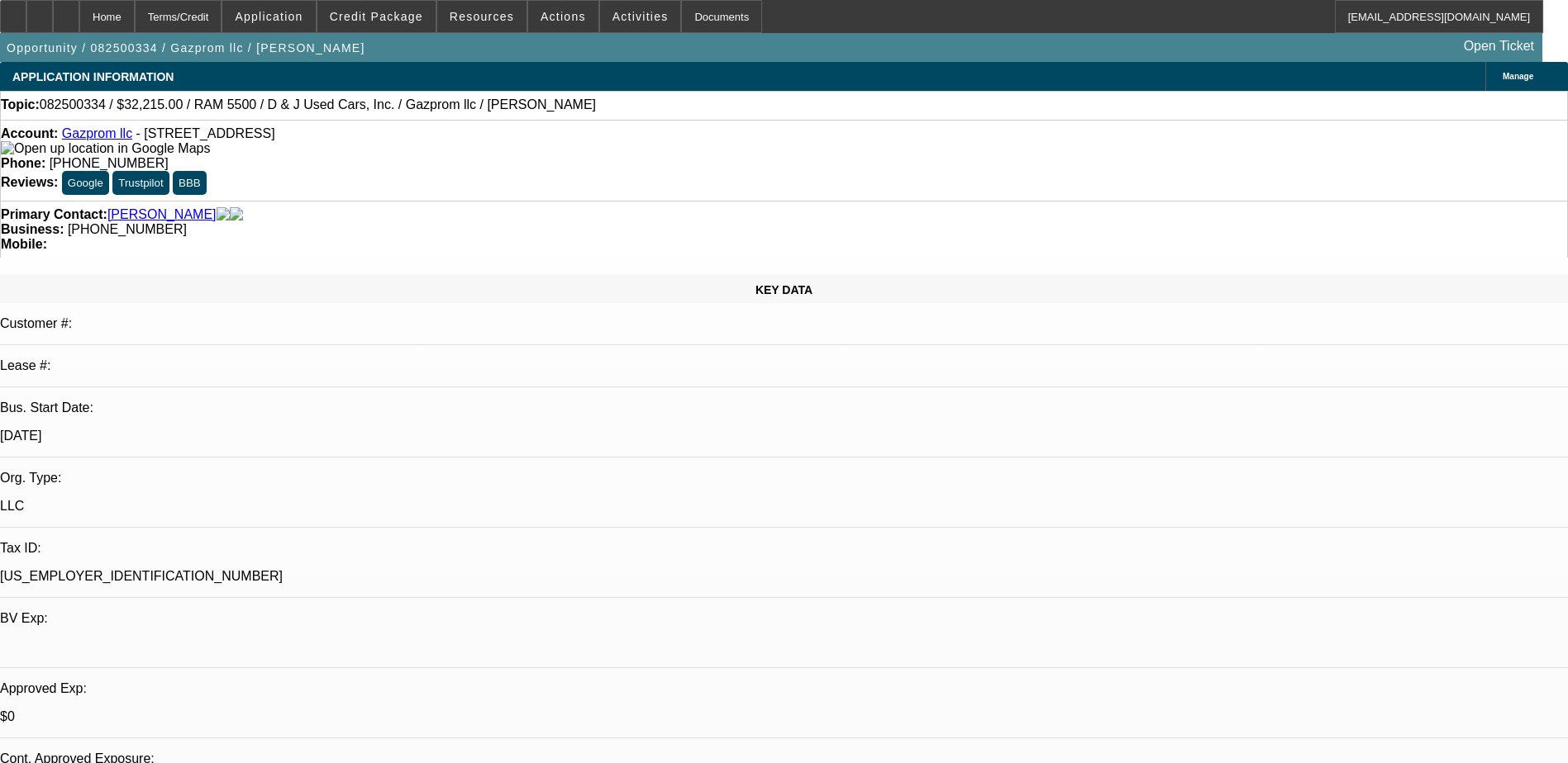
select select "0.15"
select select "2"
select select "0.1"
select select "2"
select select "0.1"
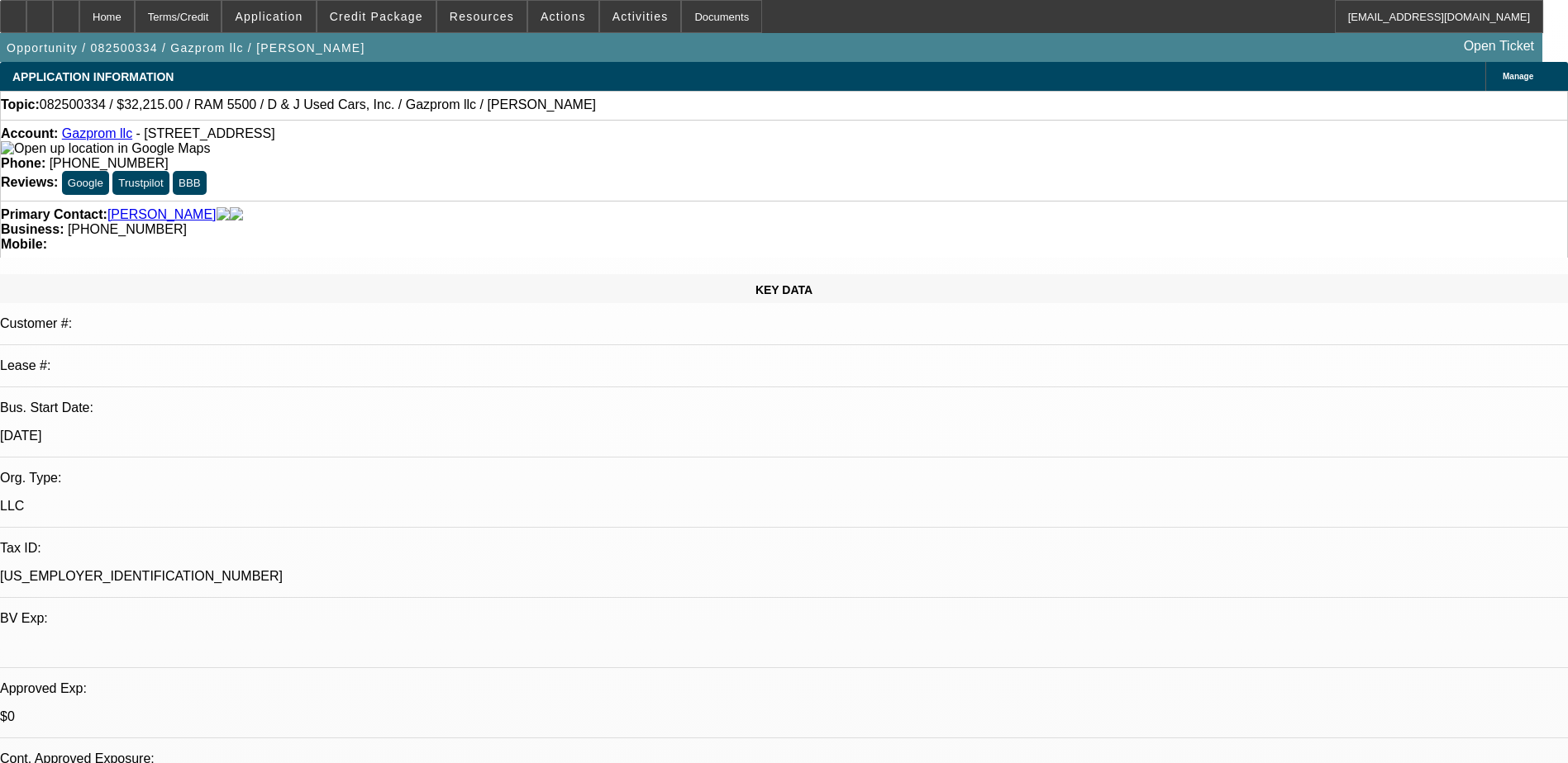
select select "0"
select select "0.1"
select select "0"
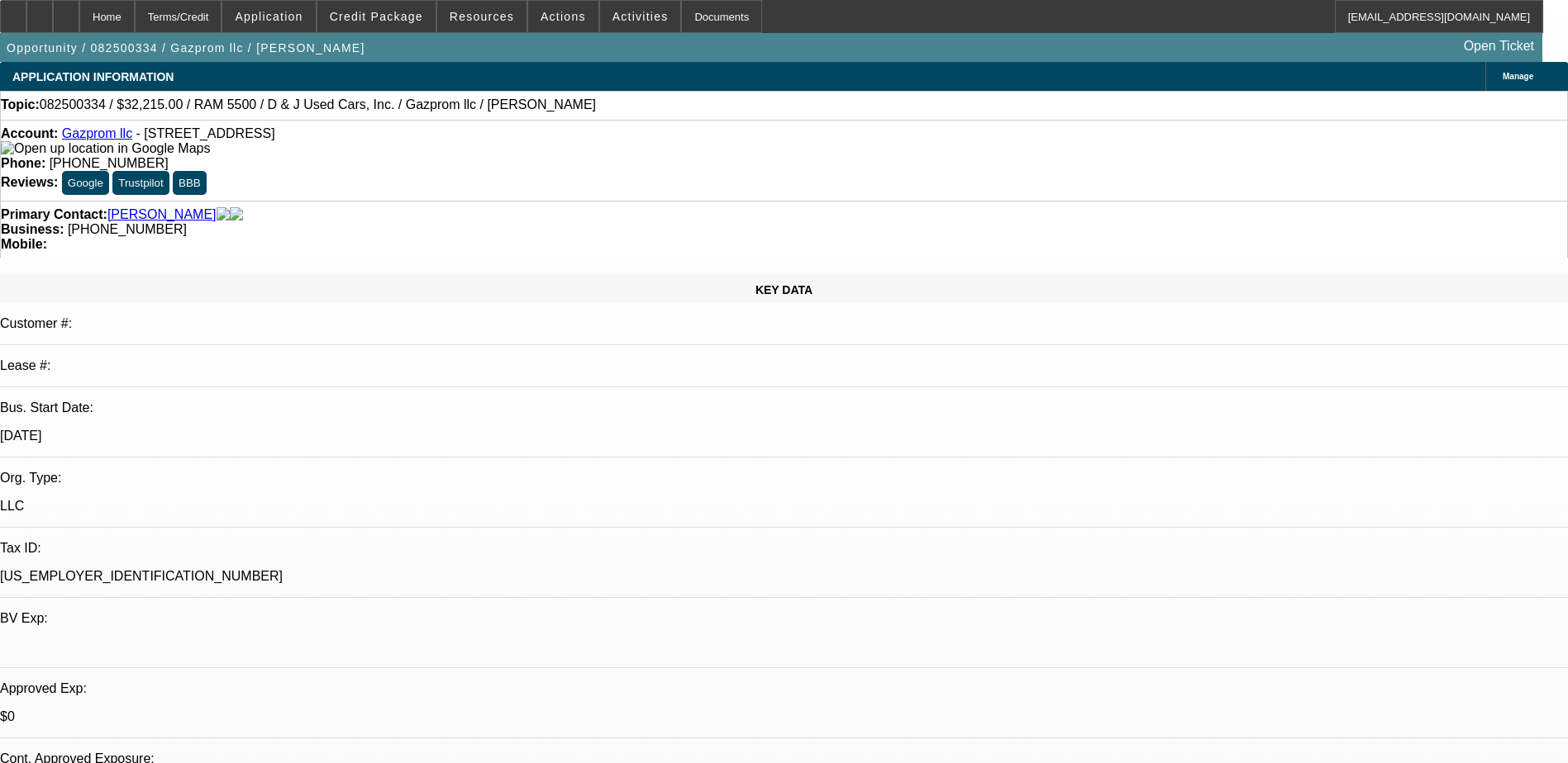
select select "0.1"
select select "1"
select select "2"
select select "4"
select select "1"
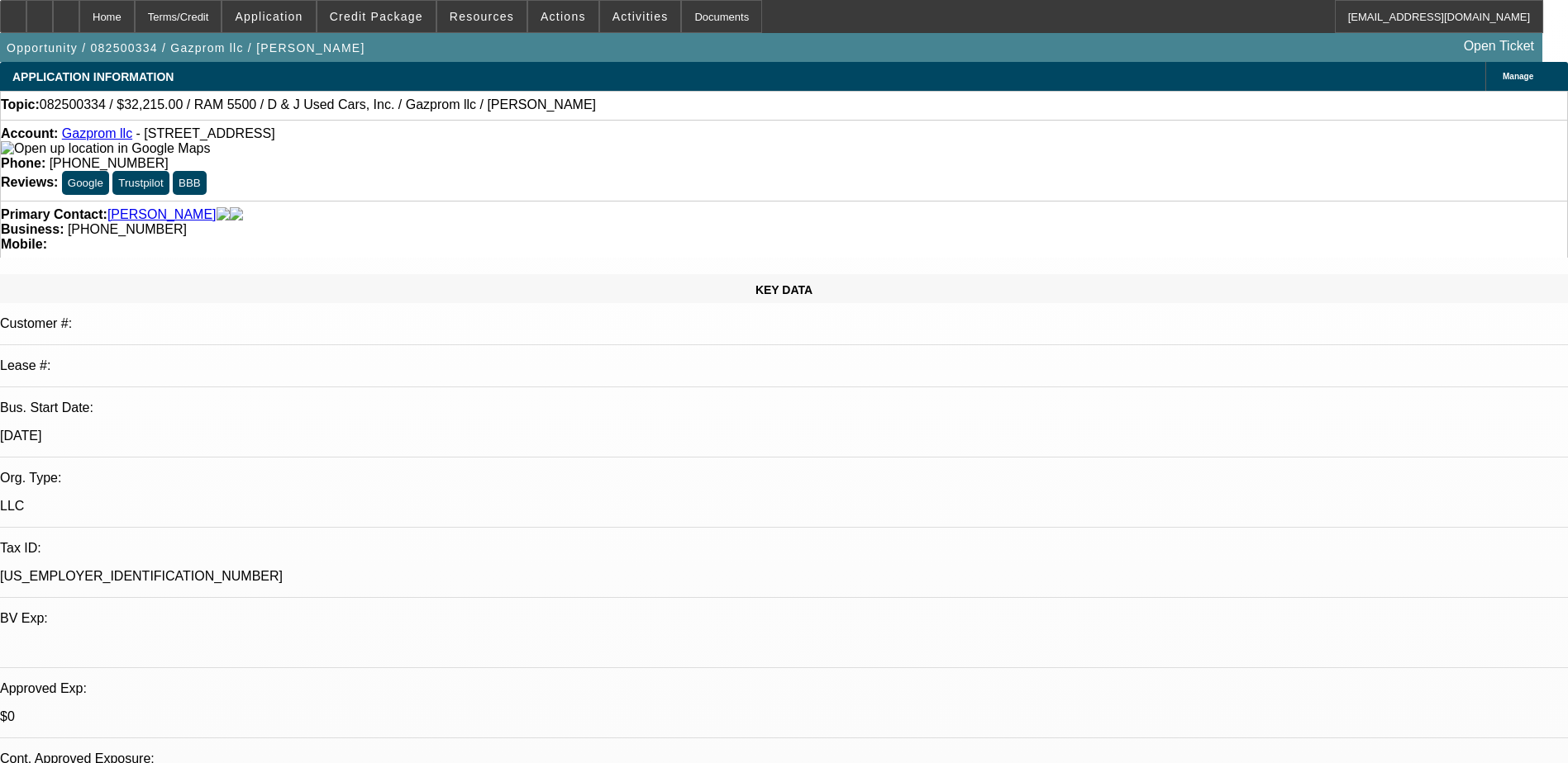
select select "2"
select select "4"
select select "1"
select select "4"
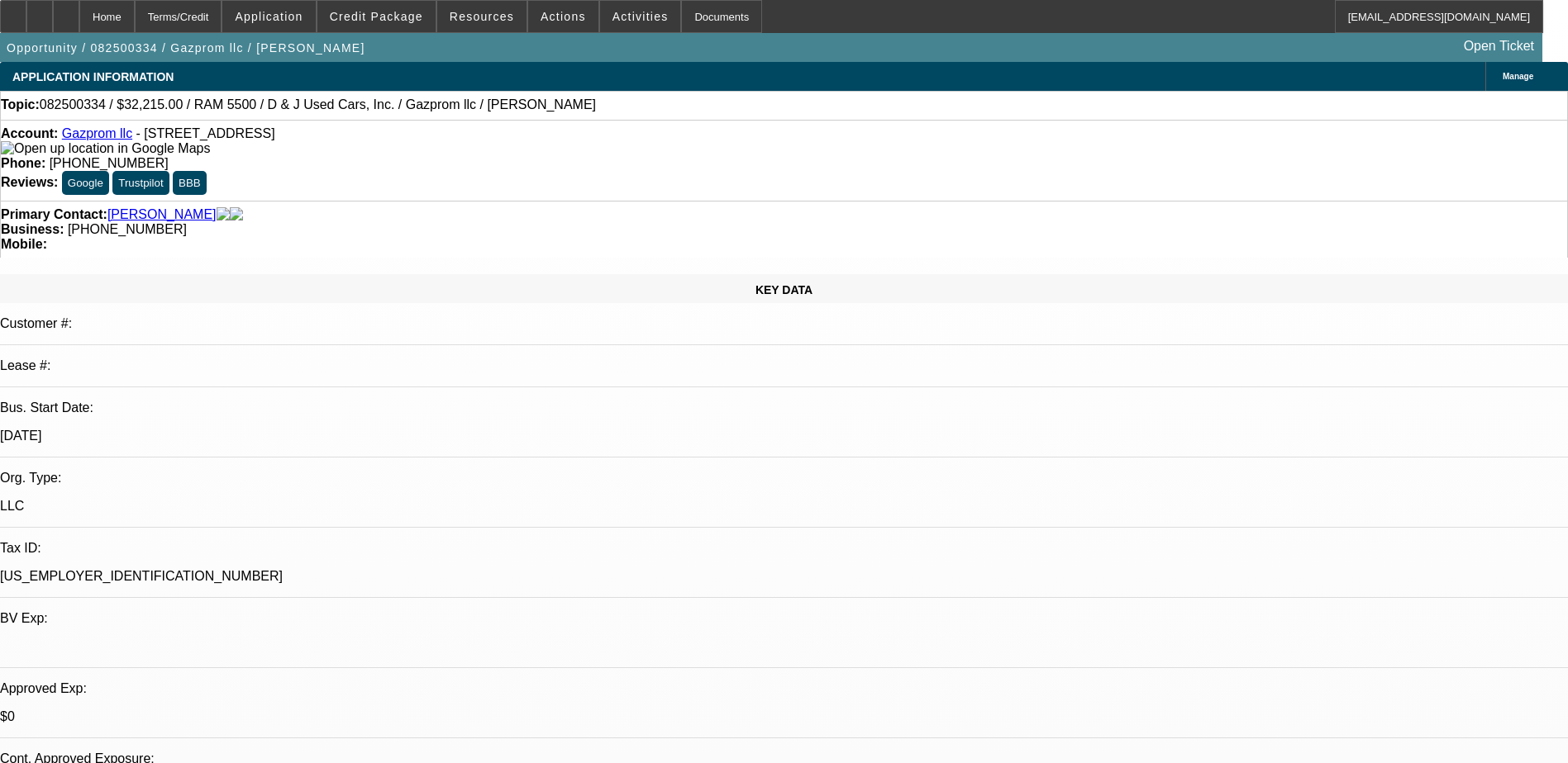
select select "1"
select select "4"
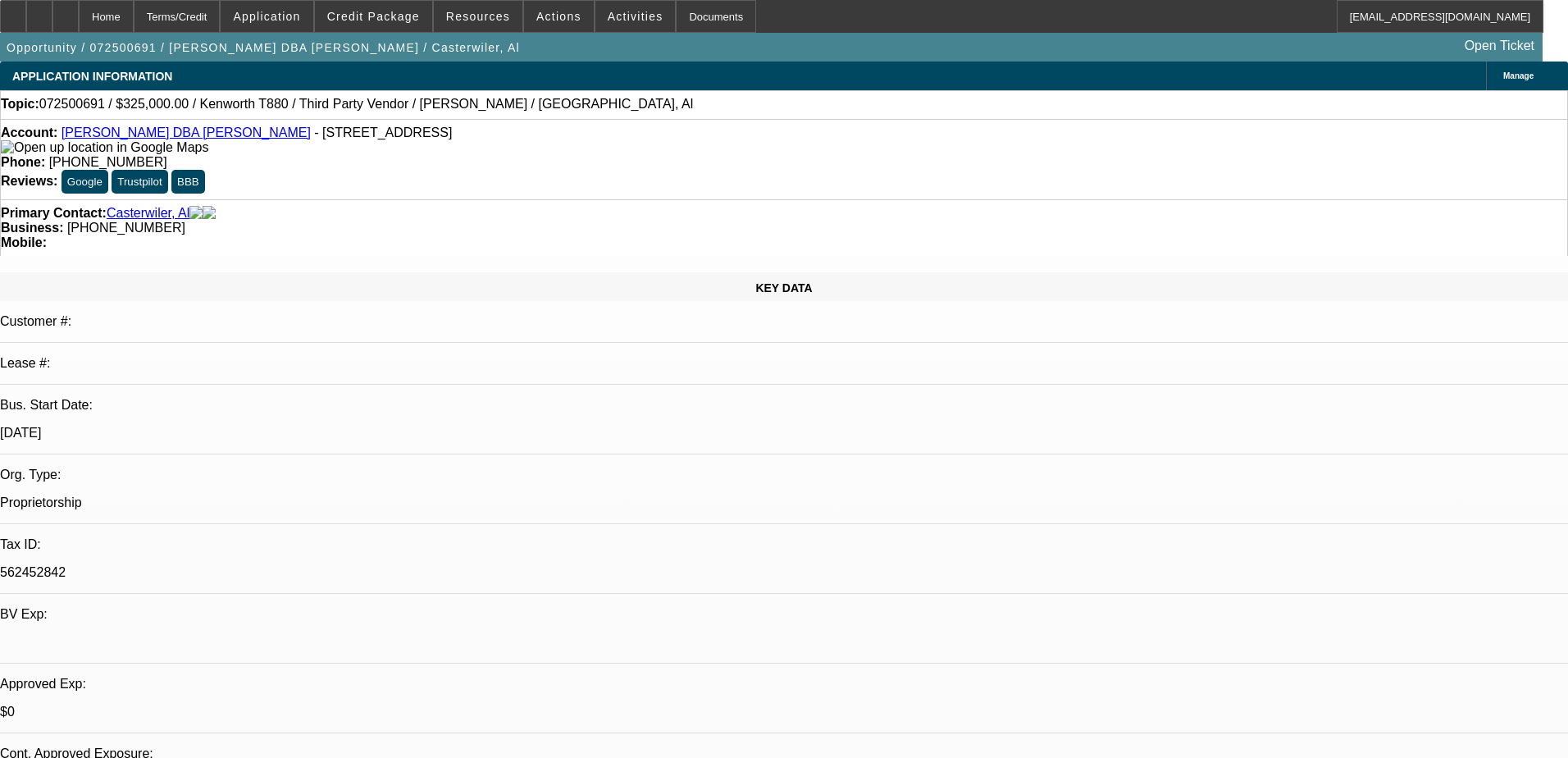
select select "0"
select select "0.1"
select select "6"
select select "0"
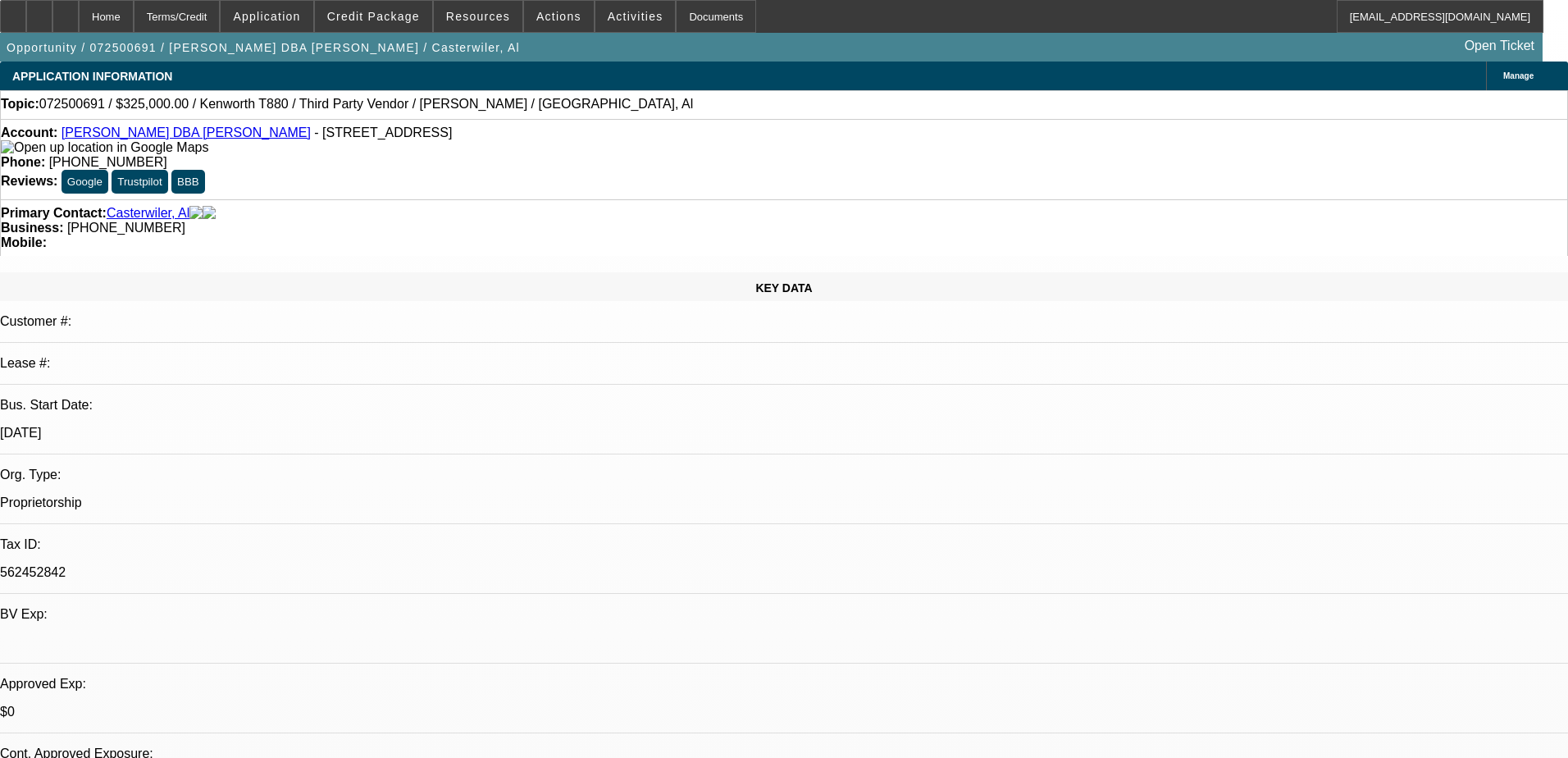
select select "0"
select select "0.1"
select select "6"
select select "0"
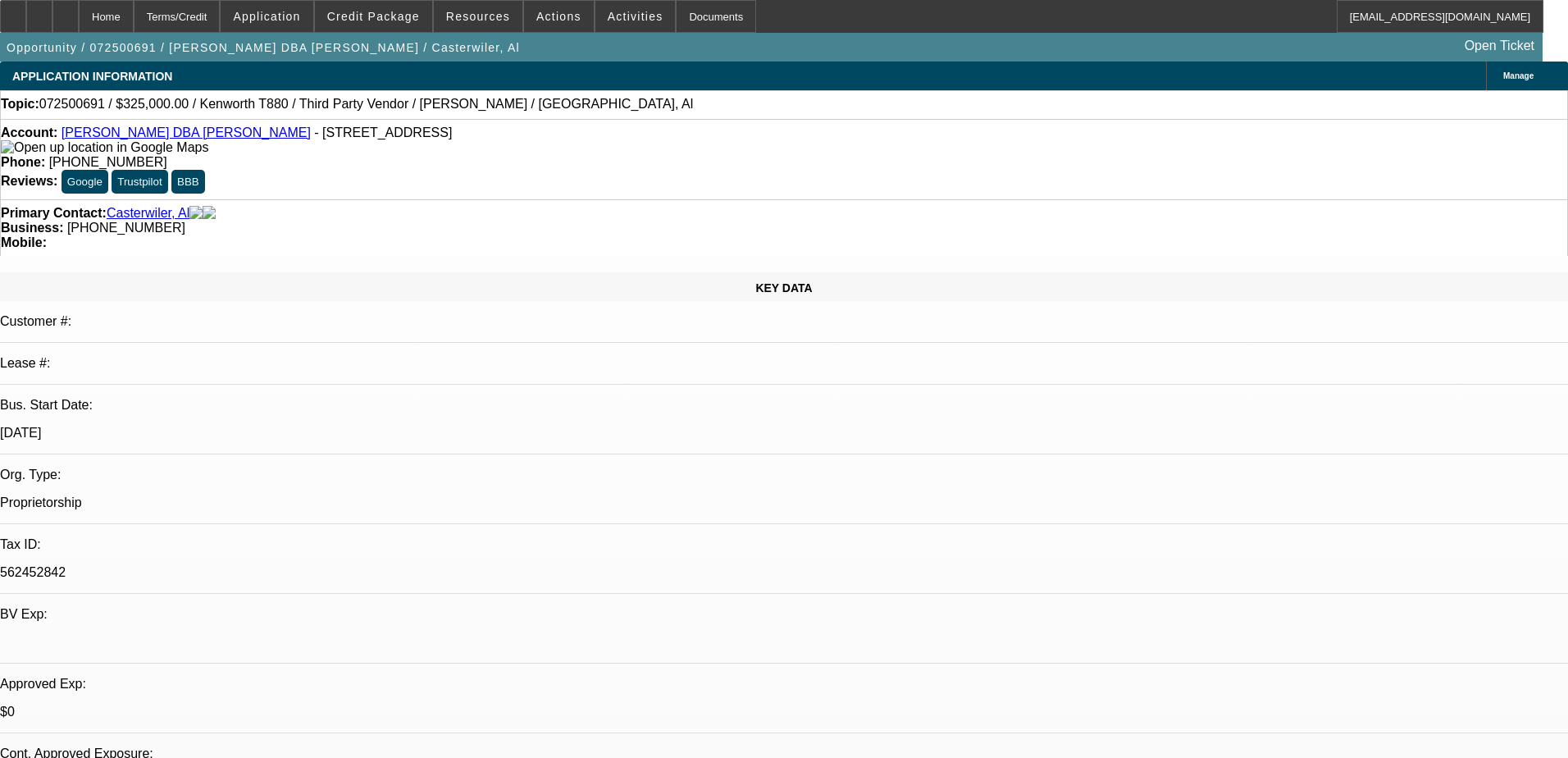
select select "2"
select select "0"
select select "6"
select select "0"
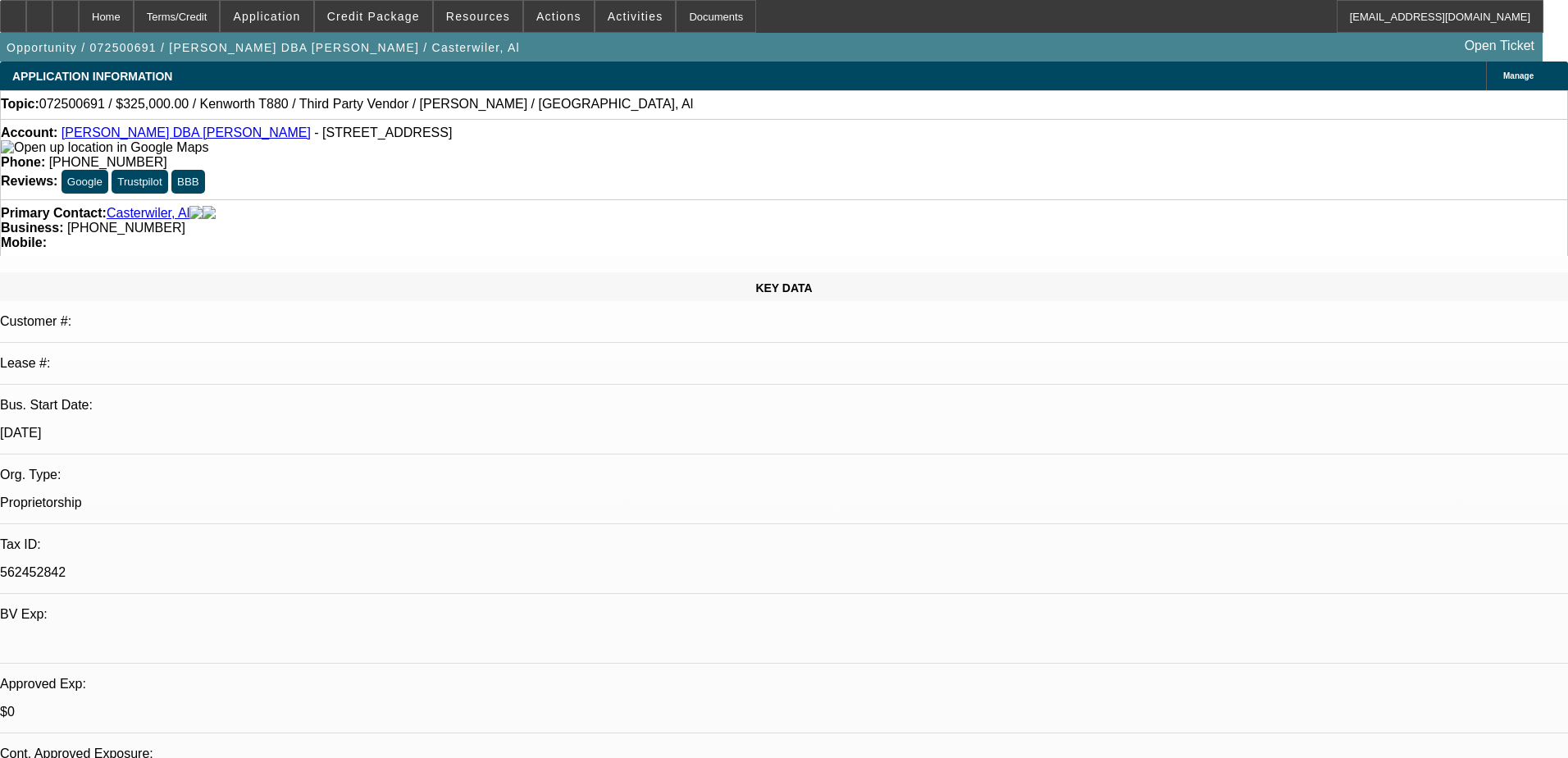
select select "9"
select select "0"
select select "6"
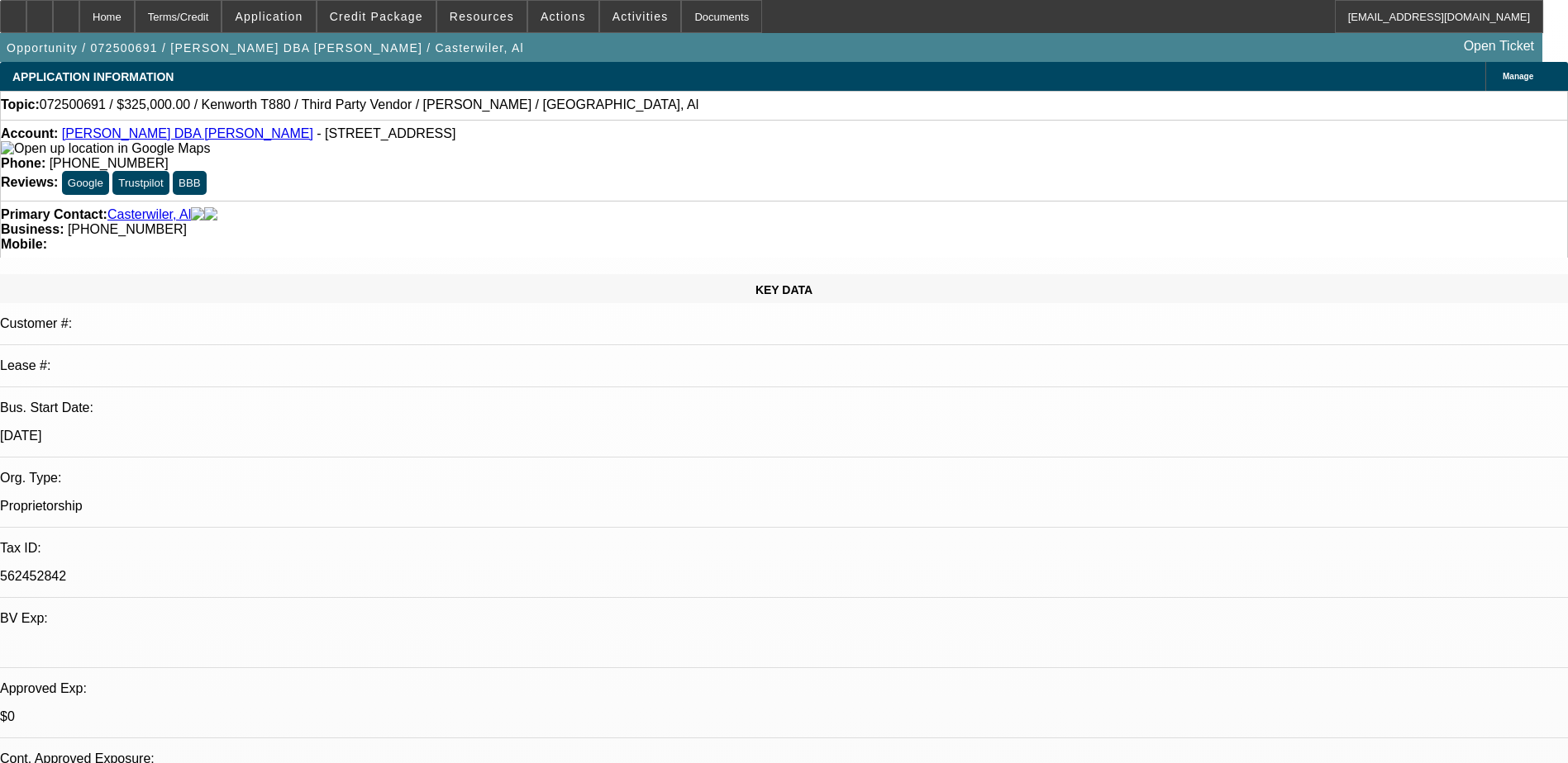
click at [375, 21] on span "Credit Package" at bounding box center [377, 17] width 94 height 13
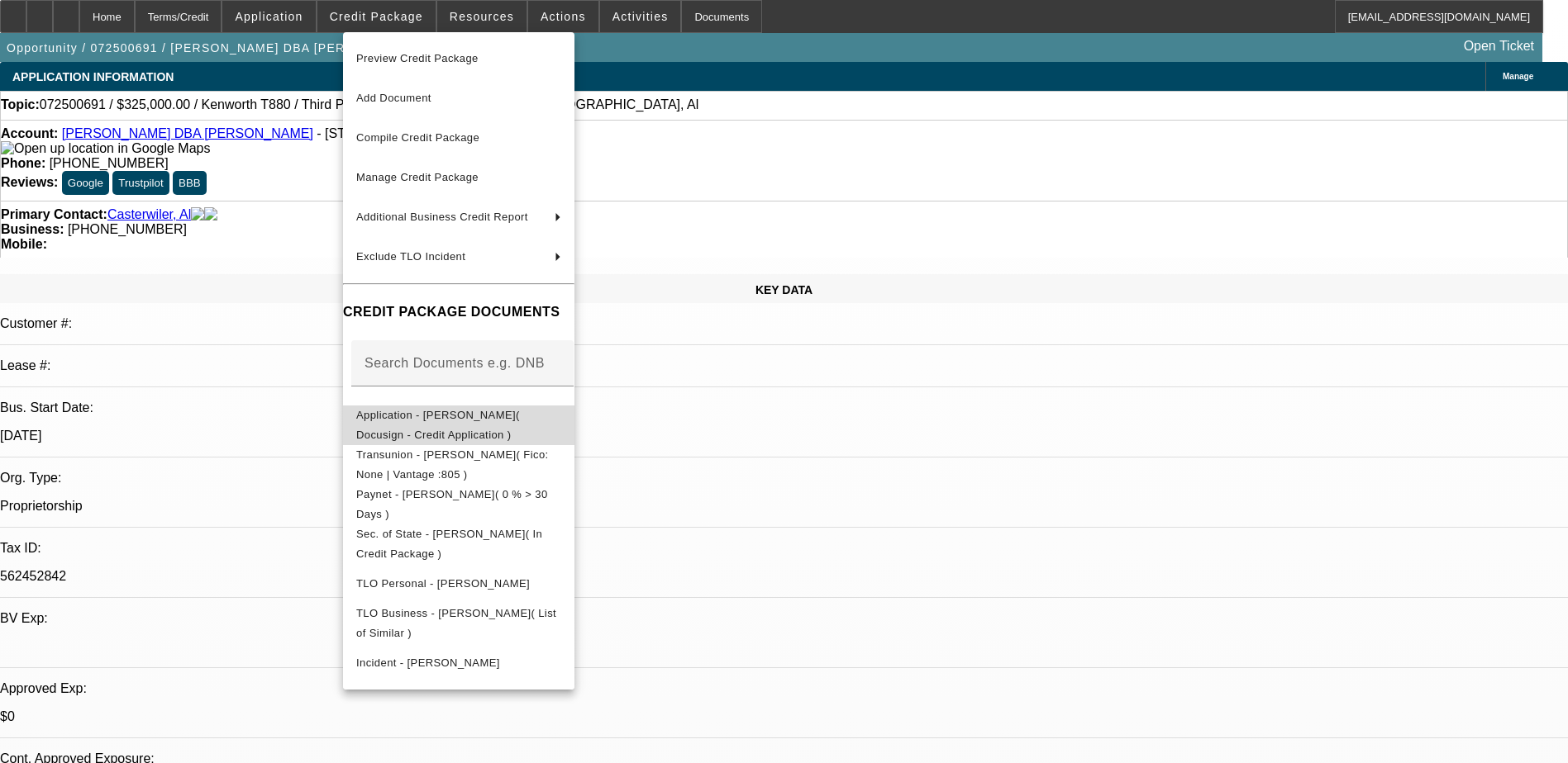
click at [436, 411] on span "Application - [PERSON_NAME]( Docusign - Credit Application )" at bounding box center [458, 425] width 205 height 39
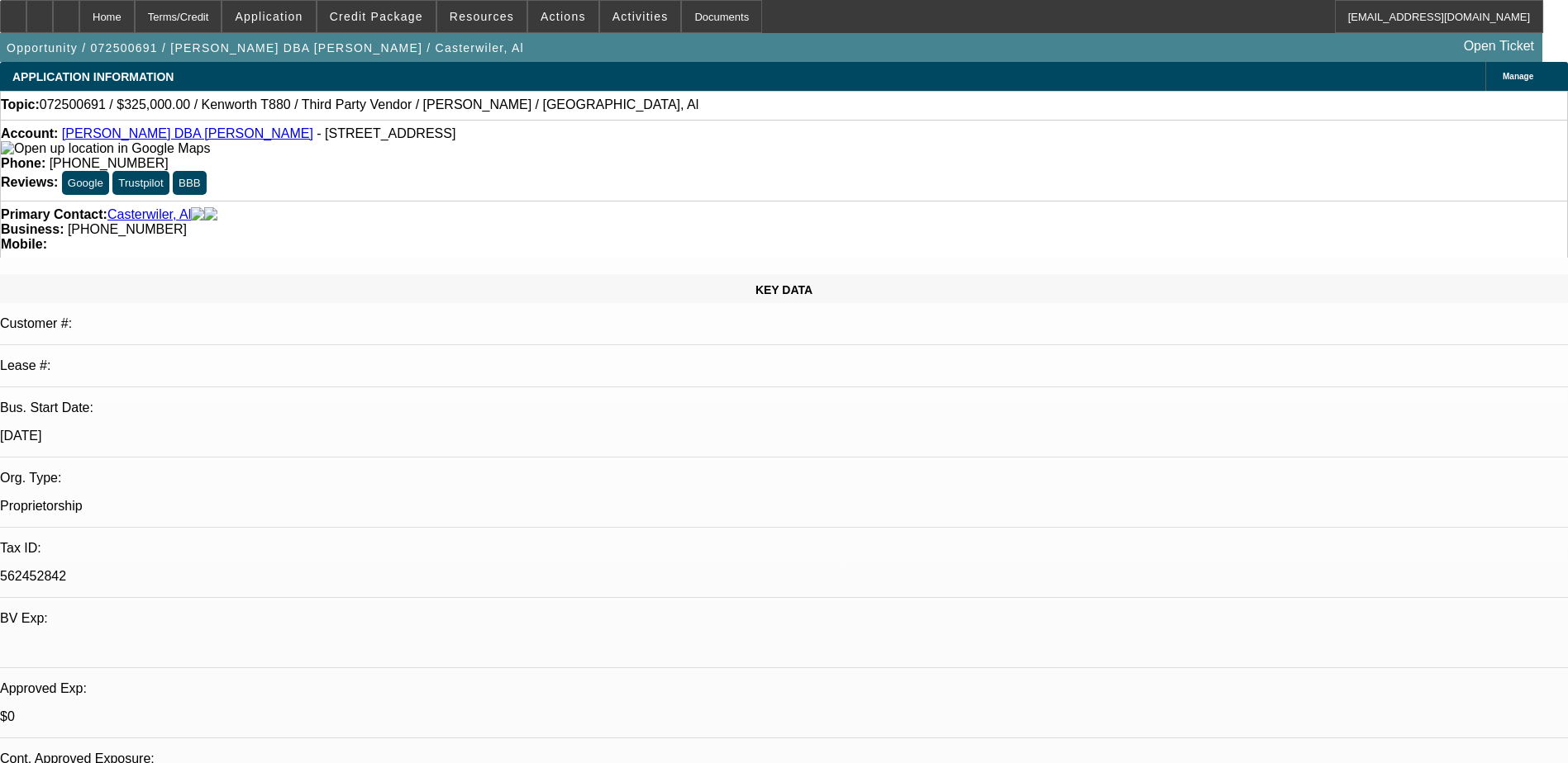
scroll to position [495, 0]
